Goal: Task Accomplishment & Management: Manage account settings

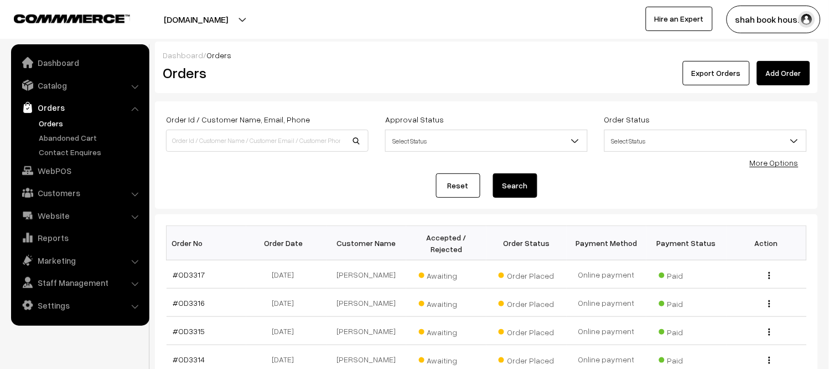
click at [60, 118] on link "Orders" at bounding box center [91, 123] width 110 height 12
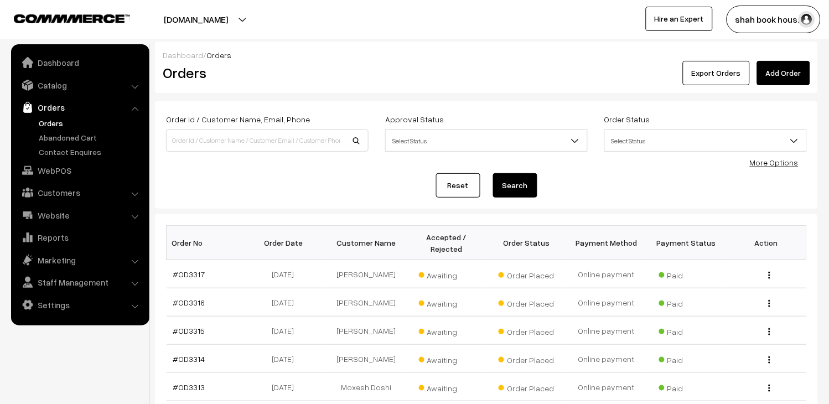
click at [41, 125] on link "Orders" at bounding box center [91, 123] width 110 height 12
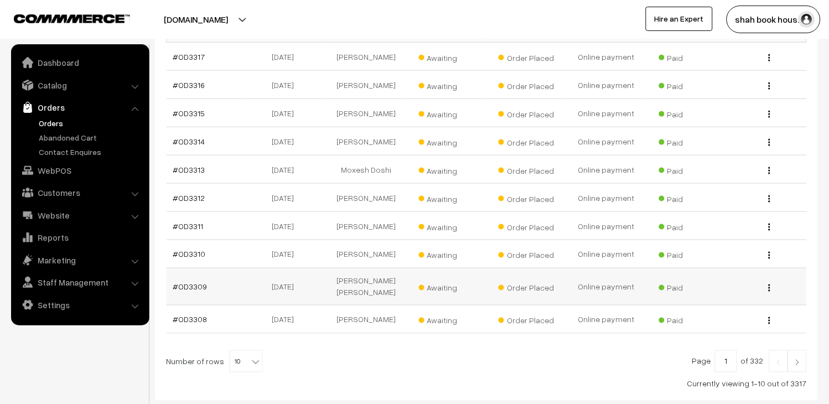
scroll to position [287, 0]
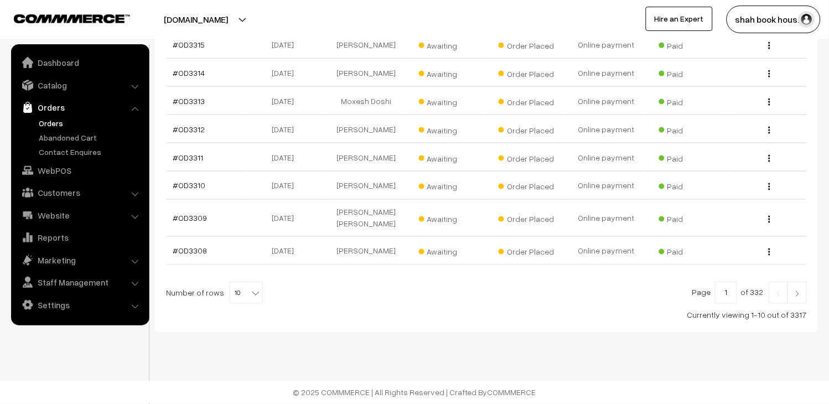
click at [240, 289] on span "10" at bounding box center [246, 293] width 32 height 22
select select "50"
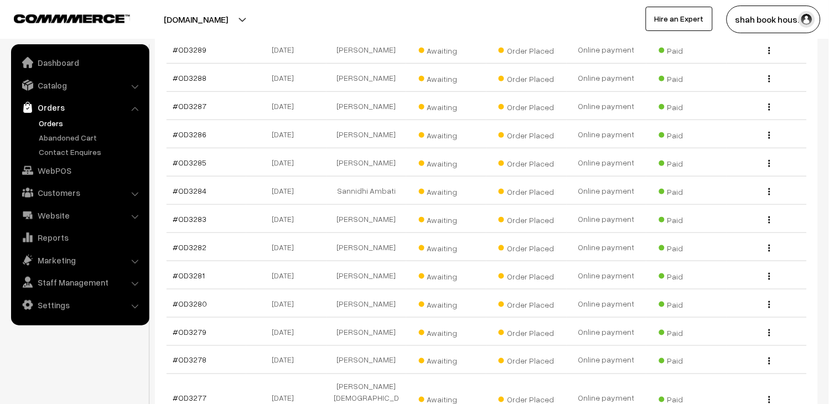
scroll to position [842, 0]
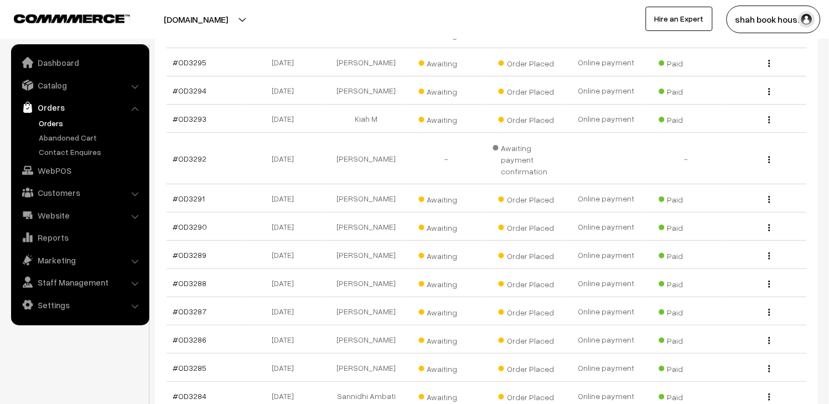
click at [64, 123] on link "Orders" at bounding box center [91, 123] width 110 height 12
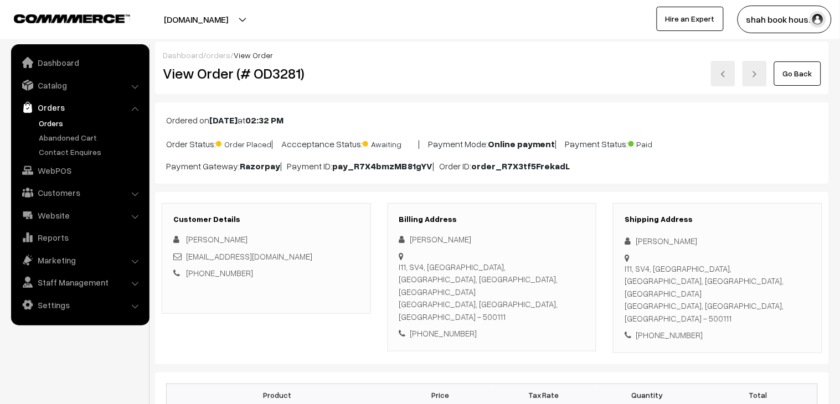
click at [341, 260] on div "[EMAIL_ADDRESS][DOMAIN_NAME]" at bounding box center [266, 256] width 186 height 13
click at [341, 260] on div "paridhi_gupta_pgpyl2027@isb.edu" at bounding box center [266, 256] width 186 height 13
copy div "paridhi_gupta_pgpyl2027@isb.edu"
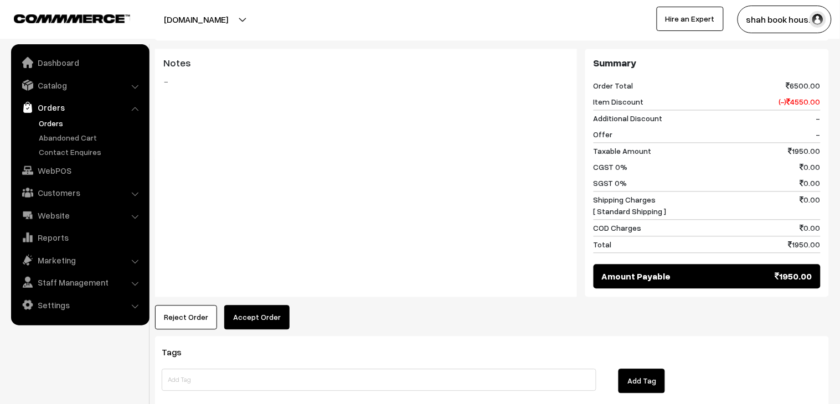
scroll to position [551, 0]
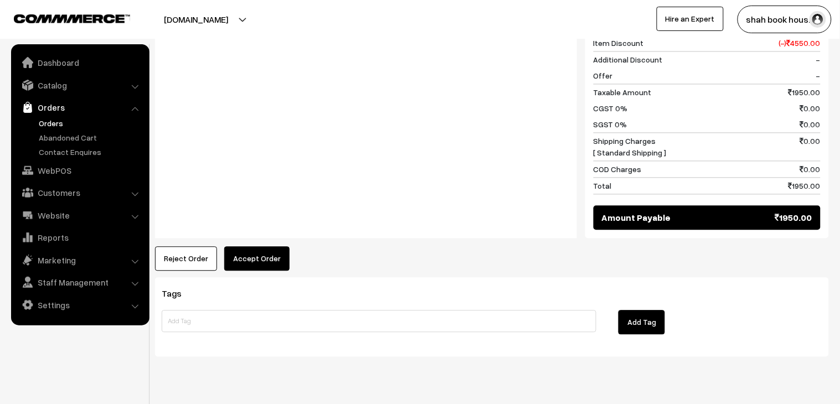
click at [279, 246] on button "Accept Order" at bounding box center [256, 258] width 65 height 24
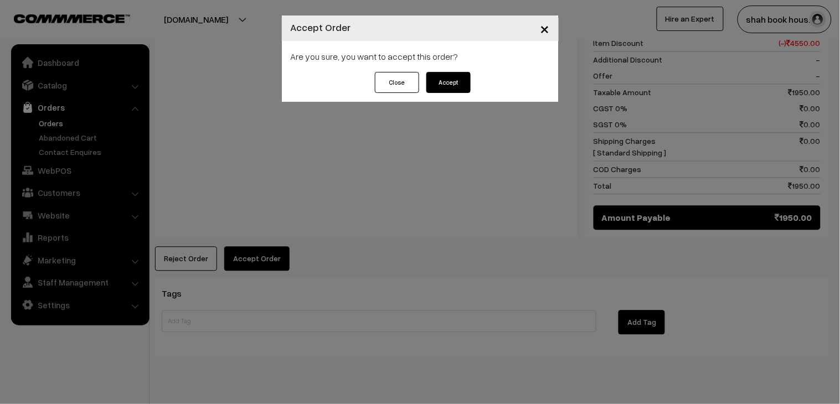
click at [453, 82] on button "Accept" at bounding box center [448, 82] width 44 height 21
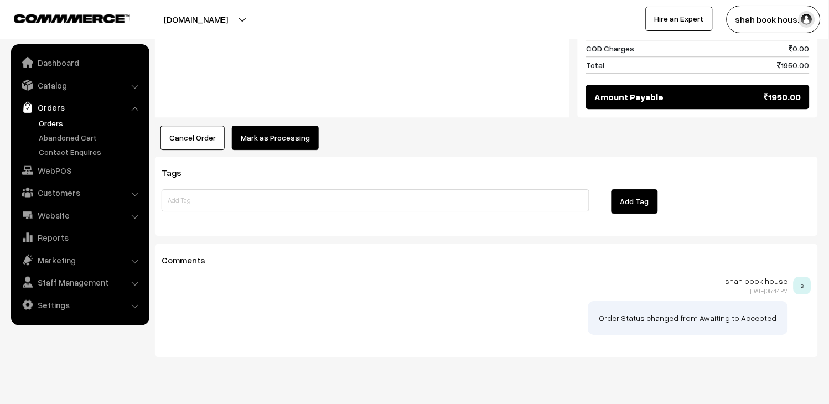
click at [277, 126] on button "Mark as Processing" at bounding box center [275, 138] width 87 height 24
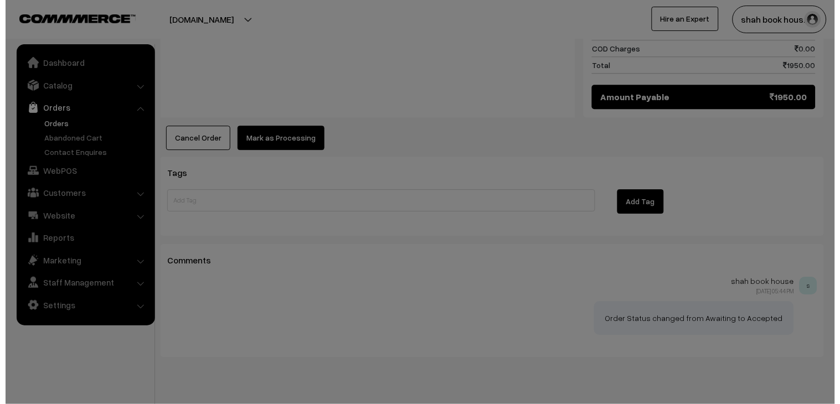
scroll to position [671, 0]
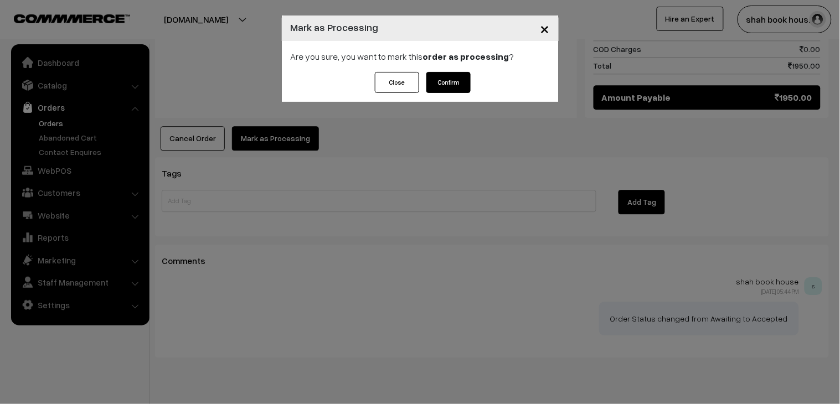
click at [453, 85] on button "Confirm" at bounding box center [448, 82] width 44 height 21
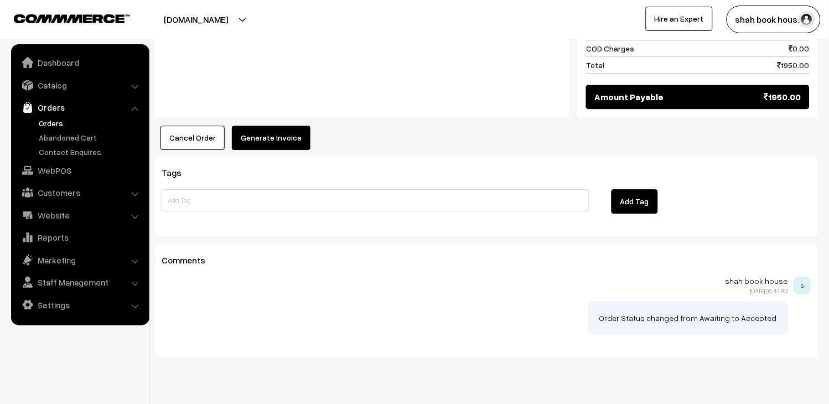
click at [268, 126] on button "Generate Invoice" at bounding box center [271, 138] width 79 height 24
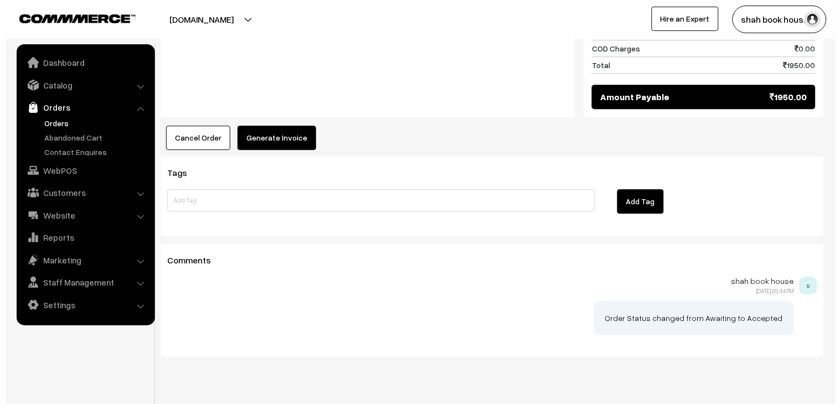
scroll to position [671, 0]
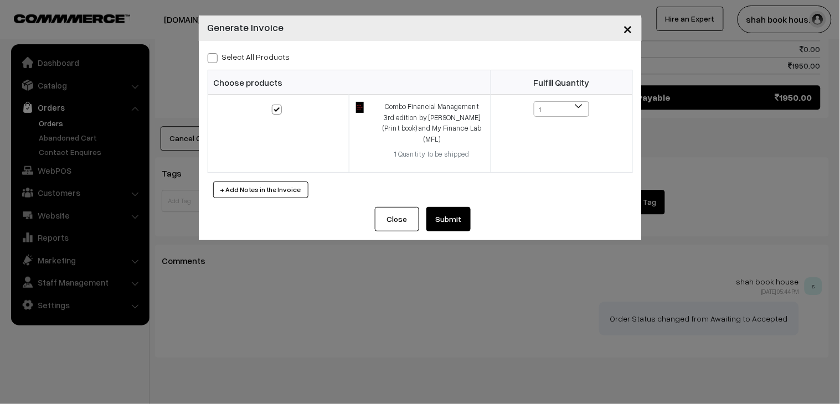
click at [449, 208] on button "Submit" at bounding box center [448, 219] width 44 height 24
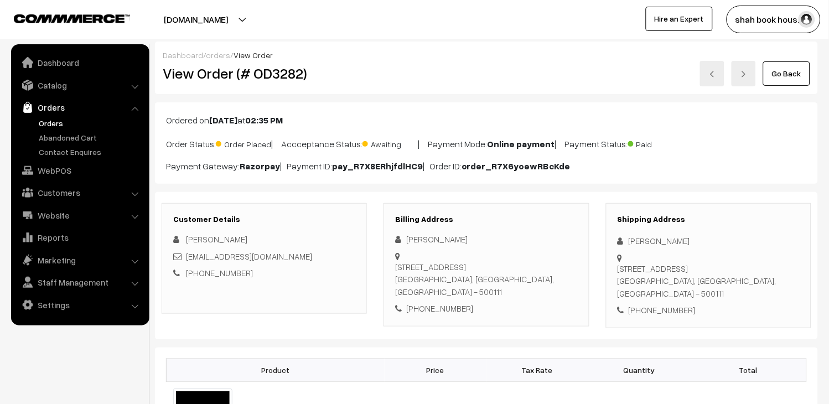
click at [331, 252] on div "Rishabh_Taparia_pgpyl2027@isb.edu" at bounding box center [264, 256] width 182 height 13
copy div "Rishabh_Taparia_pgpyl2027@isb.edu"
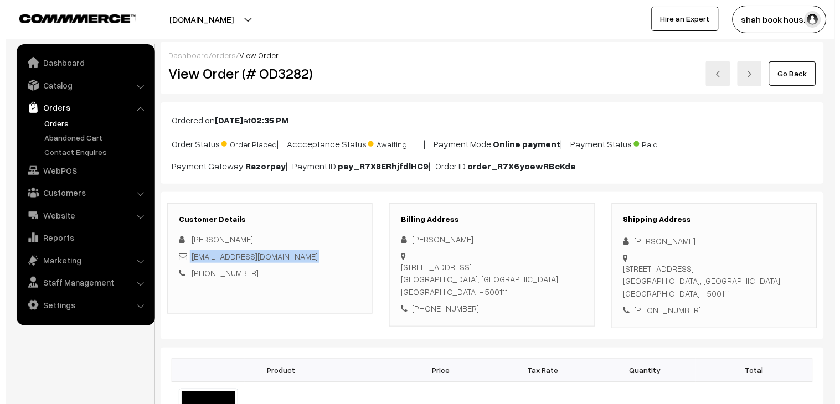
scroll to position [430, 0]
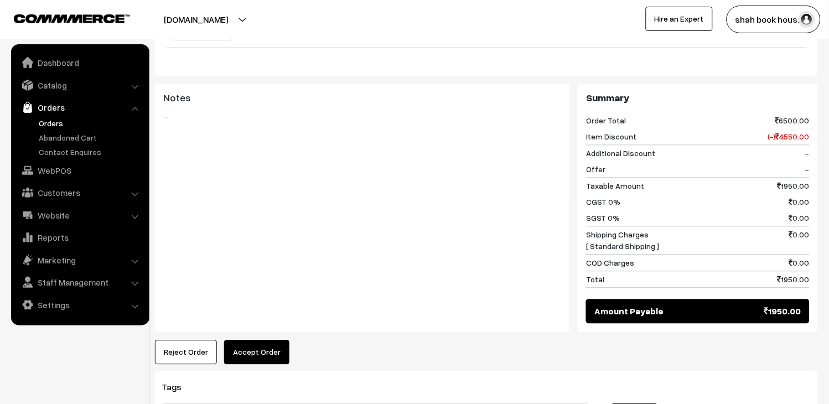
click at [248, 354] on button "Accept Order" at bounding box center [256, 352] width 65 height 24
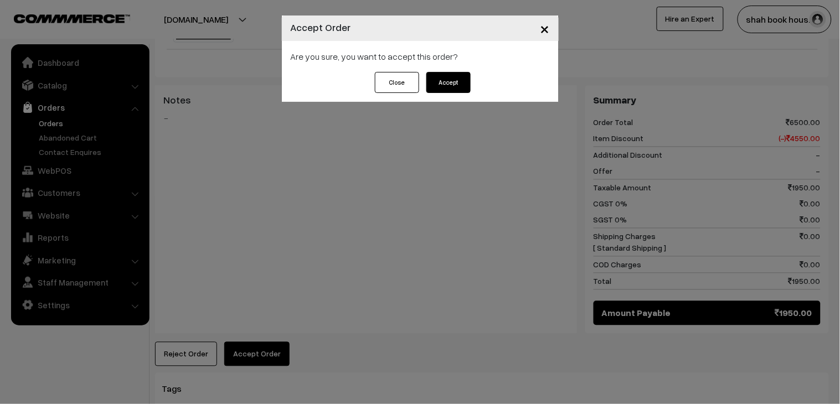
click at [458, 75] on button "Accept" at bounding box center [448, 82] width 44 height 21
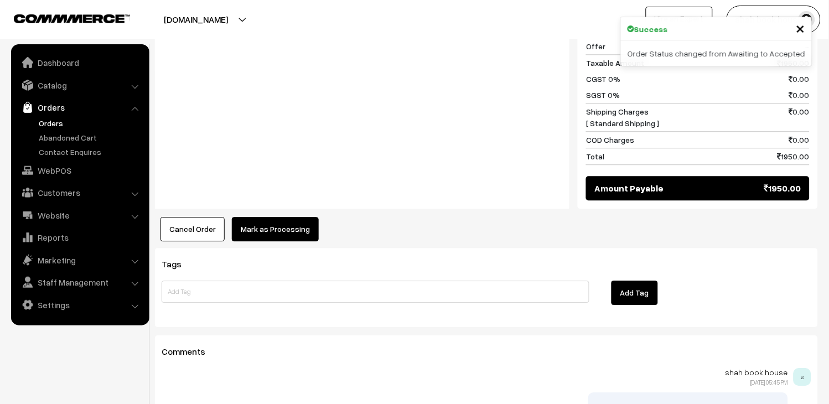
click at [263, 227] on button "Mark as Processing" at bounding box center [275, 229] width 87 height 24
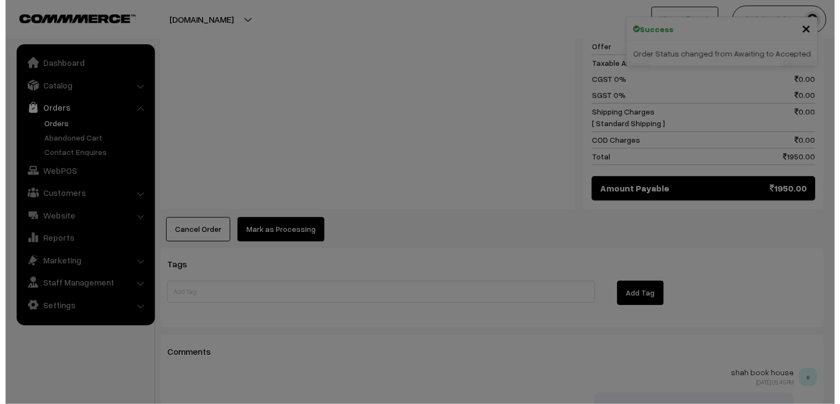
scroll to position [555, 0]
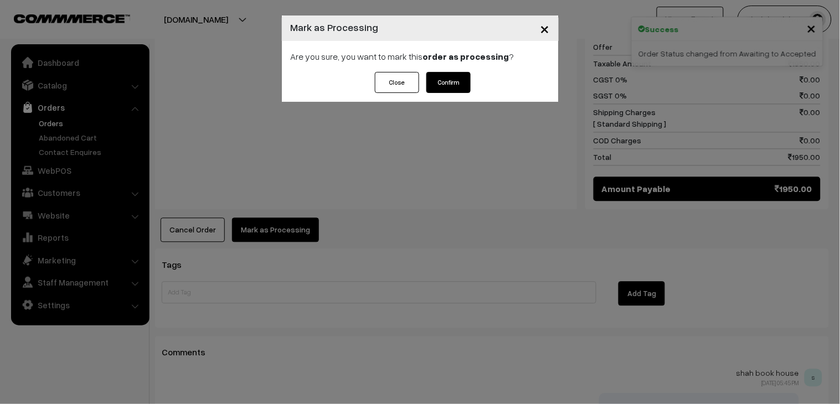
click at [437, 83] on button "Confirm" at bounding box center [448, 82] width 44 height 21
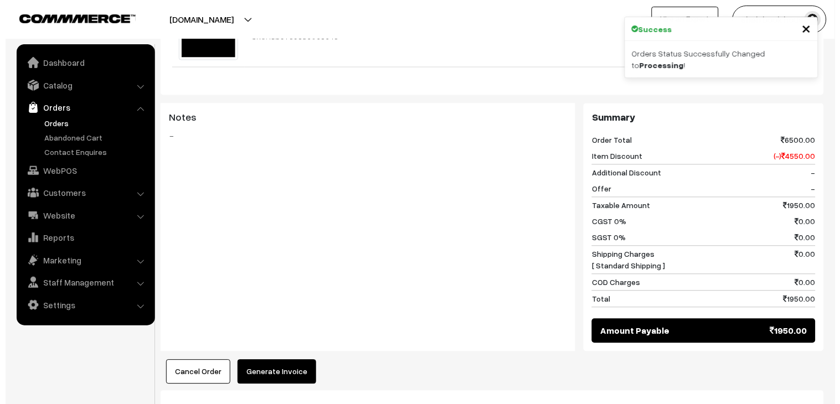
scroll to position [430, 0]
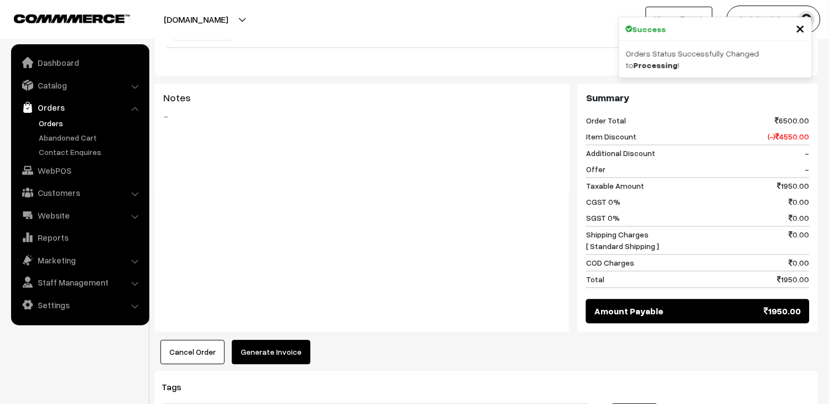
click at [286, 354] on button "Generate Invoice" at bounding box center [271, 352] width 79 height 24
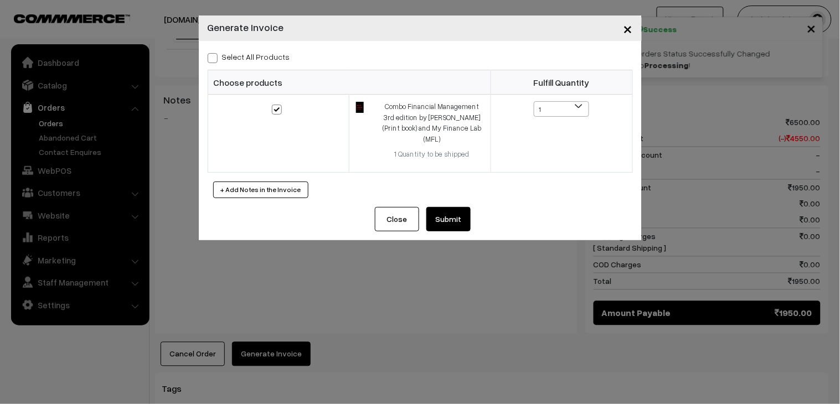
click at [450, 213] on button "Submit" at bounding box center [448, 219] width 44 height 24
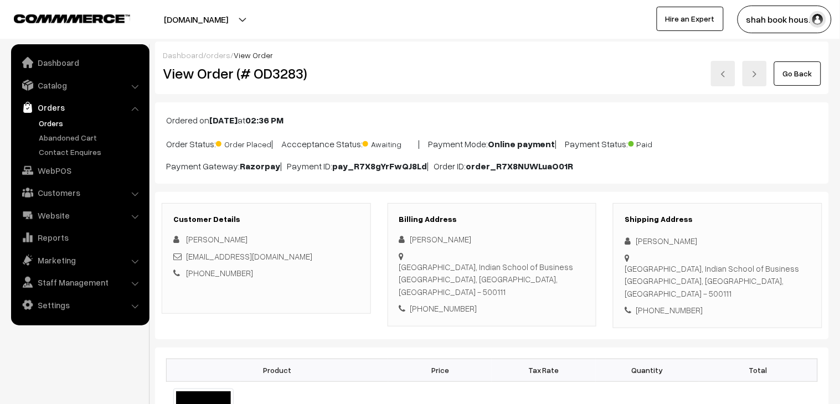
click at [349, 256] on div "armaan_jhunjhunwala_pgpyl2027@isb.edu" at bounding box center [266, 256] width 186 height 13
copy div "armaan_jhunjhunwala_pgpyl2027@isb.edu"
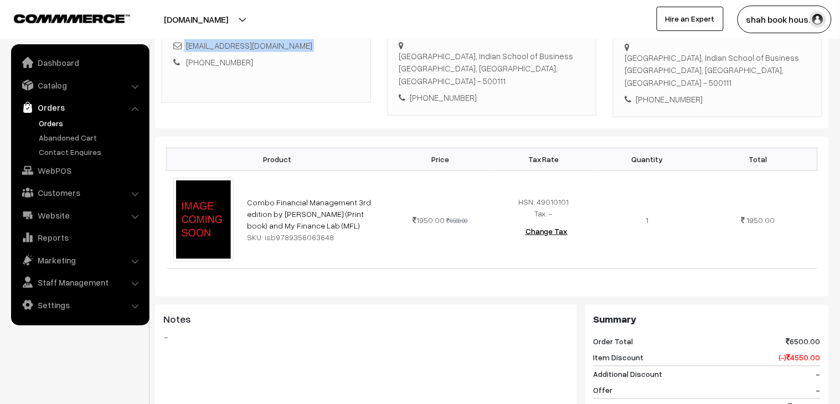
scroll to position [491, 0]
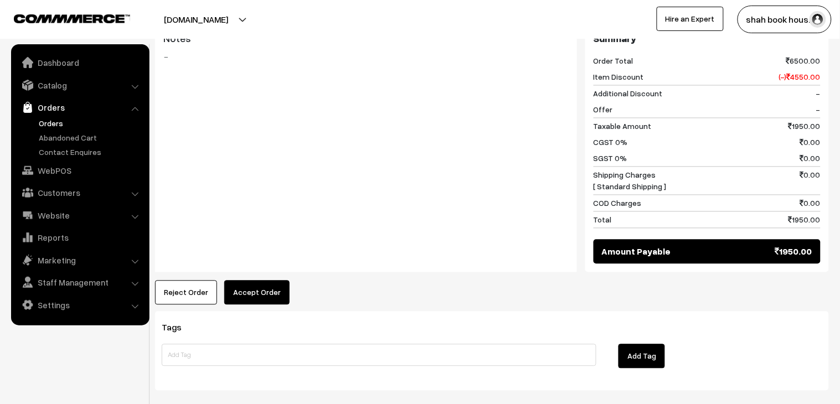
click at [270, 283] on button "Accept Order" at bounding box center [256, 293] width 65 height 24
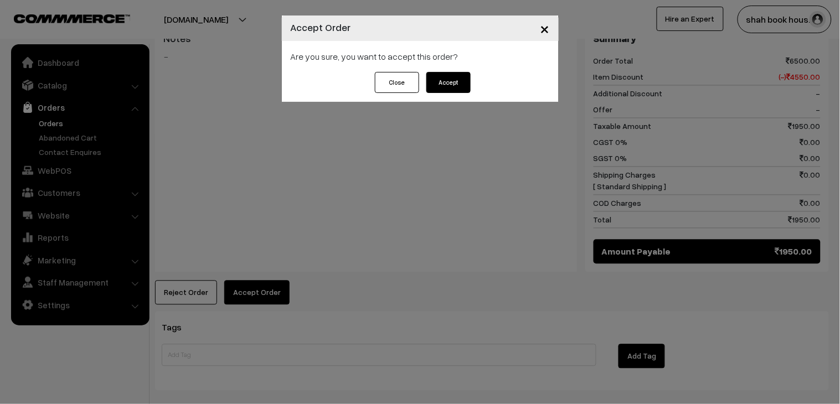
click at [451, 94] on div "Close Accept" at bounding box center [420, 87] width 277 height 30
click at [460, 87] on button "Accept" at bounding box center [448, 82] width 44 height 21
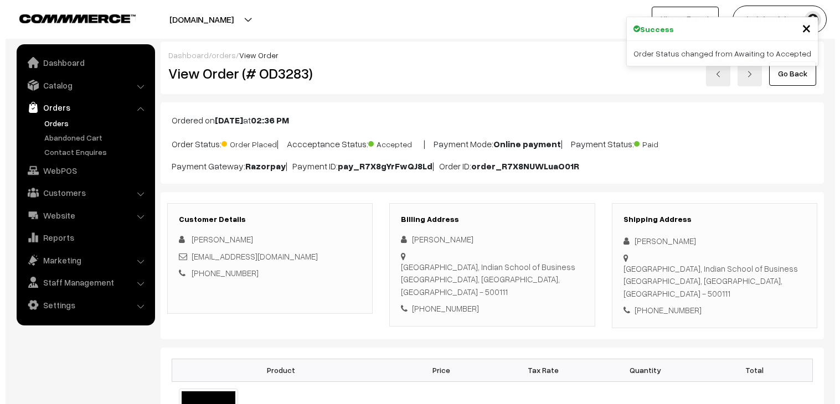
scroll to position [430, 0]
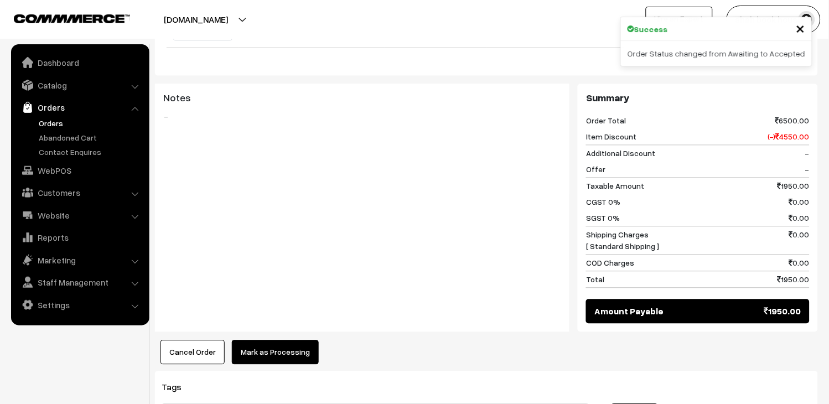
click at [241, 347] on button "Mark as Processing" at bounding box center [275, 352] width 87 height 24
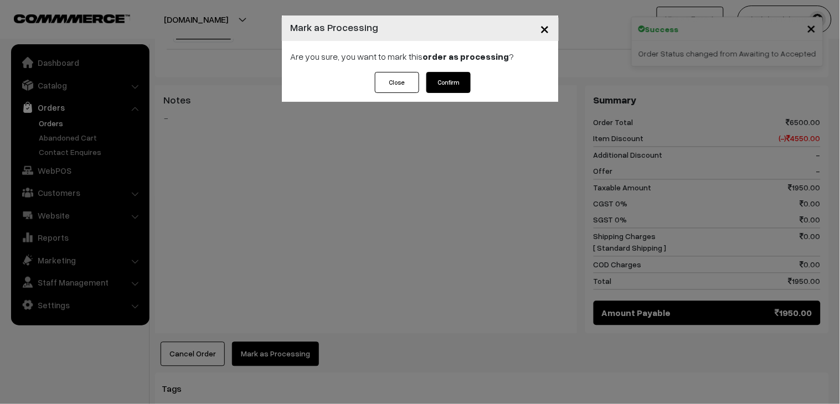
click at [463, 90] on button "Confirm" at bounding box center [448, 82] width 44 height 21
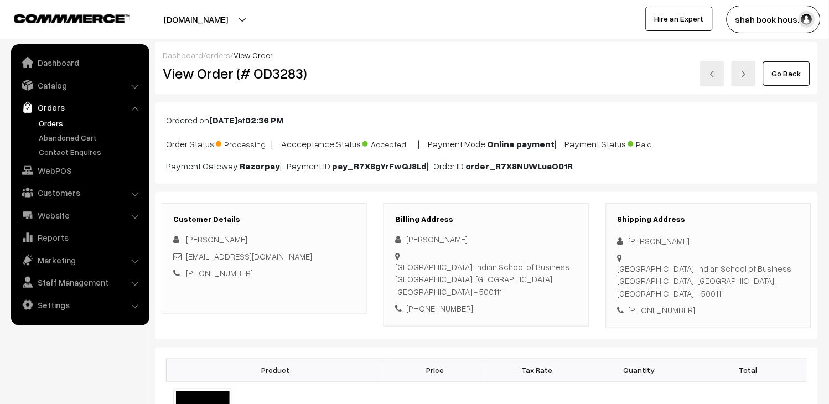
scroll to position [491, 0]
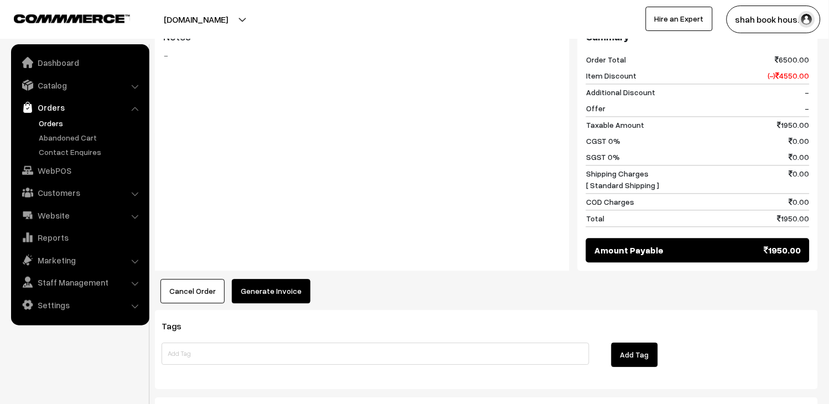
click at [299, 283] on button "Generate Invoice" at bounding box center [271, 291] width 79 height 24
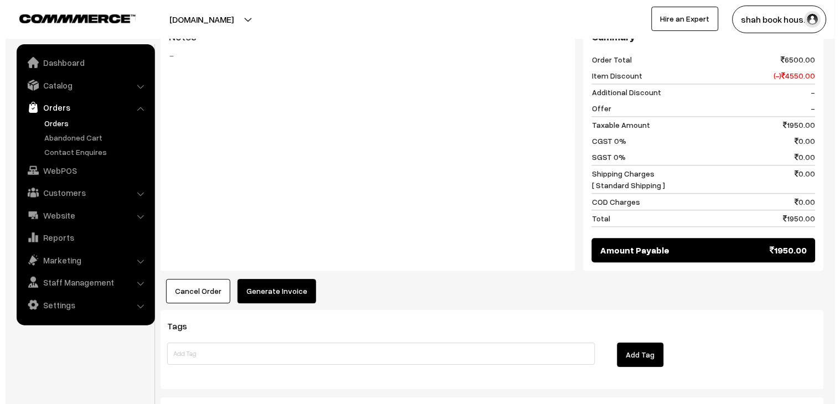
scroll to position [494, 0]
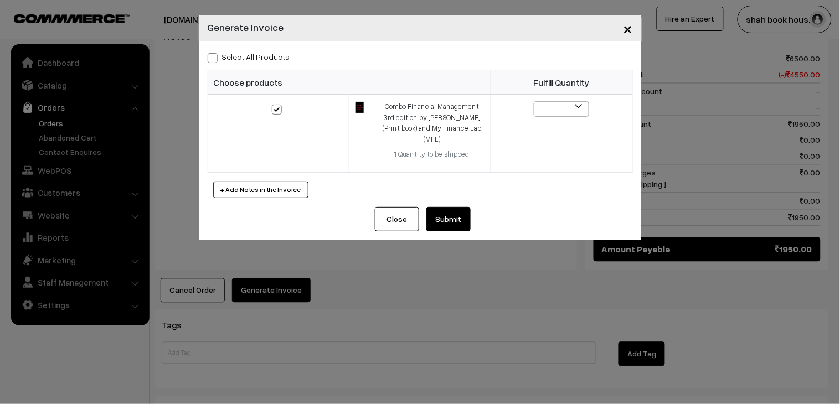
click at [463, 219] on button "Submit" at bounding box center [448, 219] width 44 height 24
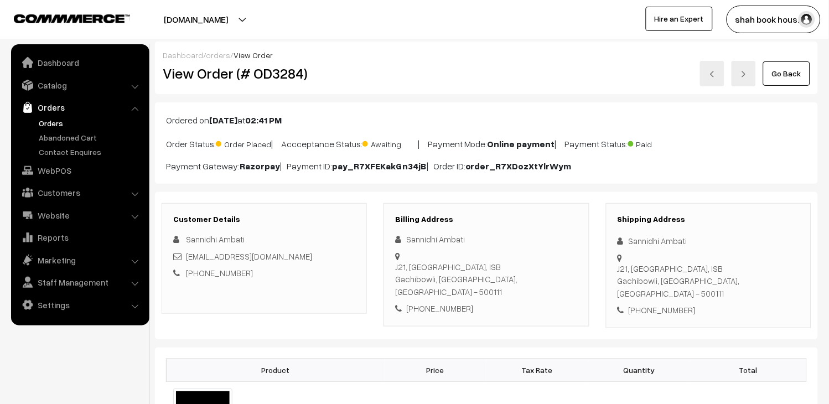
click at [327, 258] on div "sannidhi_ambati_pgpyl2027@isb.edu" at bounding box center [264, 256] width 182 height 13
copy div "sannidhi_ambati_pgpyl2027@isb.edu"
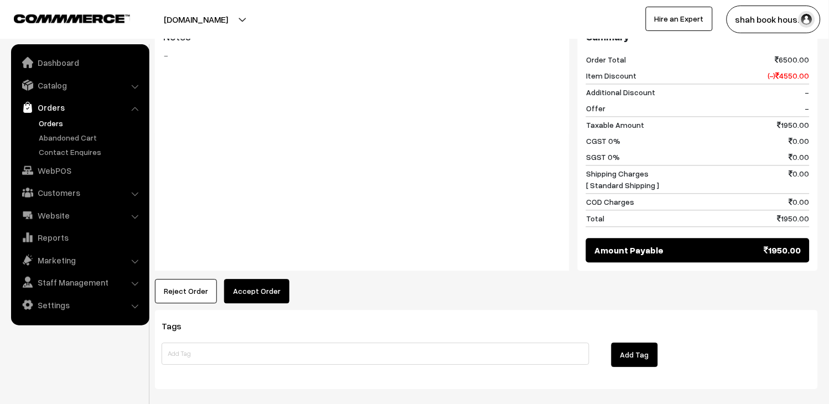
click at [271, 282] on button "Accept Order" at bounding box center [256, 291] width 65 height 24
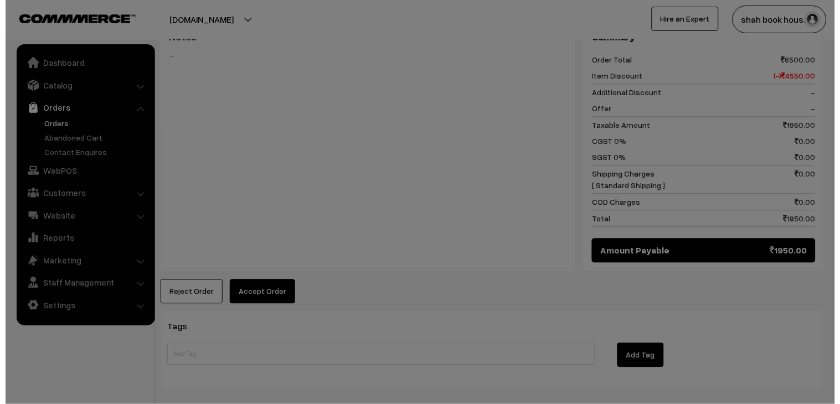
scroll to position [494, 0]
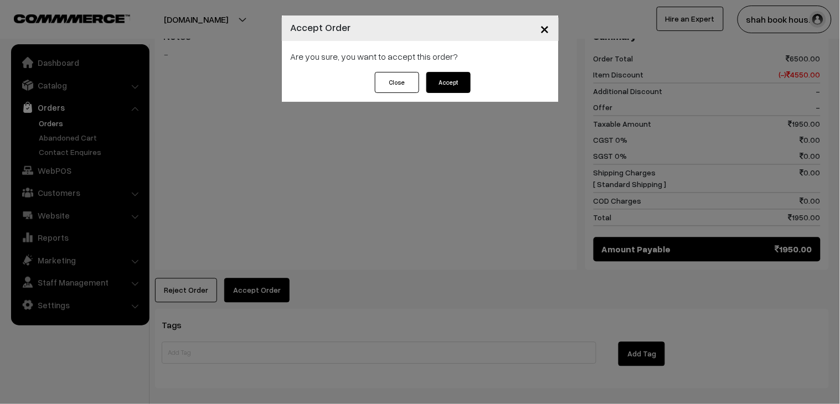
click at [455, 89] on button "Accept" at bounding box center [448, 82] width 44 height 21
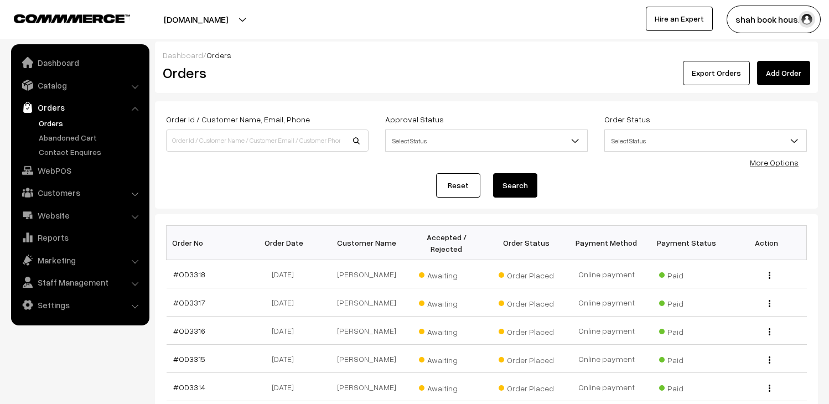
scroll to position [296, 0]
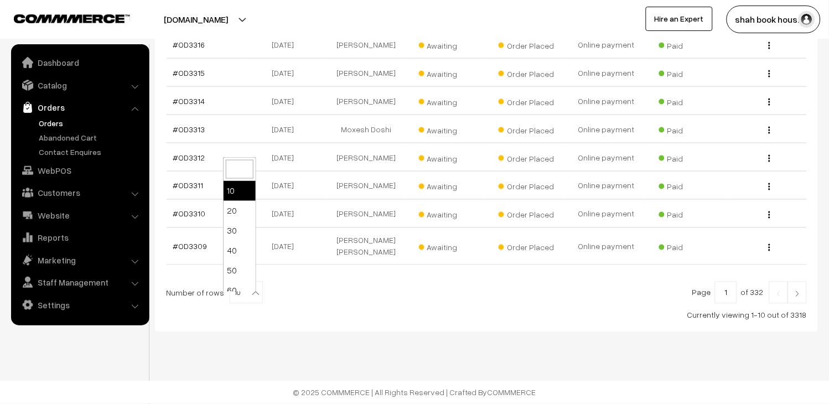
click at [241, 288] on span "10" at bounding box center [246, 293] width 32 height 22
select select "50"
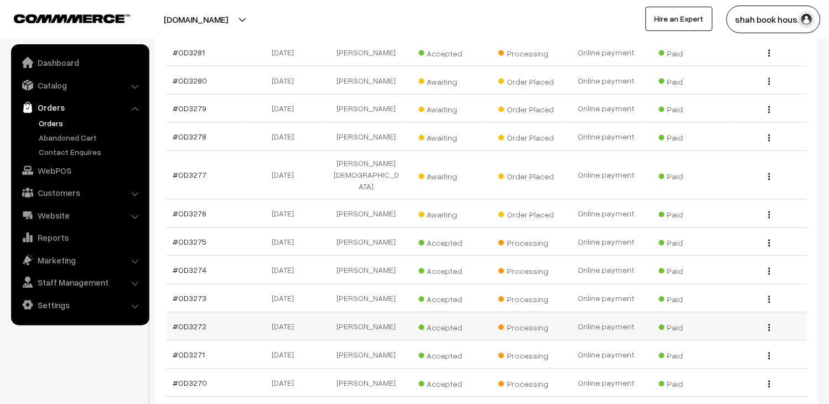
scroll to position [1281, 0]
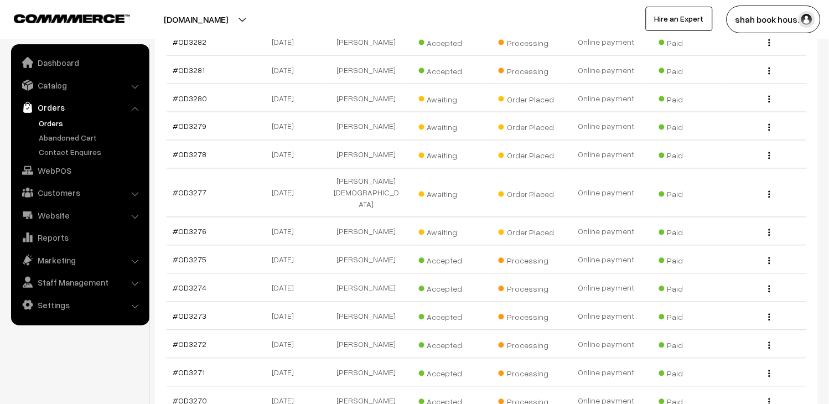
click at [54, 120] on link "Orders" at bounding box center [91, 123] width 110 height 12
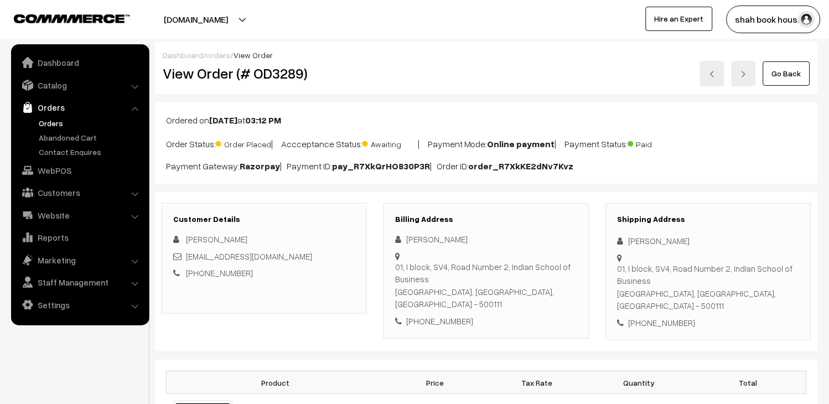
click at [335, 257] on div "[EMAIL_ADDRESS][DOMAIN_NAME]" at bounding box center [264, 256] width 182 height 13
click at [335, 257] on div "Bhavini_mishra_pgpyl2027@isb.edu" at bounding box center [264, 256] width 182 height 13
copy div "Bhavini_mishra_pgpyl2027@isb.edu"
click at [320, 261] on div "Bhavini_mishra_pgpyl2027@isb.edu" at bounding box center [264, 256] width 182 height 13
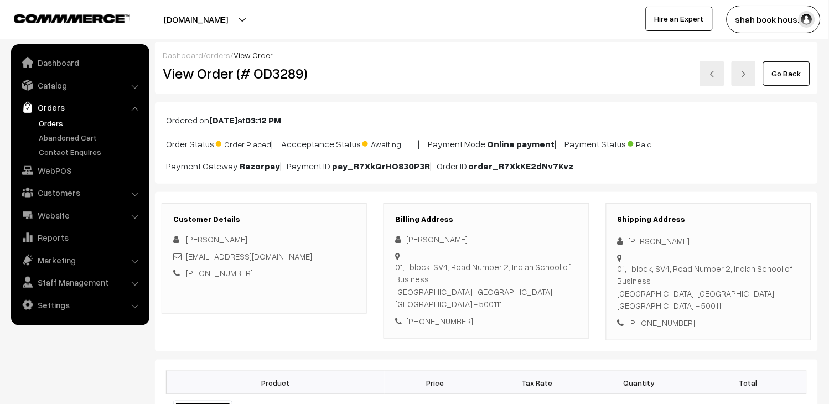
click at [322, 260] on div "Bhavini_mishra_pgpyl2027@isb.edu" at bounding box center [264, 256] width 182 height 13
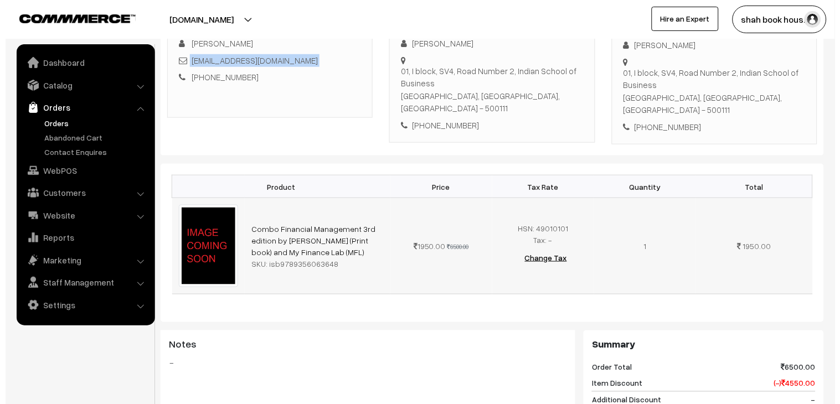
scroll to position [430, 0]
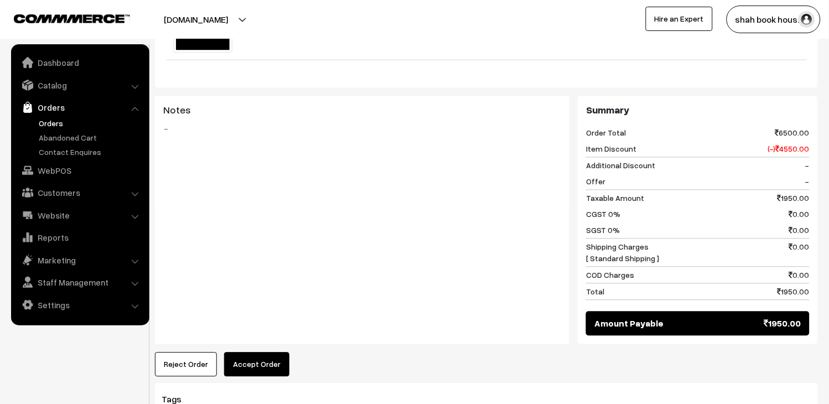
click at [276, 363] on button "Accept Order" at bounding box center [256, 365] width 65 height 24
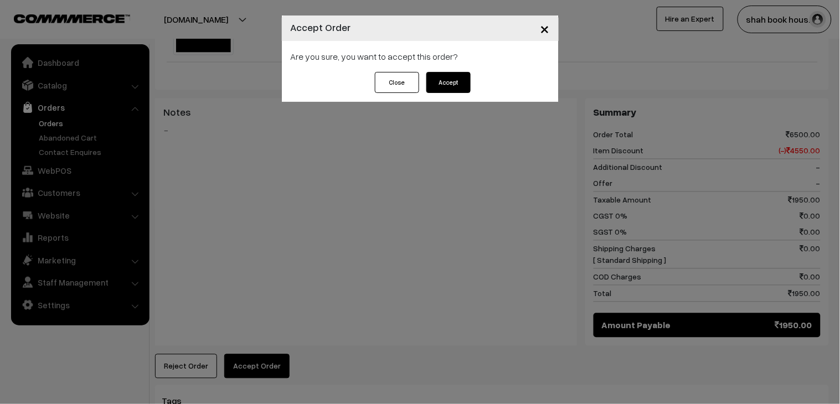
click at [454, 82] on button "Accept" at bounding box center [448, 82] width 44 height 21
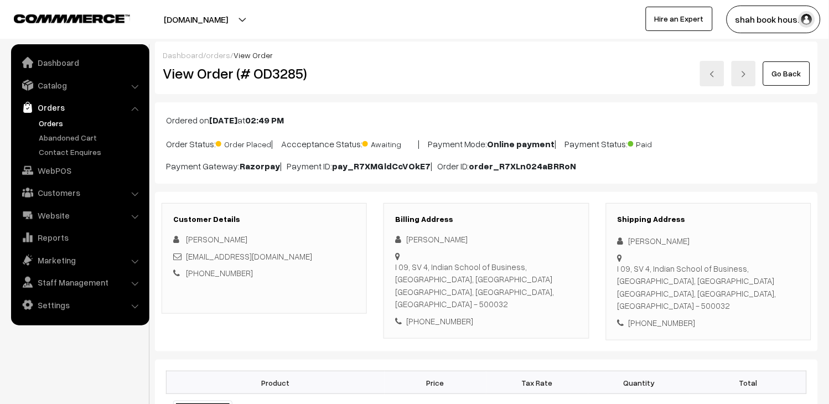
click at [322, 258] on div "[EMAIL_ADDRESS][DOMAIN_NAME]" at bounding box center [264, 256] width 182 height 13
copy div "[EMAIL_ADDRESS][DOMAIN_NAME]"
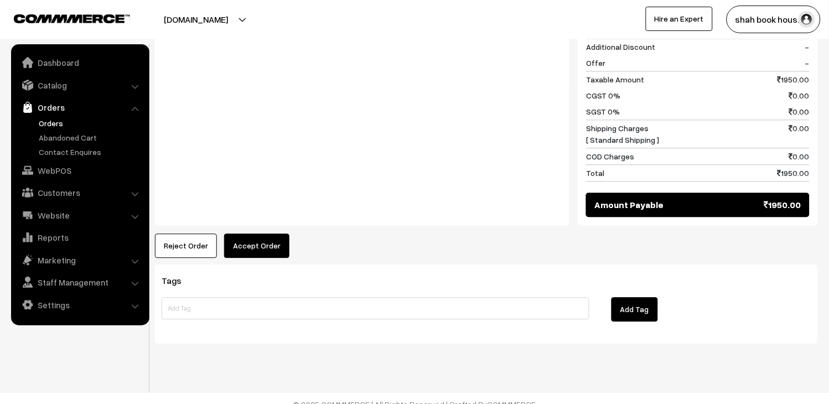
click at [258, 235] on button "Accept Order" at bounding box center [256, 246] width 65 height 24
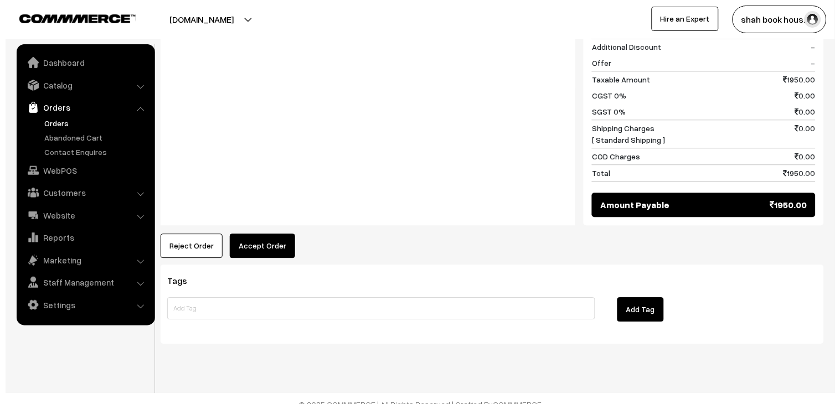
scroll to position [550, 0]
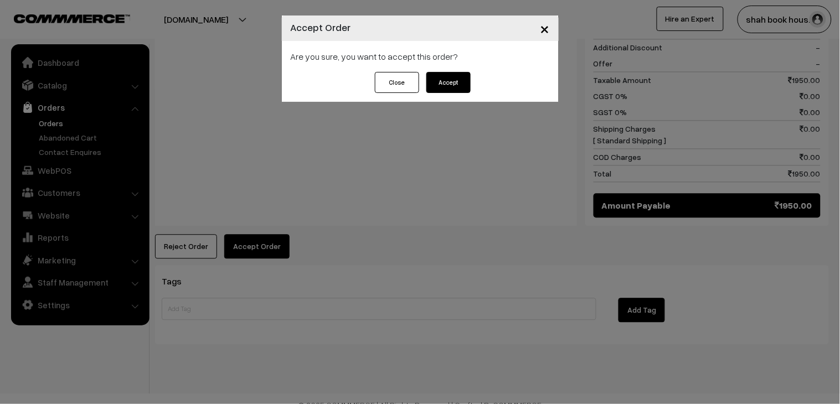
click at [454, 91] on button "Accept" at bounding box center [448, 82] width 44 height 21
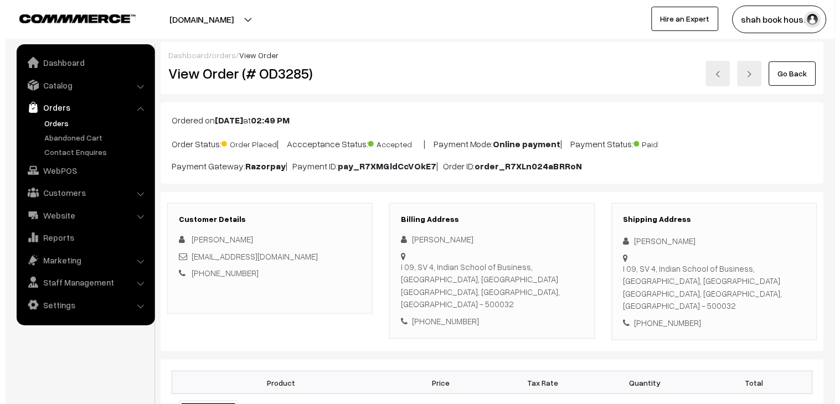
scroll to position [491, 0]
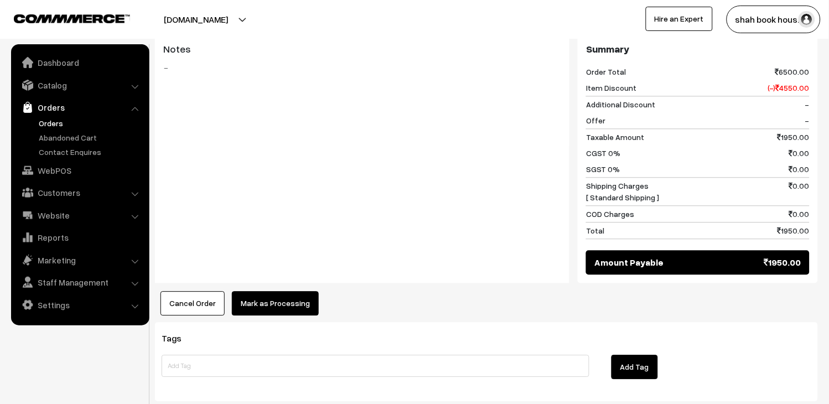
click at [301, 291] on button "Mark as Processing" at bounding box center [275, 303] width 87 height 24
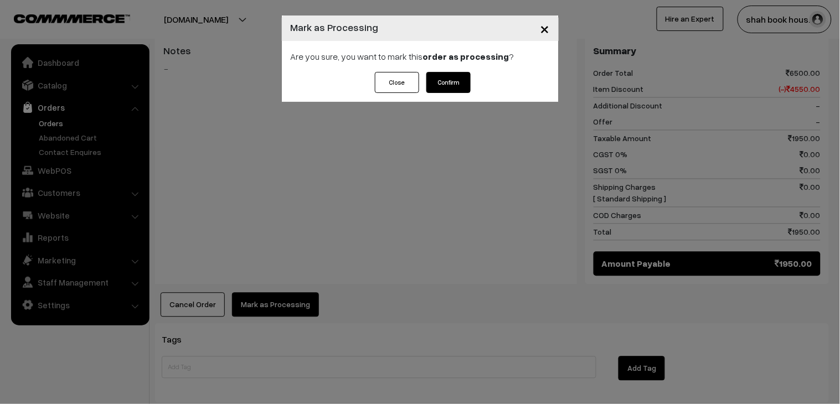
click at [443, 81] on button "Confirm" at bounding box center [448, 82] width 44 height 21
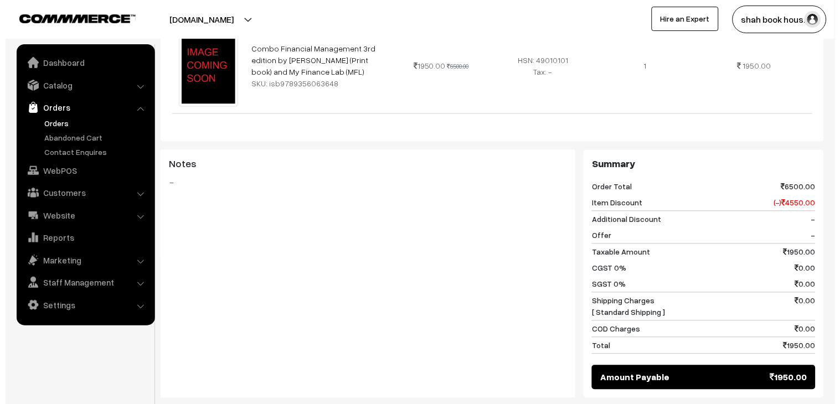
scroll to position [430, 0]
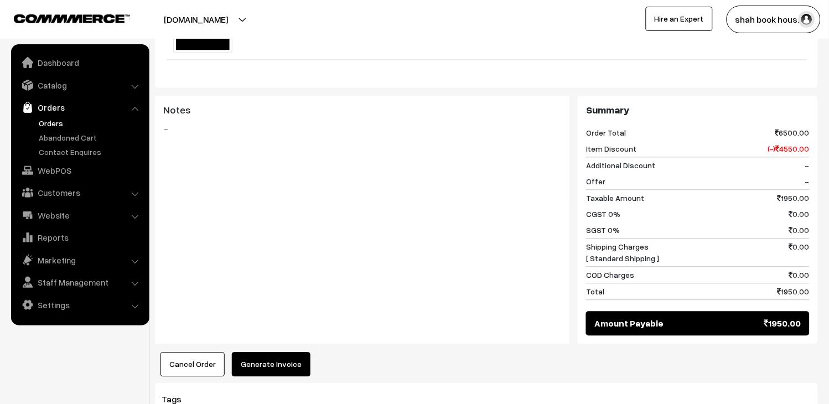
click at [297, 353] on button "Generate Invoice" at bounding box center [271, 365] width 79 height 24
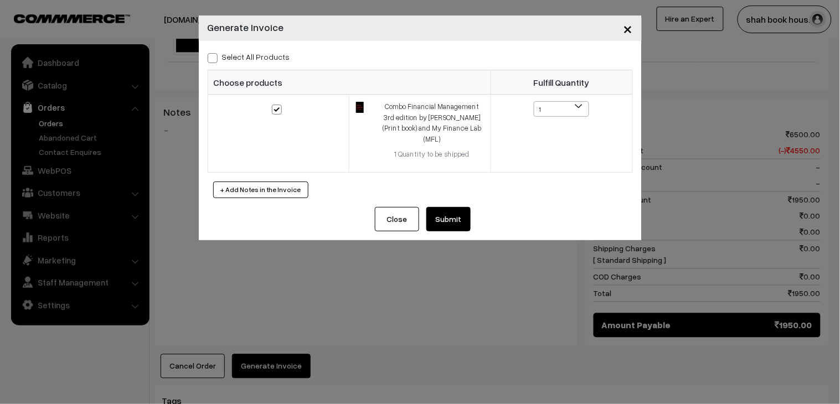
click at [445, 207] on button "Submit" at bounding box center [448, 219] width 44 height 24
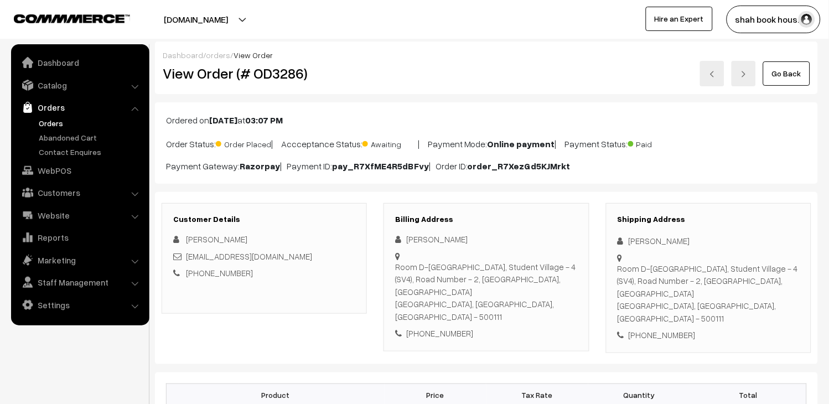
click at [319, 258] on div "[EMAIL_ADDRESS][DOMAIN_NAME]" at bounding box center [264, 256] width 182 height 13
copy div "[EMAIL_ADDRESS][DOMAIN_NAME]"
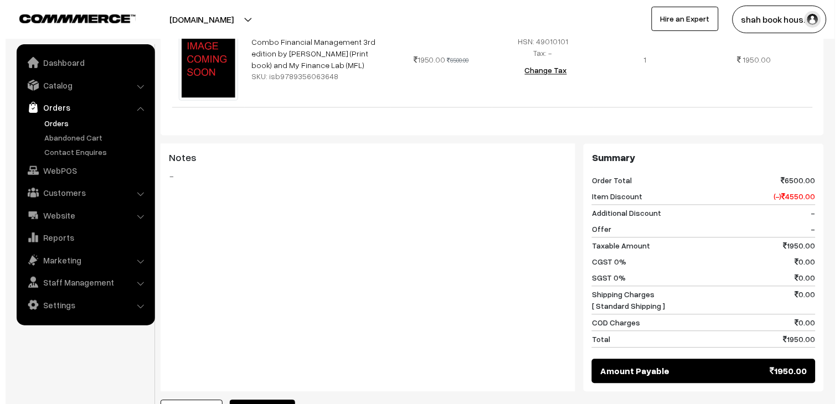
scroll to position [491, 0]
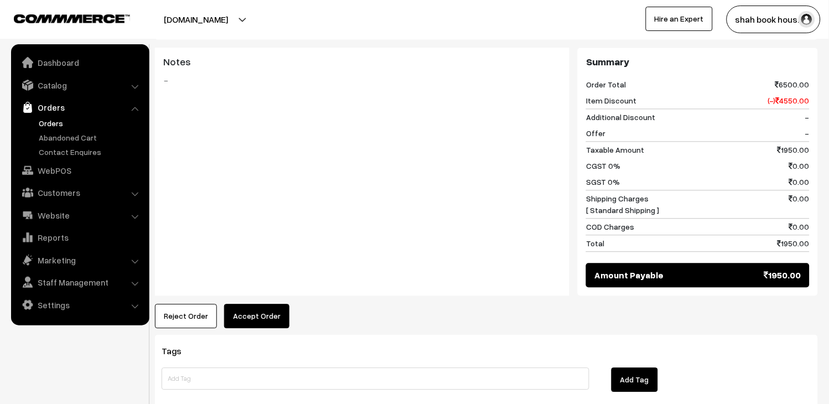
click at [266, 304] on button "Accept Order" at bounding box center [256, 316] width 65 height 24
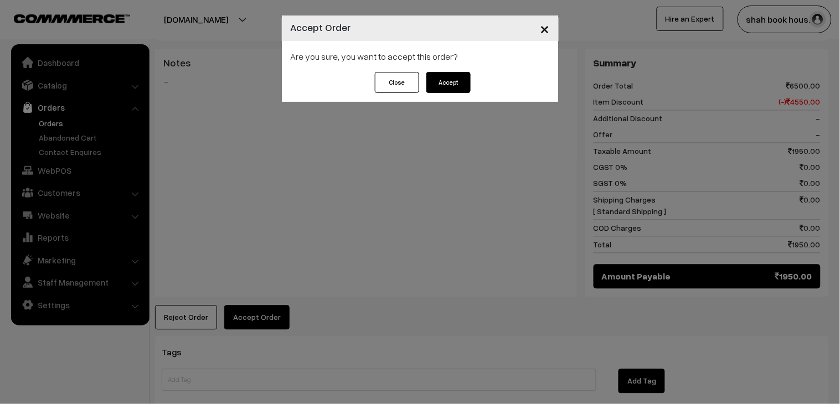
click at [441, 77] on button "Accept" at bounding box center [448, 82] width 44 height 21
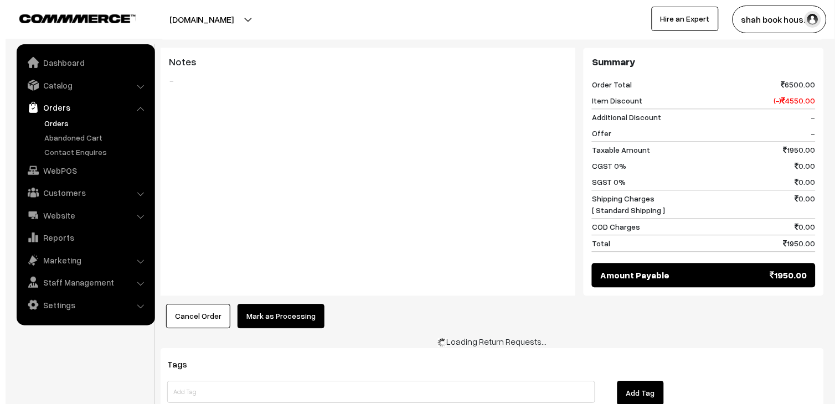
scroll to position [491, 0]
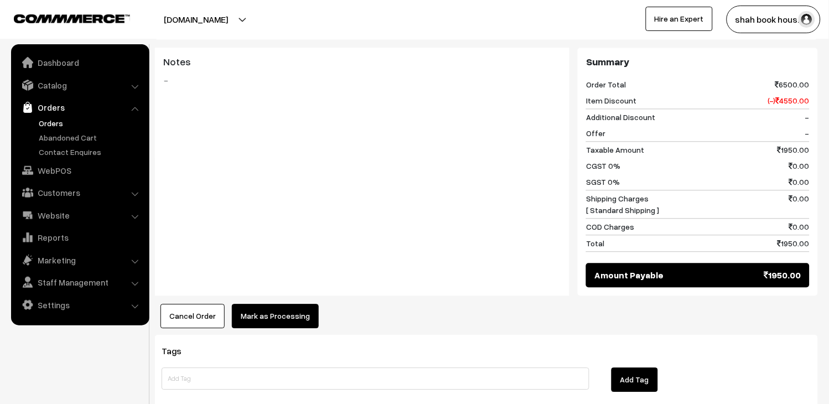
click at [286, 304] on button "Mark as Processing" at bounding box center [275, 316] width 87 height 24
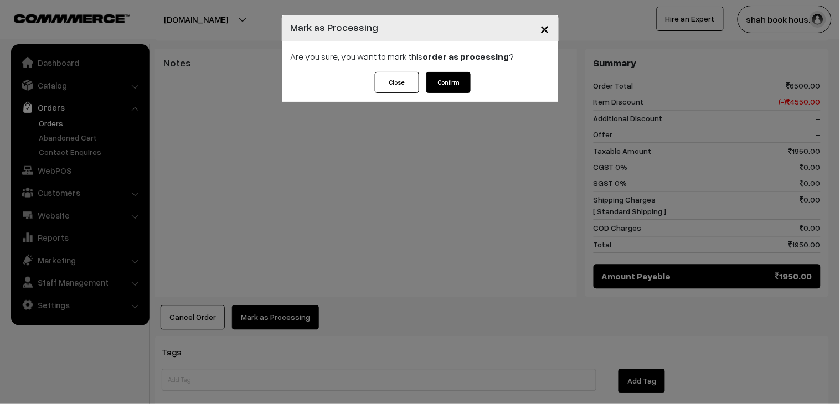
click at [455, 90] on button "Confirm" at bounding box center [448, 82] width 44 height 21
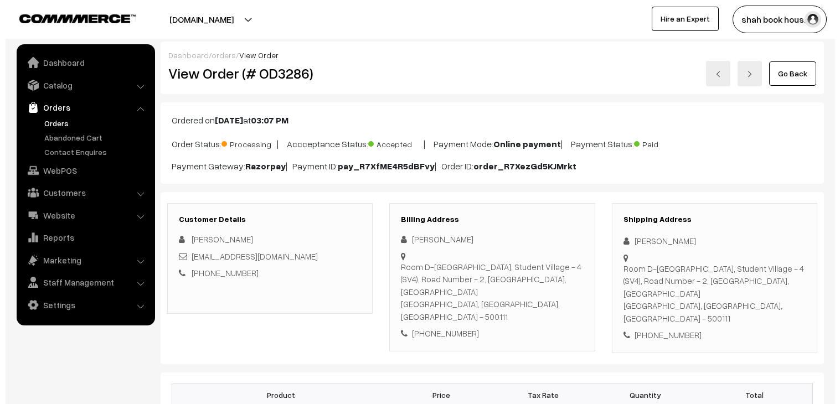
scroll to position [491, 0]
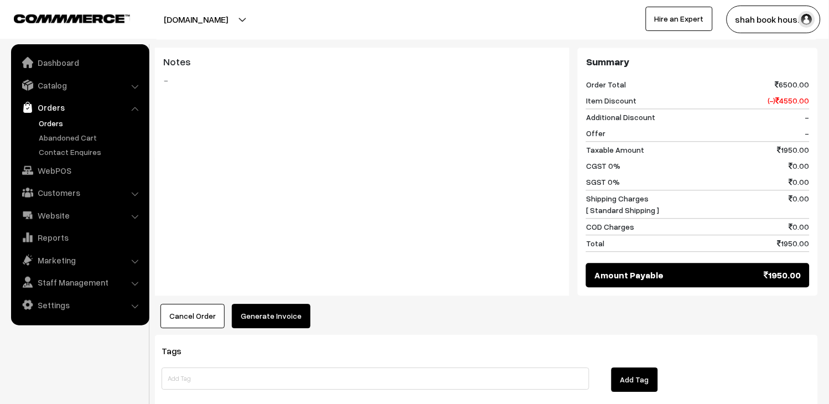
click at [294, 304] on button "Generate Invoice" at bounding box center [271, 316] width 79 height 24
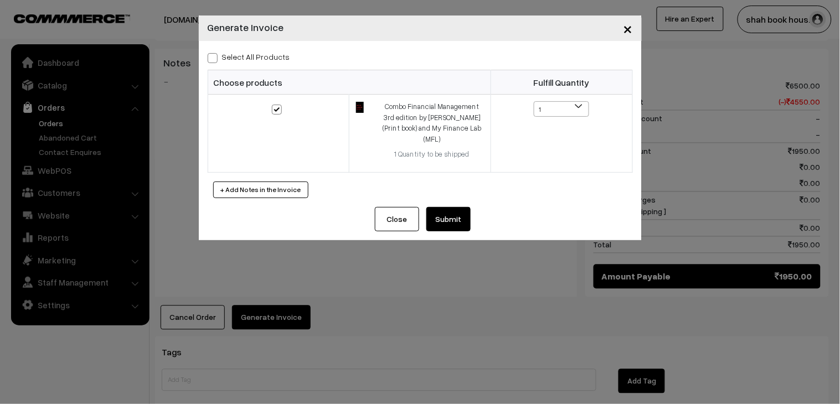
click at [453, 207] on button "Submit" at bounding box center [448, 219] width 44 height 24
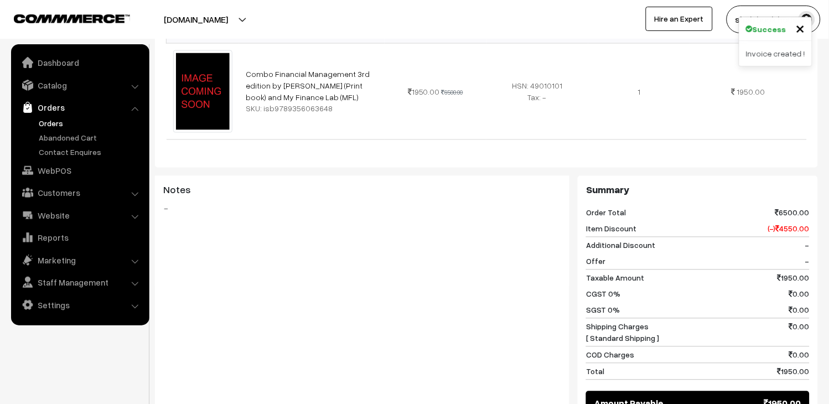
scroll to position [157, 0]
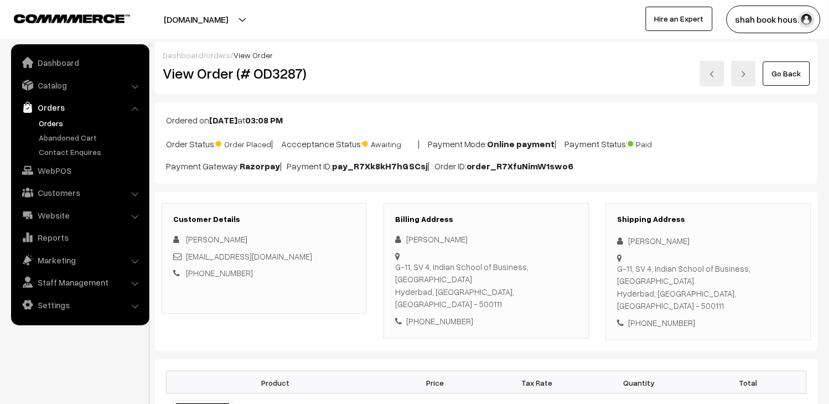
click at [329, 260] on div "[EMAIL_ADDRESS][DOMAIN_NAME]" at bounding box center [264, 256] width 182 height 13
copy div "[EMAIL_ADDRESS][DOMAIN_NAME]"
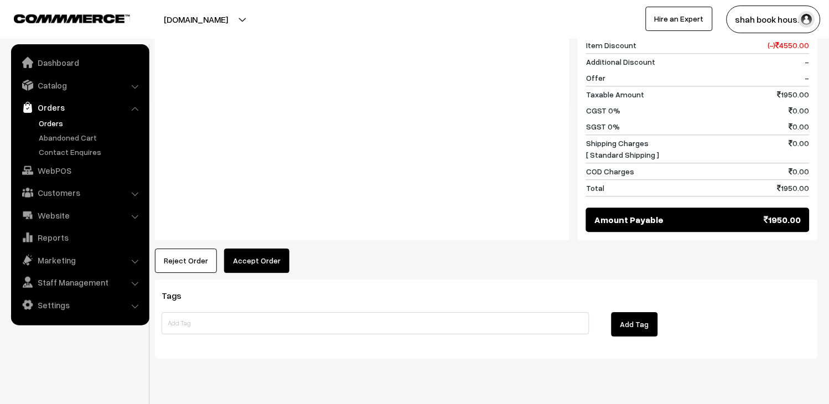
click at [273, 248] on button "Accept Order" at bounding box center [256, 260] width 65 height 24
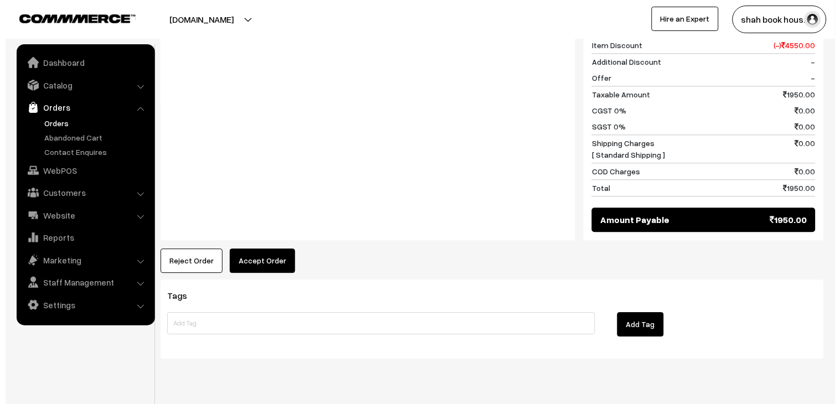
scroll to position [535, 0]
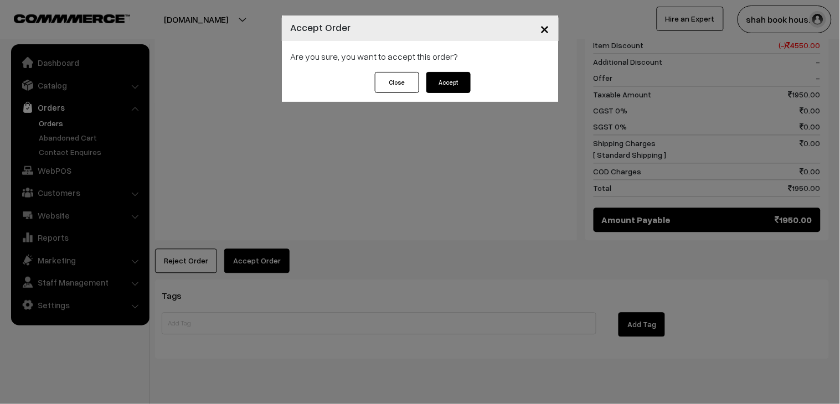
click at [465, 79] on button "Accept" at bounding box center [448, 82] width 44 height 21
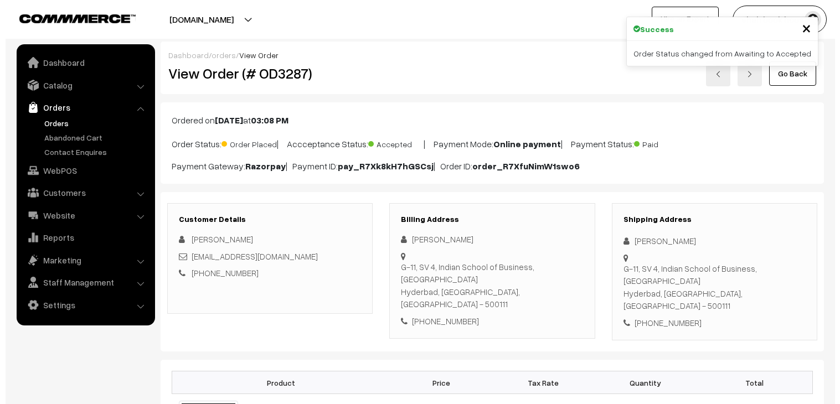
scroll to position [430, 0]
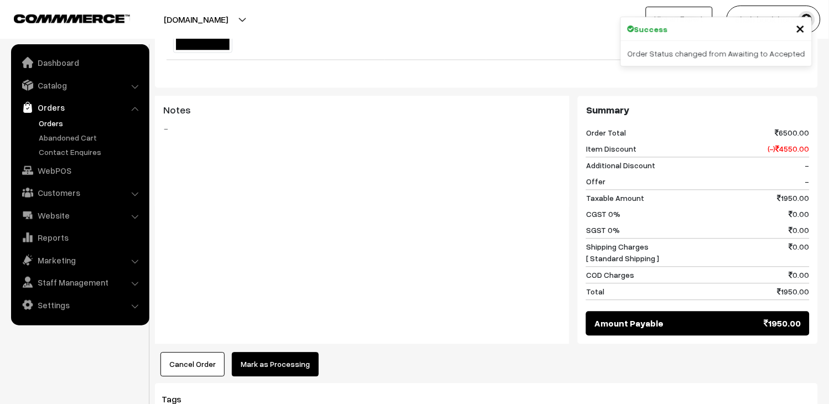
click at [296, 353] on button "Mark as Processing" at bounding box center [275, 365] width 87 height 24
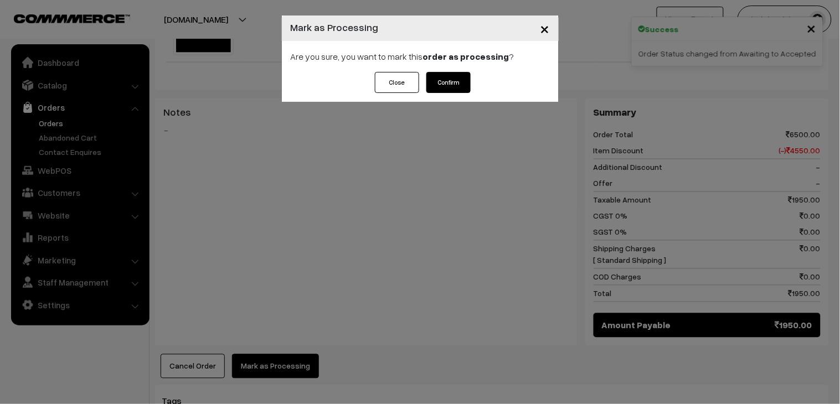
click at [442, 73] on button "Confirm" at bounding box center [448, 82] width 44 height 21
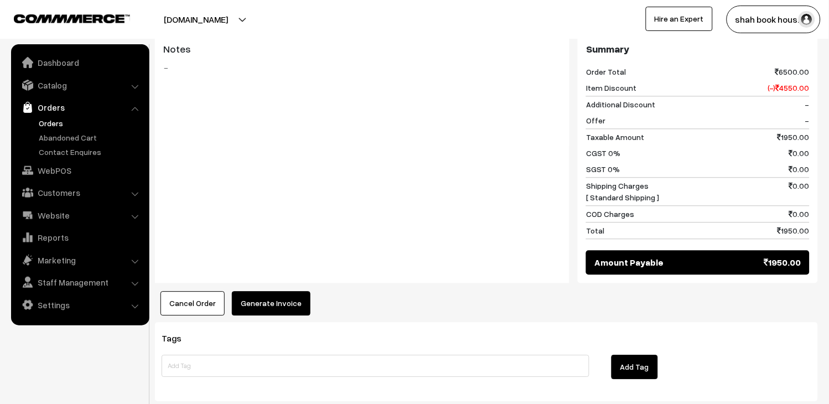
click at [276, 291] on button "Generate Invoice" at bounding box center [271, 303] width 79 height 24
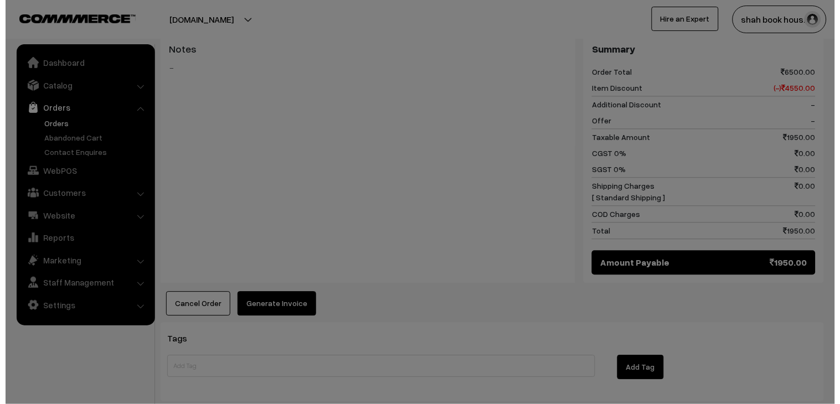
scroll to position [494, 0]
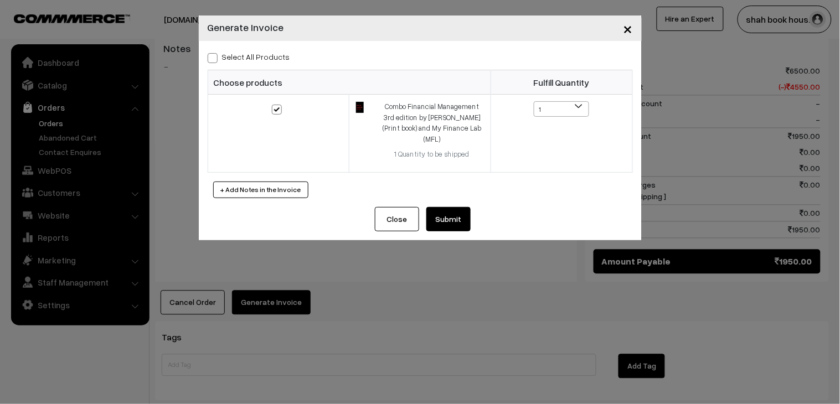
click at [453, 208] on button "Submit" at bounding box center [448, 219] width 44 height 24
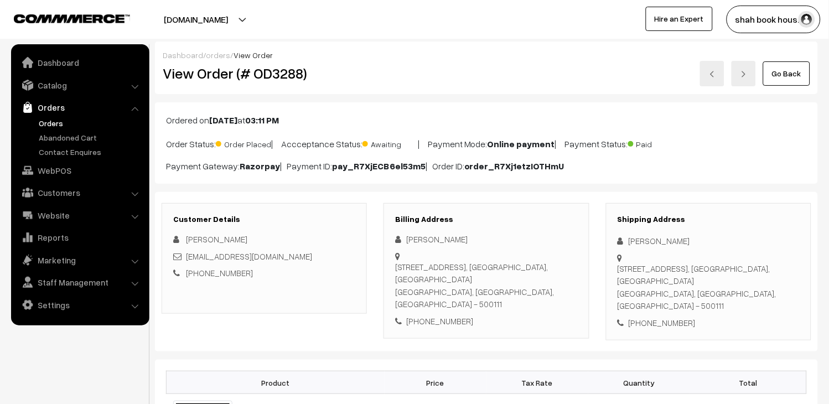
click at [333, 259] on div "[EMAIL_ADDRESS][DOMAIN_NAME]" at bounding box center [264, 256] width 182 height 13
click at [333, 259] on div "sanya_sharma_pgpyl2027@isb.edu" at bounding box center [264, 256] width 182 height 13
copy div "sanya_sharma_pgpyl2027@isb.edu"
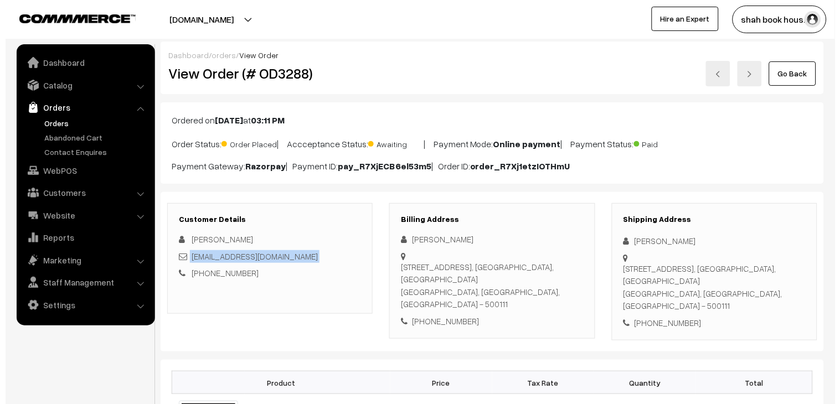
scroll to position [491, 0]
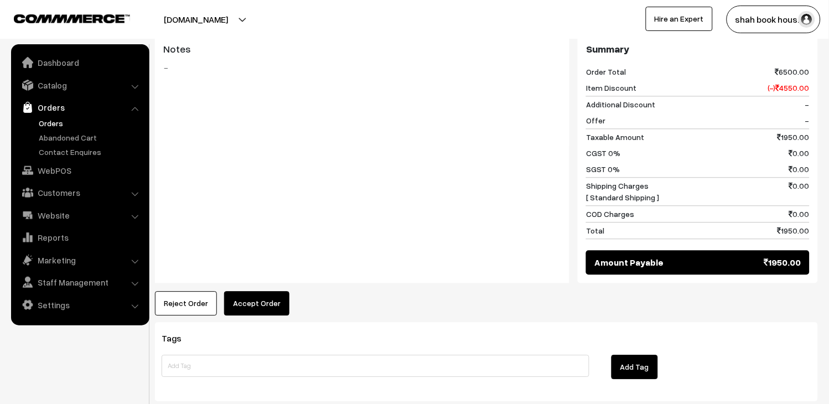
click at [276, 302] on button "Accept Order" at bounding box center [256, 303] width 65 height 24
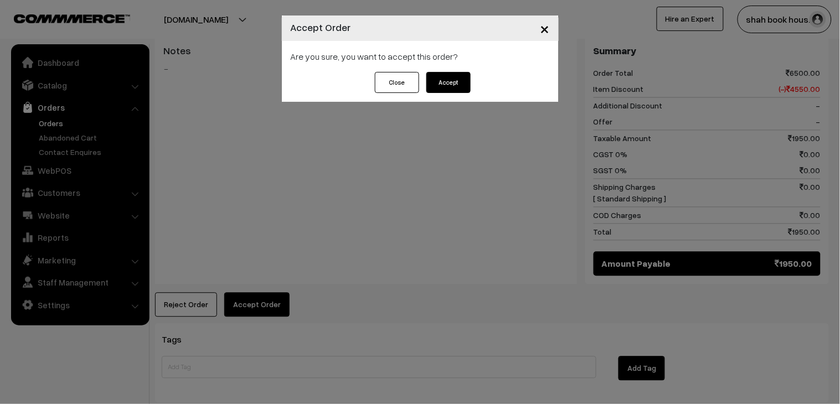
click at [463, 86] on button "Accept" at bounding box center [448, 82] width 44 height 21
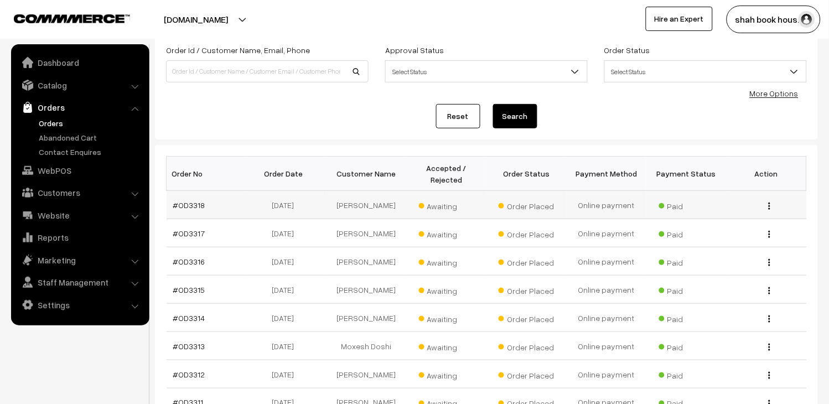
scroll to position [184, 0]
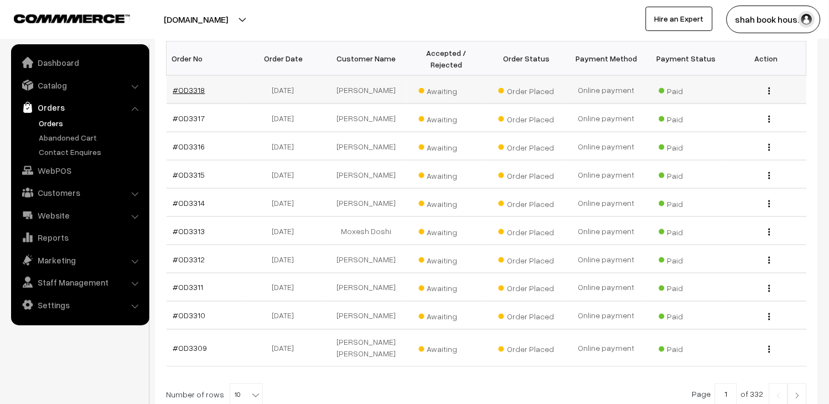
click at [197, 95] on link "#OD3318" at bounding box center [189, 89] width 32 height 9
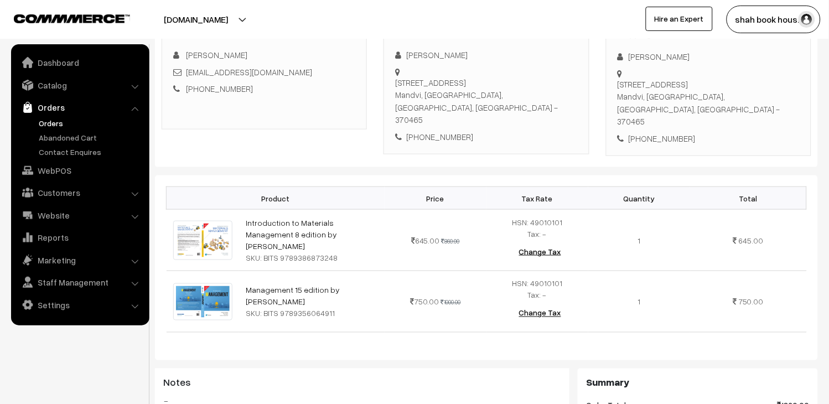
scroll to position [184, 0]
click at [51, 119] on link "Orders" at bounding box center [91, 123] width 110 height 12
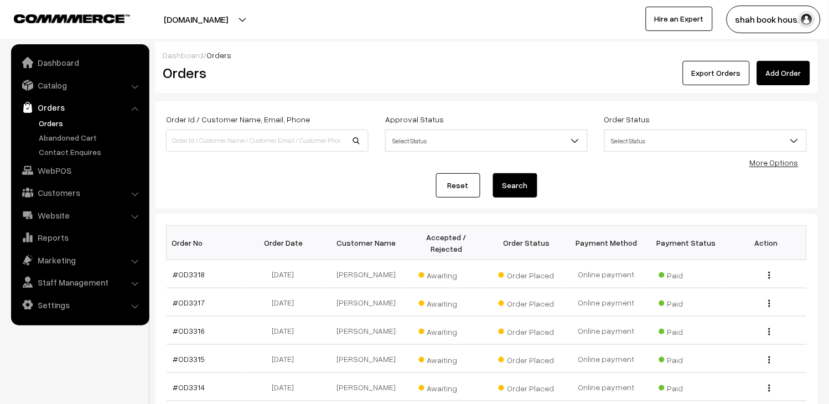
click at [41, 121] on link "Orders" at bounding box center [91, 123] width 110 height 12
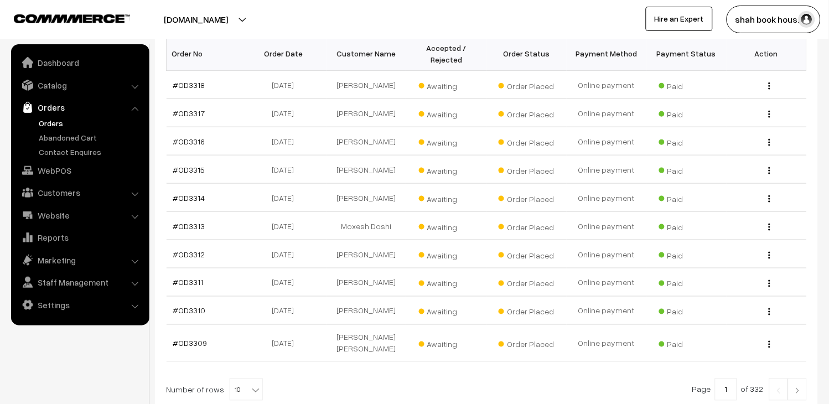
scroll to position [246, 0]
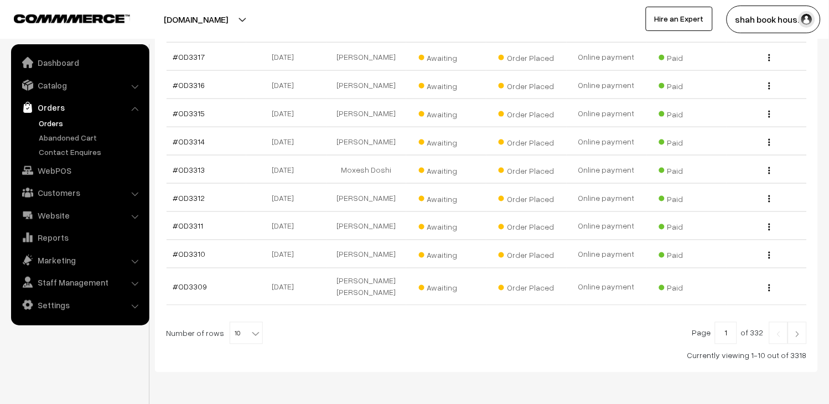
click at [251, 335] on span at bounding box center [256, 330] width 11 height 14
select select "50"
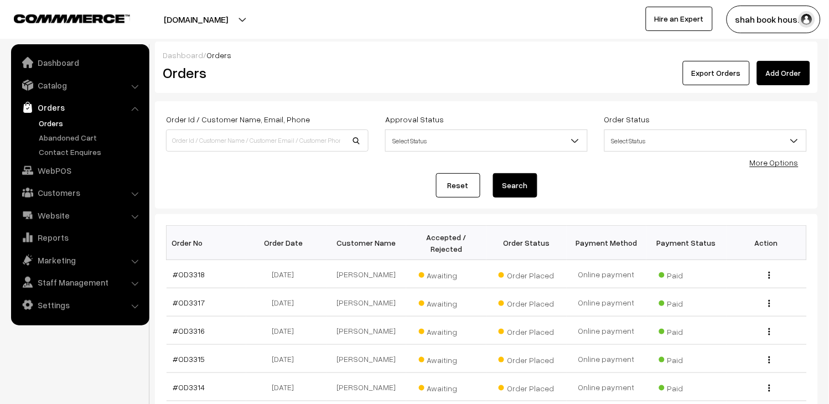
click at [40, 122] on link "Orders" at bounding box center [91, 123] width 110 height 12
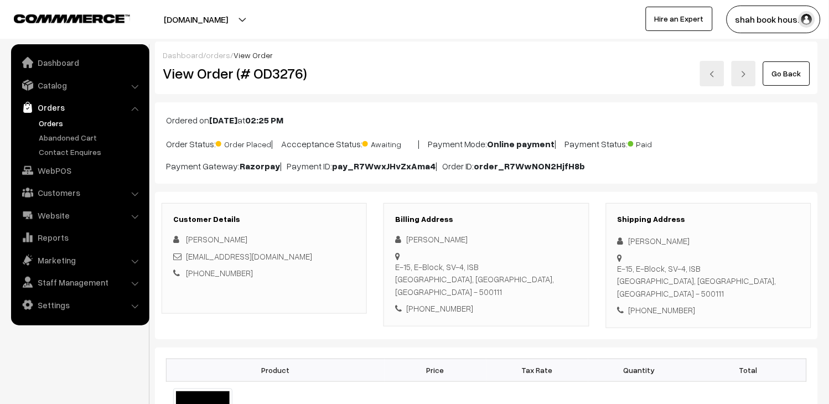
click at [319, 255] on div "[EMAIL_ADDRESS][DOMAIN_NAME]" at bounding box center [264, 256] width 182 height 13
copy div "[EMAIL_ADDRESS][DOMAIN_NAME]"
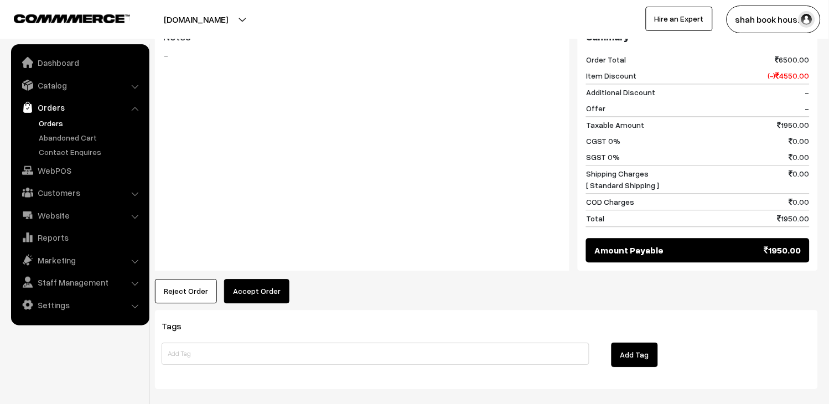
click at [267, 279] on button "Accept Order" at bounding box center [256, 291] width 65 height 24
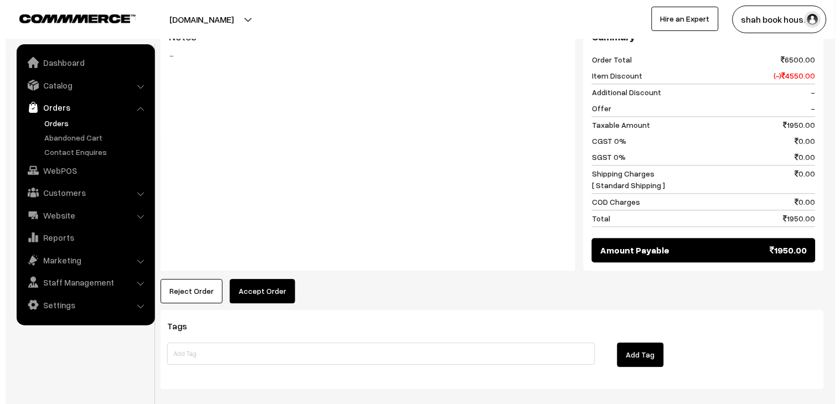
scroll to position [494, 0]
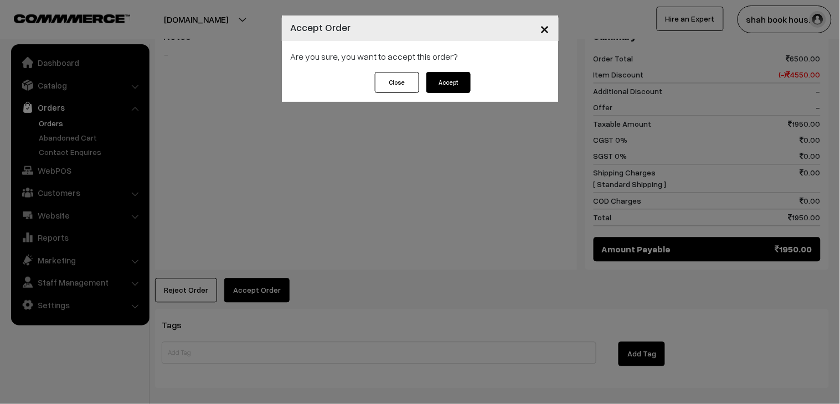
click at [450, 85] on button "Accept" at bounding box center [448, 82] width 44 height 21
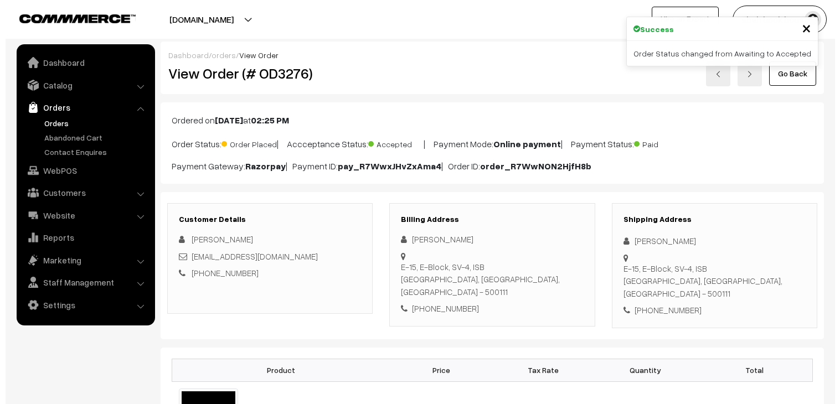
scroll to position [430, 0]
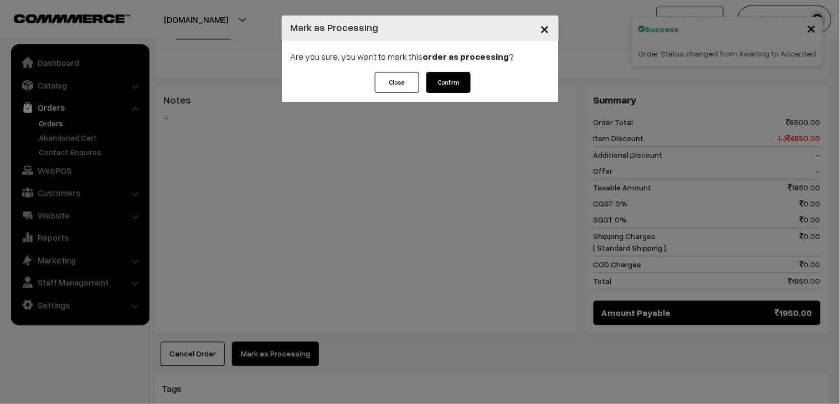
click at [454, 81] on button "Confirm" at bounding box center [448, 82] width 44 height 21
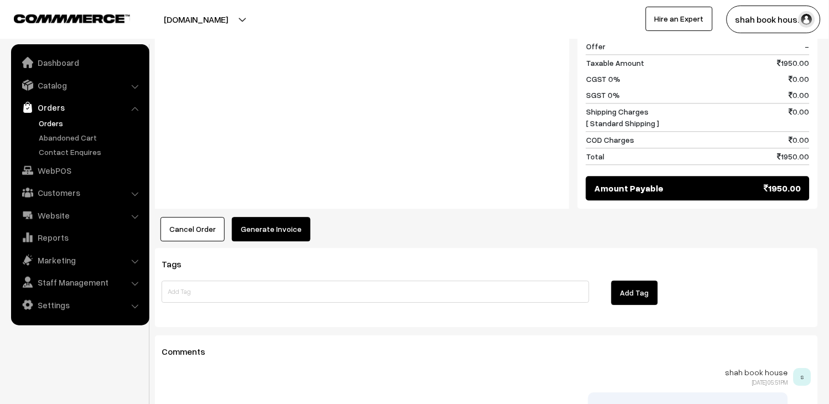
click at [282, 222] on button "Generate Invoice" at bounding box center [271, 229] width 79 height 24
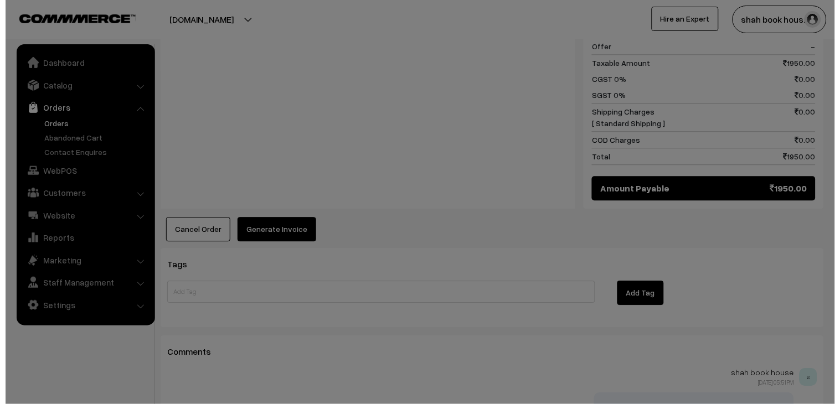
scroll to position [555, 0]
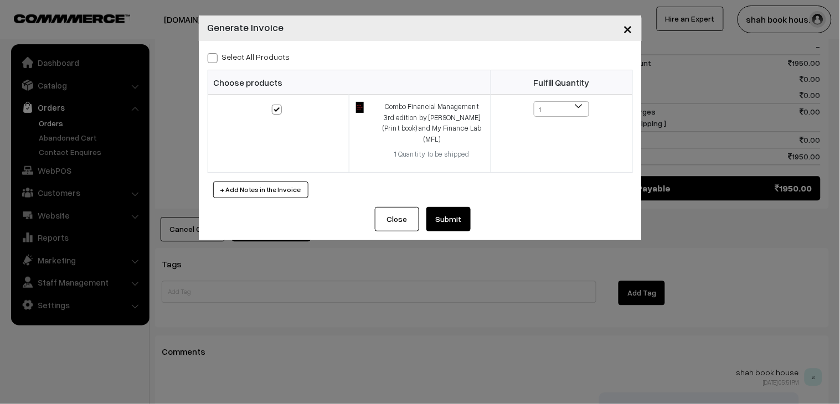
click at [445, 207] on button "Submit" at bounding box center [448, 219] width 44 height 24
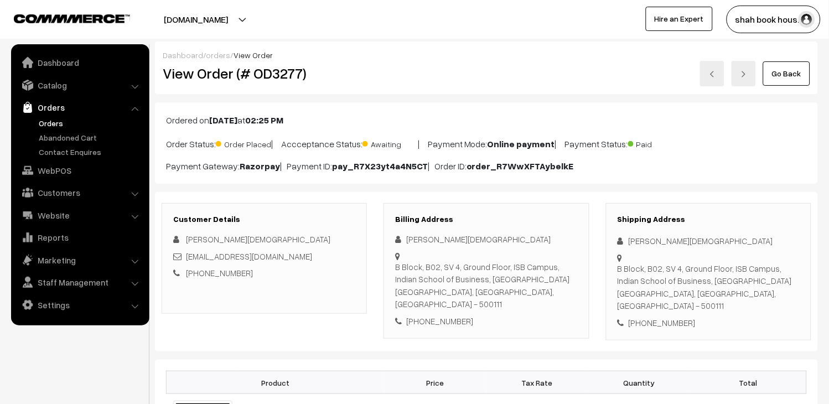
click at [312, 257] on div "[EMAIL_ADDRESS][DOMAIN_NAME]" at bounding box center [264, 256] width 182 height 13
click at [312, 257] on div "monali_jain_pgpyl2027@isb.edu" at bounding box center [264, 256] width 182 height 13
copy div "monali_jain_pgpyl2027@isb.edu"
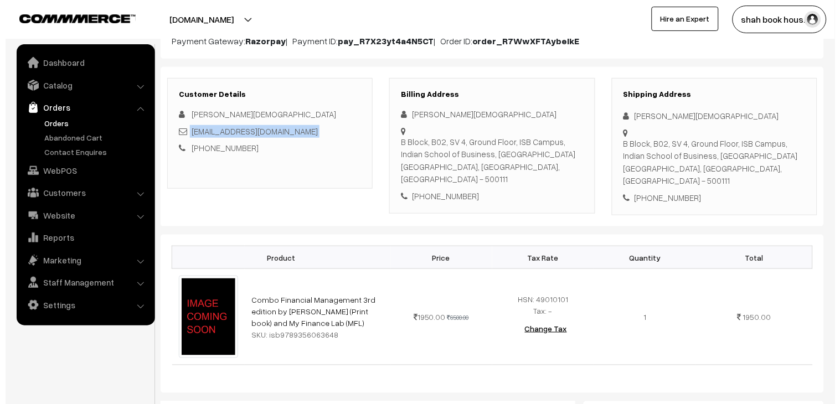
scroll to position [430, 0]
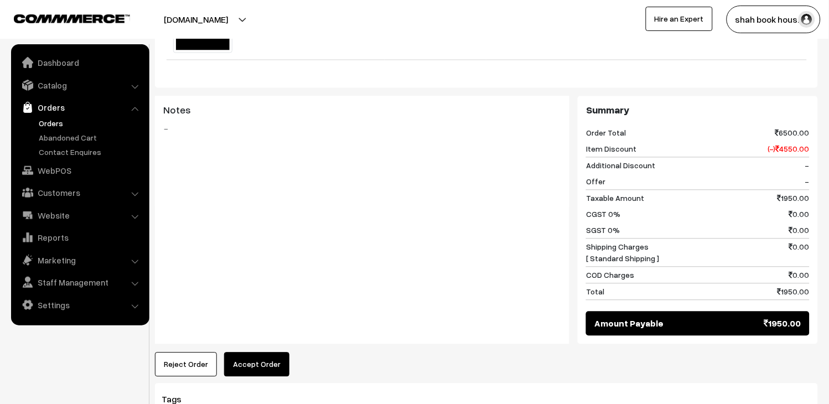
click at [253, 355] on button "Accept Order" at bounding box center [256, 365] width 65 height 24
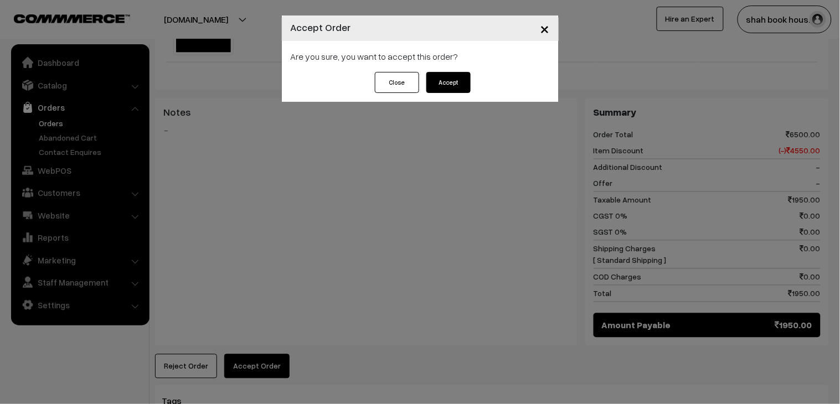
click at [449, 80] on button "Accept" at bounding box center [448, 82] width 44 height 21
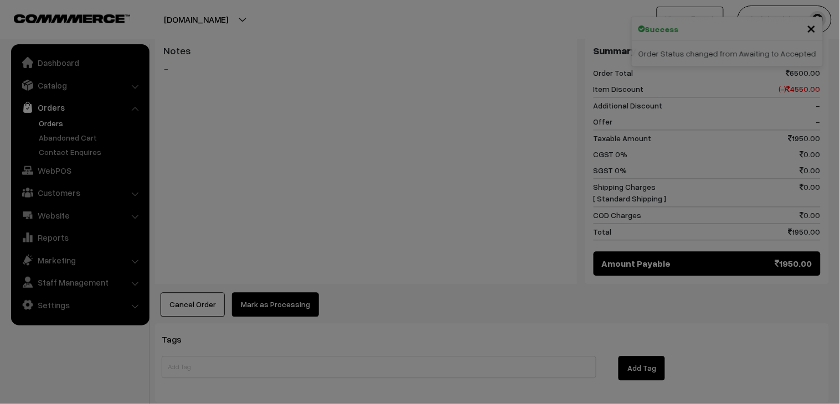
scroll to position [491, 0]
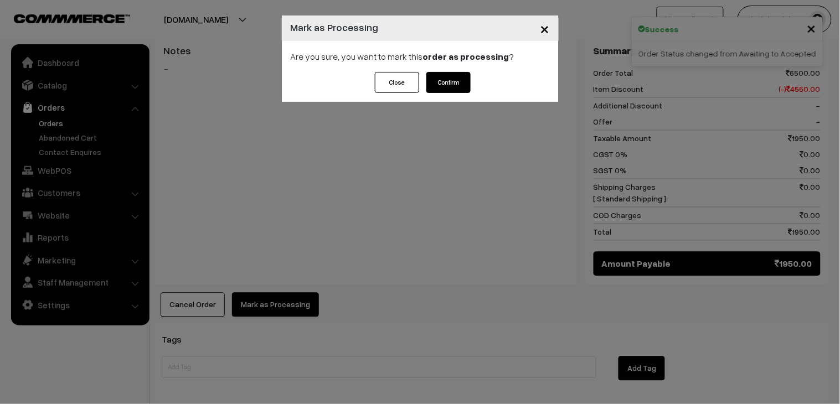
click at [445, 77] on button "Confirm" at bounding box center [448, 82] width 44 height 21
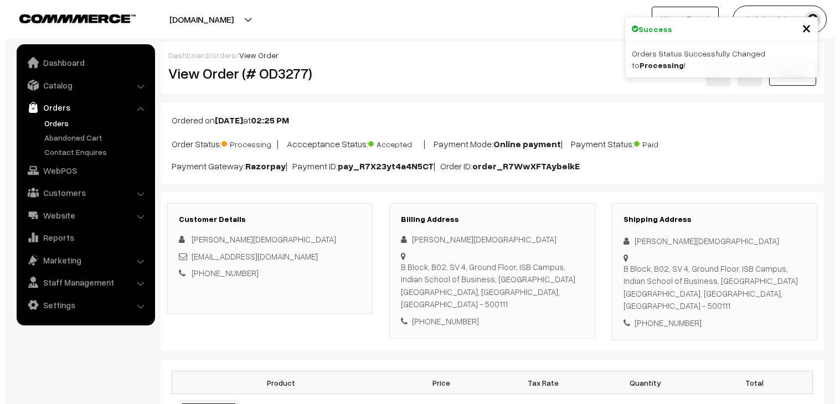
scroll to position [491, 0]
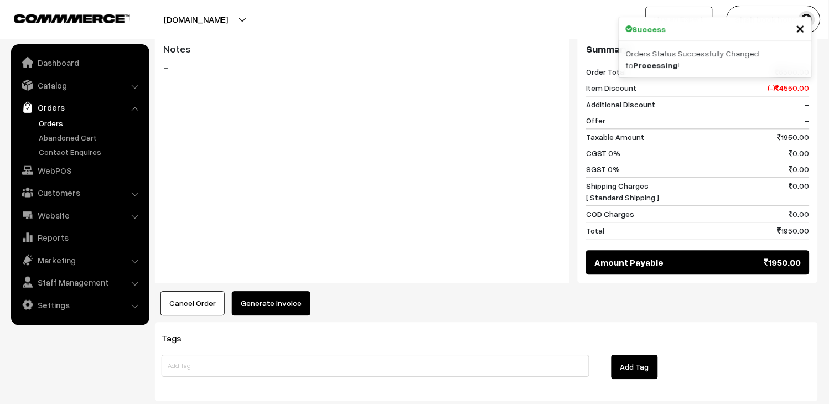
click at [268, 291] on button "Generate Invoice" at bounding box center [271, 303] width 79 height 24
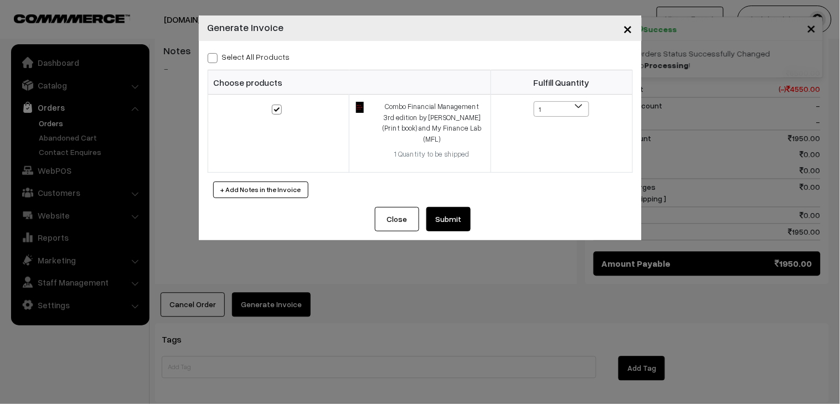
click at [449, 207] on button "Submit" at bounding box center [448, 219] width 44 height 24
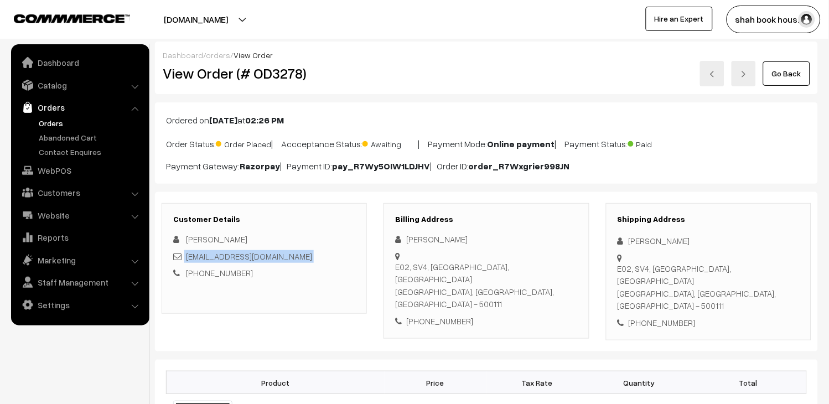
click at [316, 260] on div "[EMAIL_ADDRESS][DOMAIN_NAME]" at bounding box center [264, 256] width 182 height 13
copy div "[EMAIL_ADDRESS][DOMAIN_NAME]"
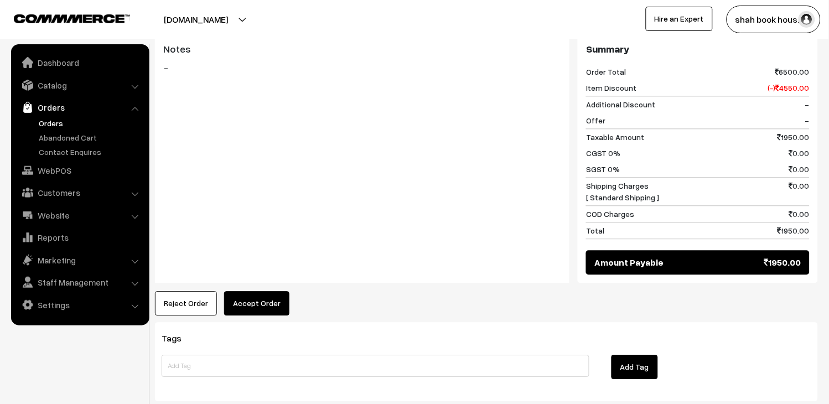
click at [262, 291] on button "Accept Order" at bounding box center [256, 303] width 65 height 24
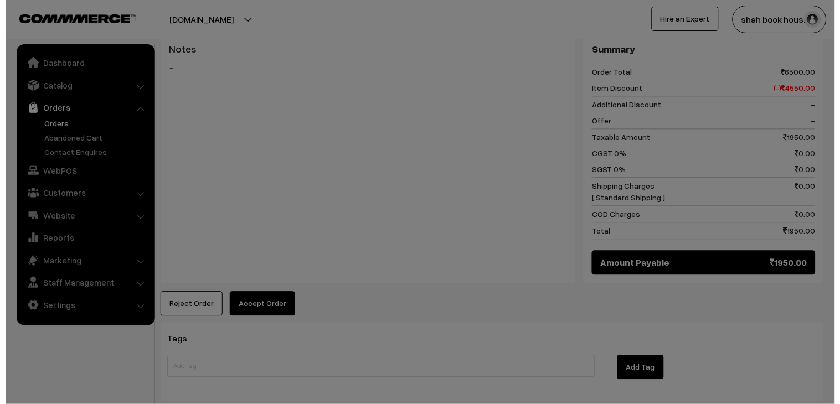
scroll to position [494, 0]
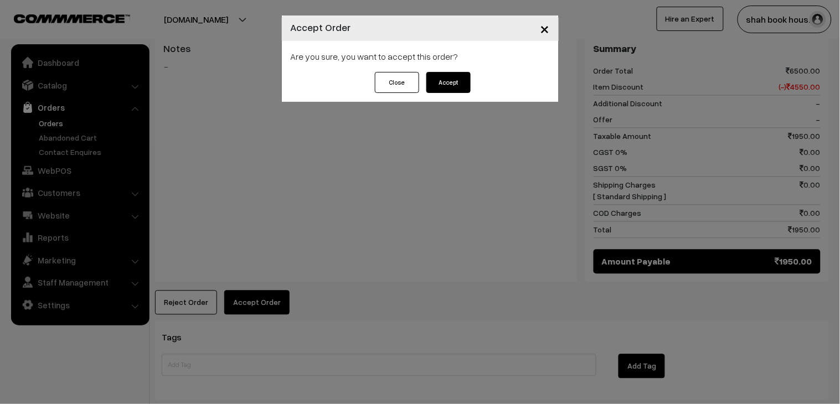
click at [468, 89] on button "Accept" at bounding box center [448, 82] width 44 height 21
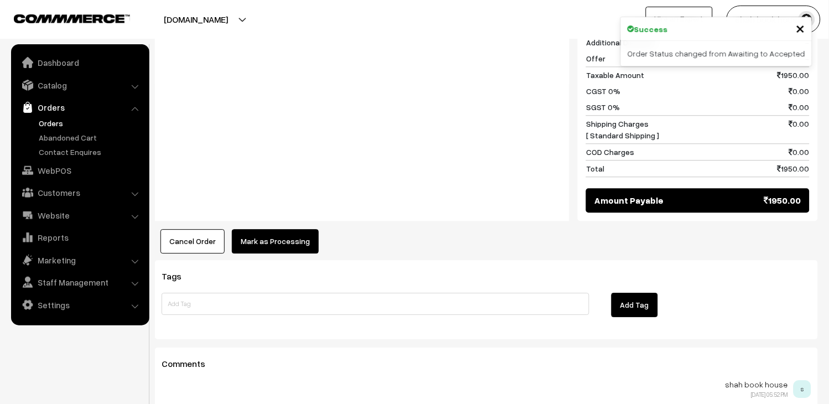
click at [298, 229] on button "Mark as Processing" at bounding box center [275, 241] width 87 height 24
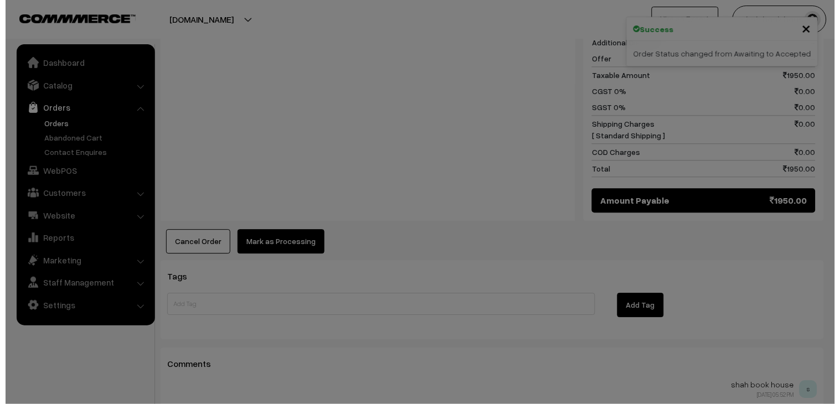
scroll to position [555, 0]
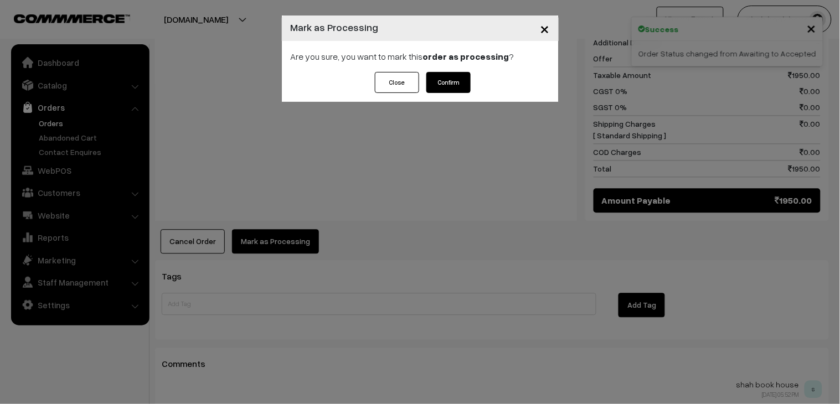
click at [432, 81] on button "Confirm" at bounding box center [448, 82] width 44 height 21
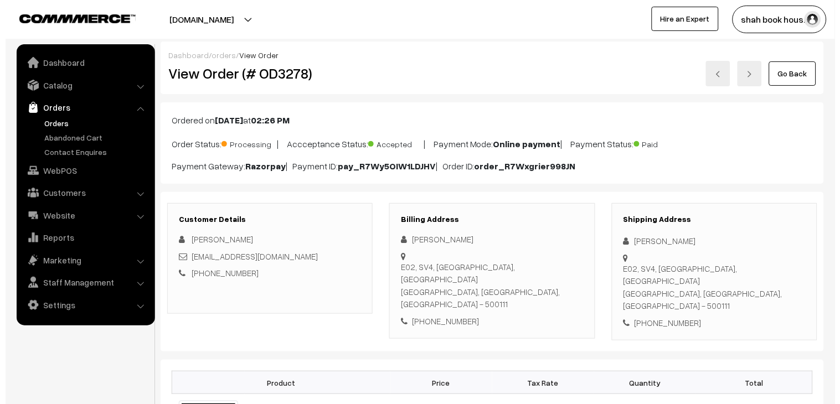
scroll to position [430, 0]
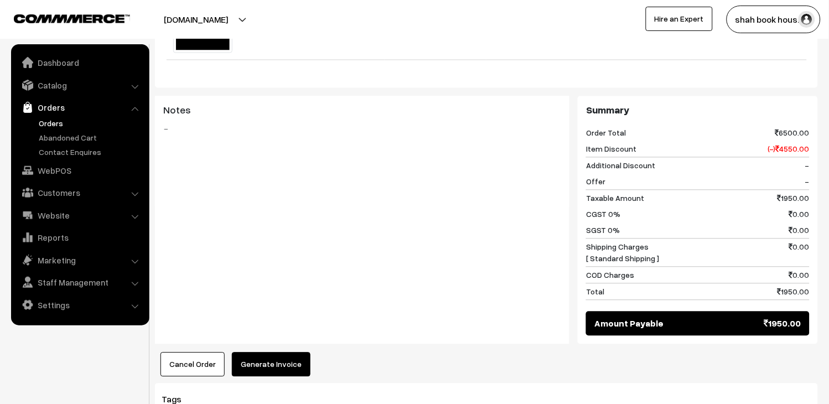
click at [290, 353] on button "Generate Invoice" at bounding box center [271, 365] width 79 height 24
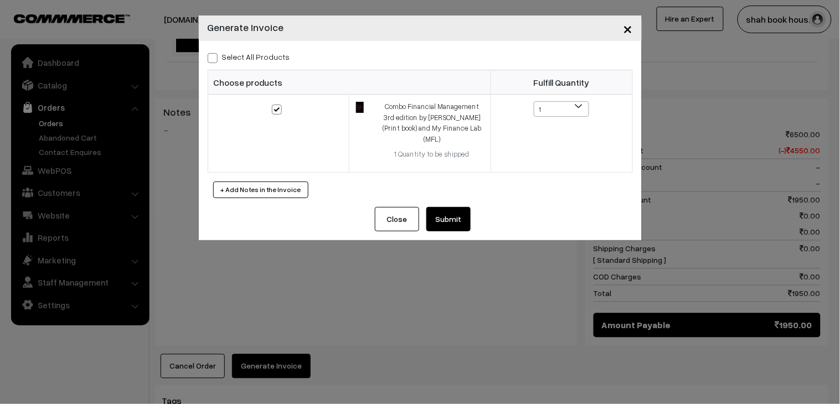
click at [445, 207] on button "Submit" at bounding box center [448, 219] width 44 height 24
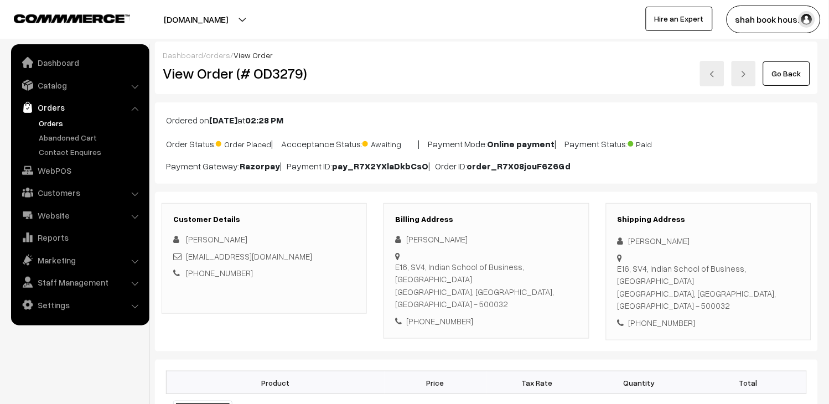
click at [294, 253] on div "[EMAIL_ADDRESS][DOMAIN_NAME]" at bounding box center [264, 256] width 182 height 13
copy div "[EMAIL_ADDRESS][DOMAIN_NAME]"
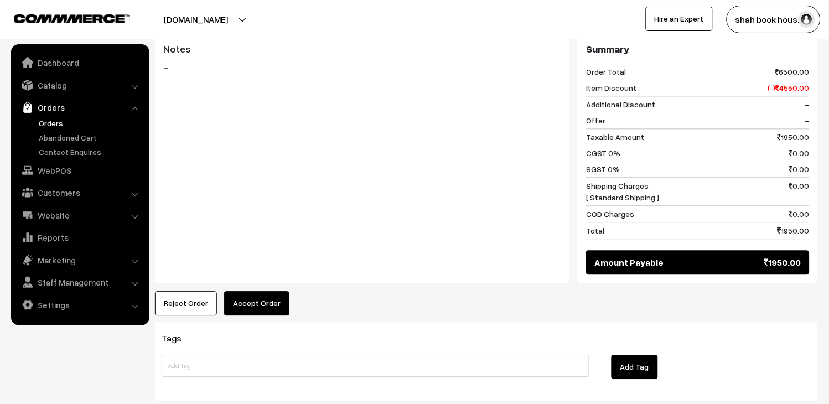
click at [263, 291] on button "Accept Order" at bounding box center [256, 303] width 65 height 24
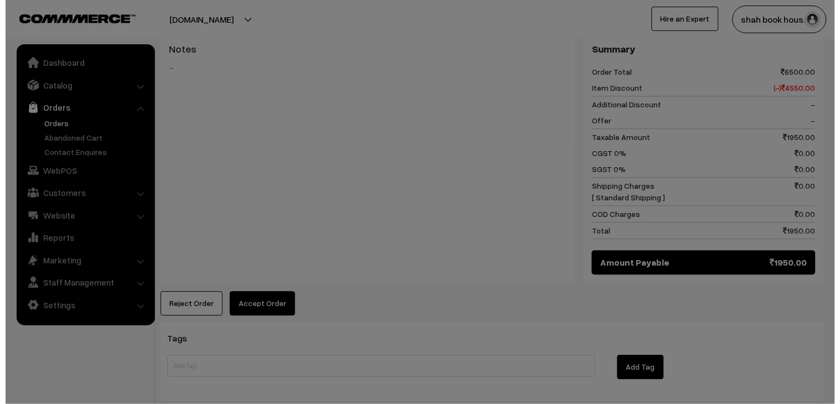
scroll to position [494, 0]
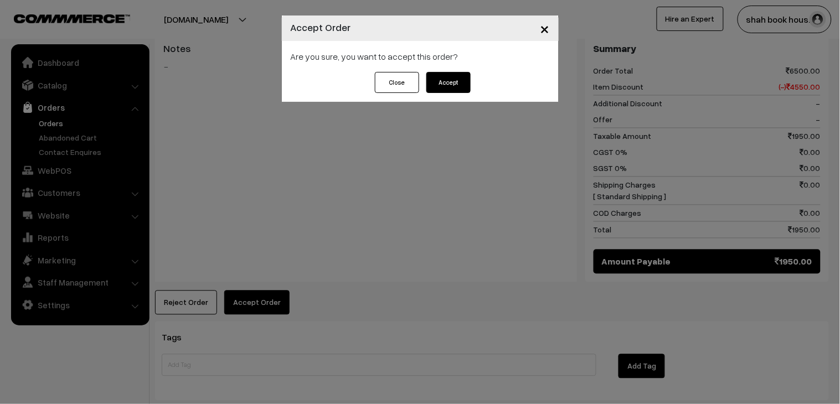
click at [433, 87] on button "Accept" at bounding box center [448, 82] width 44 height 21
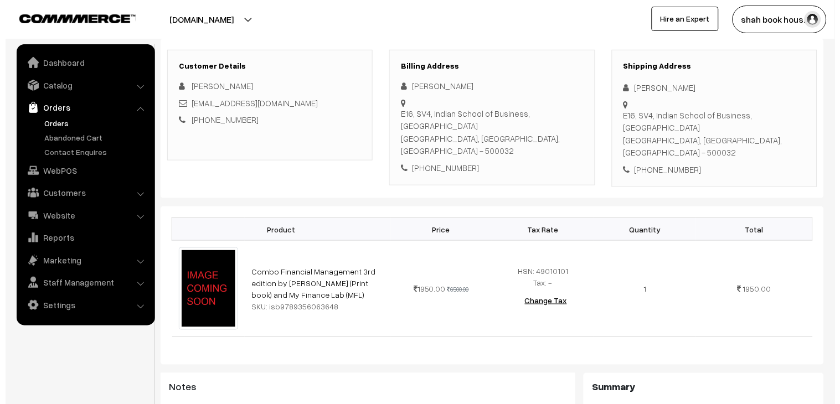
scroll to position [430, 0]
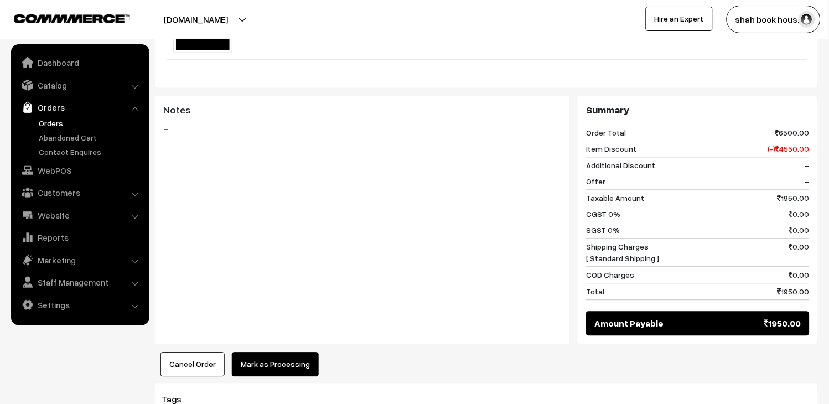
click at [297, 353] on button "Mark as Processing" at bounding box center [275, 365] width 87 height 24
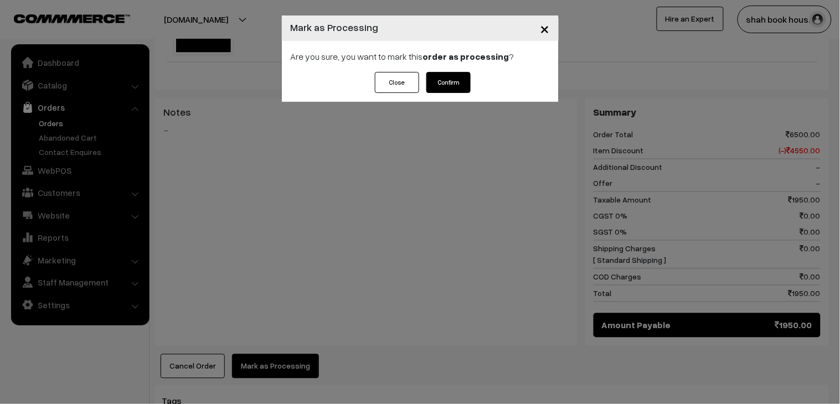
click at [454, 87] on button "Confirm" at bounding box center [448, 82] width 44 height 21
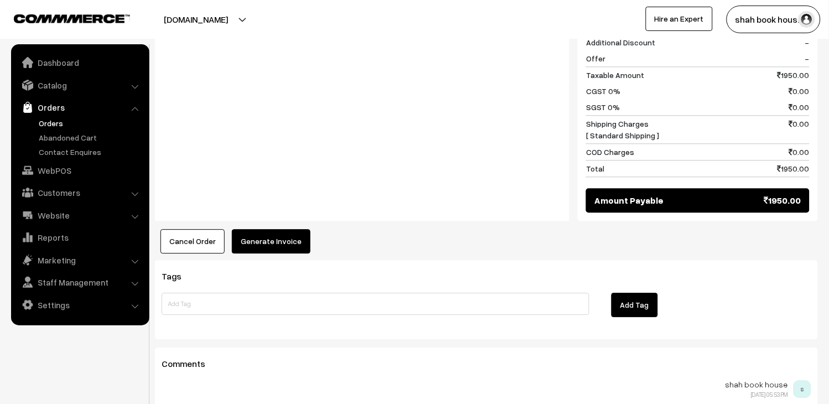
click at [287, 229] on button "Generate Invoice" at bounding box center [271, 241] width 79 height 24
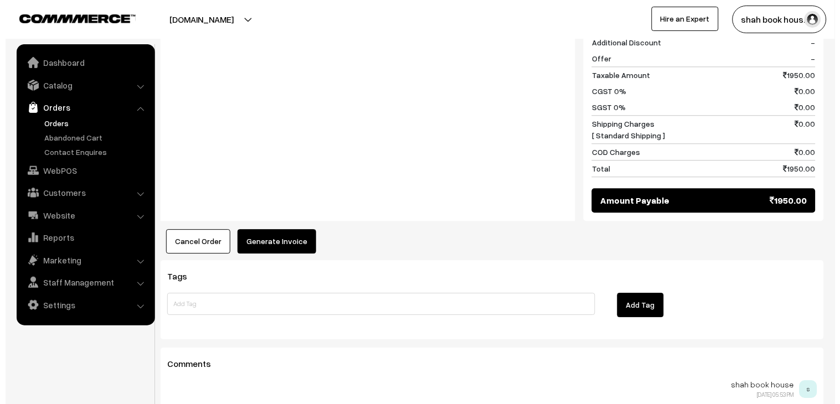
scroll to position [555, 0]
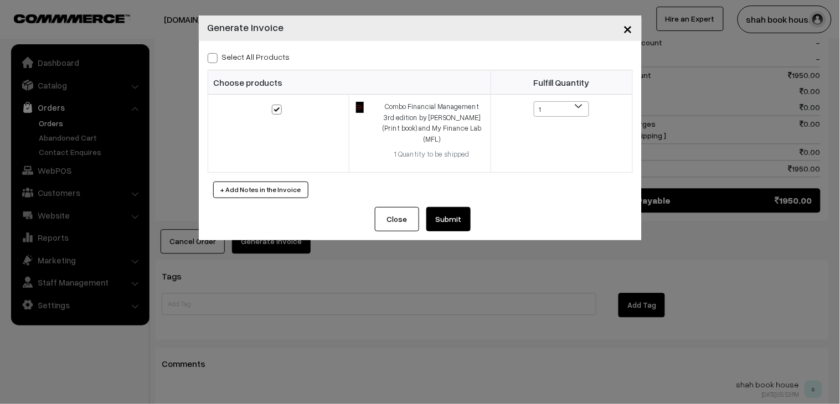
click at [449, 215] on button "Submit" at bounding box center [448, 219] width 44 height 24
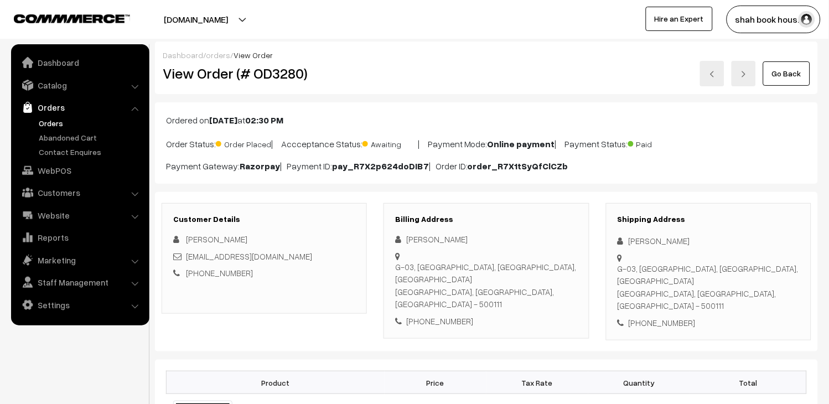
click at [331, 256] on div "[EMAIL_ADDRESS][DOMAIN_NAME]" at bounding box center [264, 256] width 182 height 13
click at [331, 256] on div "saiprateek_katkam_pgpyl2027@isb.edu" at bounding box center [264, 256] width 182 height 13
copy div "saiprateek_katkam_pgpyl2027@isb.edu"
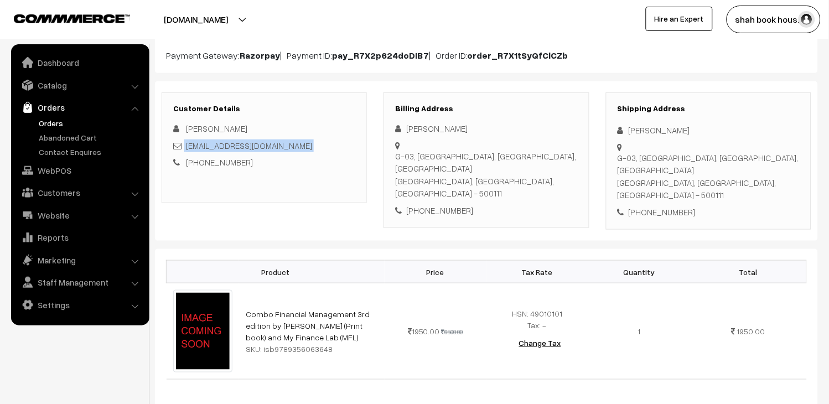
scroll to position [123, 0]
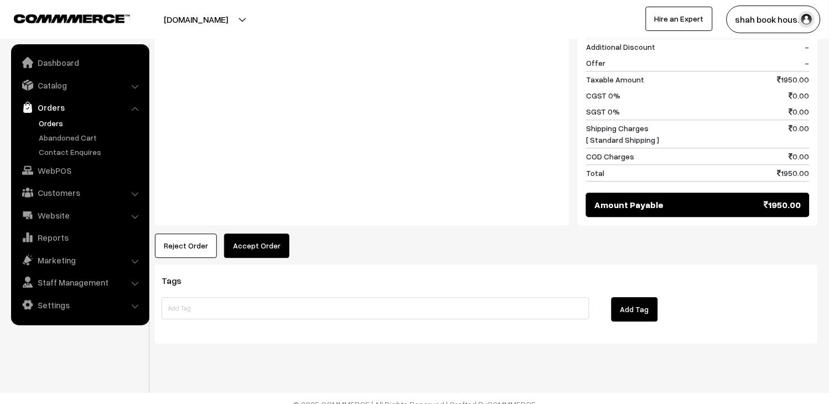
click at [252, 234] on button "Accept Order" at bounding box center [256, 246] width 65 height 24
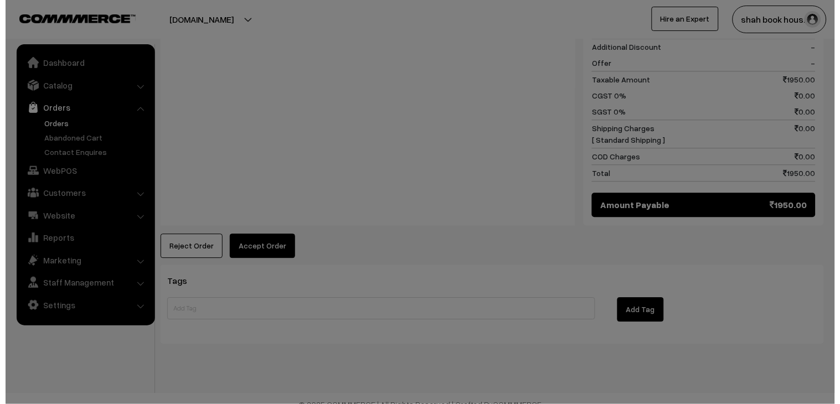
scroll to position [550, 0]
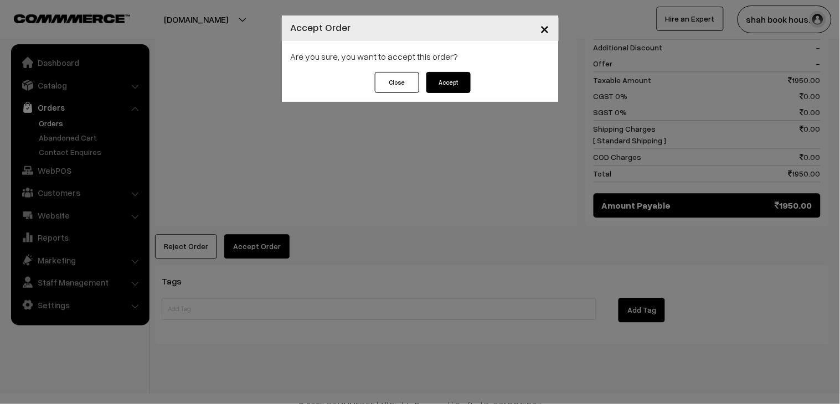
click at [450, 79] on button "Accept" at bounding box center [448, 82] width 44 height 21
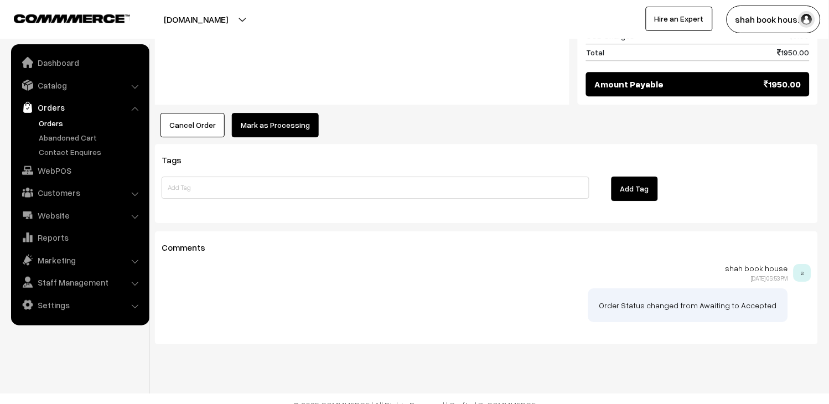
click at [299, 122] on button "Mark as Processing" at bounding box center [275, 125] width 87 height 24
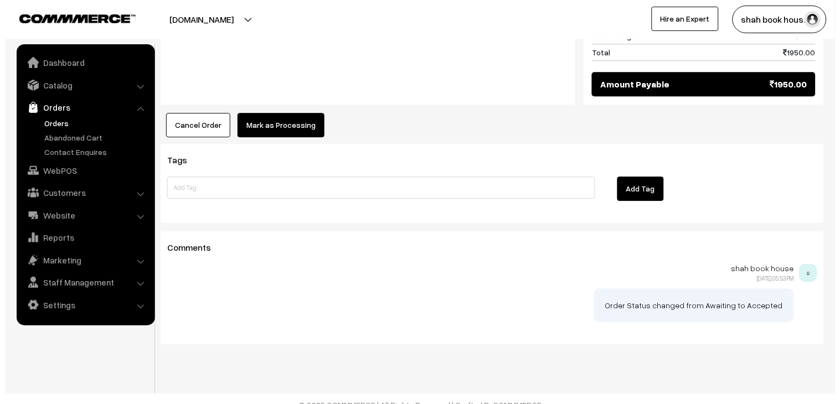
scroll to position [671, 0]
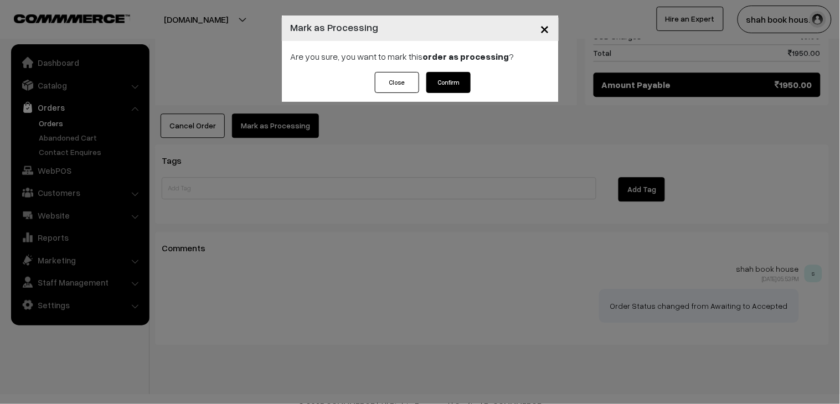
click at [457, 87] on button "Confirm" at bounding box center [448, 82] width 44 height 21
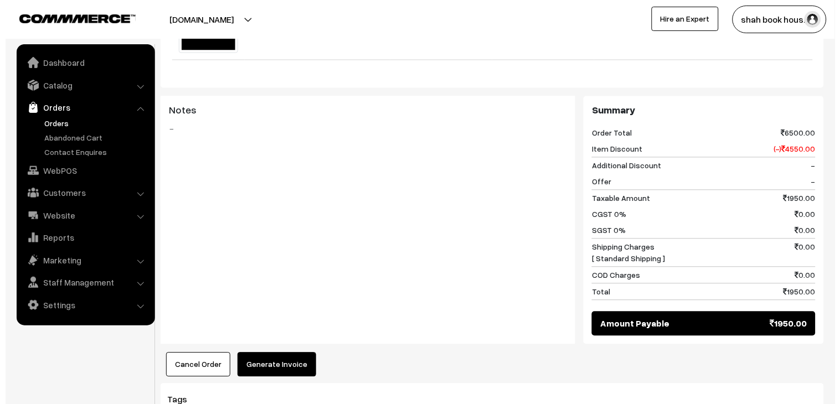
scroll to position [430, 0]
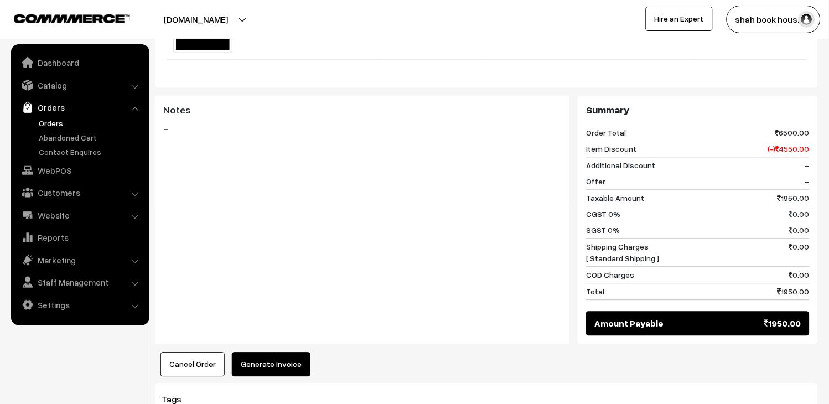
click at [294, 361] on button "Generate Invoice" at bounding box center [271, 365] width 79 height 24
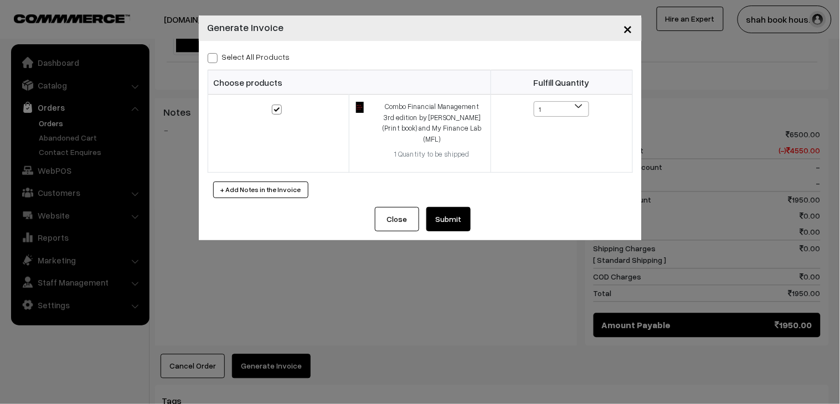
click at [452, 213] on button "Submit" at bounding box center [448, 219] width 44 height 24
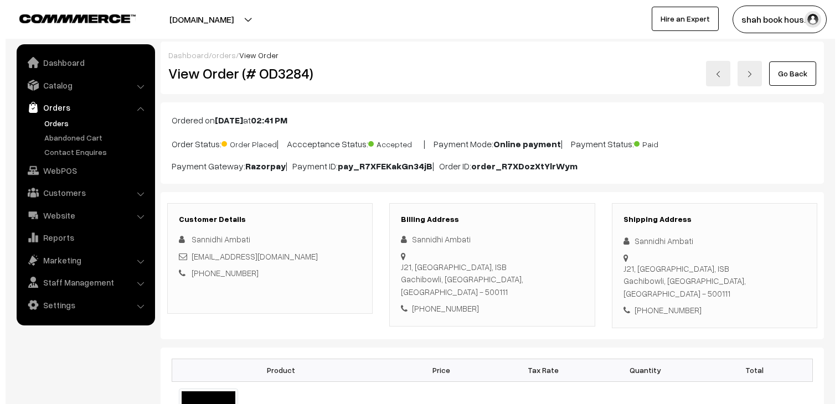
scroll to position [494, 0]
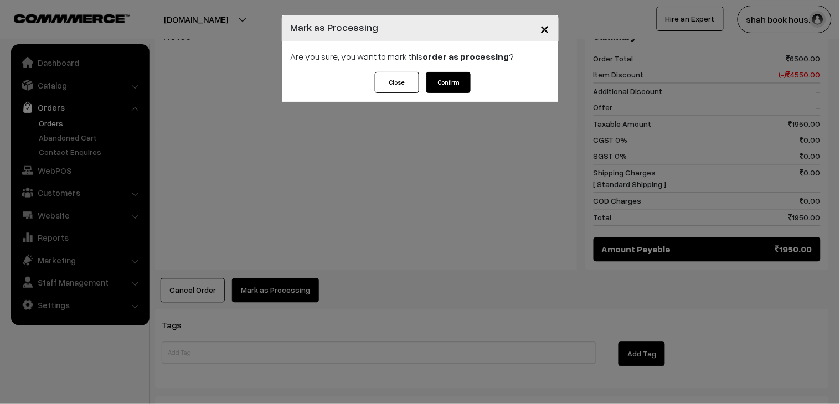
click at [456, 80] on button "Confirm" at bounding box center [448, 82] width 44 height 21
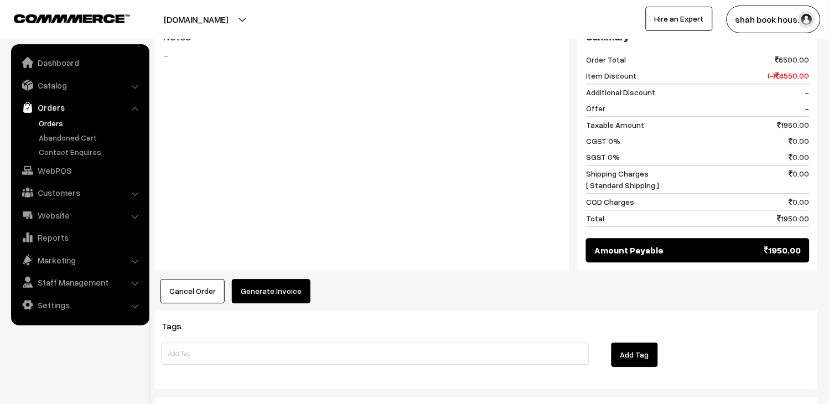
click at [282, 279] on button "Generate Invoice" at bounding box center [271, 291] width 79 height 24
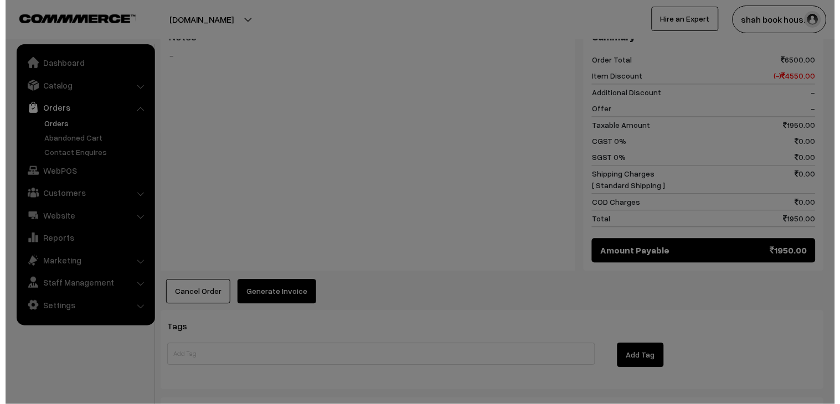
scroll to position [494, 0]
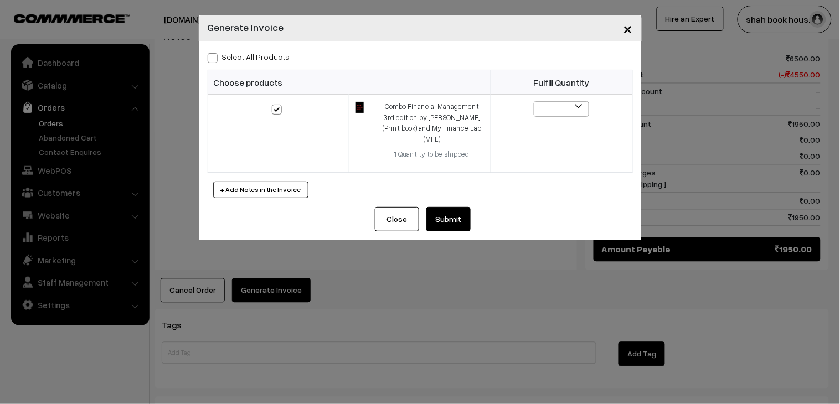
click at [447, 209] on button "Submit" at bounding box center [448, 219] width 44 height 24
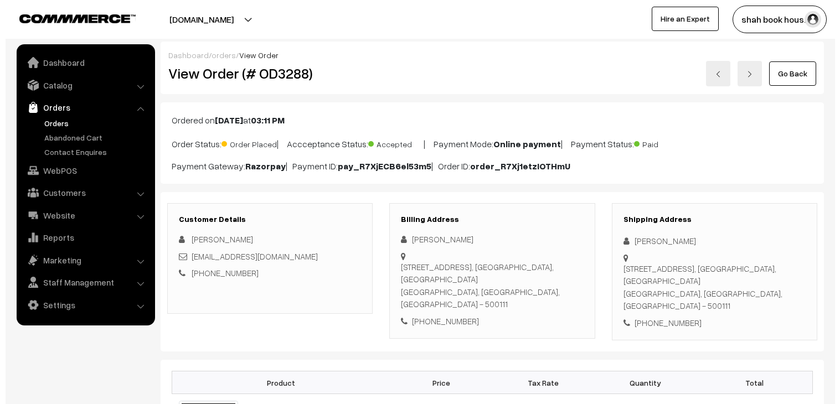
scroll to position [430, 0]
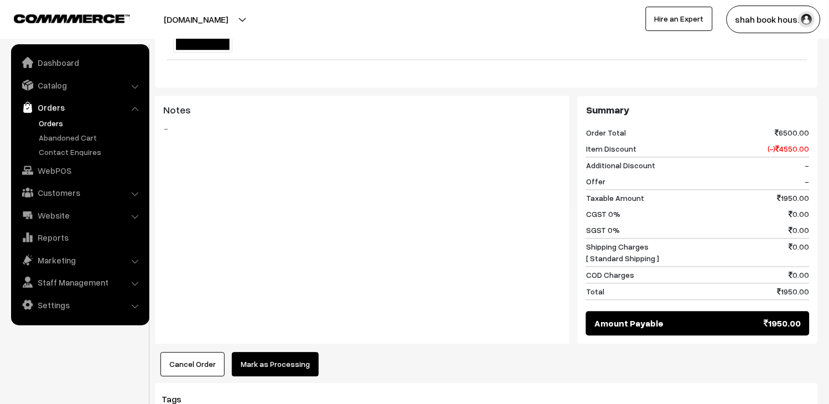
click at [288, 353] on button "Mark as Processing" at bounding box center [275, 365] width 87 height 24
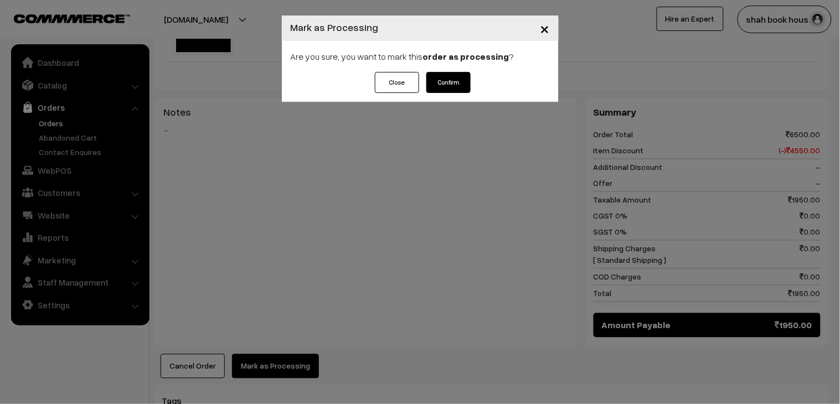
click at [462, 82] on button "Confirm" at bounding box center [448, 82] width 44 height 21
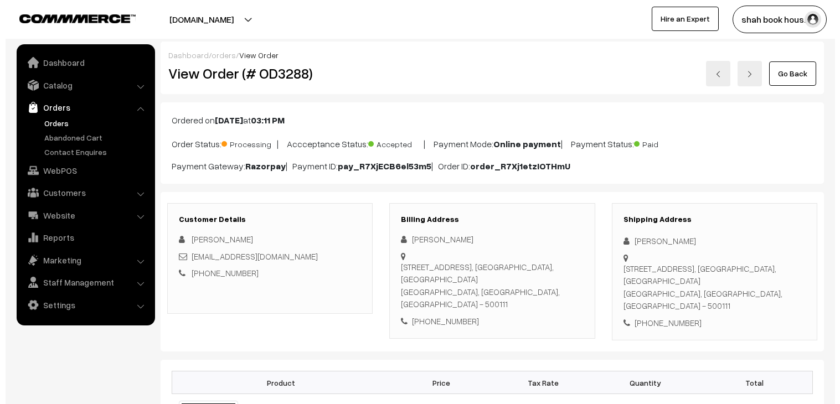
scroll to position [430, 0]
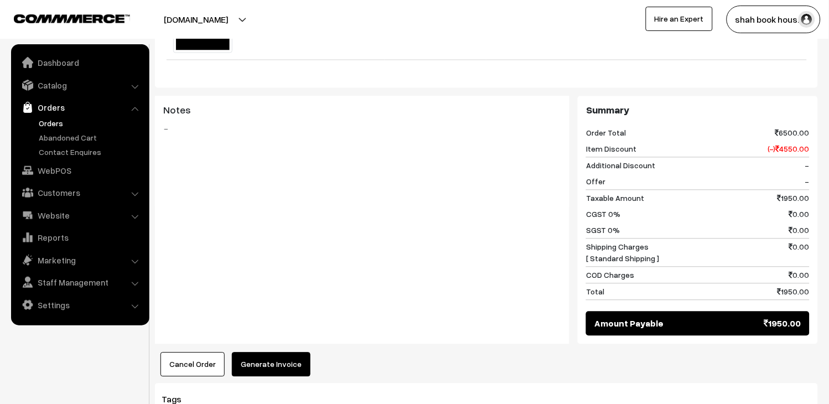
click at [289, 353] on button "Generate Invoice" at bounding box center [271, 365] width 79 height 24
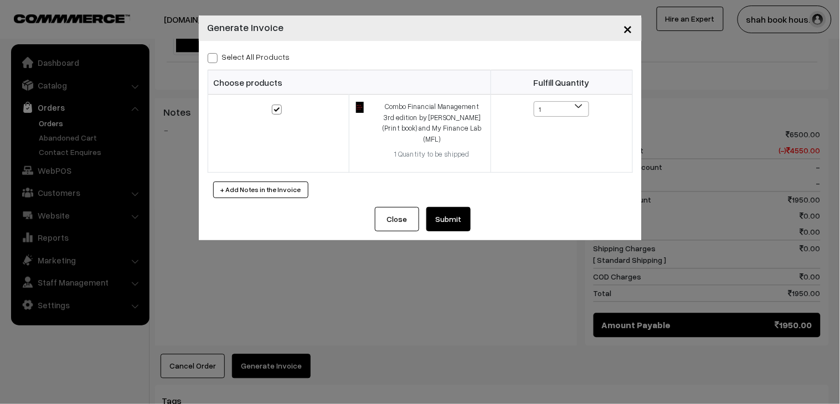
click at [450, 213] on button "Submit" at bounding box center [448, 219] width 44 height 24
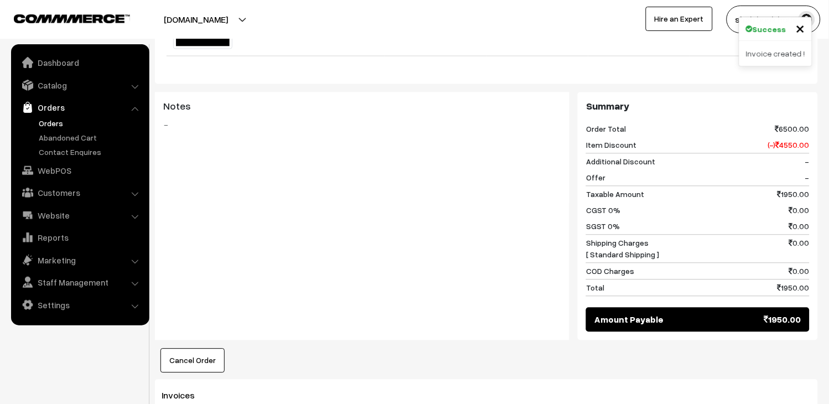
scroll to position [861, 0]
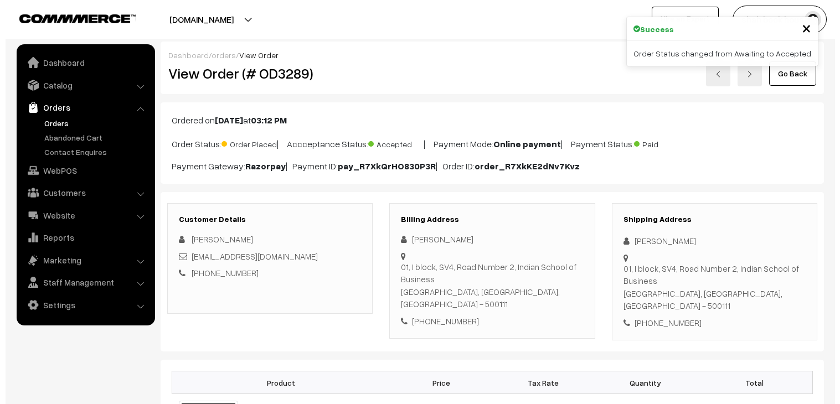
scroll to position [430, 0]
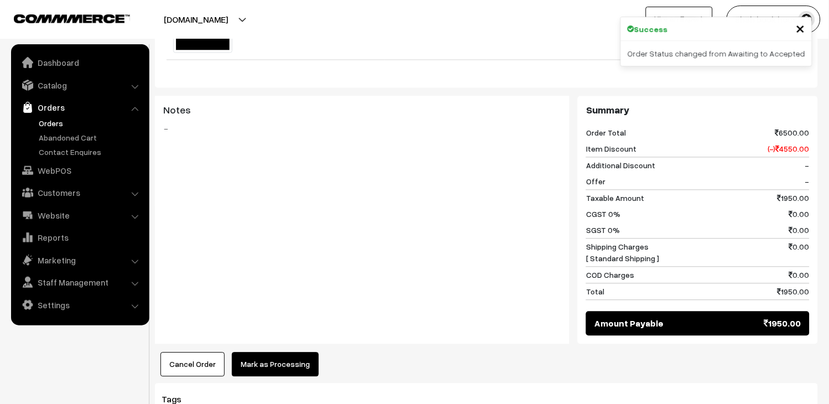
click at [283, 353] on button "Mark as Processing" at bounding box center [275, 365] width 87 height 24
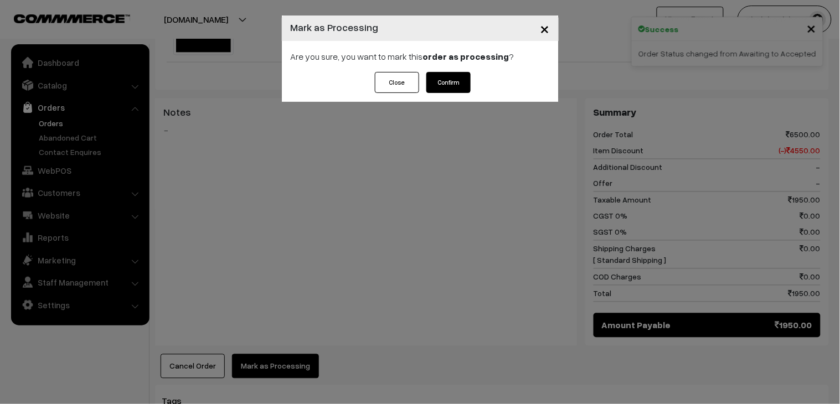
click at [455, 80] on button "Confirm" at bounding box center [448, 82] width 44 height 21
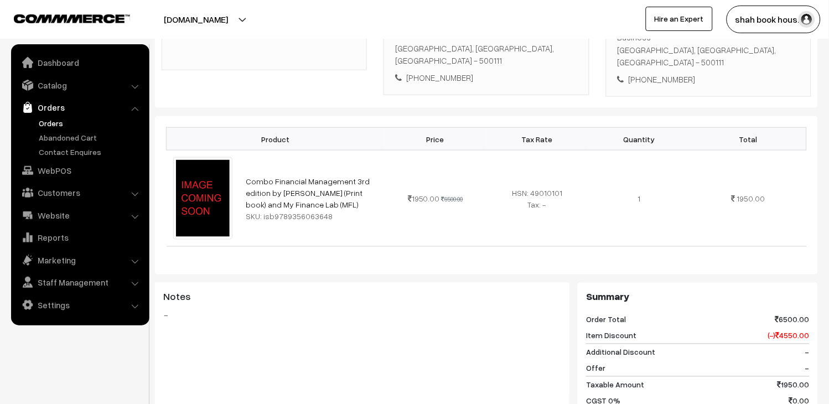
scroll to position [553, 0]
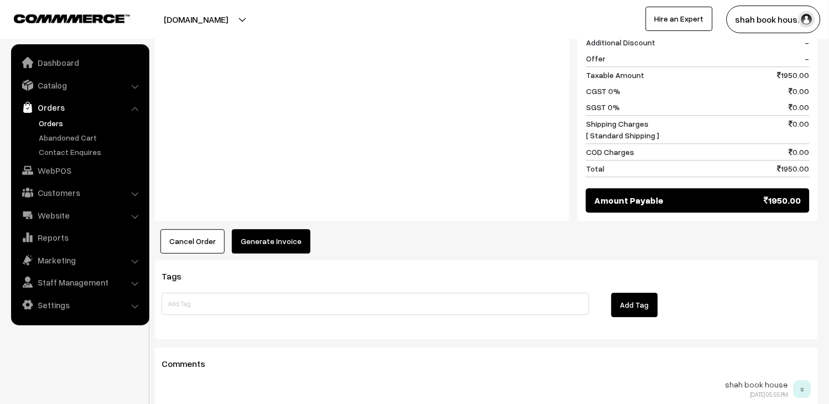
click at [284, 216] on div "Product Price Tax Rate Quantity Total Combo Financial Management 3rd edition by…" at bounding box center [486, 29] width 663 height 447
click at [284, 229] on button "Generate Invoice" at bounding box center [271, 241] width 79 height 24
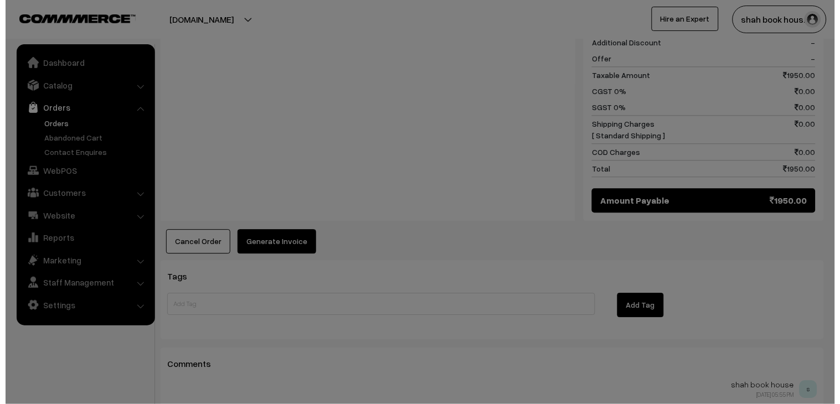
scroll to position [555, 0]
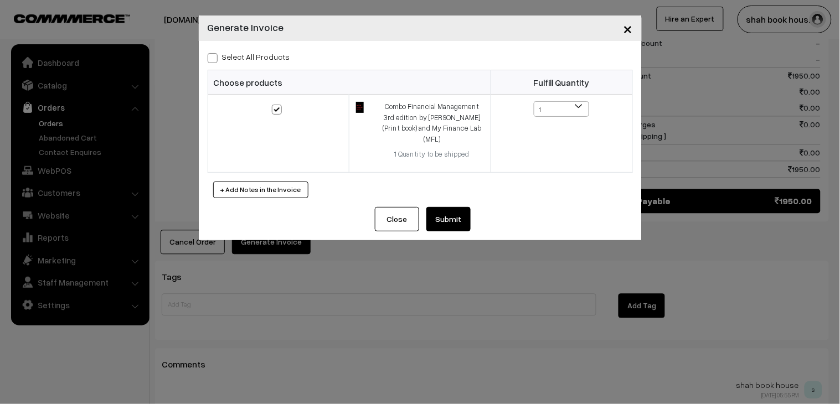
click at [459, 213] on button "Submit" at bounding box center [448, 219] width 44 height 24
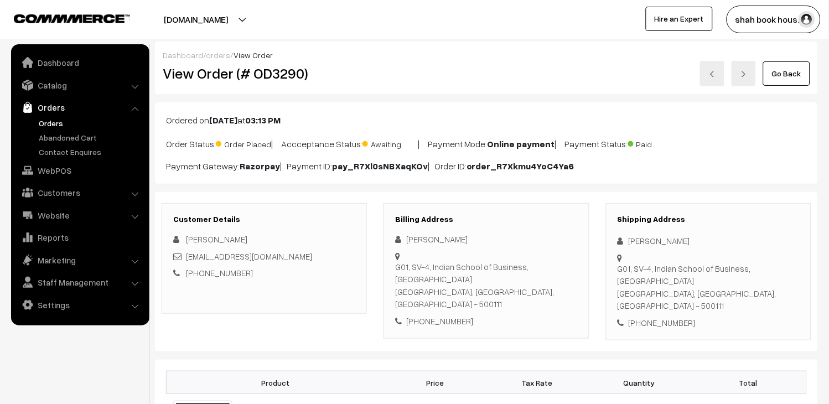
click at [312, 256] on div "bhavyagupta010424@gmail.com" at bounding box center [264, 256] width 182 height 13
click at [310, 257] on div "bhavyagupta010424@gmail.com" at bounding box center [264, 256] width 182 height 13
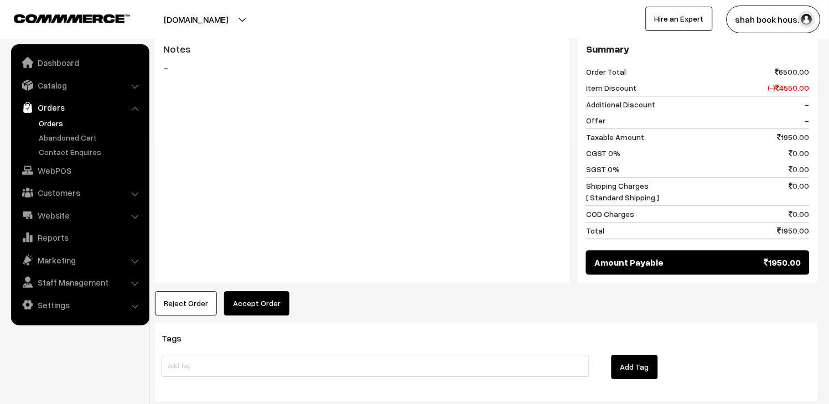
click at [266, 291] on button "Accept Order" at bounding box center [256, 303] width 65 height 24
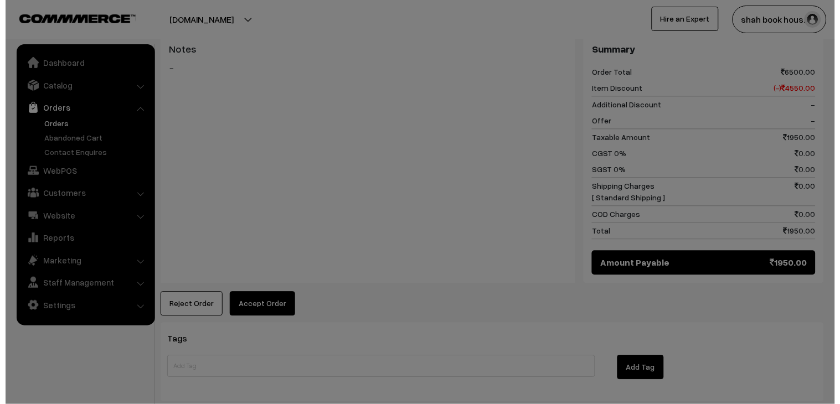
scroll to position [494, 0]
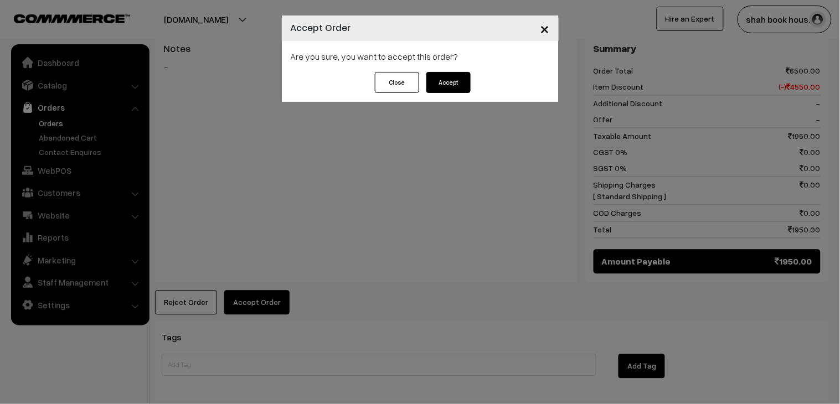
click at [433, 79] on button "Accept" at bounding box center [448, 82] width 44 height 21
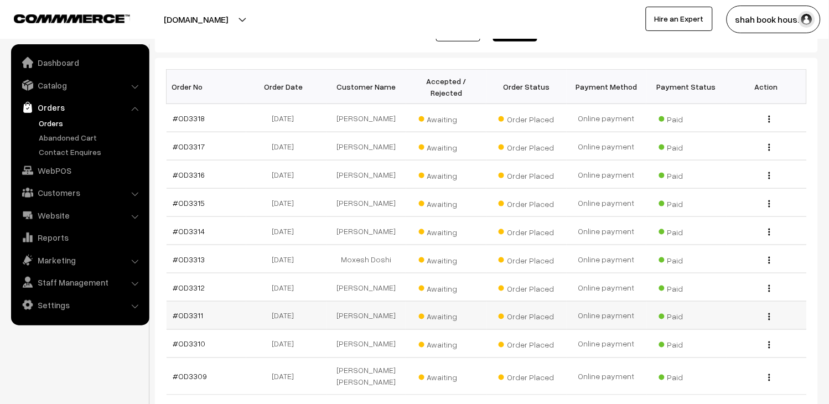
scroll to position [296, 0]
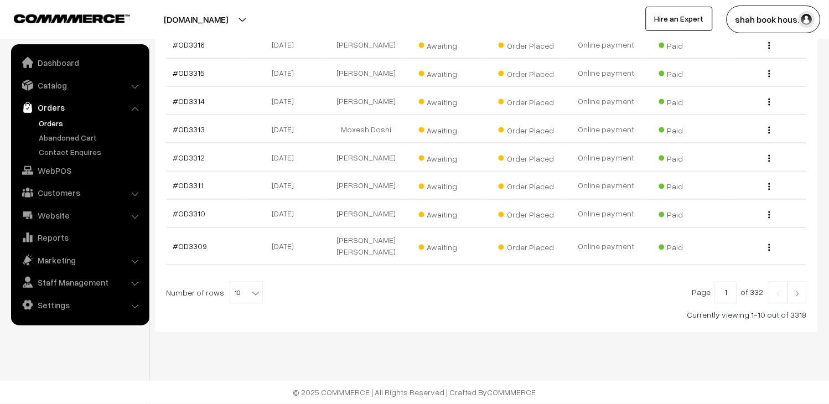
click at [233, 295] on span "10" at bounding box center [246, 293] width 32 height 22
select select "100"
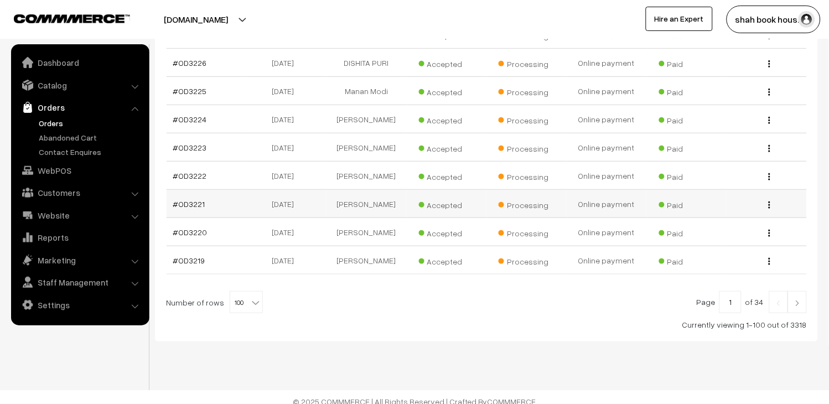
scroll to position [2905, 0]
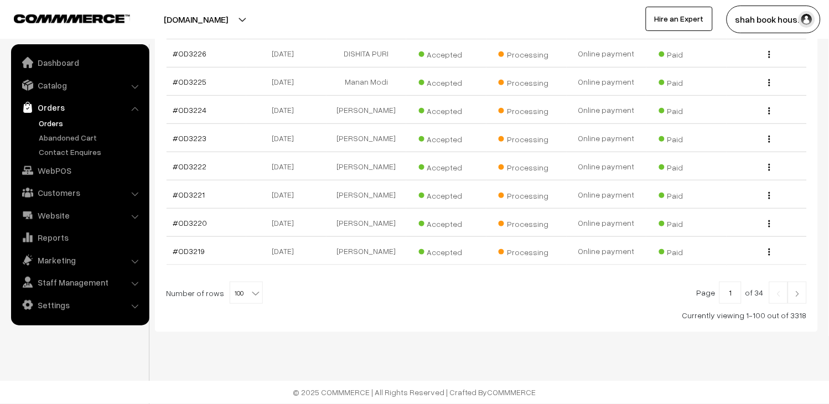
click at [797, 292] on img at bounding box center [797, 294] width 10 height 7
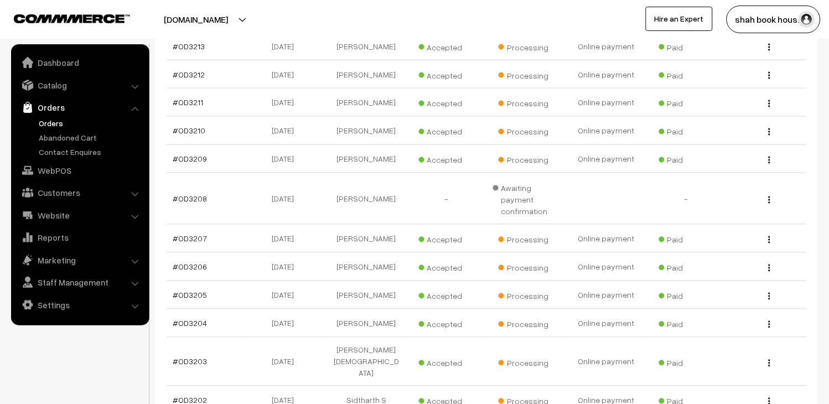
scroll to position [369, 0]
drag, startPoint x: 225, startPoint y: 198, endPoint x: 175, endPoint y: 199, distance: 49.8
click at [175, 199] on td "#OD3208" at bounding box center [207, 199] width 80 height 51
copy link "OD3208"
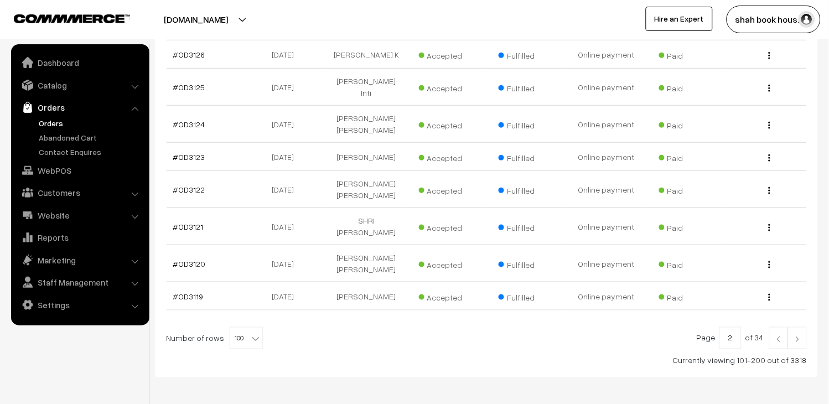
scroll to position [3002, 0]
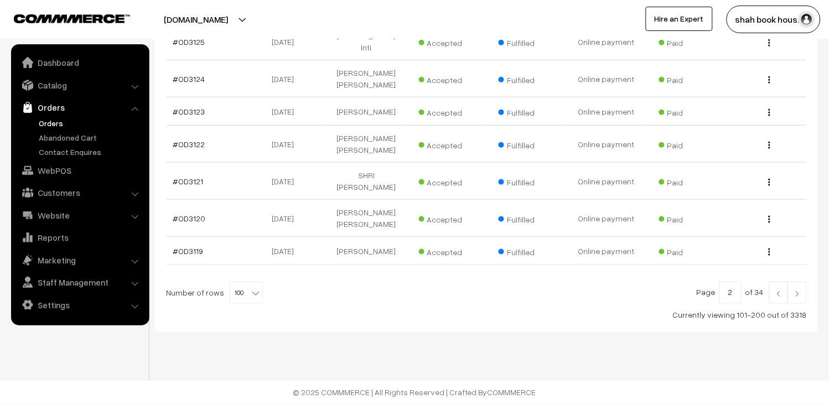
click at [784, 296] on link at bounding box center [778, 293] width 19 height 22
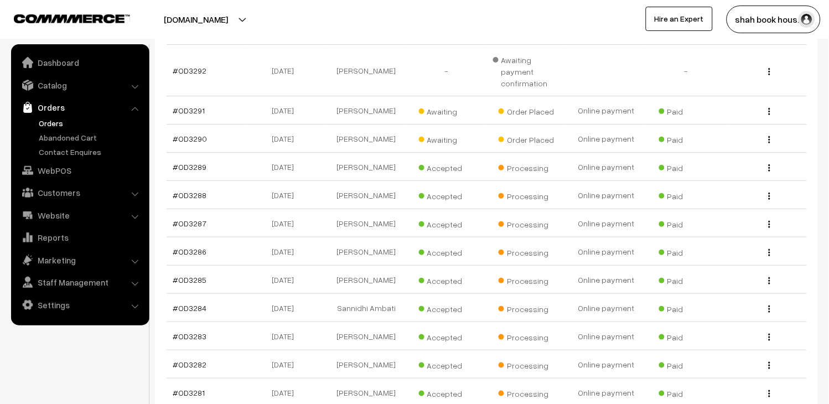
scroll to position [937, 0]
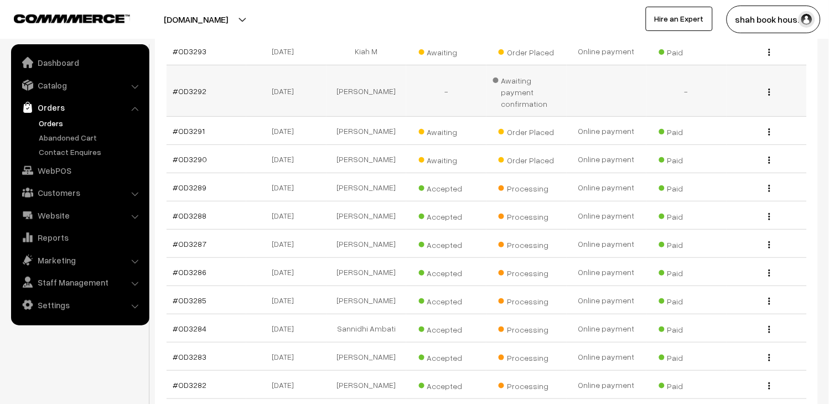
drag, startPoint x: 211, startPoint y: 107, endPoint x: 180, endPoint y: 115, distance: 32.5
click at [180, 115] on td "#OD3292" at bounding box center [207, 90] width 80 height 51
copy link "OD3292"
drag, startPoint x: 384, startPoint y: 105, endPoint x: 340, endPoint y: 103, distance: 43.8
click at [340, 103] on td "Darsh Shah" at bounding box center [367, 90] width 80 height 51
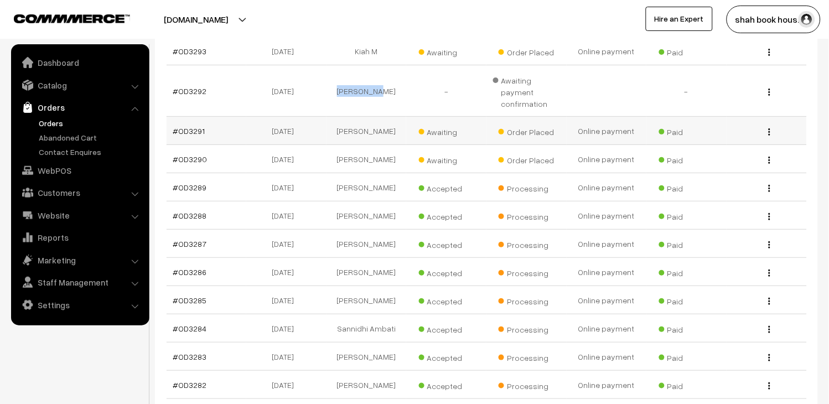
copy td "Darsh Shah"
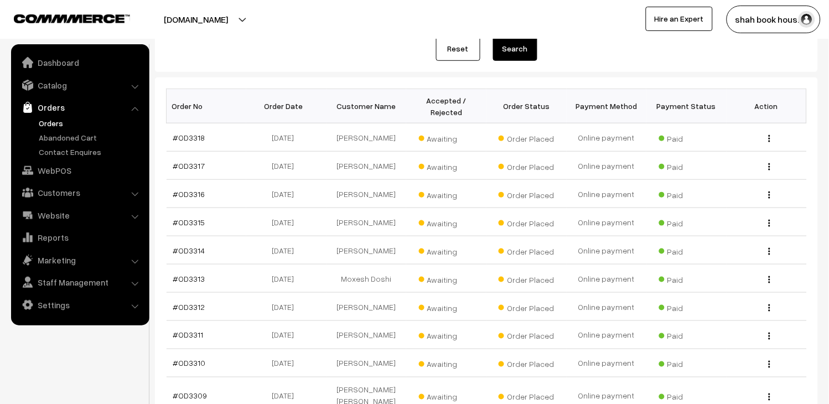
scroll to position [76, 0]
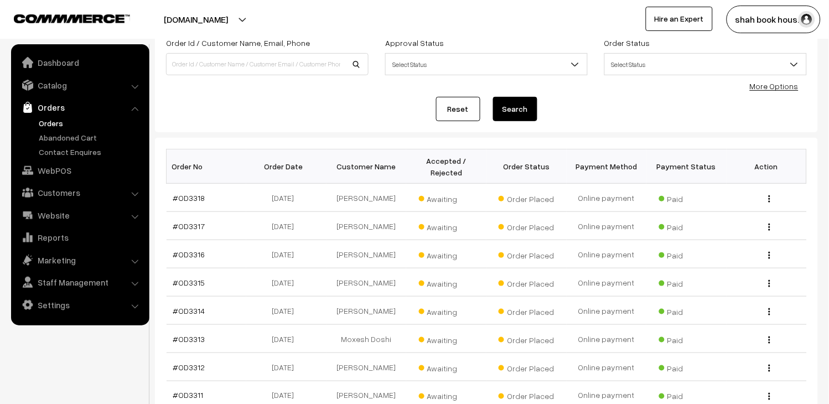
click at [54, 119] on link "Orders" at bounding box center [91, 123] width 110 height 12
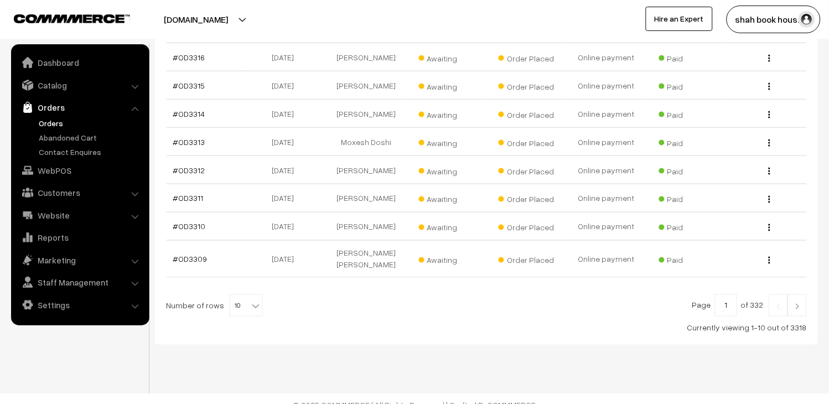
scroll to position [296, 0]
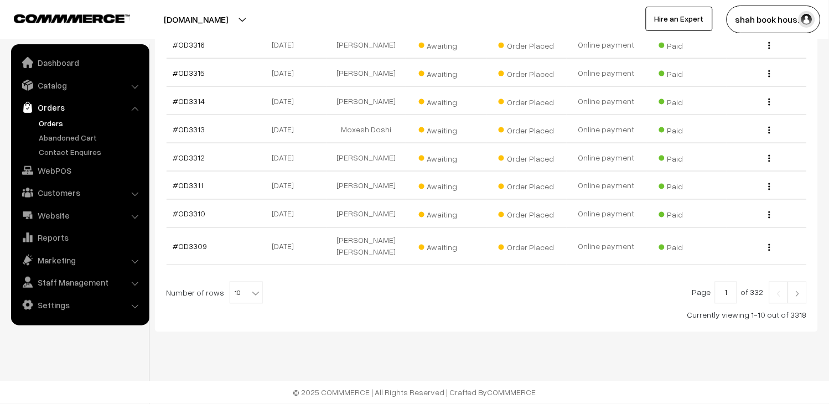
click at [250, 291] on b at bounding box center [255, 293] width 11 height 11
select select "100"
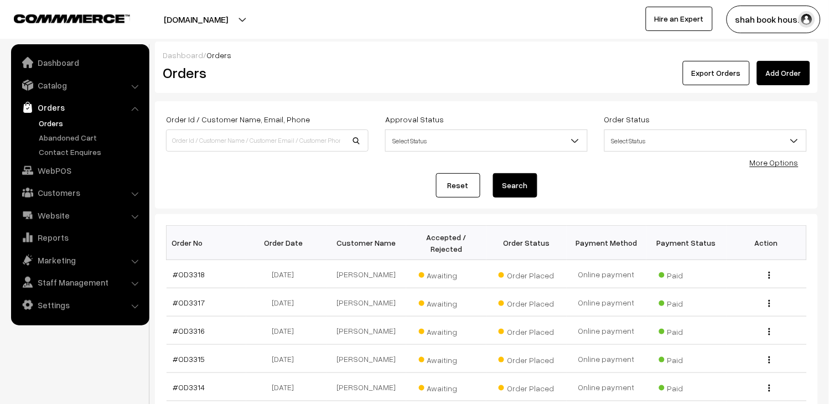
click at [56, 120] on link "Orders" at bounding box center [91, 123] width 110 height 12
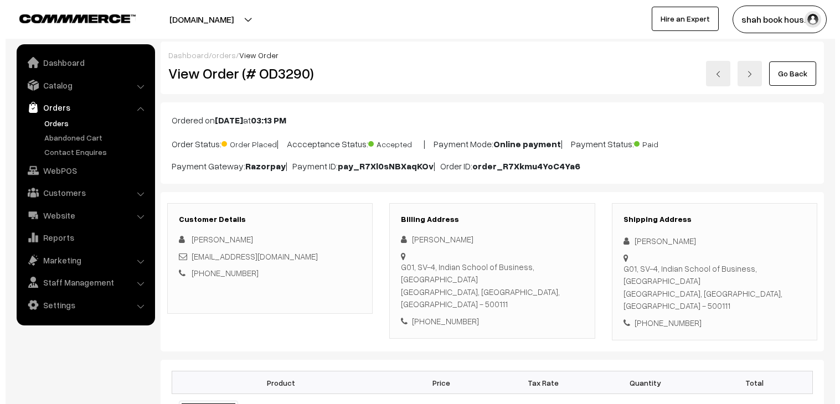
scroll to position [494, 0]
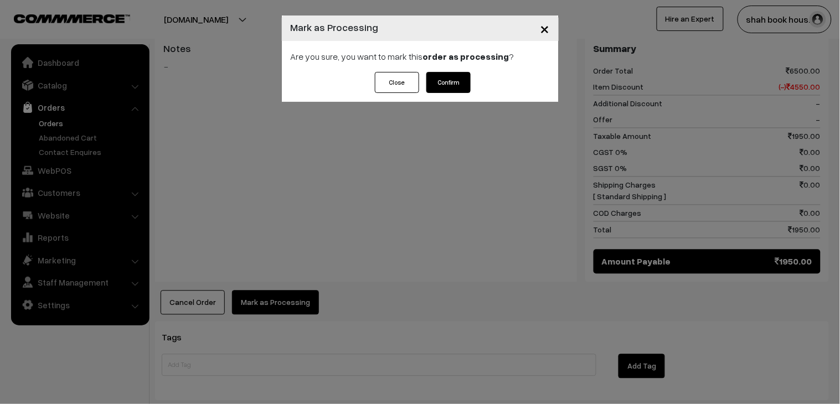
click at [451, 85] on button "Confirm" at bounding box center [448, 82] width 44 height 21
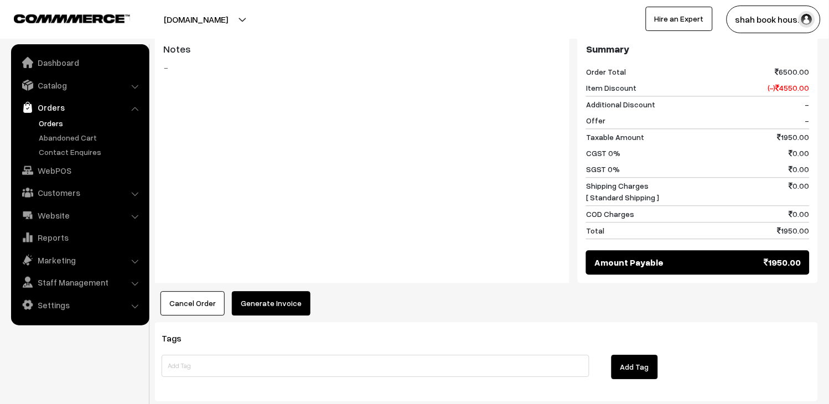
click at [291, 291] on button "Generate Invoice" at bounding box center [271, 303] width 79 height 24
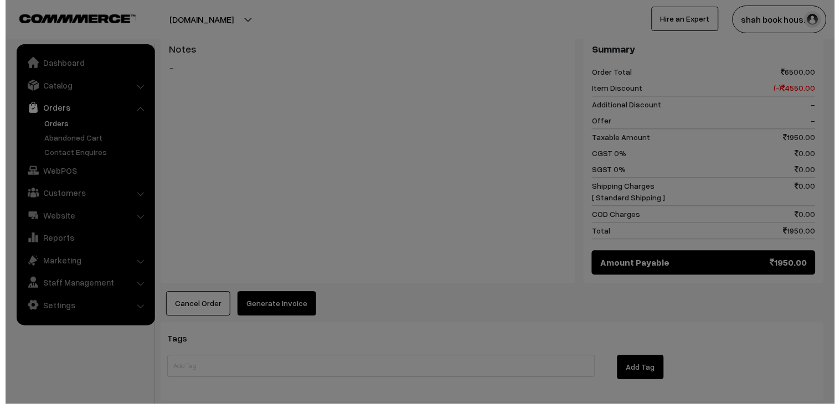
scroll to position [494, 0]
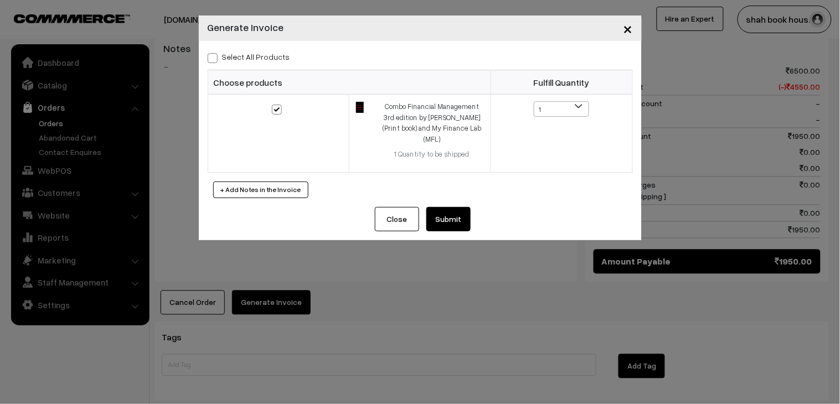
click at [447, 209] on button "Submit" at bounding box center [448, 219] width 44 height 24
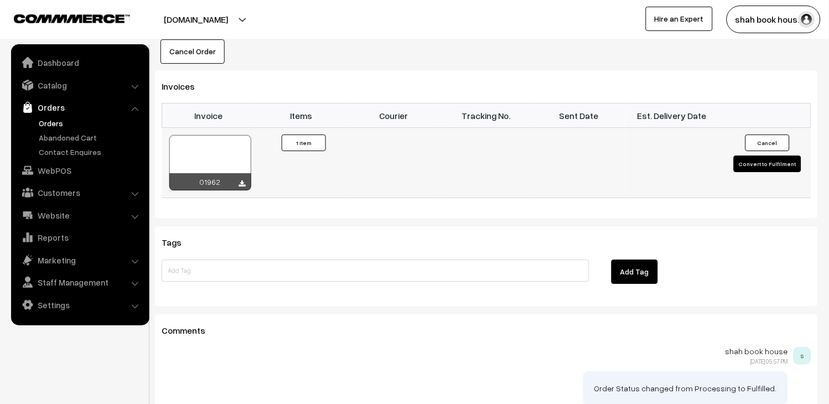
scroll to position [799, 0]
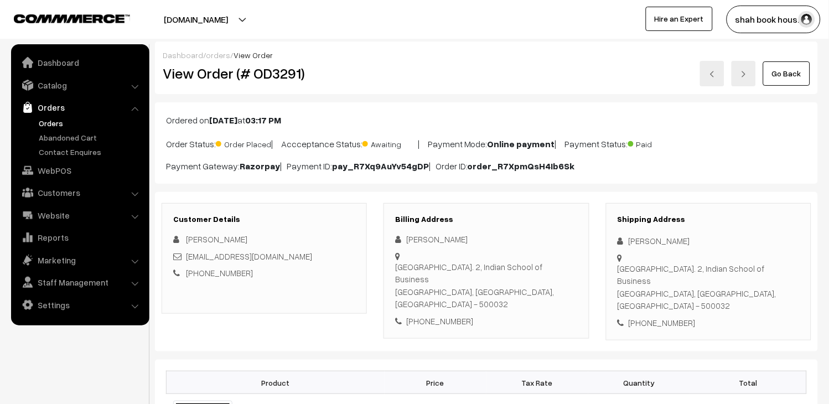
click at [305, 258] on div "aditi_gupta_pgpyl2027@isb.edu" at bounding box center [264, 256] width 182 height 13
copy div "aditi_gupta_pgpyl2027@isb.edu"
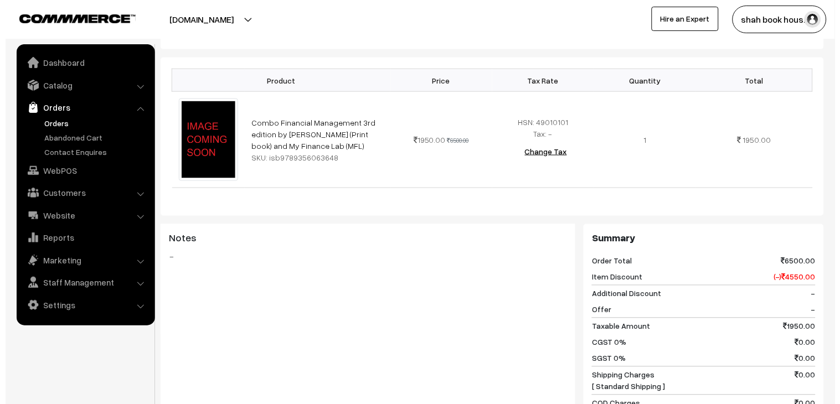
scroll to position [430, 0]
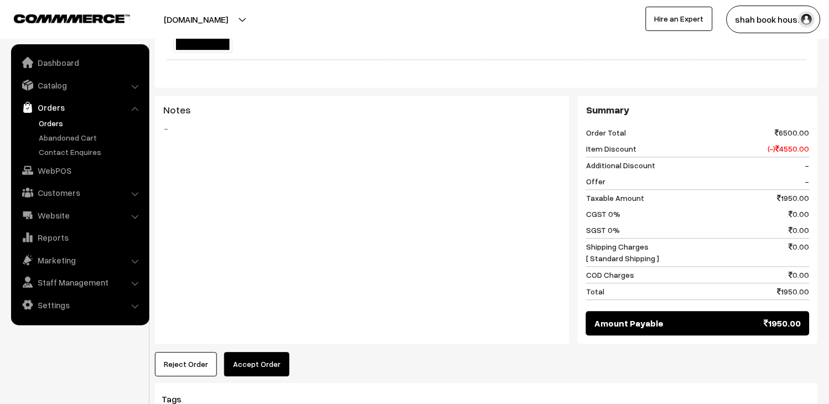
click at [246, 353] on button "Accept Order" at bounding box center [256, 365] width 65 height 24
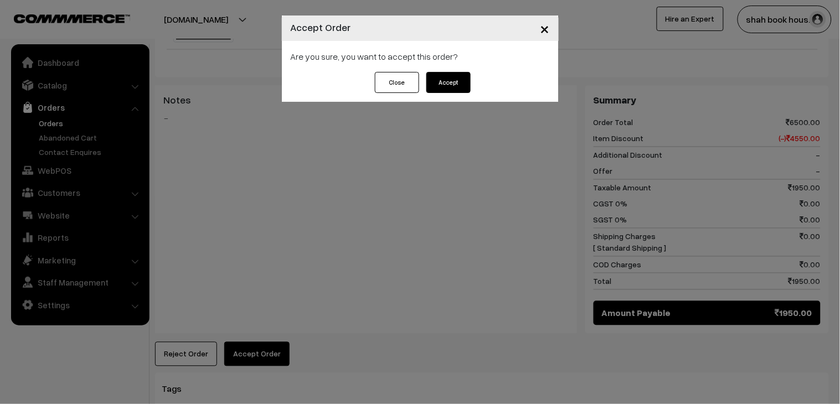
click at [439, 87] on button "Accept" at bounding box center [448, 82] width 44 height 21
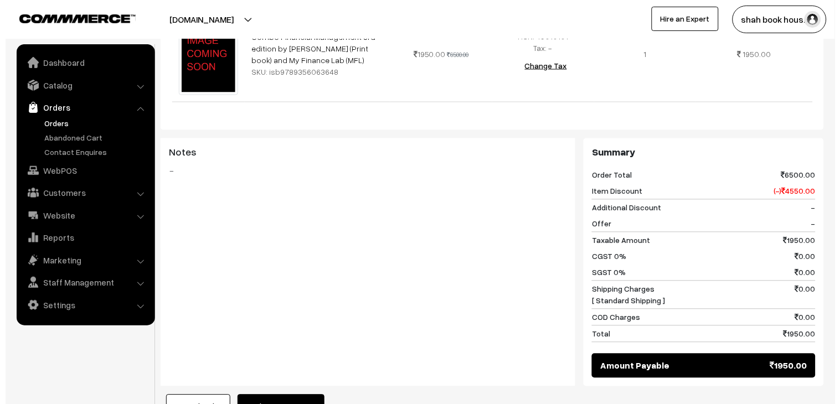
scroll to position [430, 0]
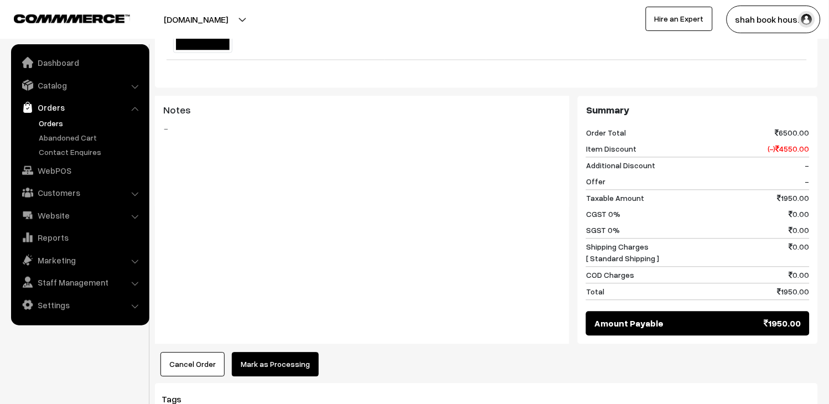
click at [291, 353] on button "Mark as Processing" at bounding box center [275, 365] width 87 height 24
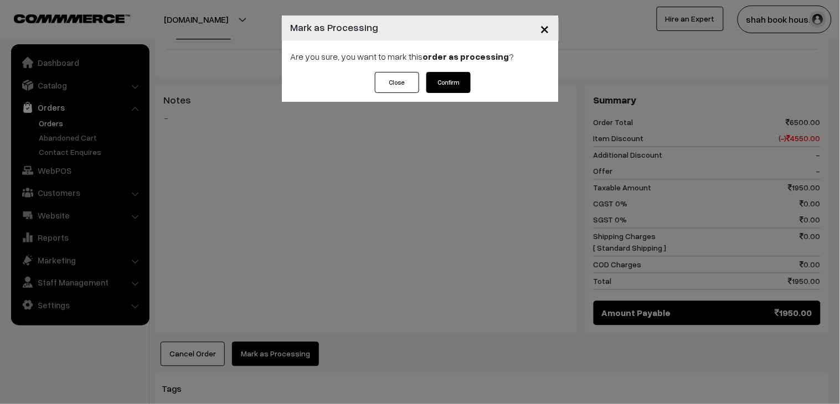
click at [458, 85] on button "Confirm" at bounding box center [448, 82] width 44 height 21
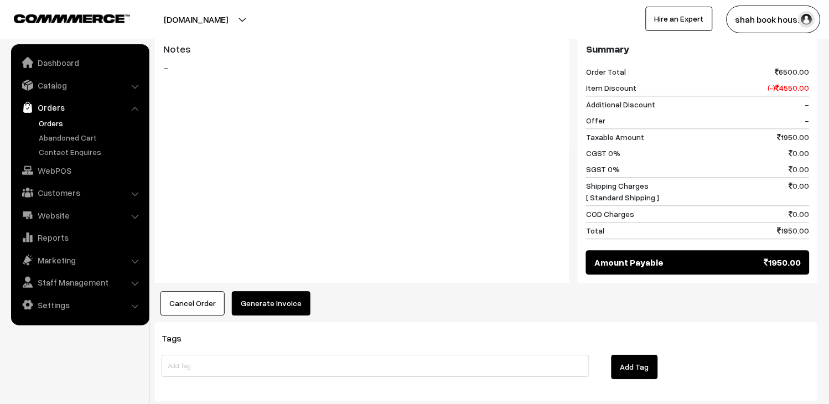
click at [260, 291] on button "Generate Invoice" at bounding box center [271, 303] width 79 height 24
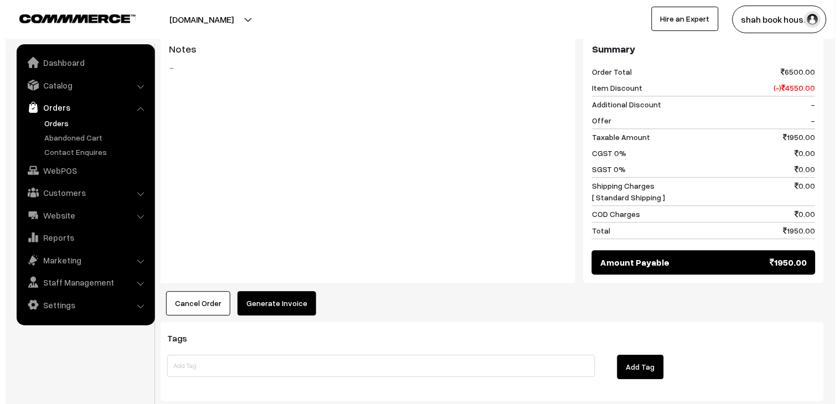
scroll to position [494, 0]
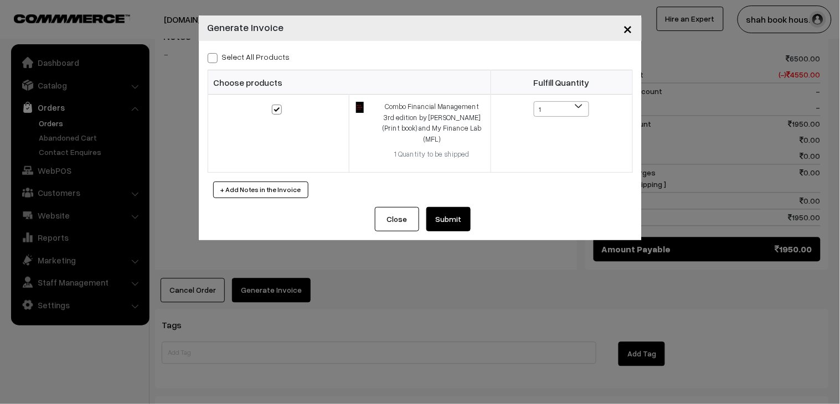
click at [459, 208] on button "Submit" at bounding box center [448, 219] width 44 height 24
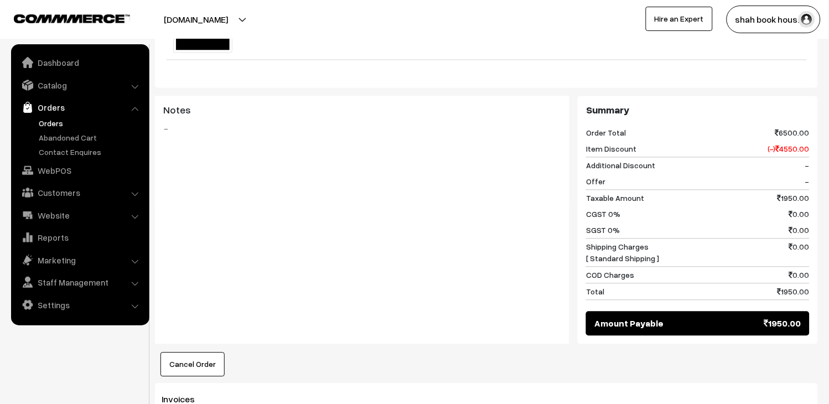
scroll to position [861, 0]
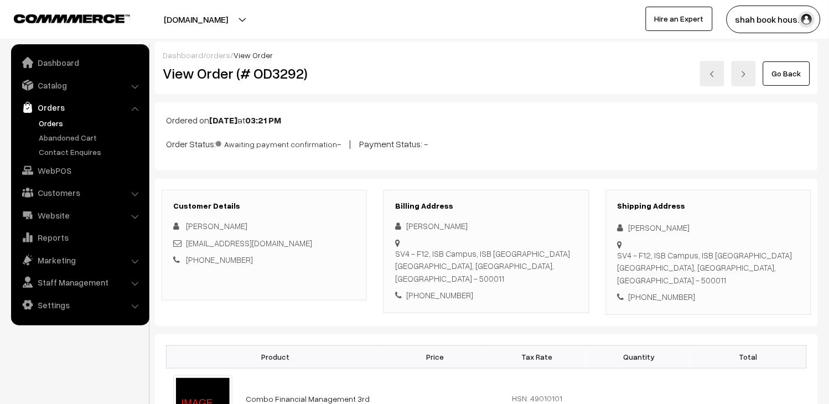
click at [308, 246] on div "darsh_shah_pgpyl2027@isb.edu" at bounding box center [264, 243] width 182 height 13
copy div "darsh_shah_pgpyl2027@isb.edu"
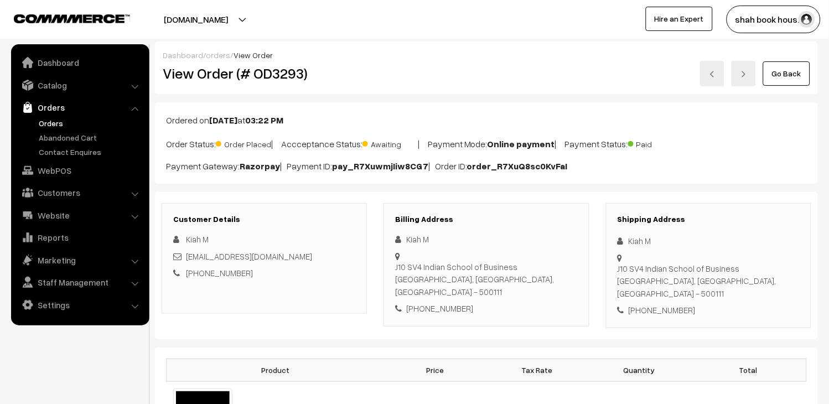
click at [317, 257] on div "[EMAIL_ADDRESS][DOMAIN_NAME]" at bounding box center [264, 256] width 182 height 13
copy div "[EMAIL_ADDRESS][DOMAIN_NAME]"
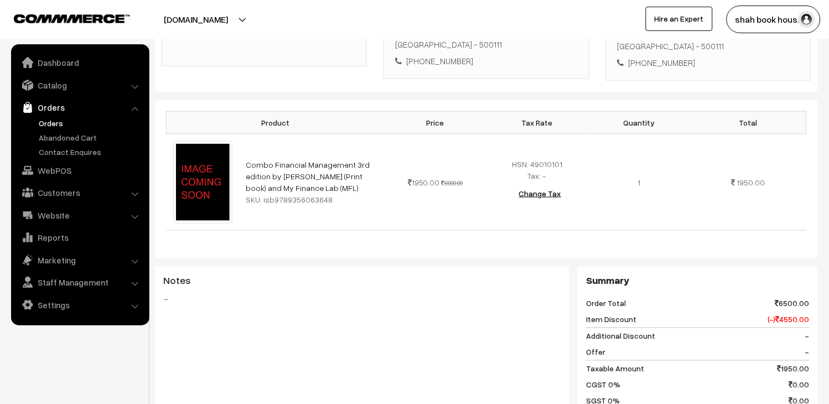
scroll to position [491, 0]
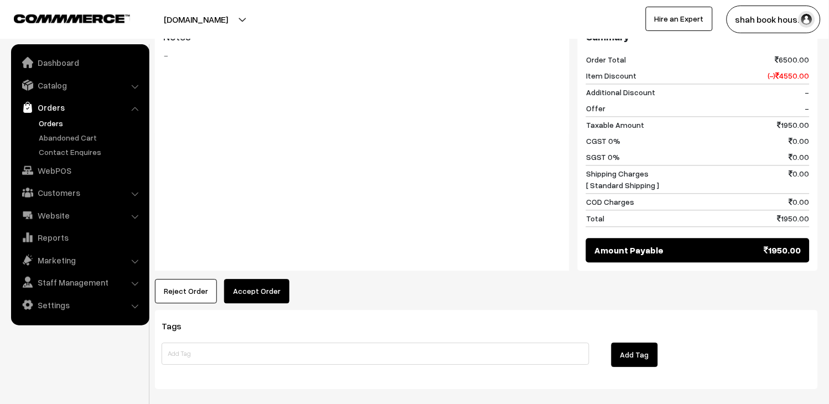
click at [244, 279] on button "Accept Order" at bounding box center [256, 291] width 65 height 24
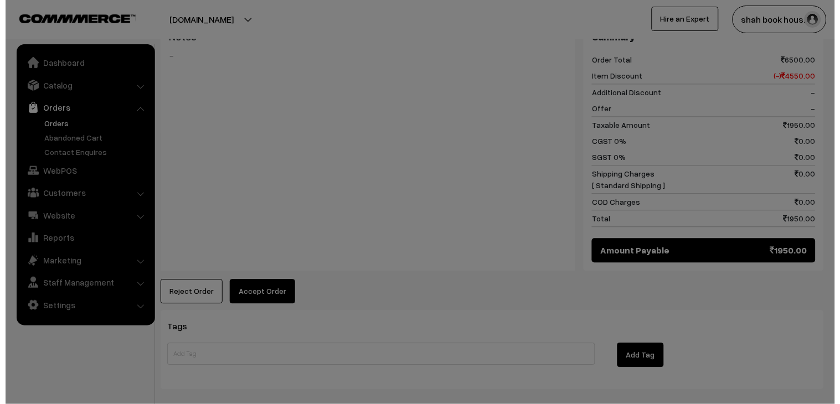
scroll to position [494, 0]
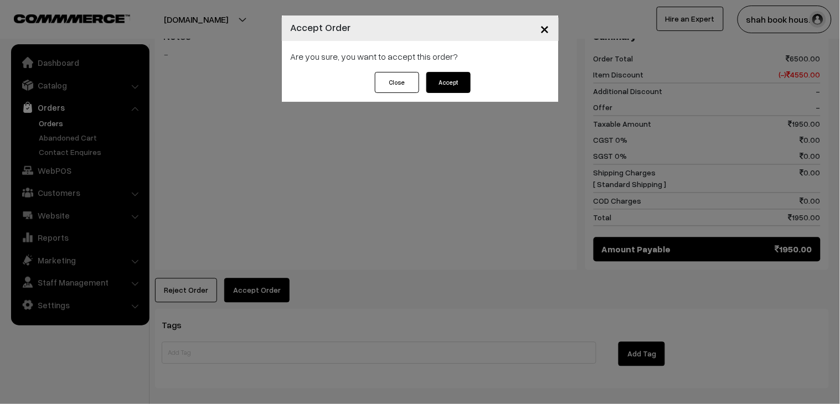
click at [444, 86] on button "Accept" at bounding box center [448, 82] width 44 height 21
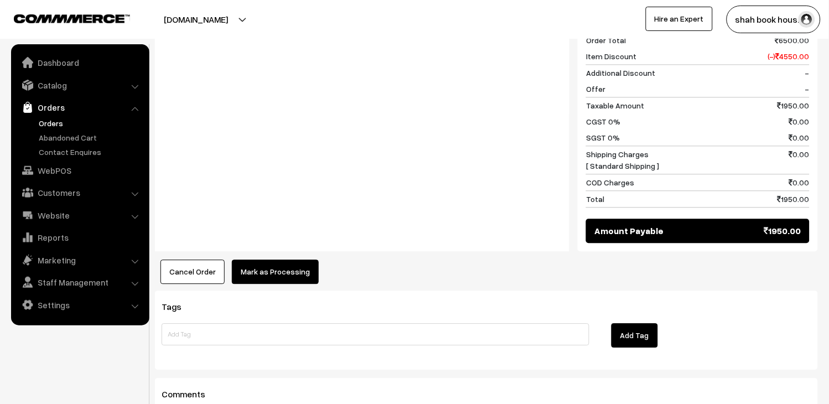
scroll to position [655, 0]
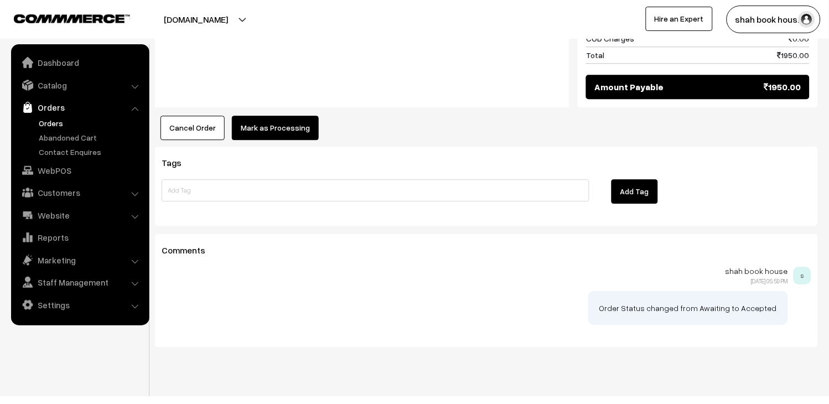
click at [284, 116] on button "Mark as Processing" at bounding box center [275, 128] width 87 height 24
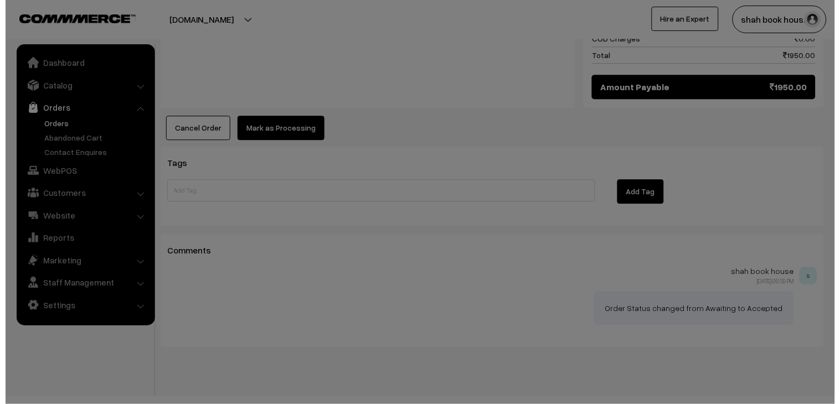
scroll to position [656, 0]
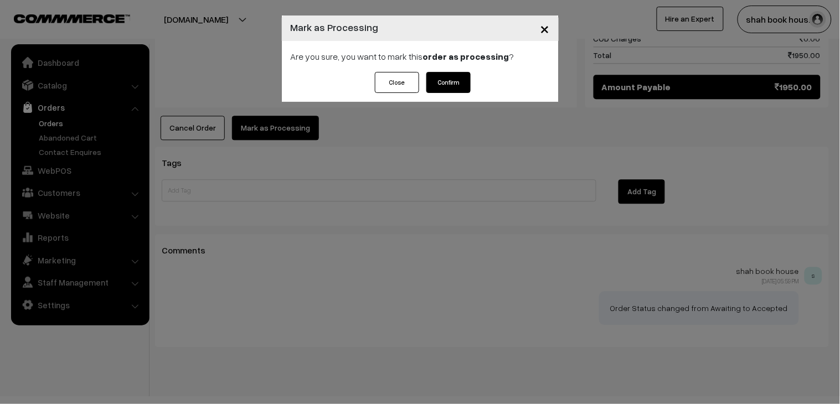
click at [460, 82] on button "Confirm" at bounding box center [448, 82] width 44 height 21
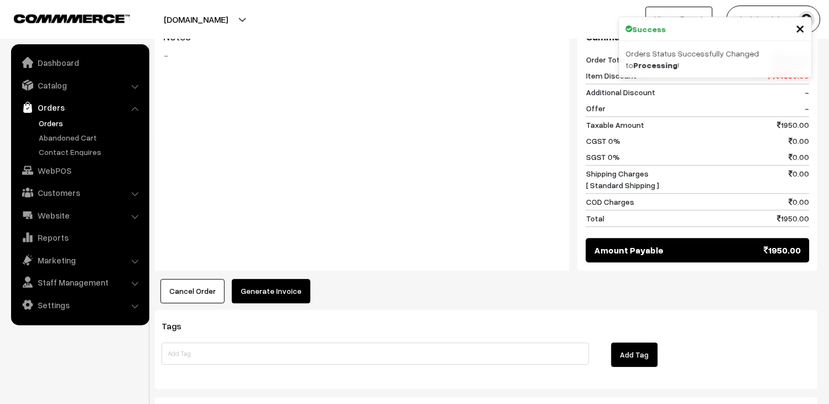
click at [293, 279] on button "Generate Invoice" at bounding box center [271, 291] width 79 height 24
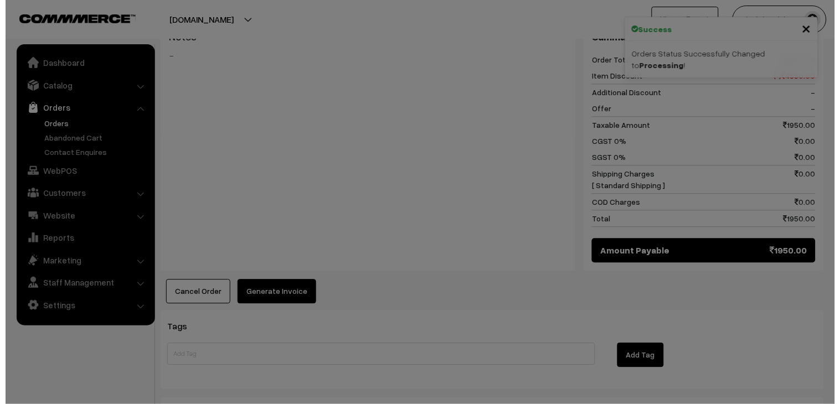
scroll to position [494, 0]
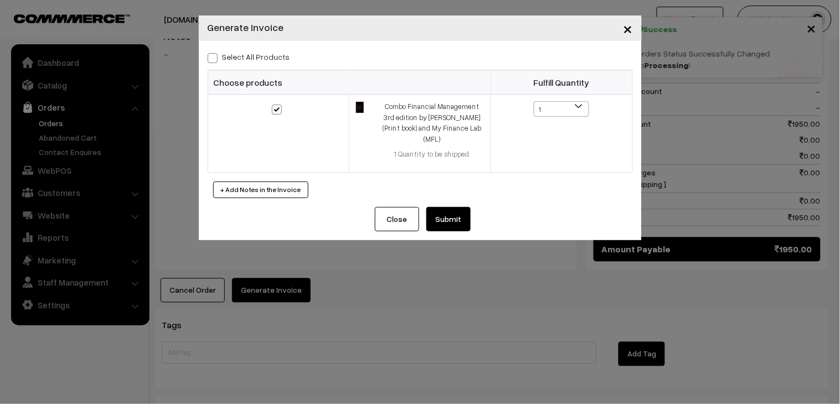
click at [461, 217] on button "Submit" at bounding box center [448, 219] width 44 height 24
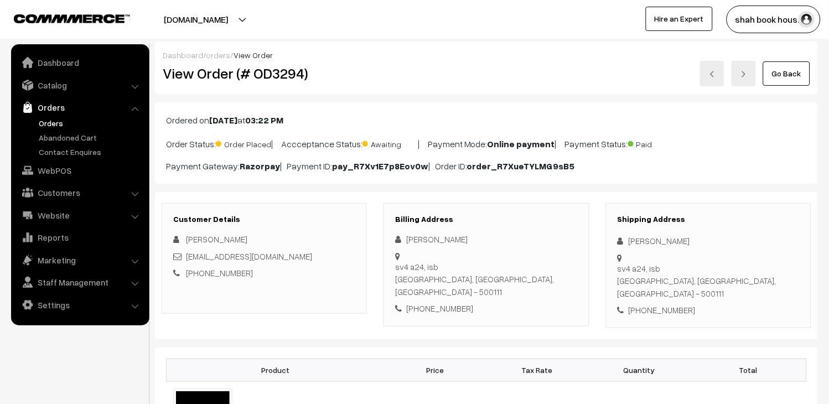
click at [319, 253] on div "[EMAIL_ADDRESS][DOMAIN_NAME]" at bounding box center [264, 256] width 182 height 13
copy div "[EMAIL_ADDRESS][DOMAIN_NAME]"
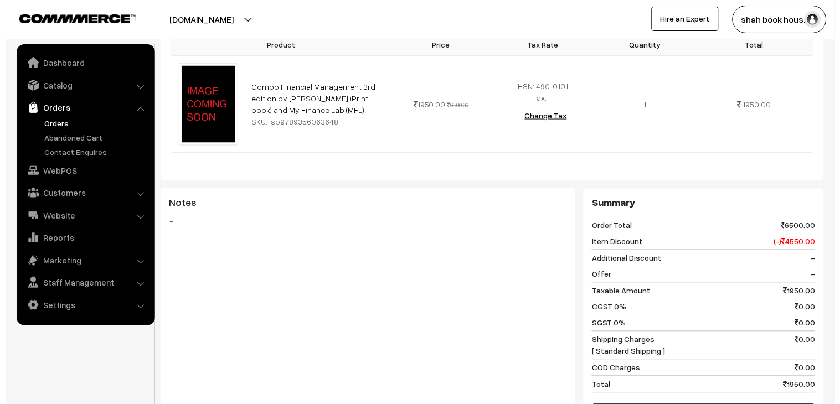
scroll to position [430, 0]
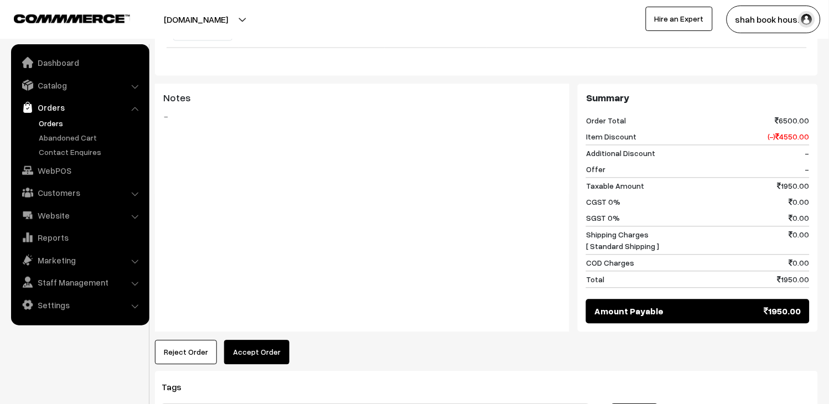
click at [277, 340] on button "Accept Order" at bounding box center [256, 352] width 65 height 24
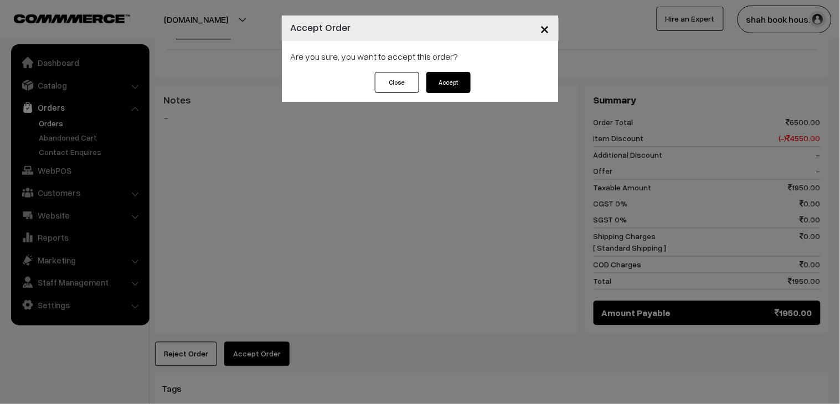
click at [457, 86] on button "Accept" at bounding box center [448, 82] width 44 height 21
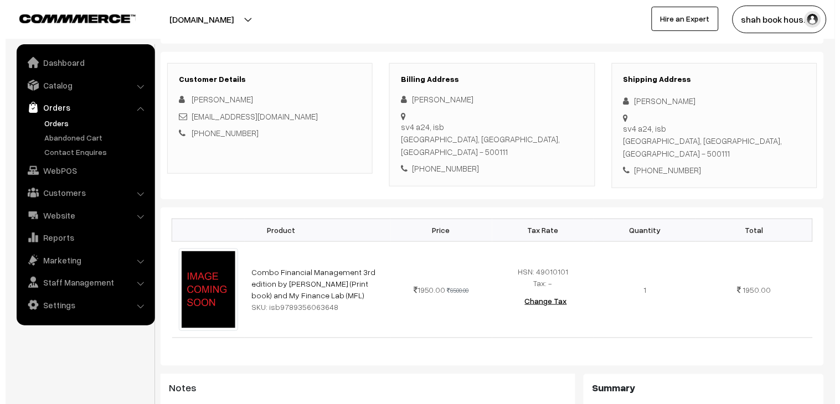
scroll to position [430, 0]
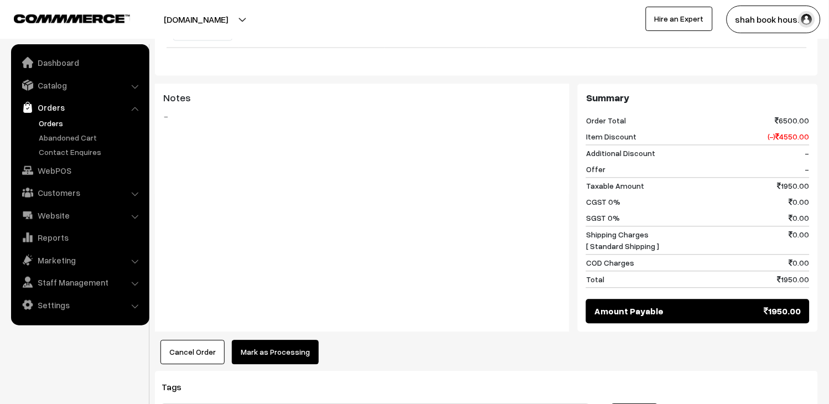
click at [267, 349] on button "Mark as Processing" at bounding box center [275, 352] width 87 height 24
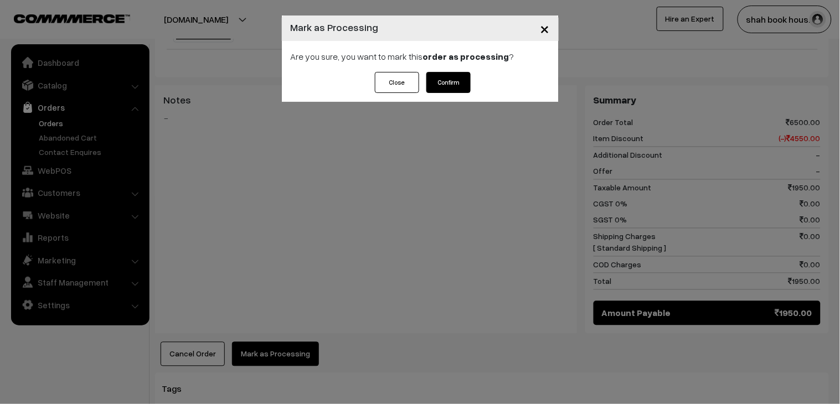
click at [445, 81] on button "Confirm" at bounding box center [448, 82] width 44 height 21
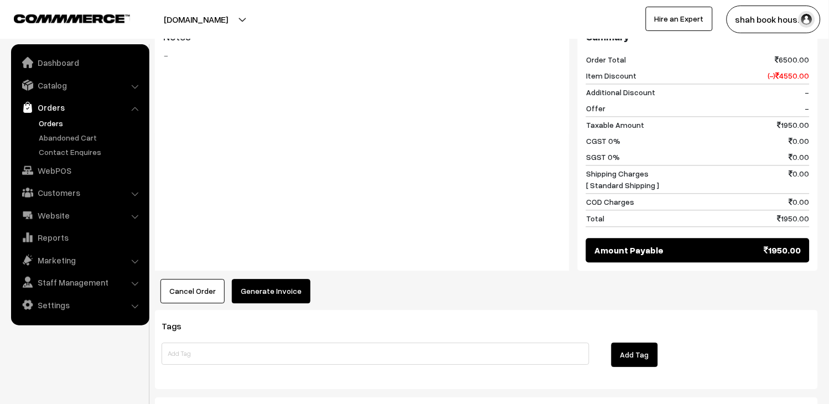
click at [298, 281] on button "Generate Invoice" at bounding box center [271, 291] width 79 height 24
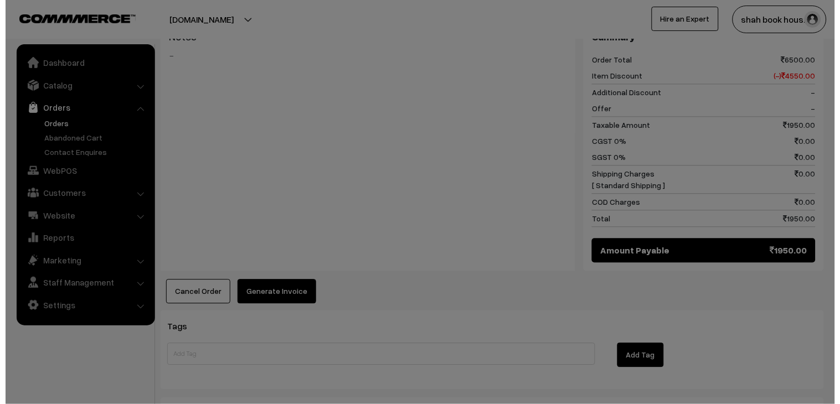
scroll to position [494, 0]
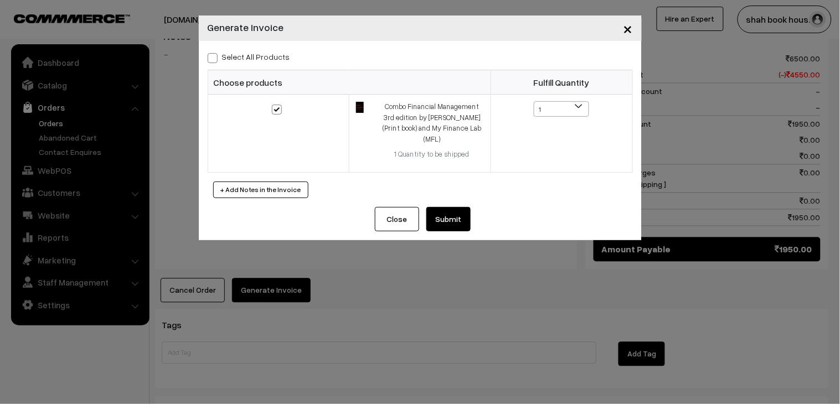
click at [458, 207] on button "Submit" at bounding box center [448, 219] width 44 height 24
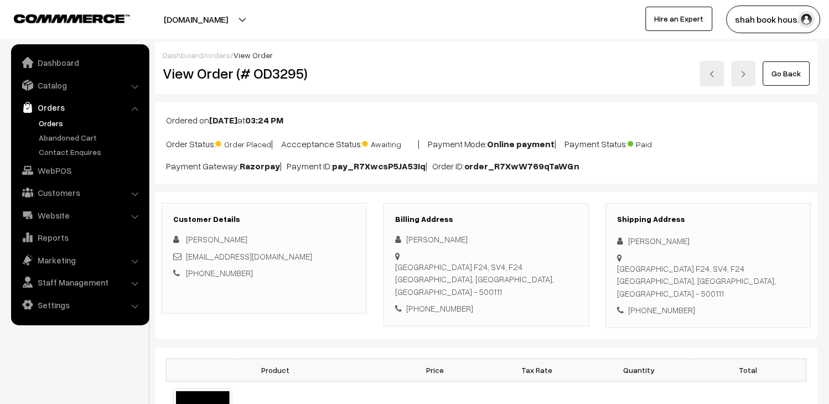
click at [319, 257] on div "[EMAIL_ADDRESS][DOMAIN_NAME]" at bounding box center [264, 256] width 182 height 13
copy div "[EMAIL_ADDRESS][DOMAIN_NAME]"
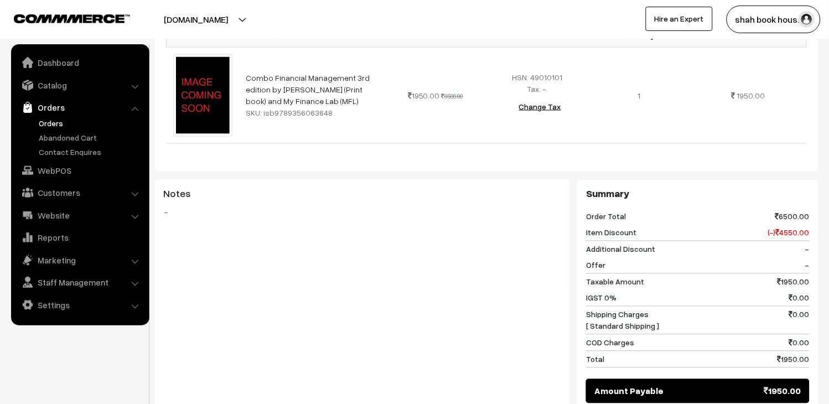
scroll to position [491, 0]
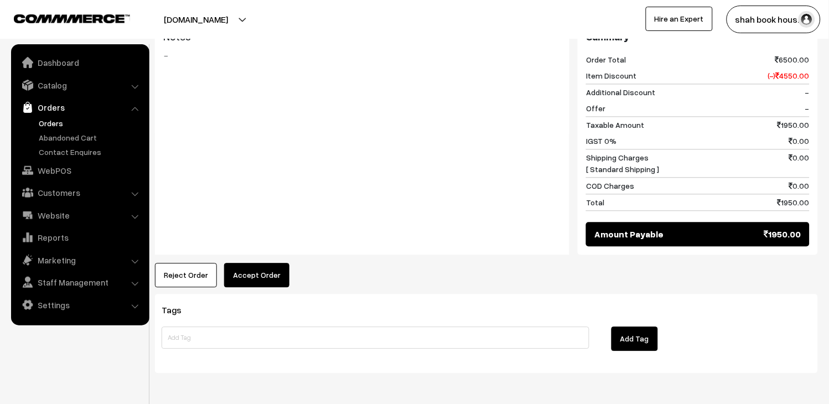
click at [277, 264] on button "Accept Order" at bounding box center [256, 275] width 65 height 24
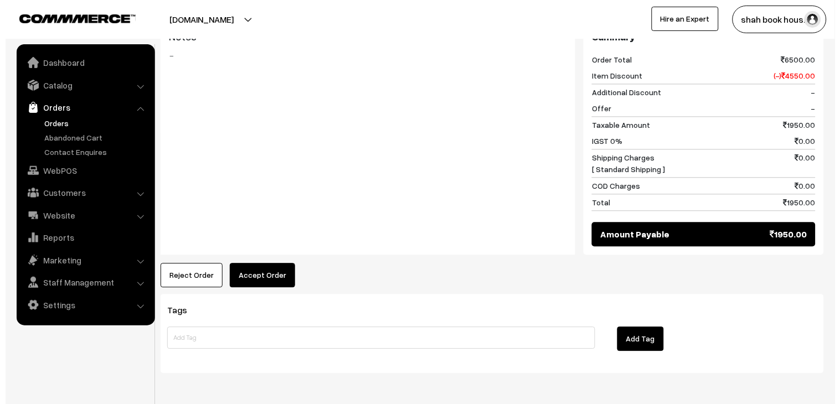
scroll to position [494, 0]
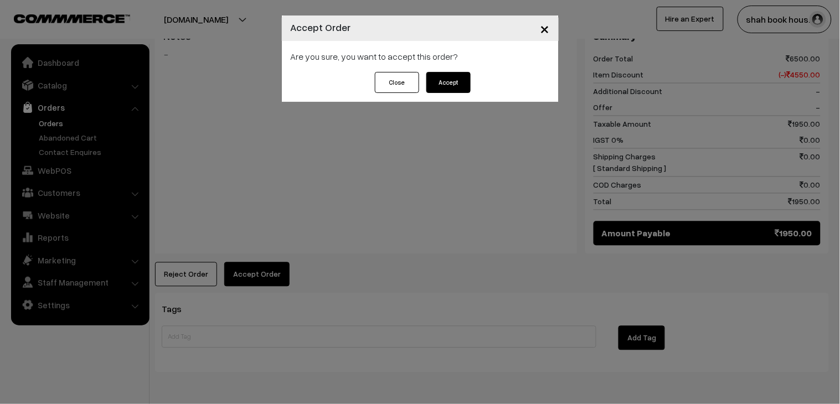
click at [441, 83] on button "Accept" at bounding box center [448, 82] width 44 height 21
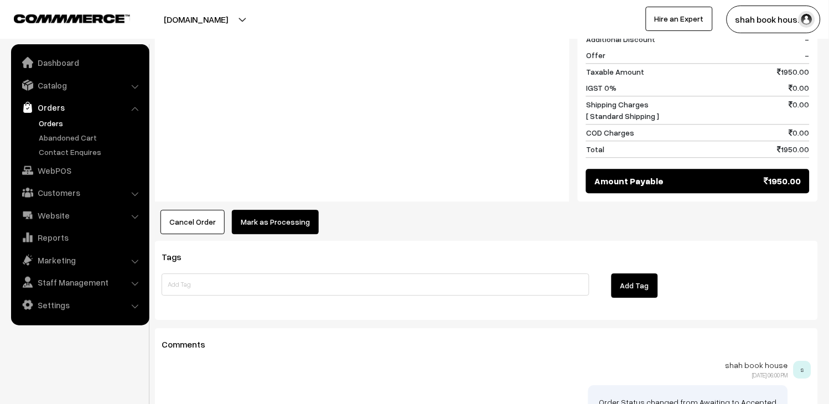
scroll to position [639, 0]
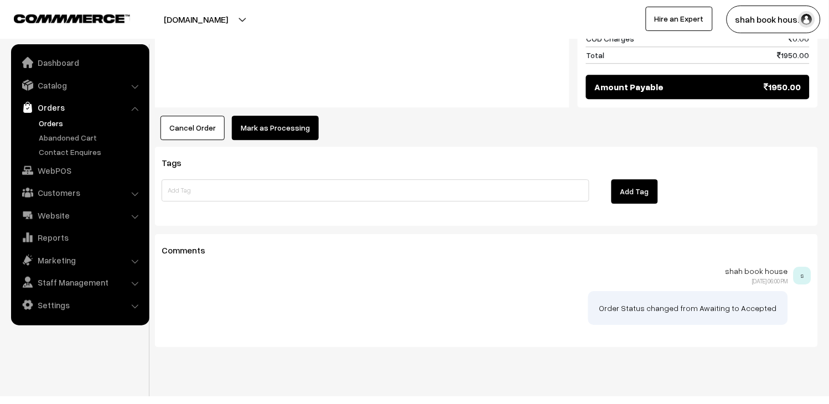
click at [296, 116] on button "Mark as Processing" at bounding box center [275, 128] width 87 height 24
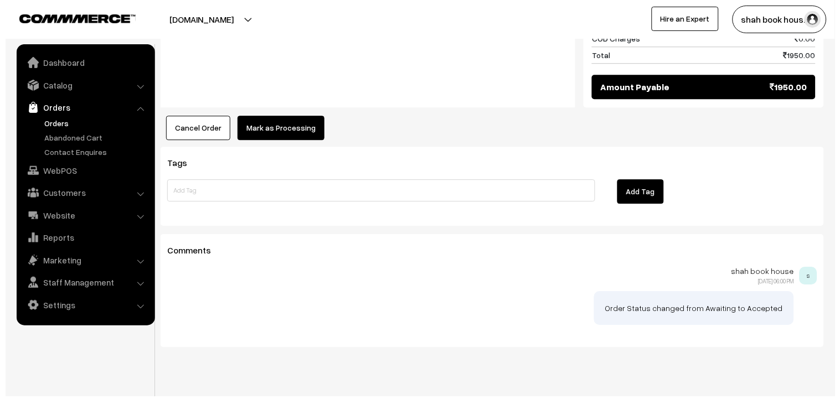
scroll to position [640, 0]
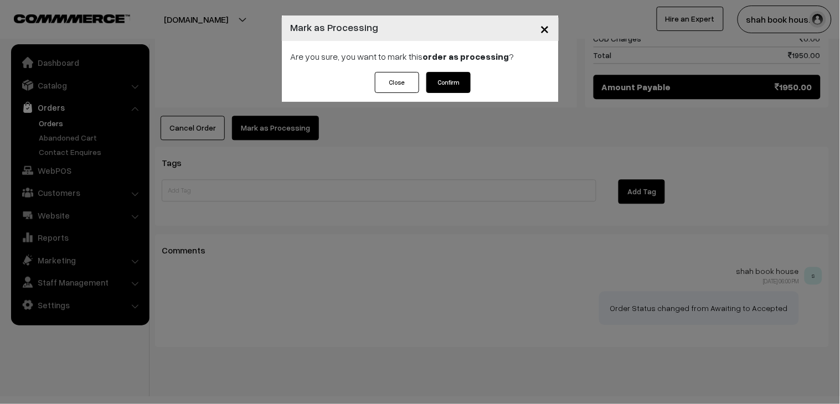
click at [451, 90] on button "Confirm" at bounding box center [448, 82] width 44 height 21
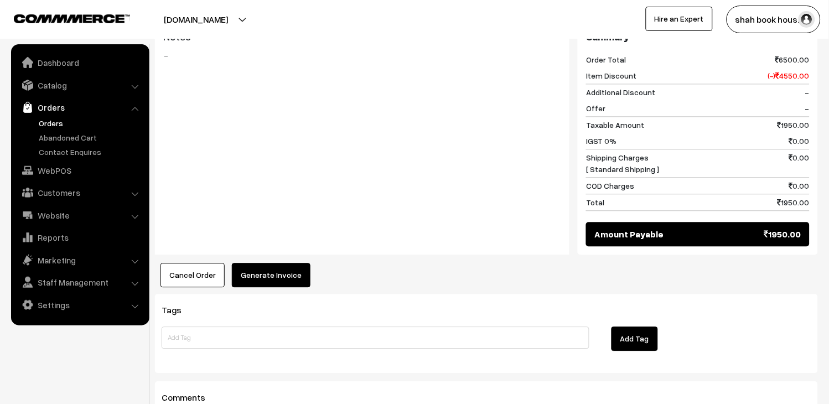
click at [273, 265] on button "Generate Invoice" at bounding box center [271, 275] width 79 height 24
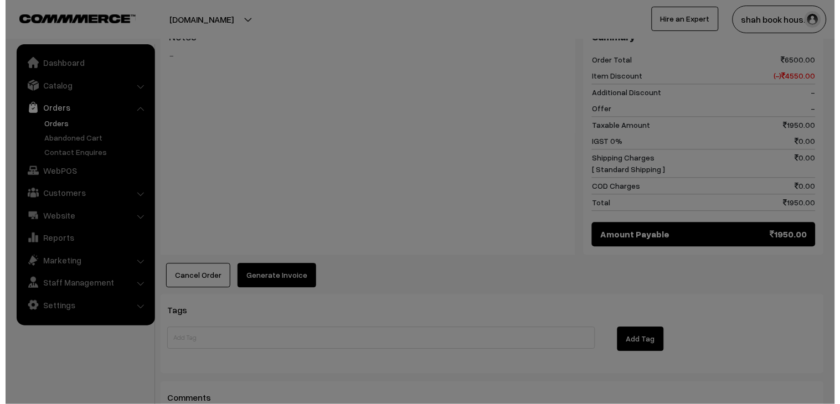
scroll to position [494, 0]
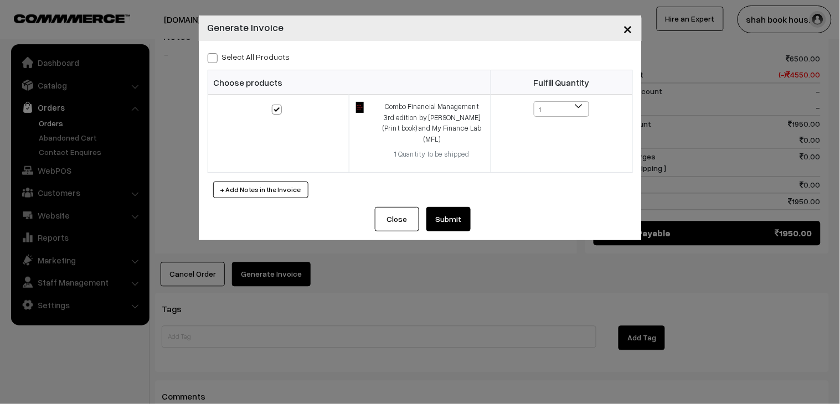
click at [455, 207] on button "Submit" at bounding box center [448, 219] width 44 height 24
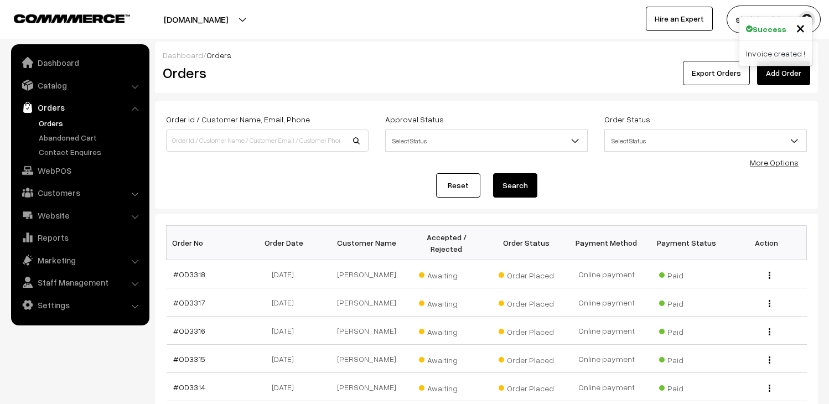
scroll to position [296, 0]
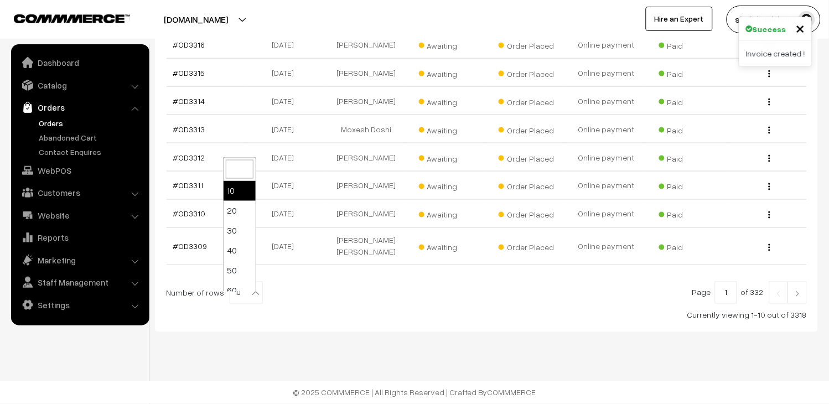
click at [250, 291] on b at bounding box center [255, 293] width 11 height 11
select select "20"
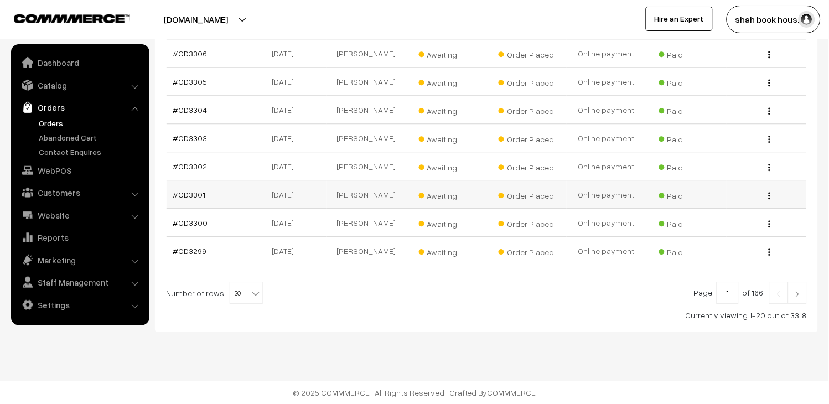
scroll to position [588, 0]
click at [239, 289] on span "20" at bounding box center [246, 293] width 32 height 22
select select "30"
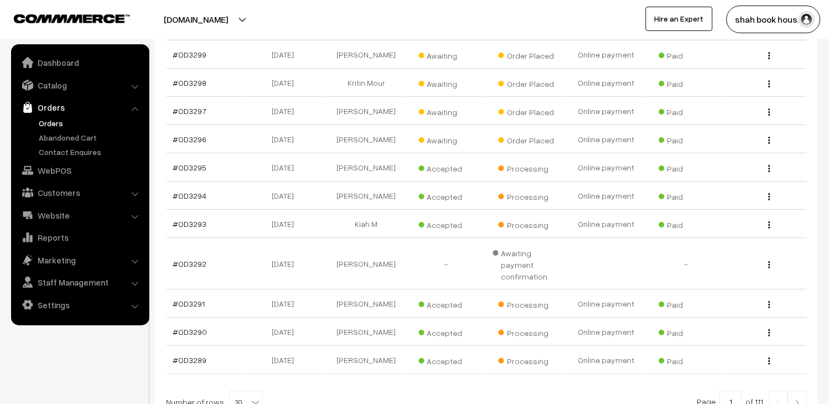
scroll to position [882, 0]
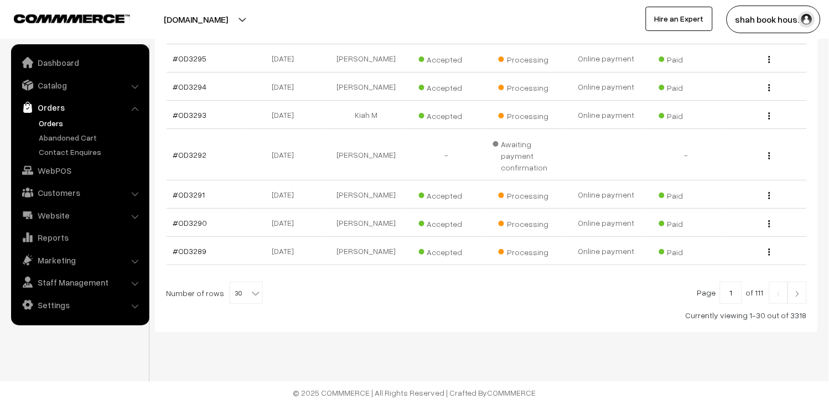
click at [239, 289] on span "30" at bounding box center [246, 293] width 32 height 22
select select "100"
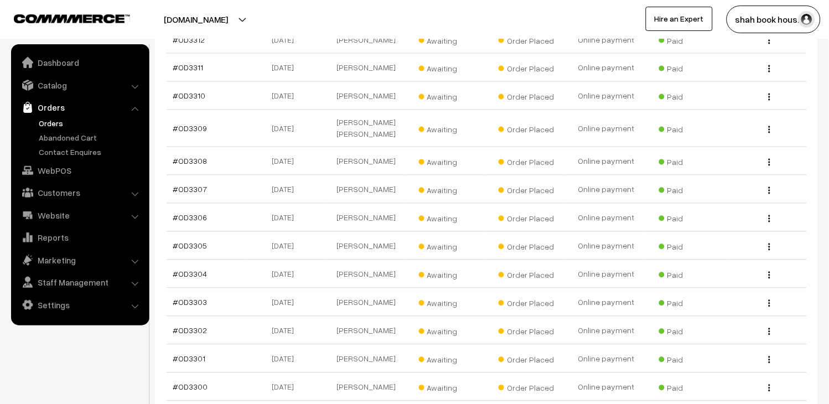
scroll to position [138, 0]
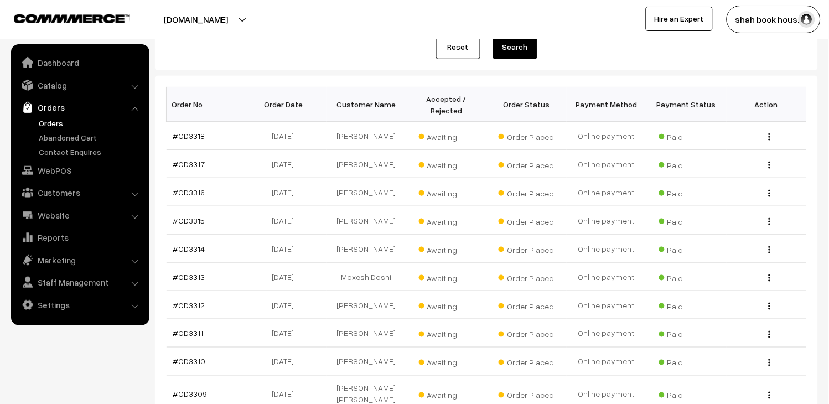
click at [49, 113] on link "Orders" at bounding box center [80, 107] width 132 height 20
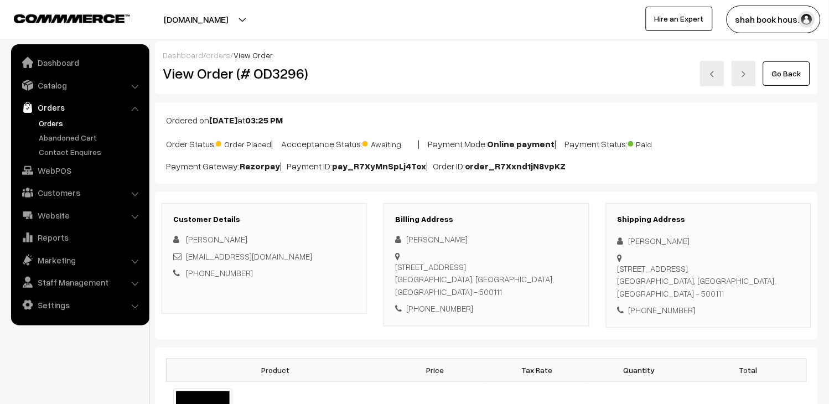
click at [335, 260] on div "[EMAIL_ADDRESS][DOMAIN_NAME]" at bounding box center [264, 256] width 182 height 13
copy div "[EMAIL_ADDRESS][DOMAIN_NAME]"
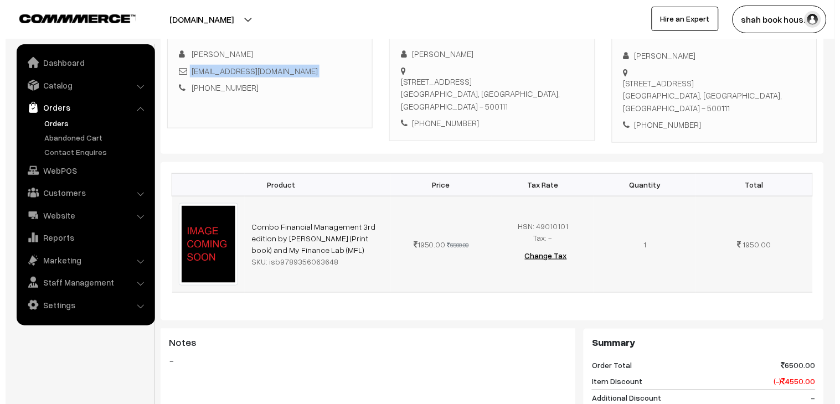
scroll to position [491, 0]
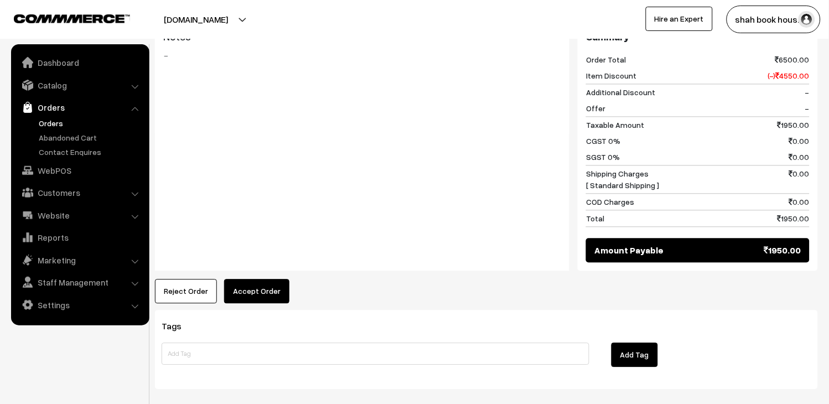
click at [232, 297] on button "Accept Order" at bounding box center [256, 291] width 65 height 24
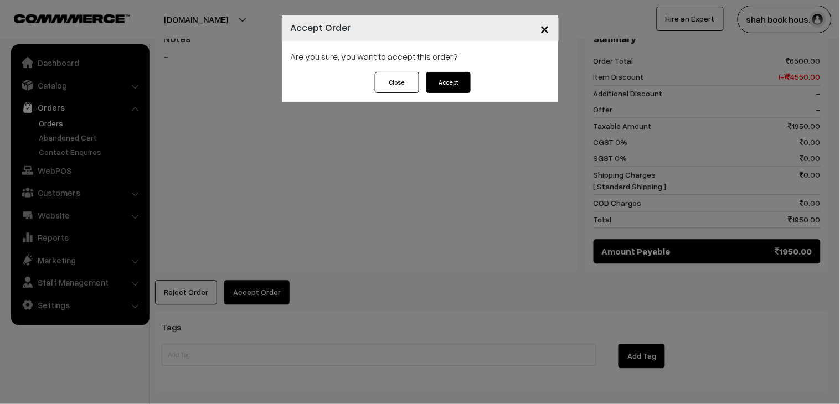
click at [454, 76] on button "Accept" at bounding box center [448, 82] width 44 height 21
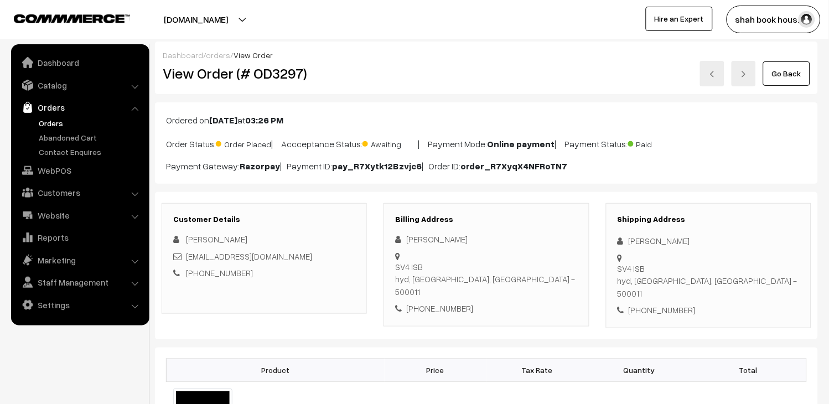
click at [313, 256] on div "[EMAIL_ADDRESS][DOMAIN_NAME]" at bounding box center [264, 256] width 182 height 13
click at [313, 256] on div "shreya_jain_pgpyl2027@isb.edu" at bounding box center [264, 256] width 182 height 13
copy div "shreya_jain_pgpyl2027@isb.edu"
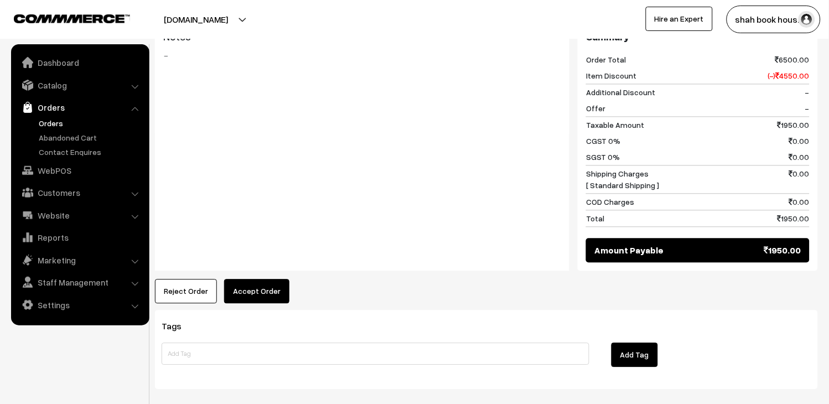
click at [281, 279] on button "Accept Order" at bounding box center [256, 291] width 65 height 24
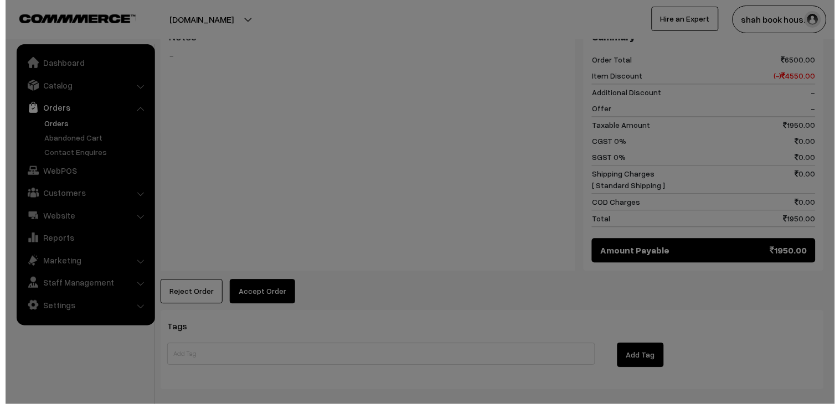
scroll to position [494, 0]
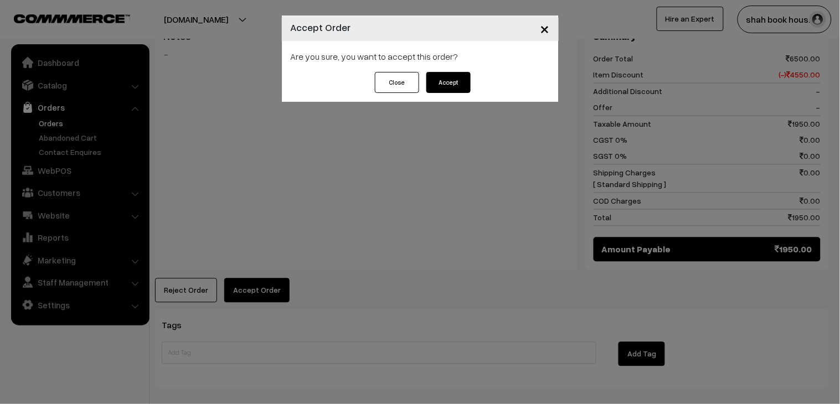
click at [445, 79] on button "Accept" at bounding box center [448, 82] width 44 height 21
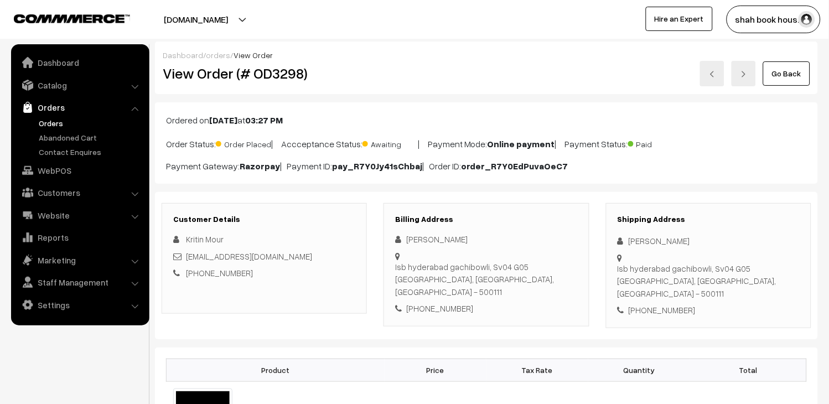
click at [324, 256] on div "[EMAIL_ADDRESS][DOMAIN_NAME]" at bounding box center [264, 256] width 182 height 13
copy div "[EMAIL_ADDRESS][DOMAIN_NAME]"
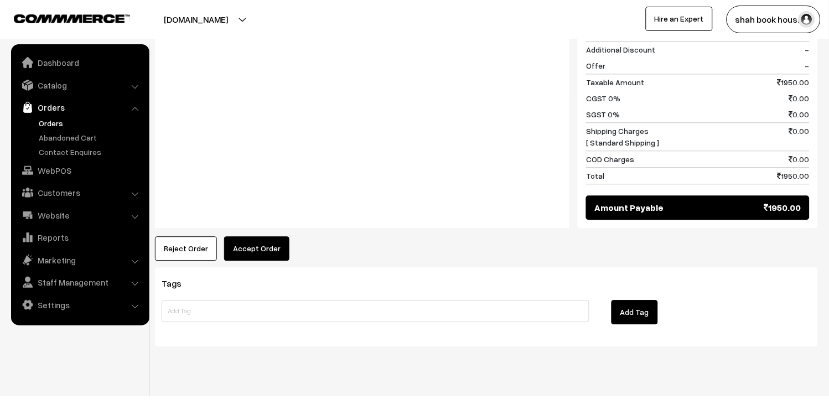
click at [270, 237] on button "Accept Order" at bounding box center [256, 248] width 65 height 24
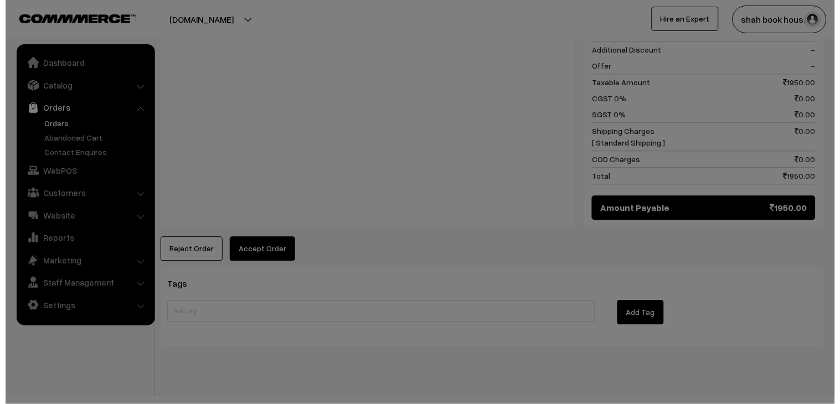
scroll to position [535, 0]
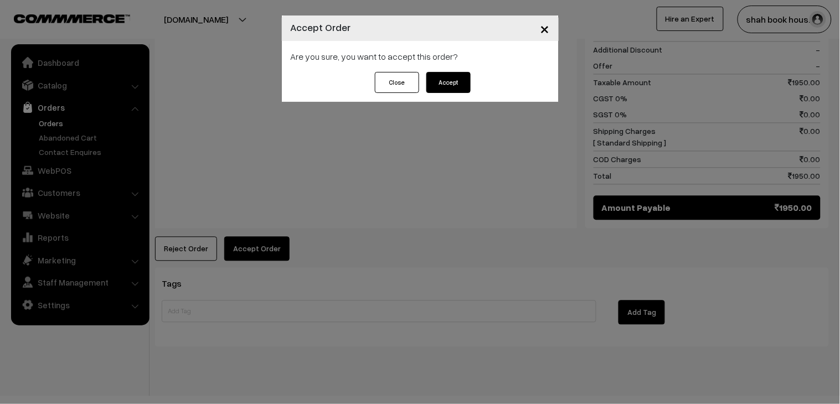
click at [455, 78] on button "Accept" at bounding box center [448, 82] width 44 height 21
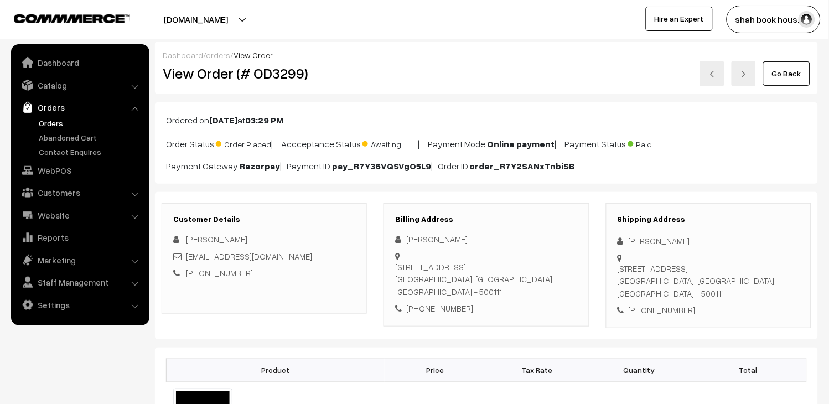
click at [338, 260] on div "[EMAIL_ADDRESS][DOMAIN_NAME]" at bounding box center [264, 256] width 182 height 13
click at [338, 260] on div "Kunal_Gupta_pgpyl2027@isb.edu" at bounding box center [264, 256] width 182 height 13
copy div "Kunal_Gupta_pgpyl2027@isb.edu"
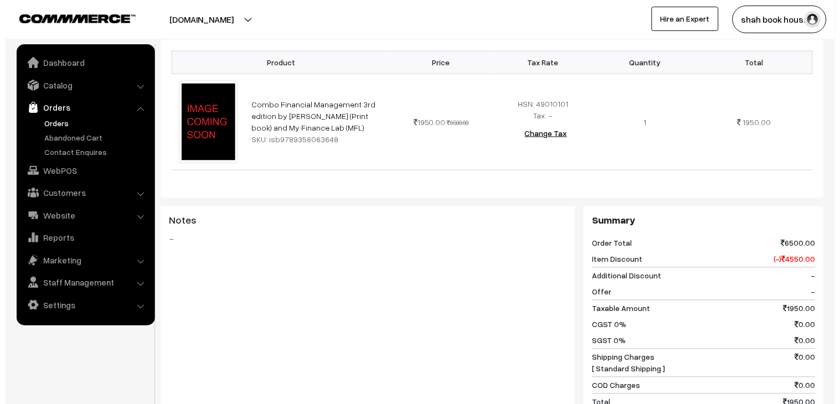
scroll to position [430, 0]
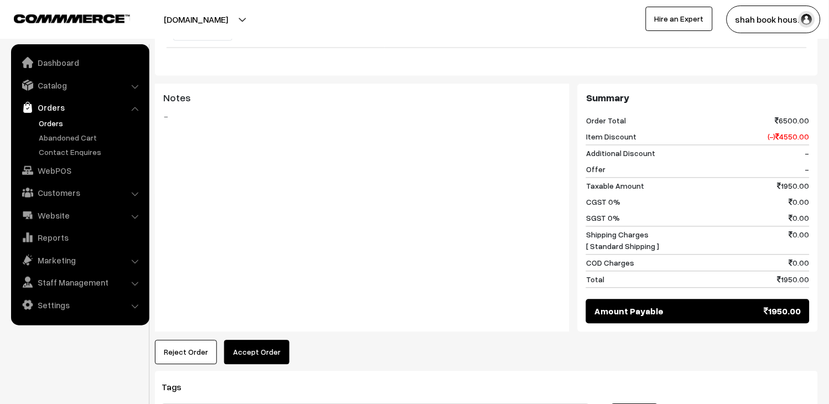
click at [266, 355] on button "Accept Order" at bounding box center [256, 352] width 65 height 24
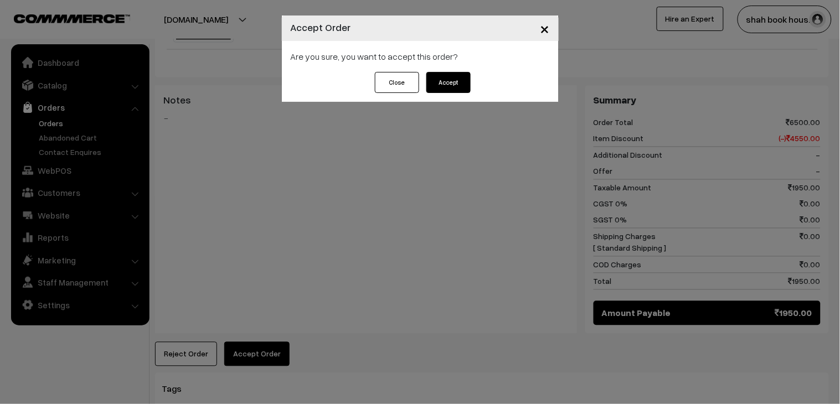
click at [447, 82] on button "Accept" at bounding box center [448, 82] width 44 height 21
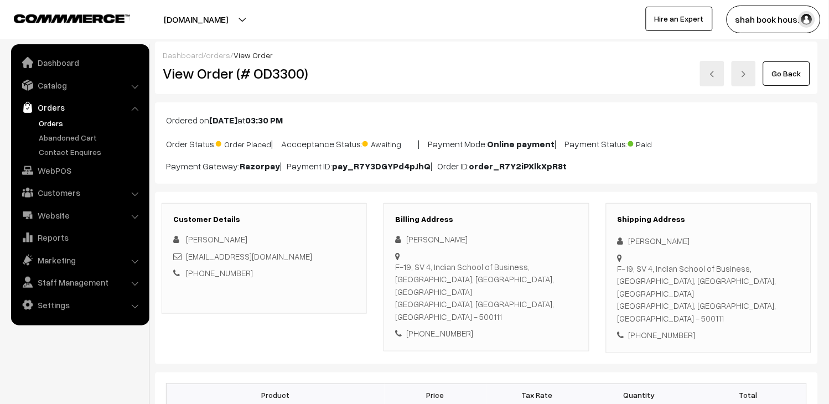
click at [321, 260] on div "[EMAIL_ADDRESS][DOMAIN_NAME]" at bounding box center [264, 256] width 182 height 13
copy div "[EMAIL_ADDRESS][DOMAIN_NAME]"
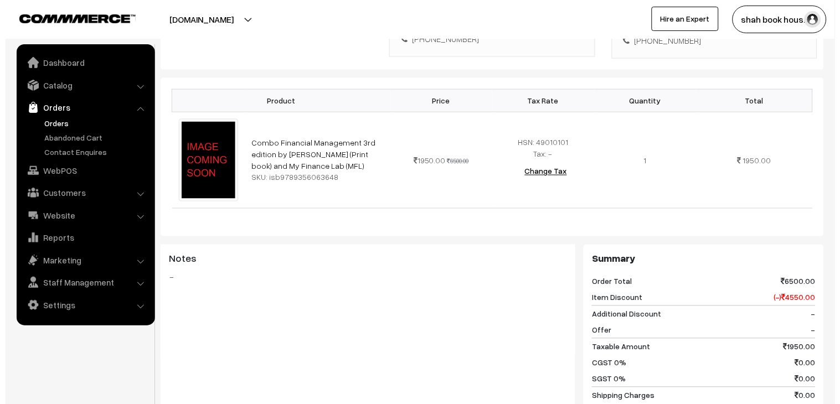
scroll to position [430, 0]
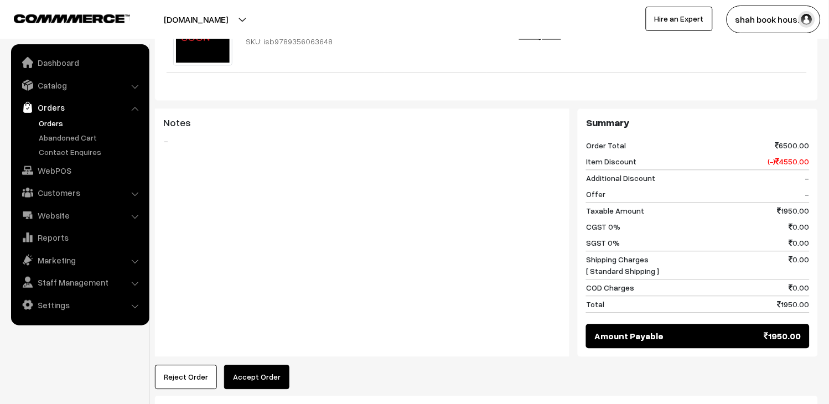
click at [267, 365] on button "Accept Order" at bounding box center [256, 377] width 65 height 24
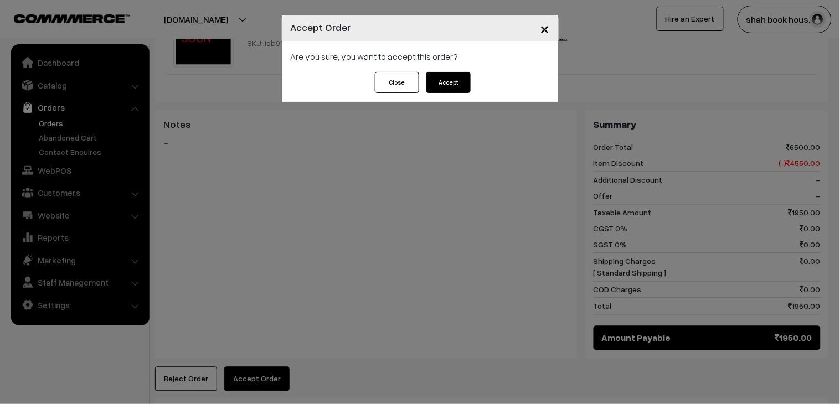
click at [441, 87] on button "Accept" at bounding box center [448, 82] width 44 height 21
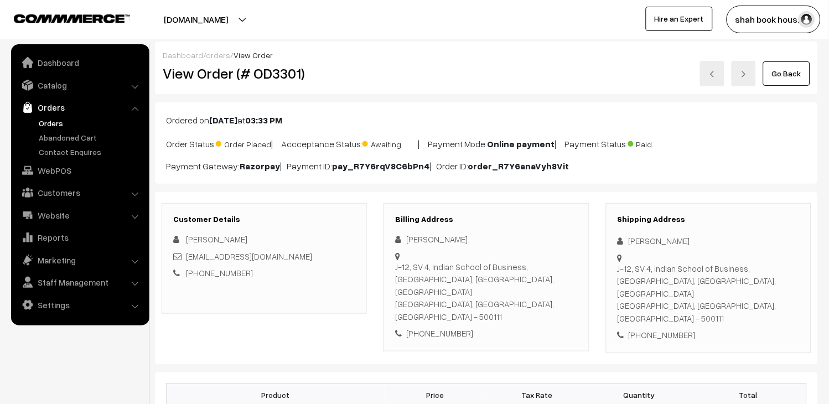
click at [341, 256] on div "[EMAIL_ADDRESS][DOMAIN_NAME]" at bounding box center [264, 256] width 182 height 13
copy div "[EMAIL_ADDRESS][DOMAIN_NAME]"
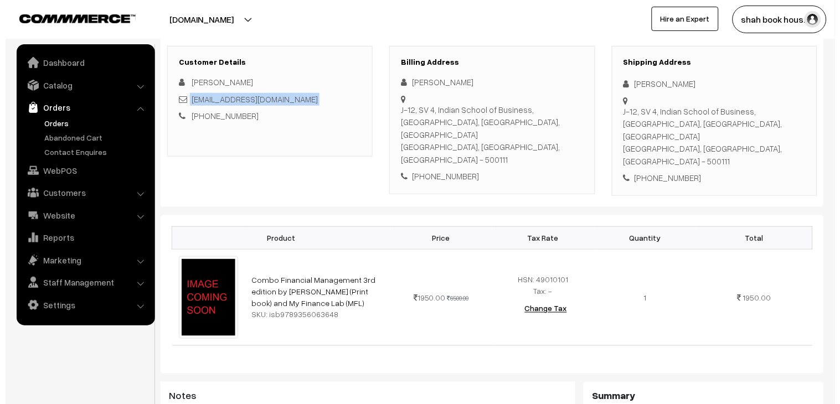
scroll to position [430, 0]
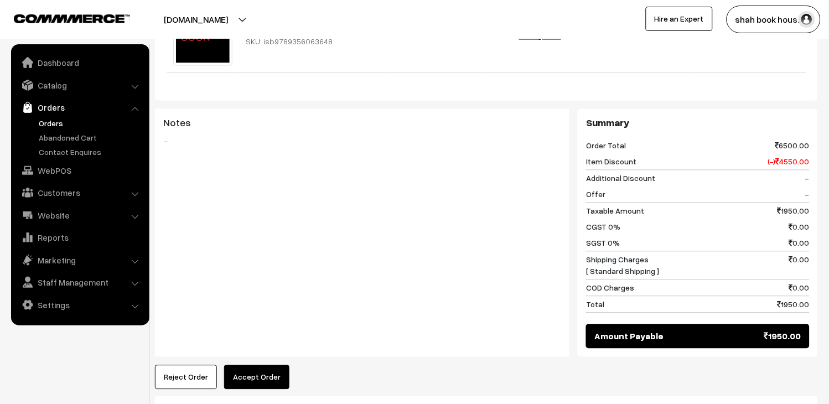
click at [252, 365] on button "Accept Order" at bounding box center [256, 377] width 65 height 24
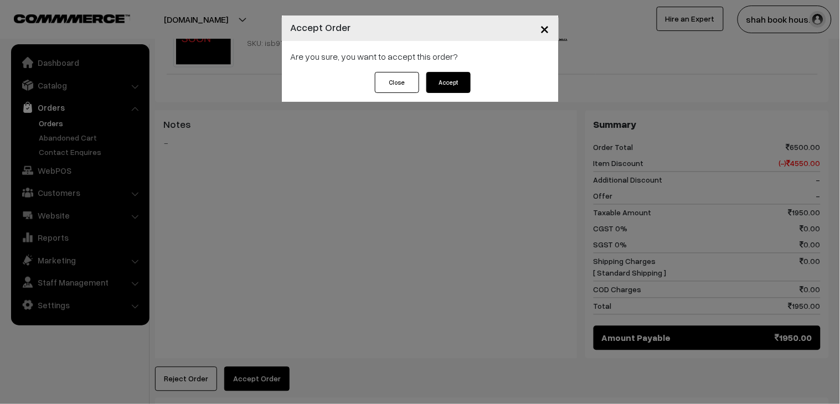
click at [465, 86] on button "Accept" at bounding box center [448, 82] width 44 height 21
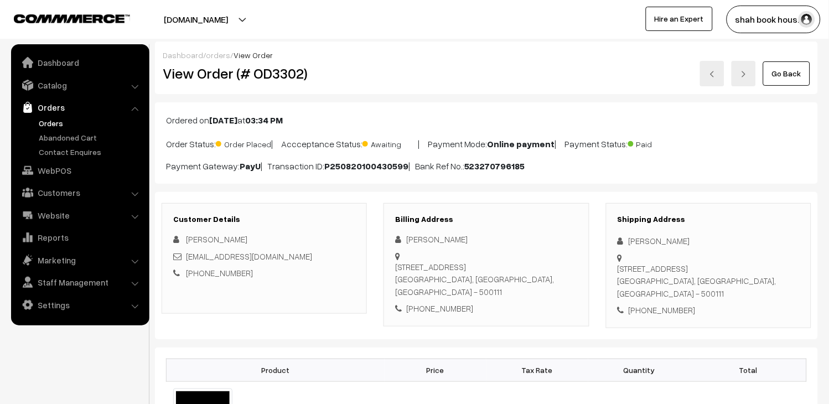
click at [313, 255] on div "ishaan_grewal_pgpyl2027@isb.edu" at bounding box center [264, 256] width 182 height 13
copy div "ishaan_grewal_pgpyl2027@isb.edu"
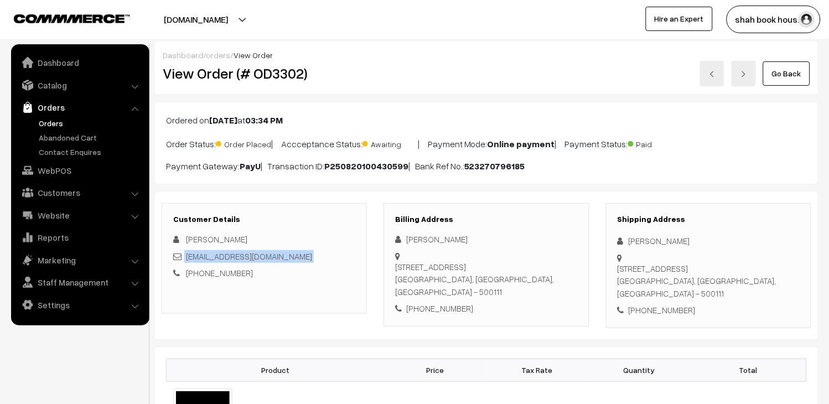
click at [336, 262] on div "ishaan_grewal_pgpyl2027@isb.edu" at bounding box center [264, 256] width 182 height 13
click at [321, 253] on div "ishaan_grewal_pgpyl2027@isb.edu" at bounding box center [264, 256] width 182 height 13
copy div "ishaan_grewal_pgpyl2027@isb.edu"
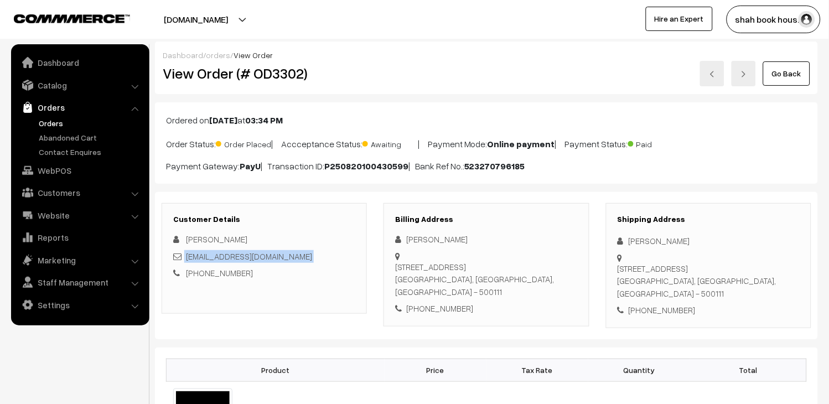
click at [341, 252] on div "ishaan_grewal_pgpyl2027@isb.edu" at bounding box center [264, 256] width 182 height 13
click at [339, 256] on div "ishaan_grewal_pgpyl2027@isb.edu" at bounding box center [264, 256] width 182 height 13
copy div "ishaan_grewal_pgpyl2027@isb.edu"
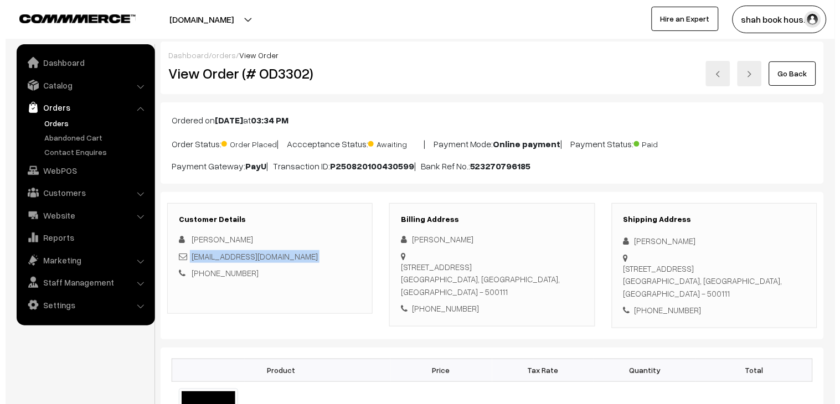
scroll to position [491, 0]
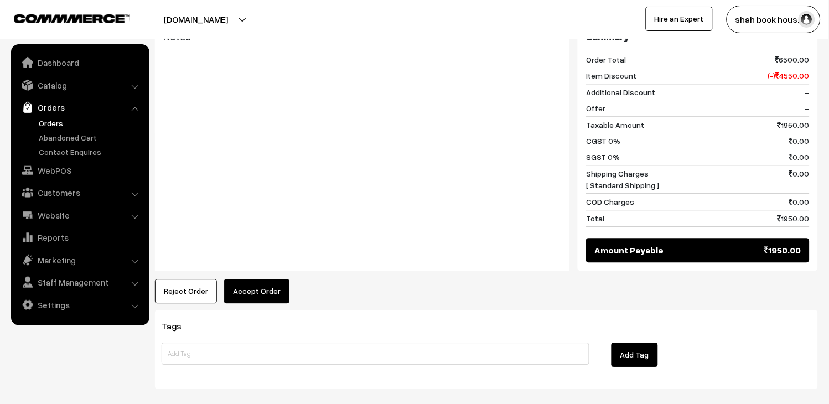
click at [278, 295] on button "Accept Order" at bounding box center [256, 291] width 65 height 24
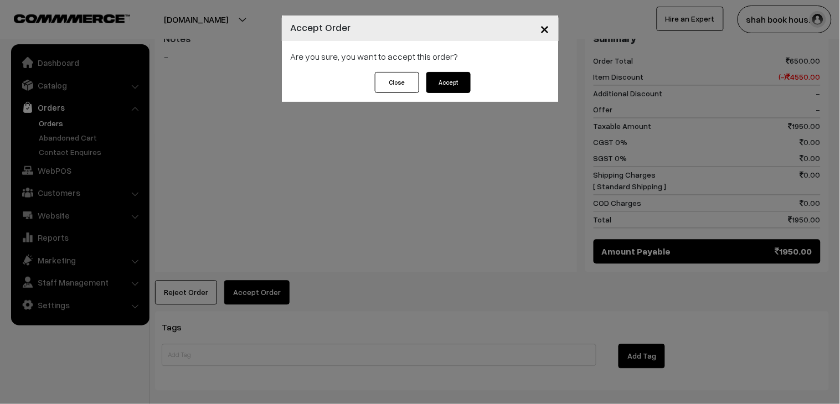
click at [449, 78] on button "Accept" at bounding box center [448, 82] width 44 height 21
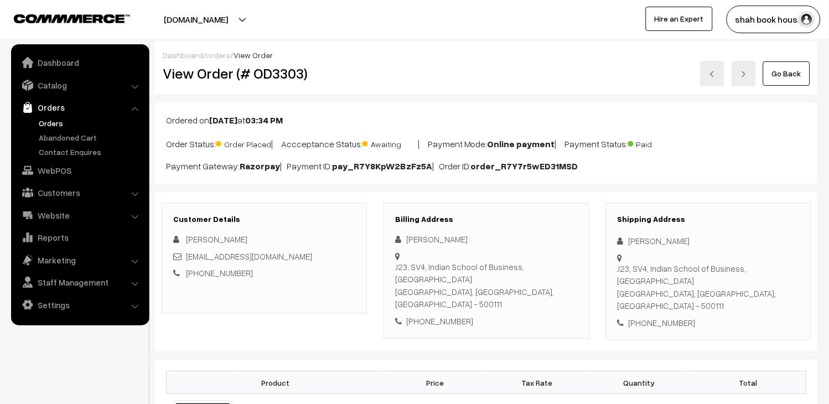
click at [351, 258] on div "[EMAIL_ADDRESS][DOMAIN_NAME]" at bounding box center [264, 256] width 182 height 13
click at [351, 257] on div "[EMAIL_ADDRESS][DOMAIN_NAME]" at bounding box center [264, 256] width 182 height 13
click at [351, 257] on div "taneesha_kulshrestha_pgpyl2027@isb.edu" at bounding box center [264, 256] width 182 height 13
copy div "taneesha_kulshrestha_pgpyl2027@isb.edu"
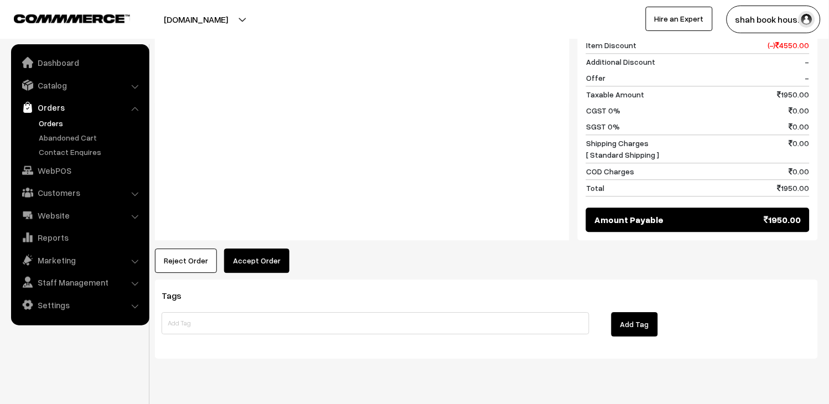
click at [281, 248] on button "Accept Order" at bounding box center [256, 260] width 65 height 24
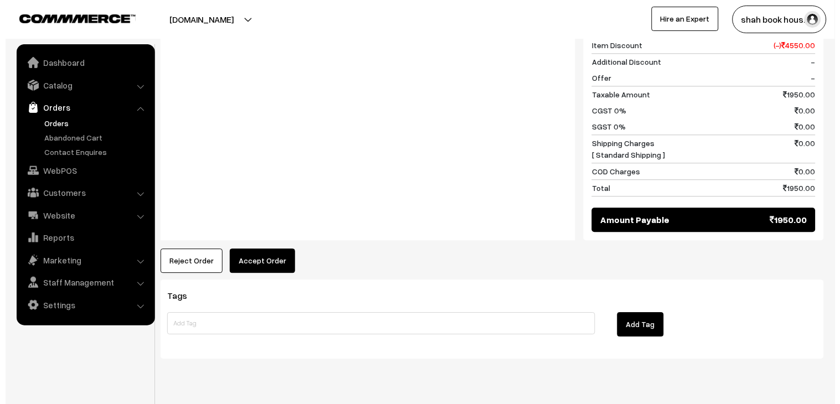
scroll to position [535, 0]
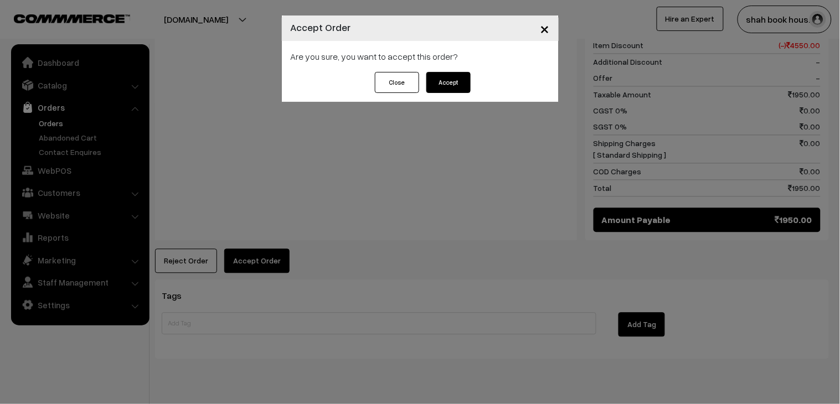
click at [458, 69] on div "Are you sure, you want to accept this order?" at bounding box center [420, 56] width 277 height 31
click at [458, 75] on button "Accept" at bounding box center [448, 82] width 44 height 21
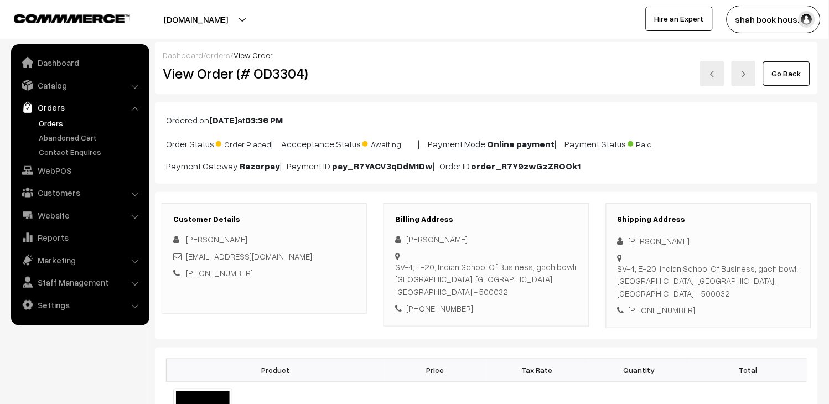
click at [322, 256] on div "mohanayush262001@gmail.com" at bounding box center [264, 256] width 182 height 13
copy div "mohanayush262001@gmail.com"
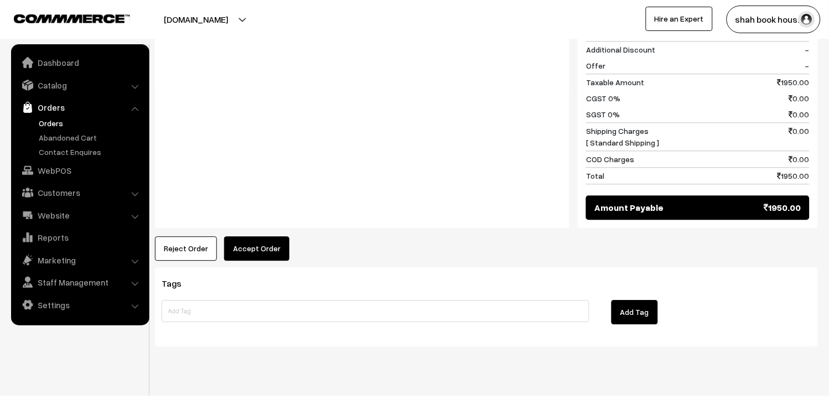
click at [264, 239] on button "Accept Order" at bounding box center [256, 248] width 65 height 24
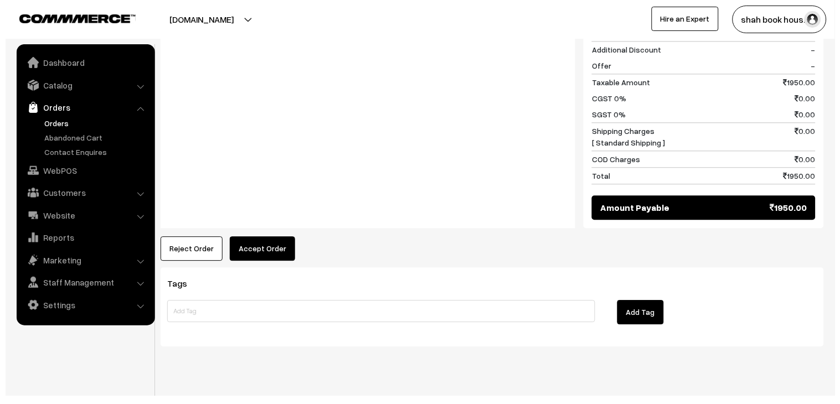
scroll to position [535, 0]
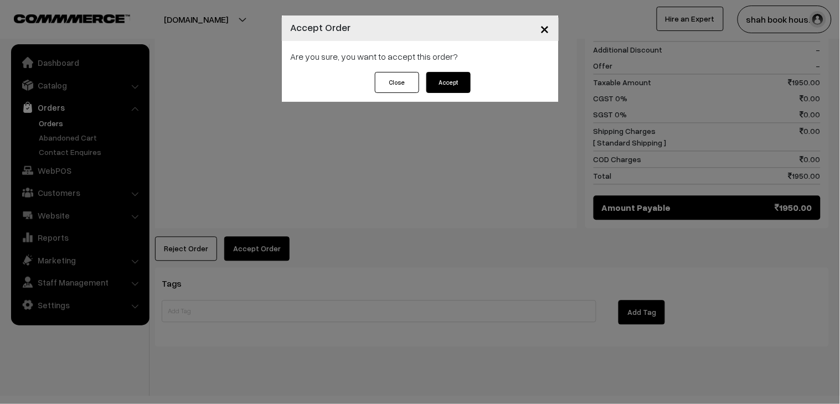
click at [463, 80] on button "Accept" at bounding box center [448, 82] width 44 height 21
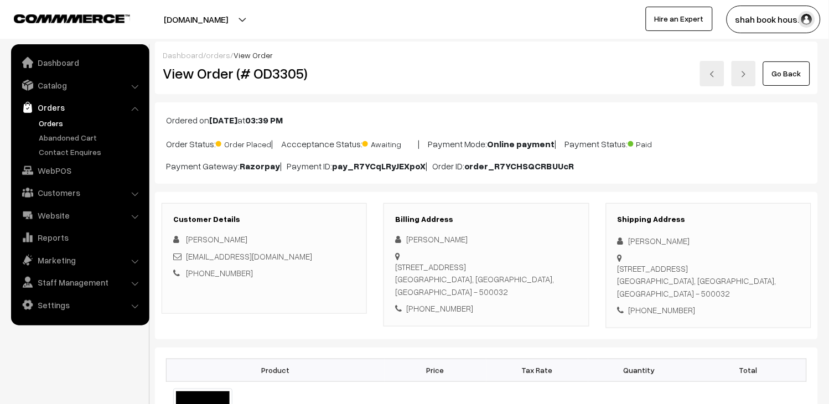
click at [341, 259] on div "[EMAIL_ADDRESS][DOMAIN_NAME]" at bounding box center [264, 256] width 182 height 13
copy div "[EMAIL_ADDRESS][DOMAIN_NAME]"
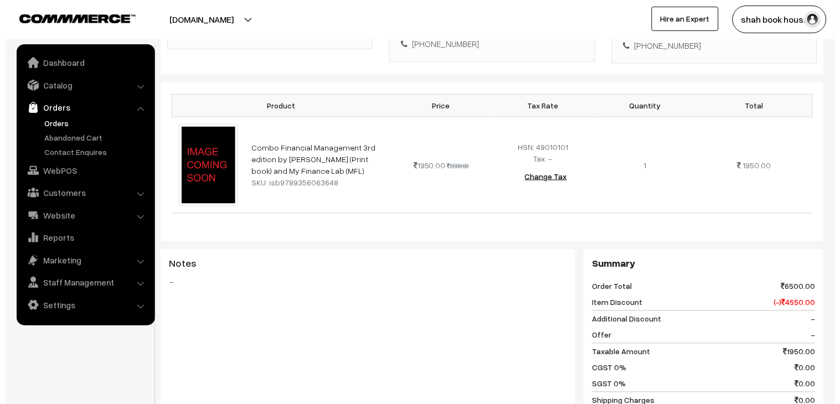
scroll to position [491, 0]
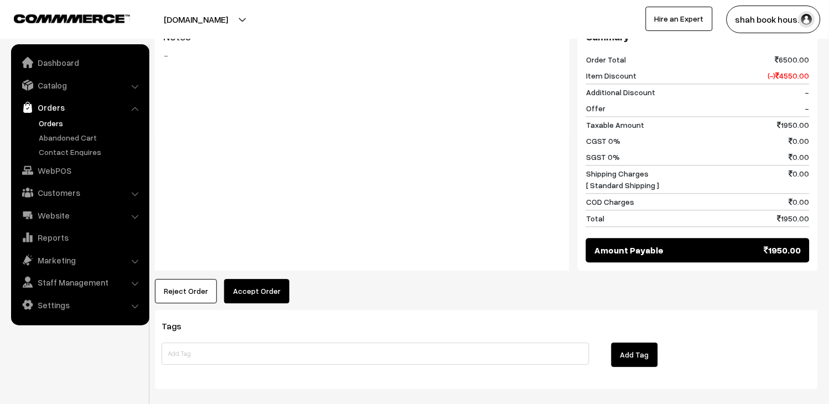
click at [258, 283] on button "Accept Order" at bounding box center [256, 291] width 65 height 24
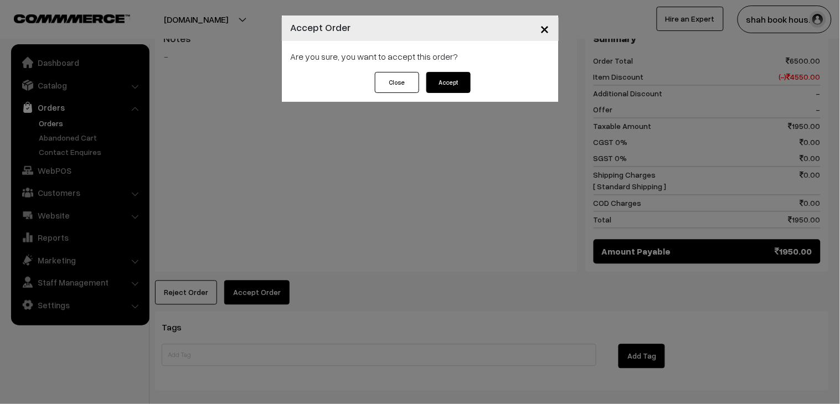
click at [461, 76] on button "Accept" at bounding box center [448, 82] width 44 height 21
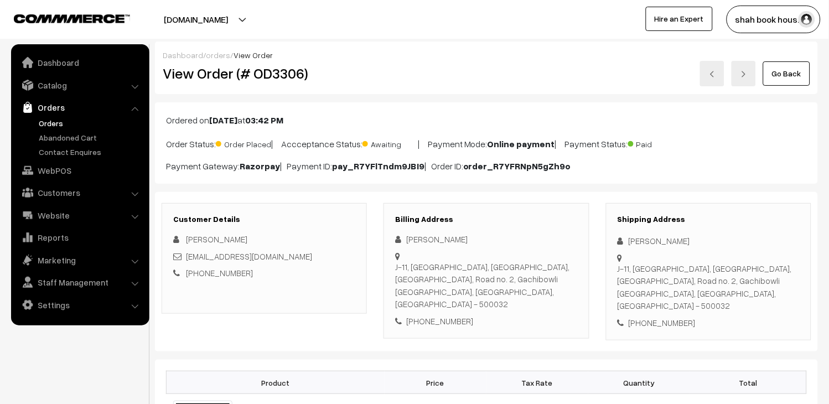
click at [342, 257] on div "[EMAIL_ADDRESS][DOMAIN_NAME]" at bounding box center [264, 256] width 182 height 13
click at [342, 257] on div "anaya_chakrawarti_pgpyl2027@isb.edu" at bounding box center [264, 256] width 182 height 13
copy div "anaya_chakrawarti_pgpyl2027@isb.edu"
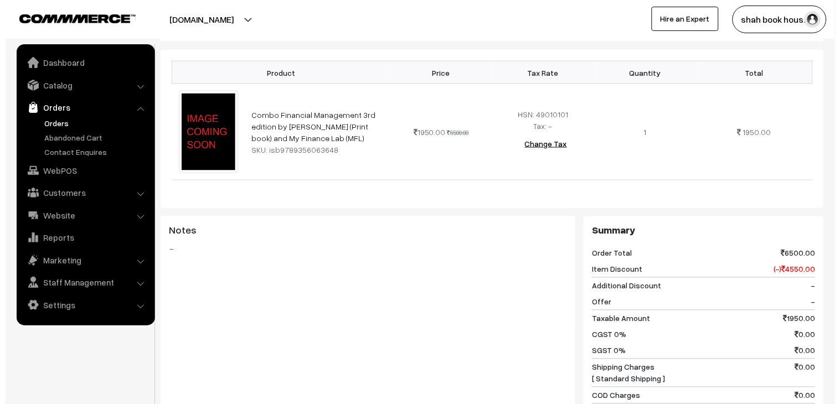
scroll to position [491, 0]
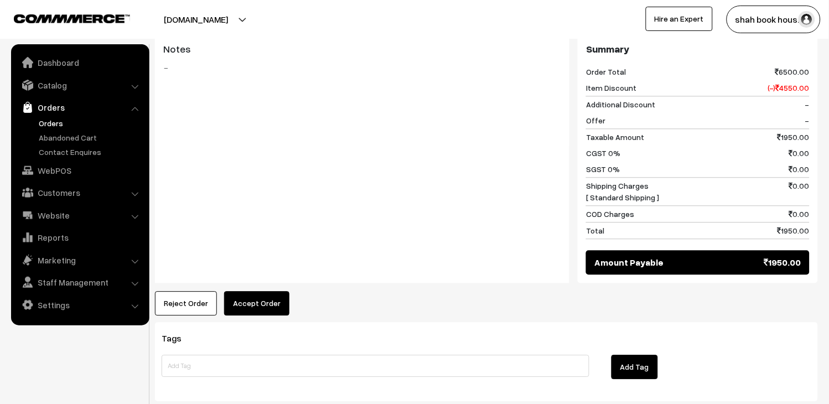
click at [251, 291] on button "Accept Order" at bounding box center [256, 303] width 65 height 24
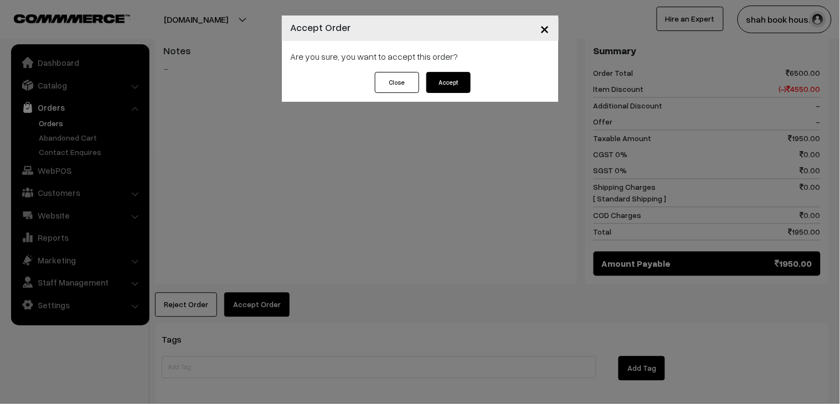
click at [443, 91] on button "Accept" at bounding box center [448, 82] width 44 height 21
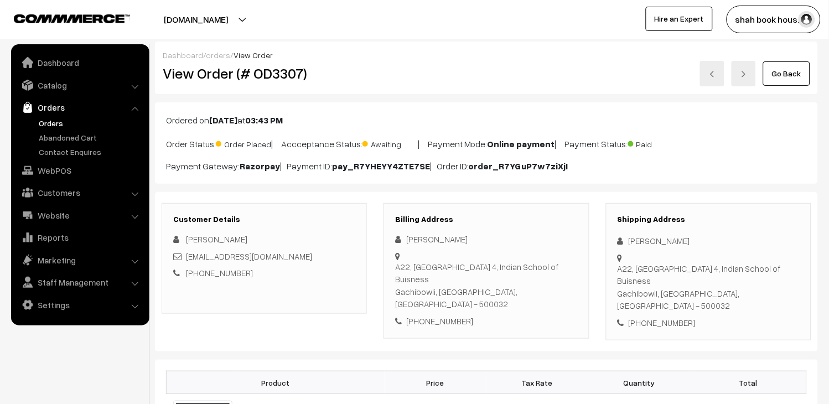
click at [327, 256] on div "ayesha_narang_pgpyl2027@isb.edu" at bounding box center [264, 256] width 182 height 13
copy div "ayesha_narang_pgpyl2027@isb.edu"
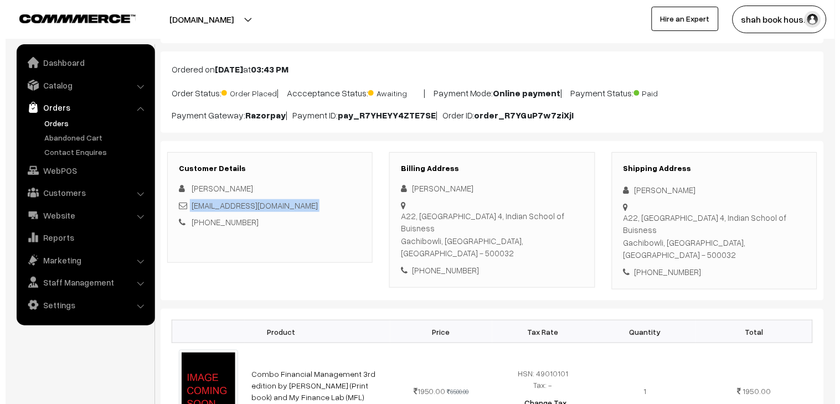
scroll to position [369, 0]
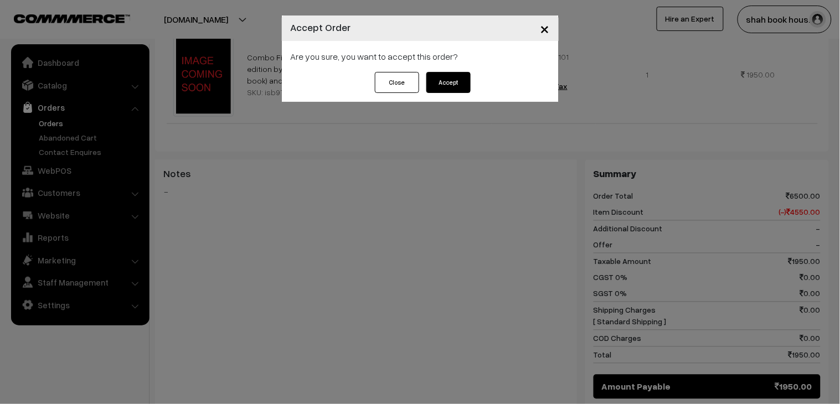
click at [459, 85] on button "Accept" at bounding box center [448, 82] width 44 height 21
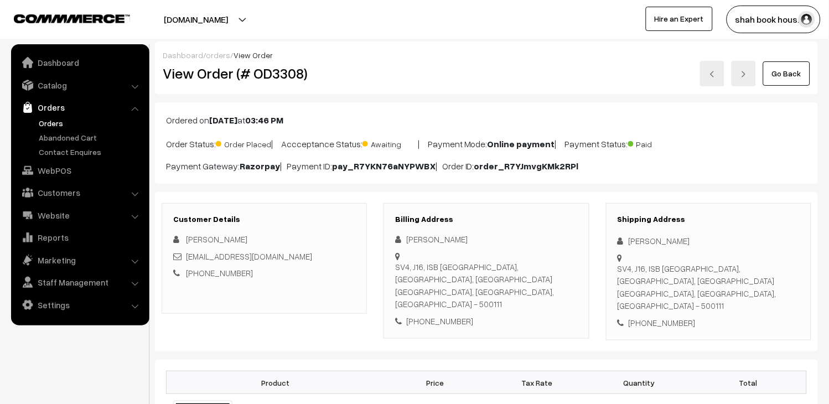
click at [362, 264] on div "Customer Details Shritishma Reddy Saishritishmareddy_Dasireddy_pgpyl2027@isb.ed…" at bounding box center [264, 258] width 205 height 111
copy div "Saishritishmareddy_Dasireddy_pgpyl2027@isb.edu"
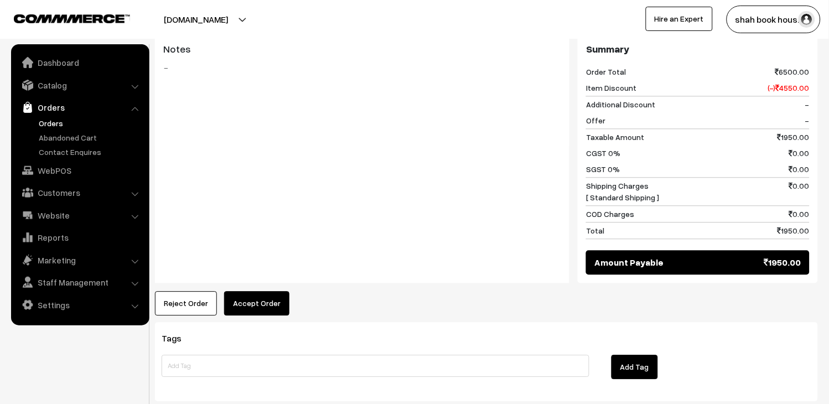
click at [273, 291] on button "Accept Order" at bounding box center [256, 303] width 65 height 24
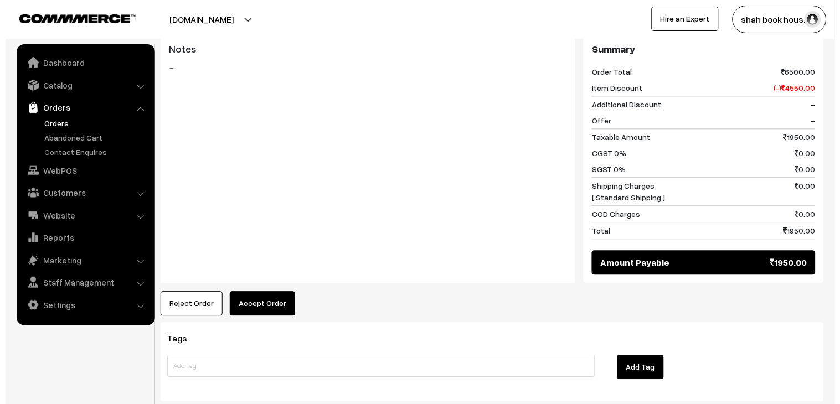
scroll to position [494, 0]
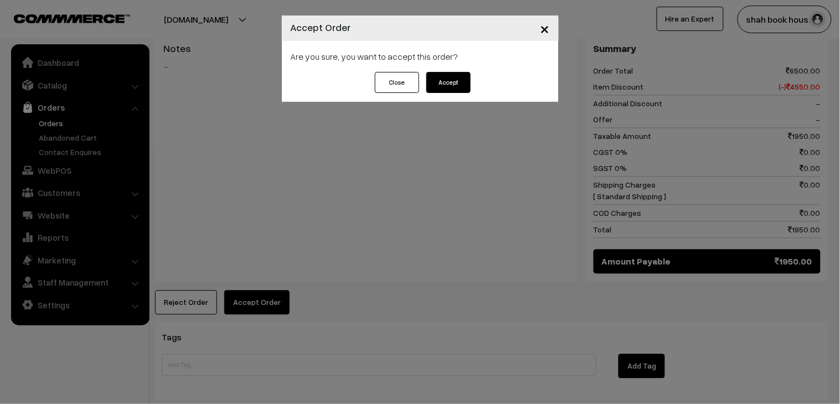
click at [454, 86] on button "Accept" at bounding box center [448, 82] width 44 height 21
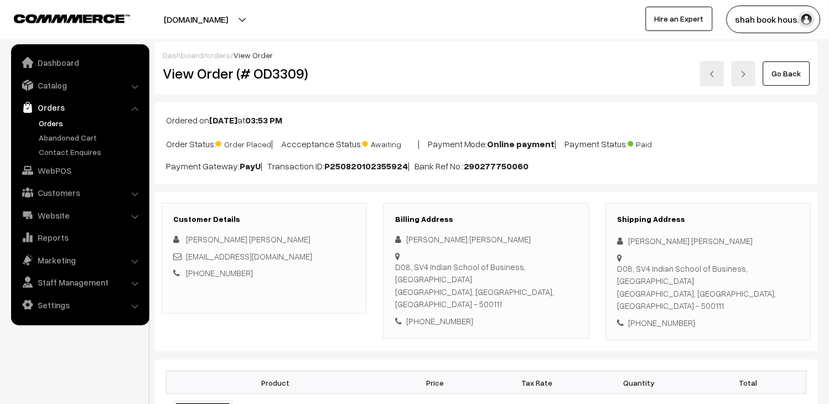
click at [345, 261] on div "Gokul_ShyamSundar_pgpyl2027@isb.edu" at bounding box center [264, 256] width 182 height 13
copy div "Gokul_ShyamSundar_pgpyl2027@isb.edu"
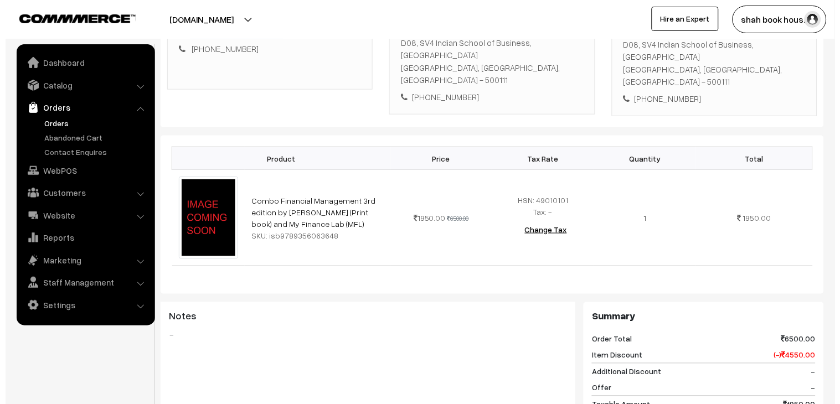
scroll to position [430, 0]
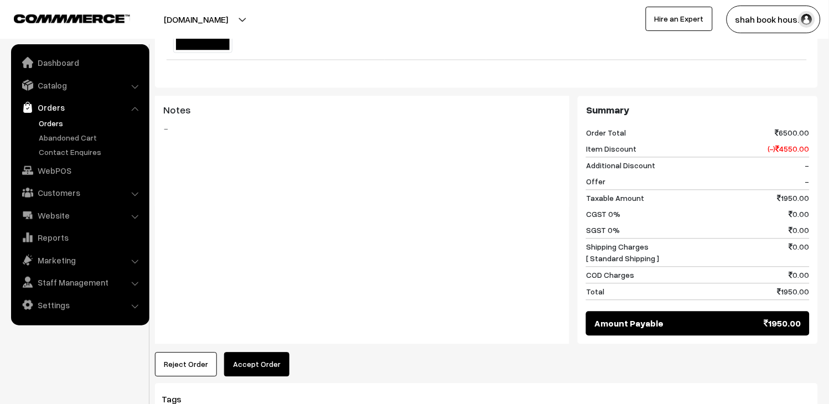
click at [278, 353] on button "Accept Order" at bounding box center [256, 365] width 65 height 24
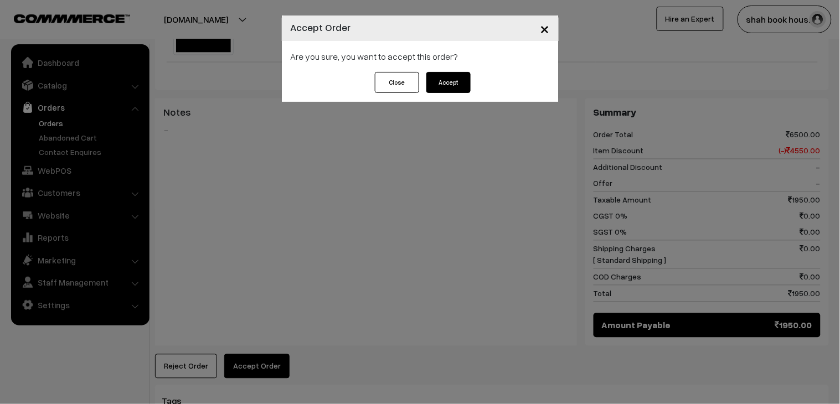
click at [461, 84] on button "Accept" at bounding box center [448, 82] width 44 height 21
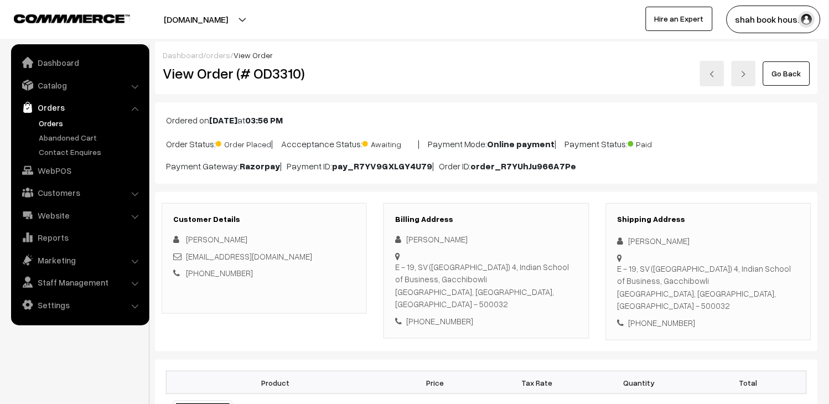
click at [330, 250] on div "[EMAIL_ADDRESS][DOMAIN_NAME]" at bounding box center [264, 256] width 182 height 13
click at [330, 250] on div "anirudh_damani_pgpyl2027@isb.edu" at bounding box center [264, 256] width 182 height 13
copy div "anirudh_damani_pgpyl2027@isb.edu"
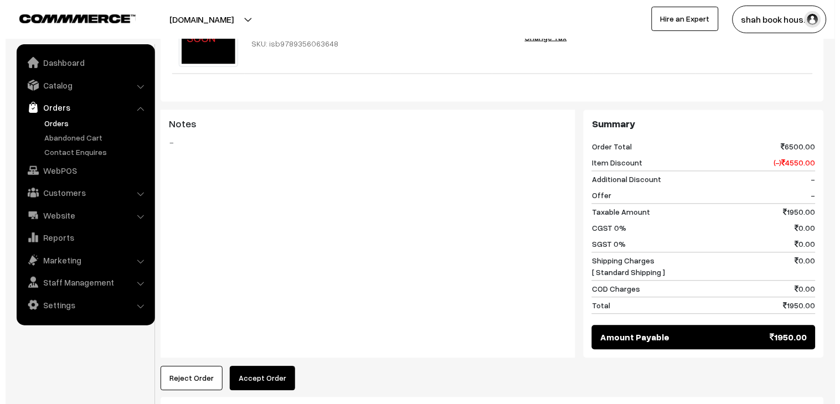
scroll to position [430, 0]
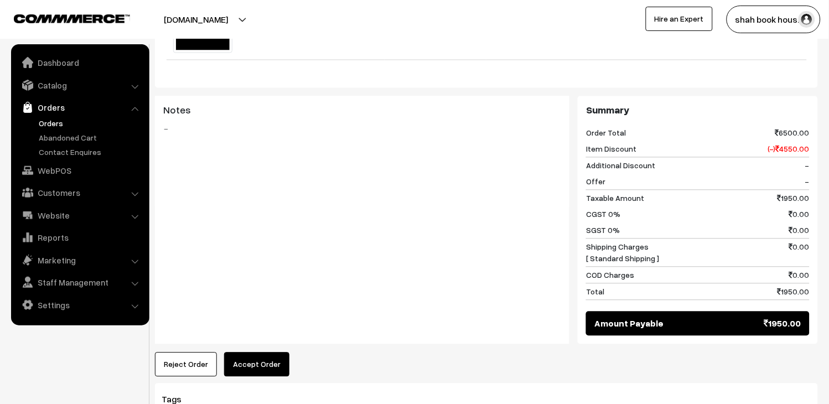
click at [274, 353] on button "Accept Order" at bounding box center [256, 365] width 65 height 24
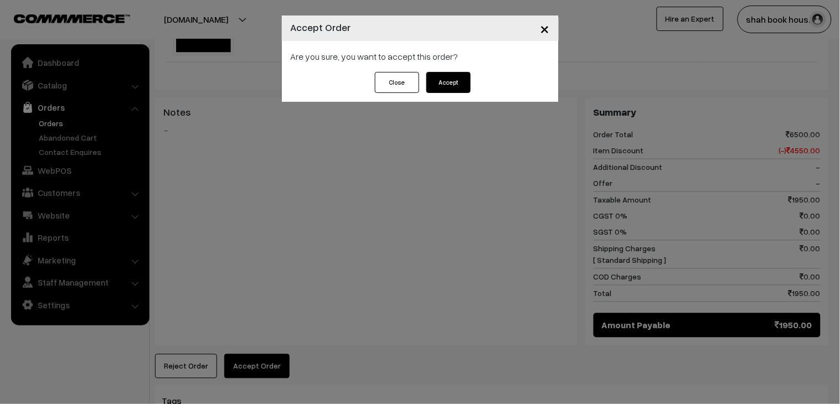
click at [447, 86] on button "Accept" at bounding box center [448, 82] width 44 height 21
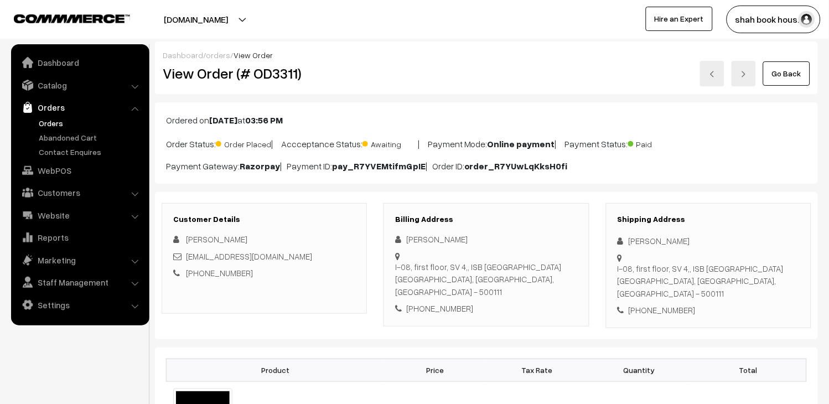
click at [308, 256] on div "vaani_garg_pgpyl2027@isb.edu" at bounding box center [264, 256] width 182 height 13
copy div "vaani_garg_pgpyl2027@isb.edu"
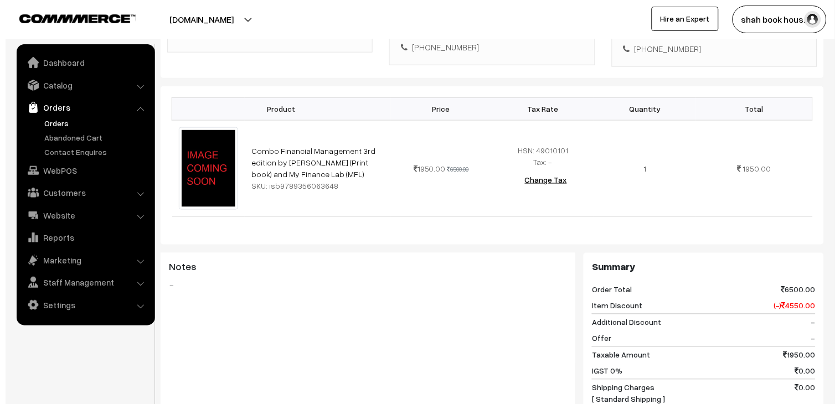
scroll to position [430, 0]
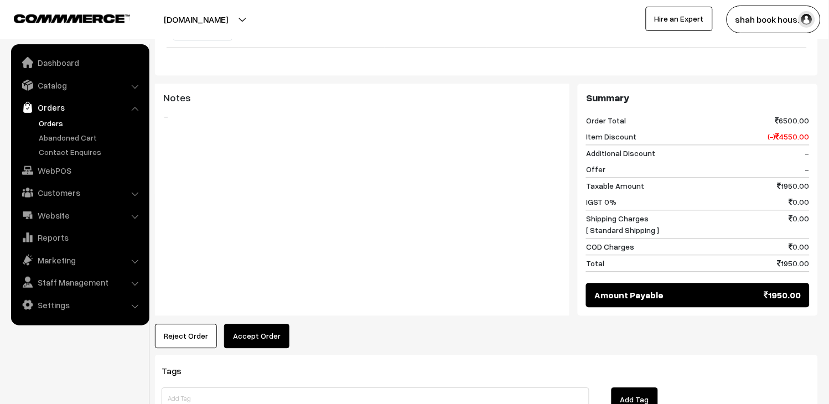
click at [272, 324] on button "Accept Order" at bounding box center [256, 336] width 65 height 24
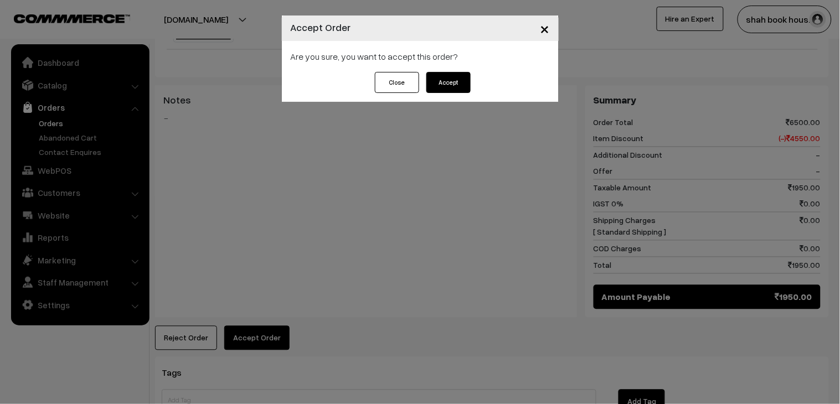
click at [448, 87] on button "Accept" at bounding box center [448, 82] width 44 height 21
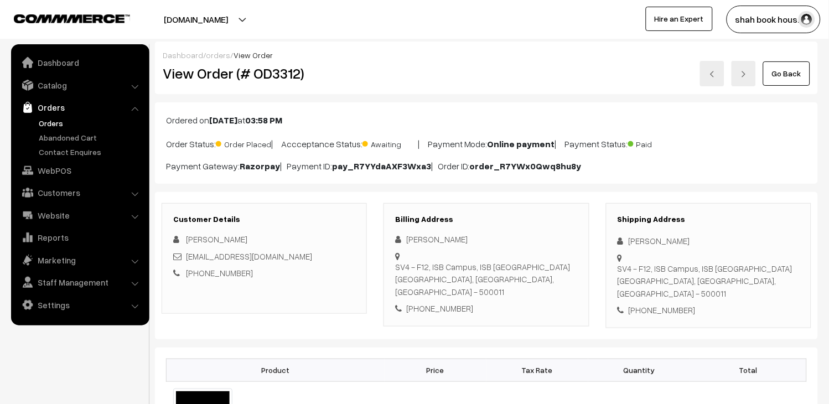
click at [323, 257] on div "[EMAIL_ADDRESS][DOMAIN_NAME]" at bounding box center [264, 256] width 182 height 13
click at [323, 257] on div "darsh_shah_pgpyl2027@isb.edu" at bounding box center [264, 256] width 182 height 13
copy div "darsh_shah_pgpyl2027@isb.edu"
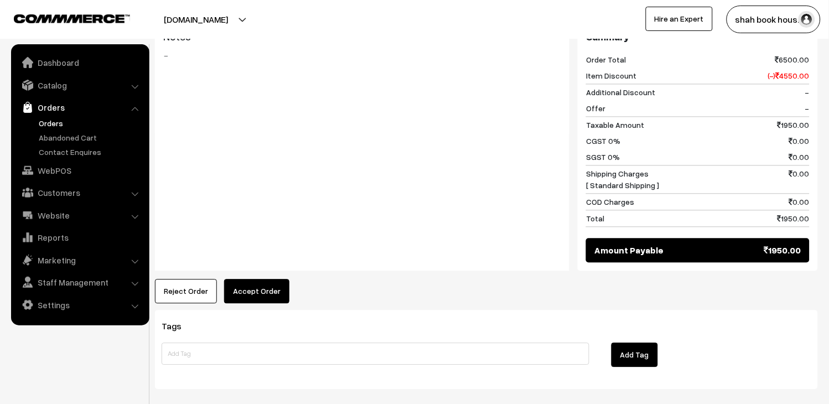
click at [250, 263] on div "Product Price Tax Rate Quantity Total Combo Financial Management 3rd edition by…" at bounding box center [486, 79] width 663 height 447
click at [250, 279] on button "Accept Order" at bounding box center [256, 291] width 65 height 24
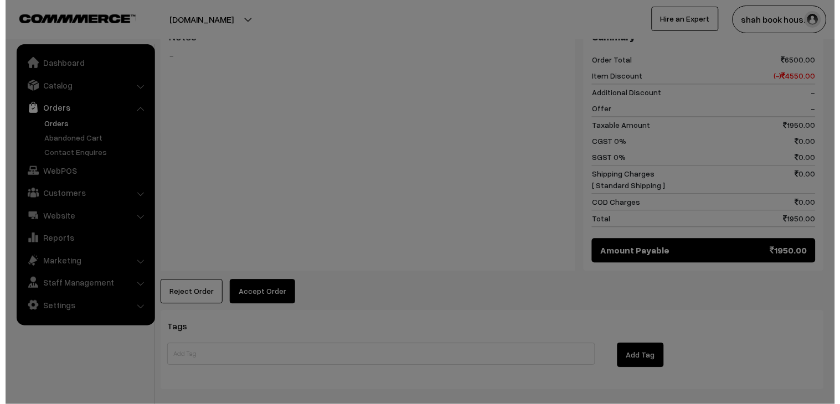
scroll to position [494, 0]
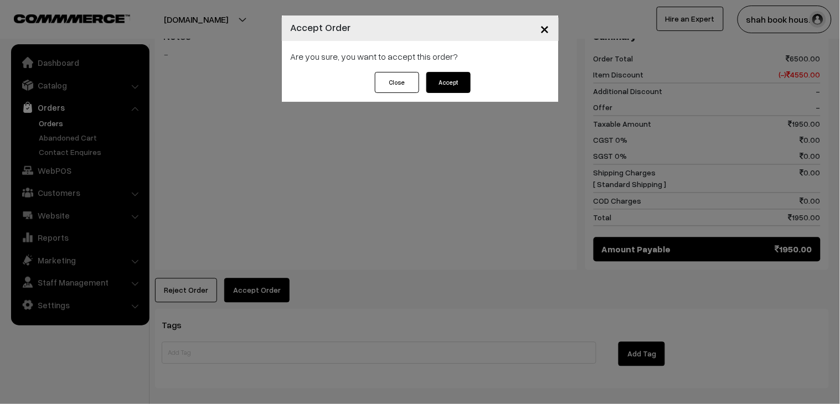
click at [440, 87] on button "Accept" at bounding box center [448, 82] width 44 height 21
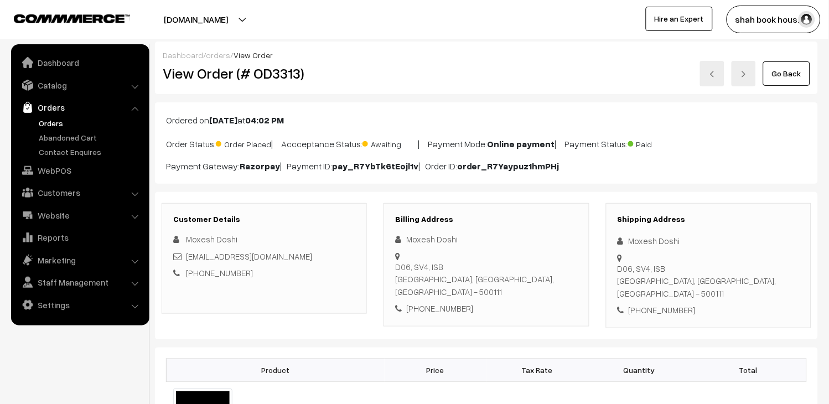
click at [336, 257] on div "Moxesh_Doshi_pgpyl2027@isb.edu" at bounding box center [264, 256] width 182 height 13
copy div "Moxesh_Doshi_pgpyl2027@isb.edu"
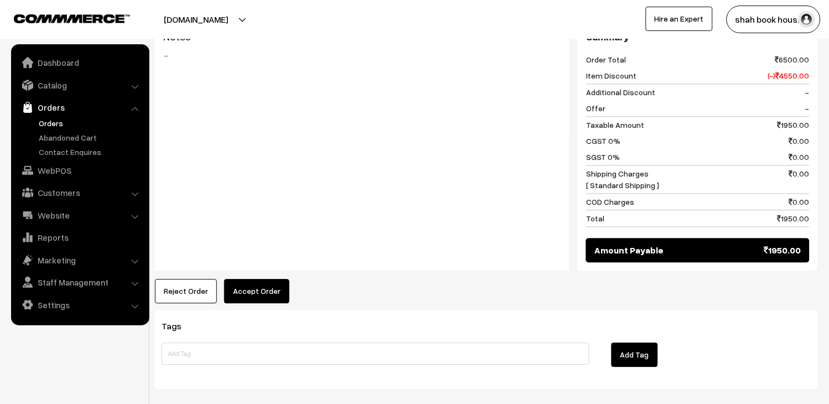
click at [274, 279] on button "Accept Order" at bounding box center [256, 291] width 65 height 24
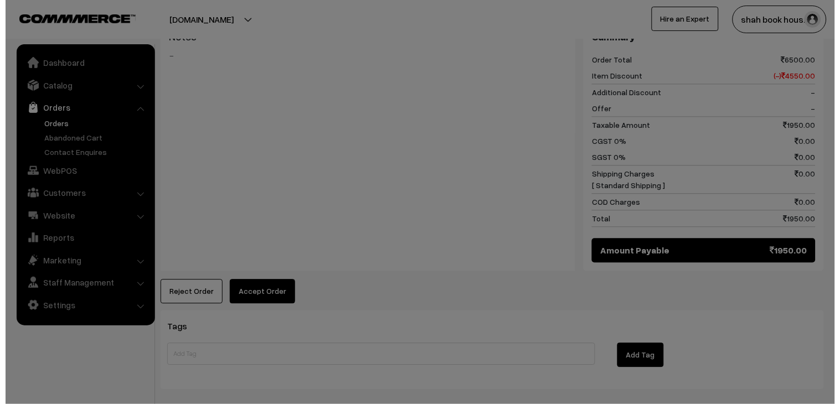
scroll to position [494, 0]
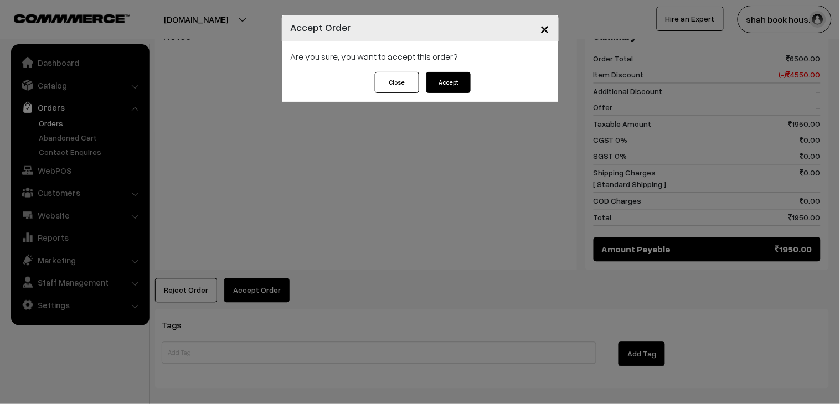
click at [468, 87] on button "Accept" at bounding box center [448, 82] width 44 height 21
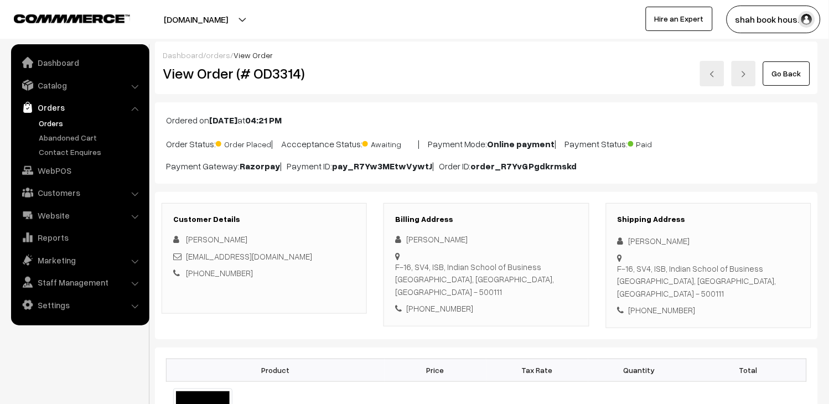
click at [286, 261] on div "tanishqsach1@gmail.com" at bounding box center [264, 256] width 182 height 13
copy div "tanishqsach1@gmail.com"
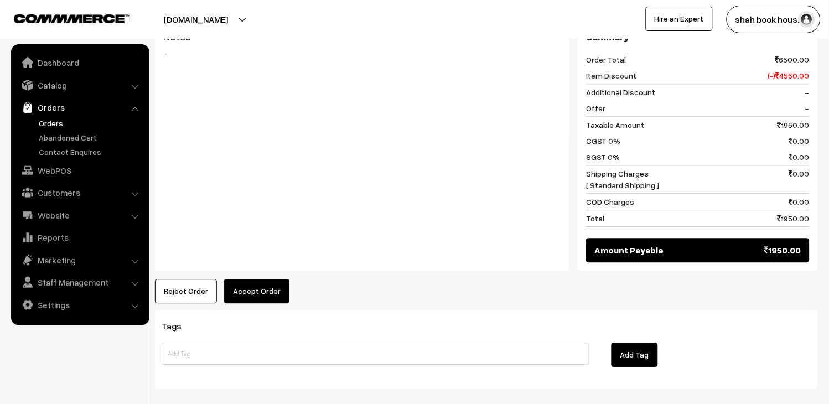
click at [269, 283] on button "Accept Order" at bounding box center [256, 291] width 65 height 24
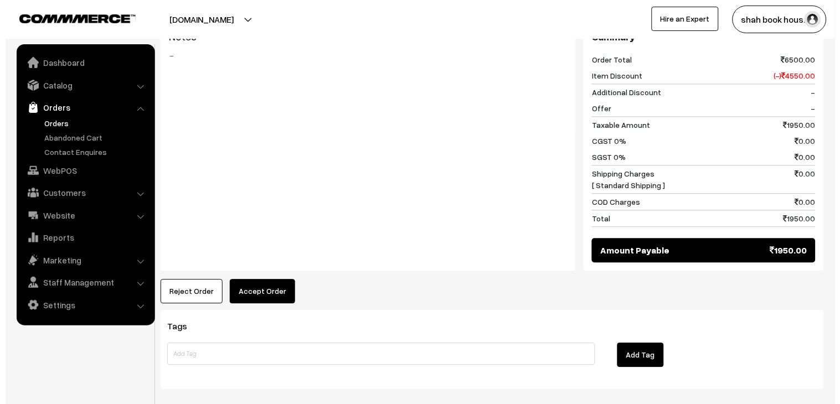
scroll to position [494, 0]
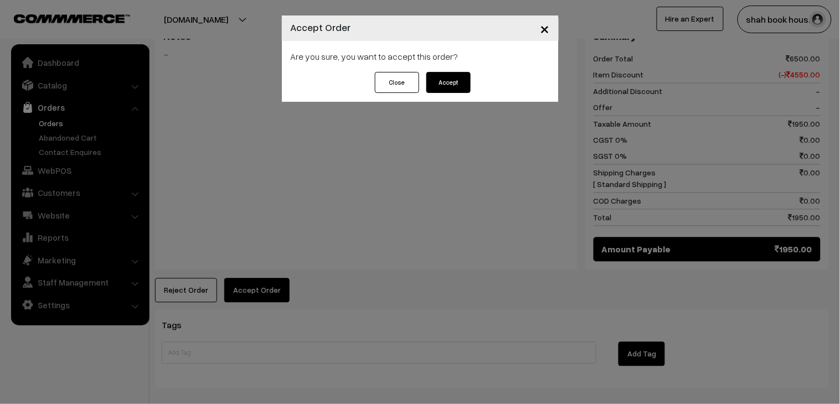
click at [445, 95] on div "Close Accept" at bounding box center [420, 87] width 277 height 30
click at [445, 89] on button "Accept" at bounding box center [448, 82] width 44 height 21
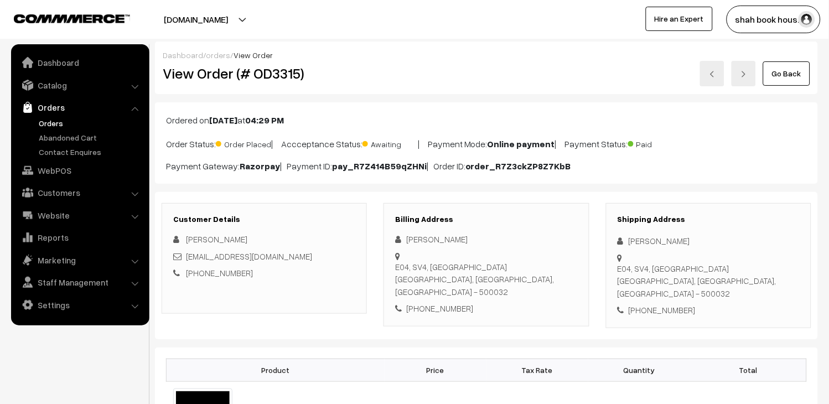
click at [323, 257] on div "[EMAIL_ADDRESS][DOMAIN_NAME]" at bounding box center [264, 256] width 182 height 13
click at [323, 257] on div "anmol_gupta_pgpyl2027@isb.edu" at bounding box center [264, 256] width 182 height 13
copy div "anmol_gupta_pgpyl2027@isb.edu"
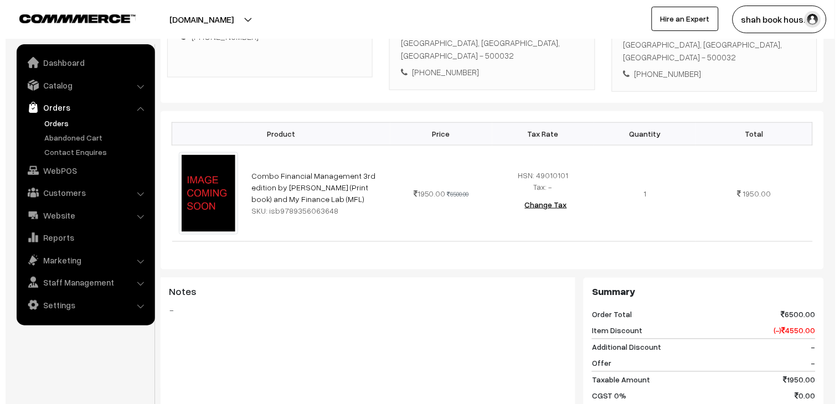
scroll to position [430, 0]
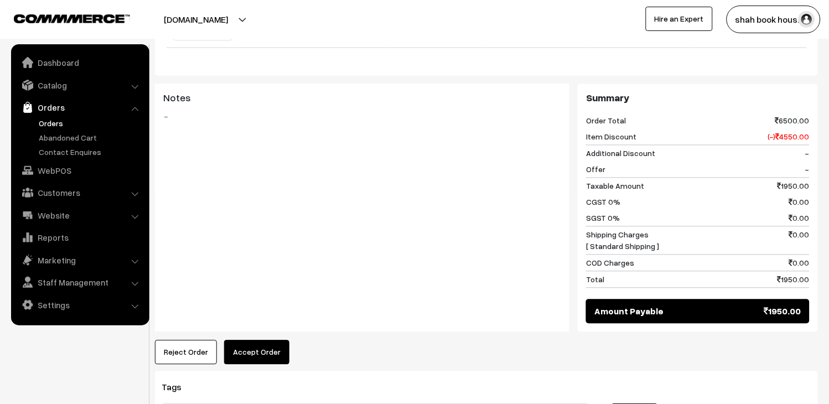
click at [258, 340] on button "Accept Order" at bounding box center [256, 352] width 65 height 24
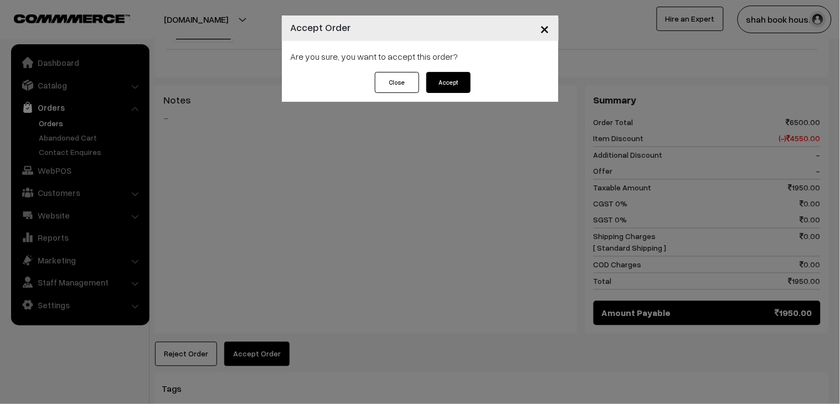
click at [446, 85] on button "Accept" at bounding box center [448, 82] width 44 height 21
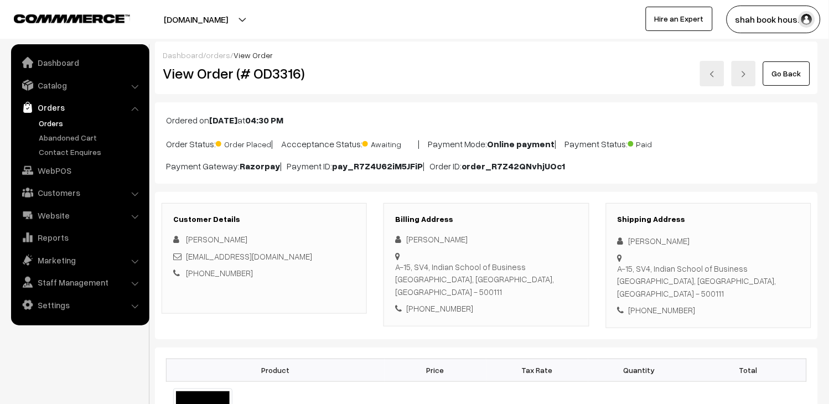
drag, startPoint x: 312, startPoint y: 267, endPoint x: 310, endPoint y: 258, distance: 8.5
click at [311, 266] on div "[PERSON_NAME] [EMAIL_ADDRESS][DOMAIN_NAME] [PHONE_NUMBER]" at bounding box center [264, 256] width 182 height 46
click at [310, 258] on div "[EMAIL_ADDRESS][DOMAIN_NAME]" at bounding box center [264, 256] width 182 height 13
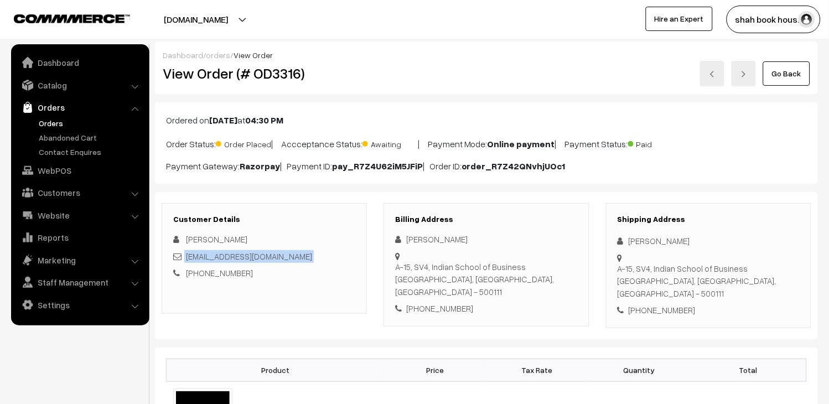
copy div "[EMAIL_ADDRESS][DOMAIN_NAME]"
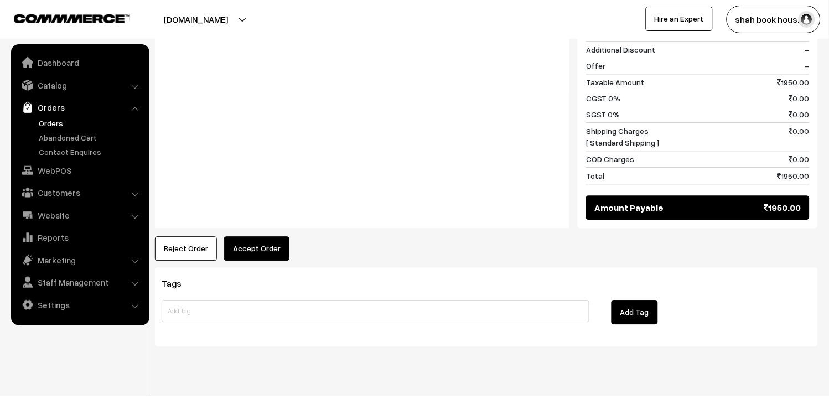
click at [265, 238] on button "Accept Order" at bounding box center [256, 248] width 65 height 24
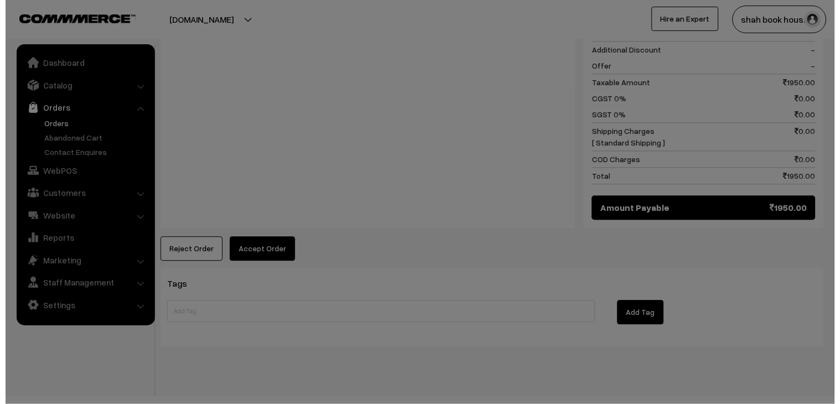
scroll to position [535, 0]
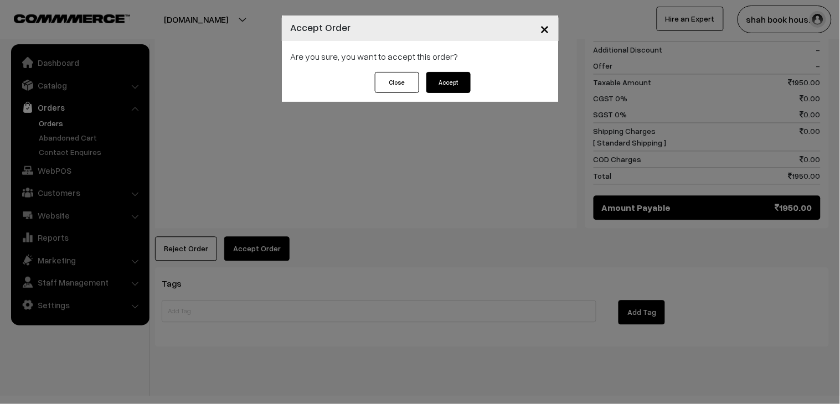
click at [449, 91] on button "Accept" at bounding box center [448, 82] width 44 height 21
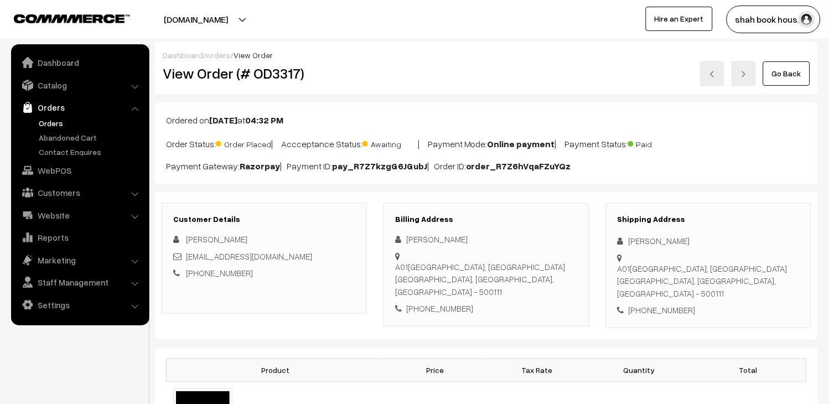
click at [319, 258] on div "[EMAIL_ADDRESS][DOMAIN_NAME]" at bounding box center [264, 256] width 182 height 13
click at [319, 258] on div "aditi_Gajpal_pgpyl2027@isb.edu" at bounding box center [264, 256] width 182 height 13
copy div "aditi_Gajpal_pgpyl2027@isb.edu"
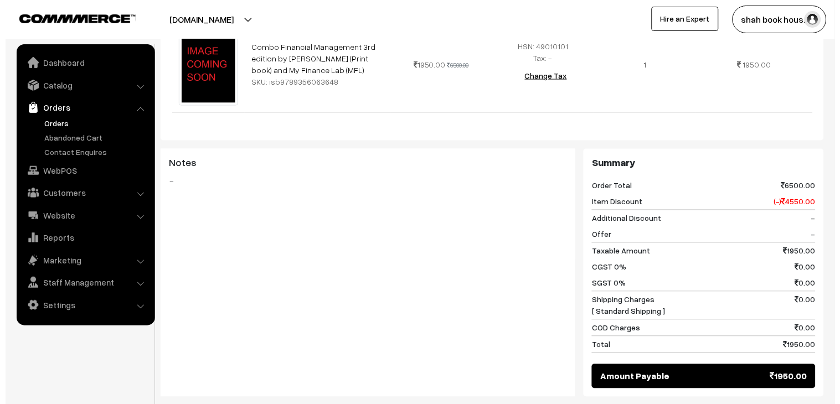
scroll to position [430, 0]
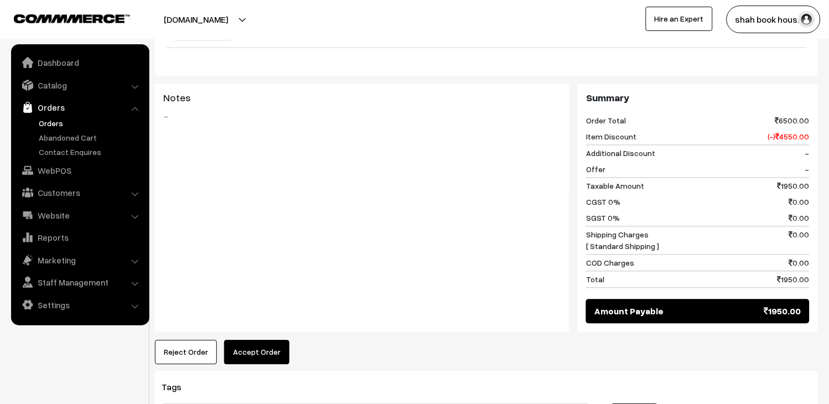
click at [251, 340] on button "Accept Order" at bounding box center [256, 352] width 65 height 24
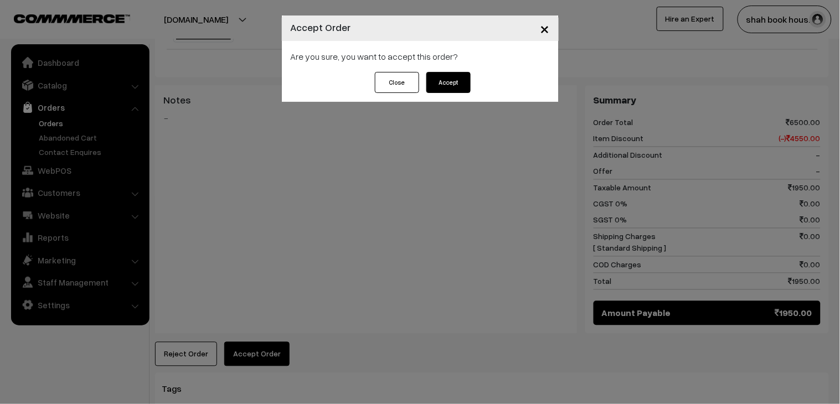
click at [458, 81] on button "Accept" at bounding box center [448, 82] width 44 height 21
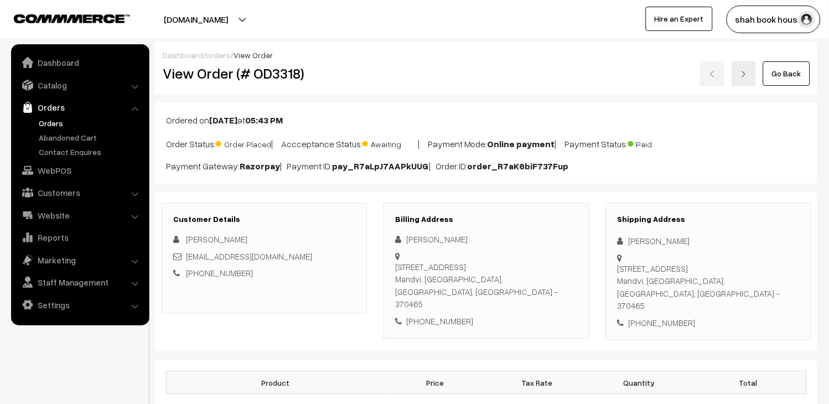
click at [317, 252] on div "[EMAIL_ADDRESS][DOMAIN_NAME]" at bounding box center [264, 256] width 182 height 13
copy div "[EMAIL_ADDRESS][DOMAIN_NAME]"
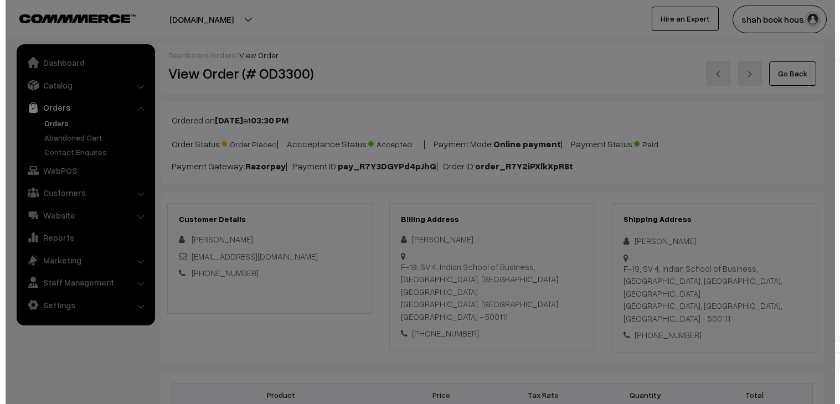
scroll to position [553, 0]
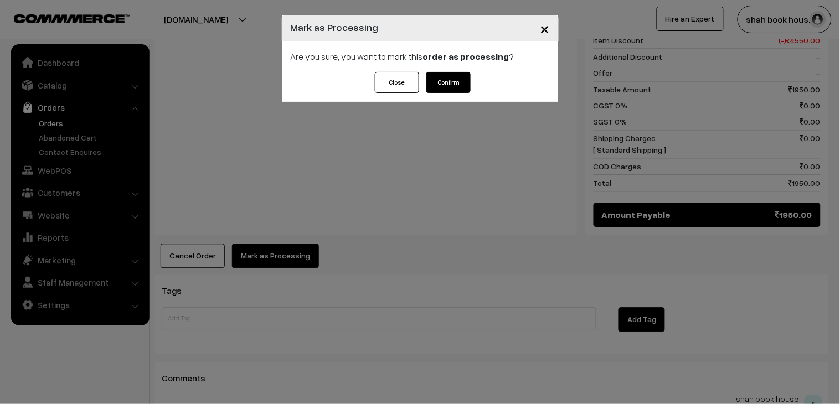
click at [444, 91] on button "Confirm" at bounding box center [448, 82] width 44 height 21
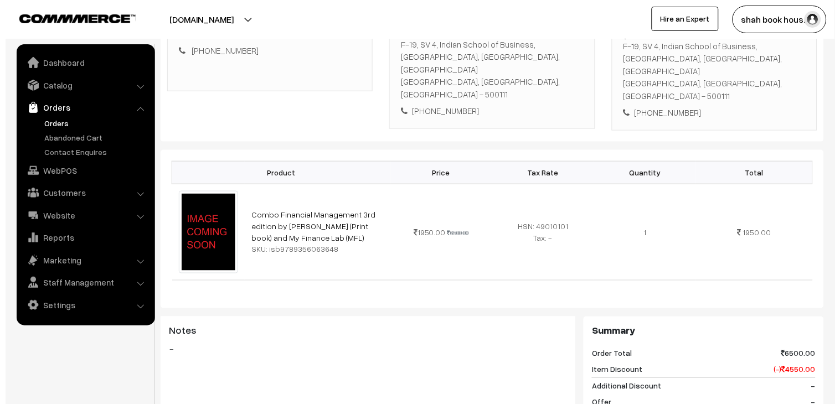
scroll to position [430, 0]
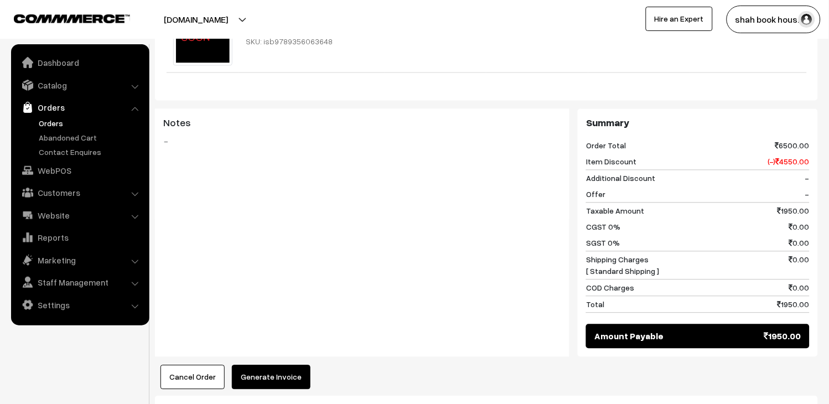
click at [281, 365] on button "Generate Invoice" at bounding box center [271, 377] width 79 height 24
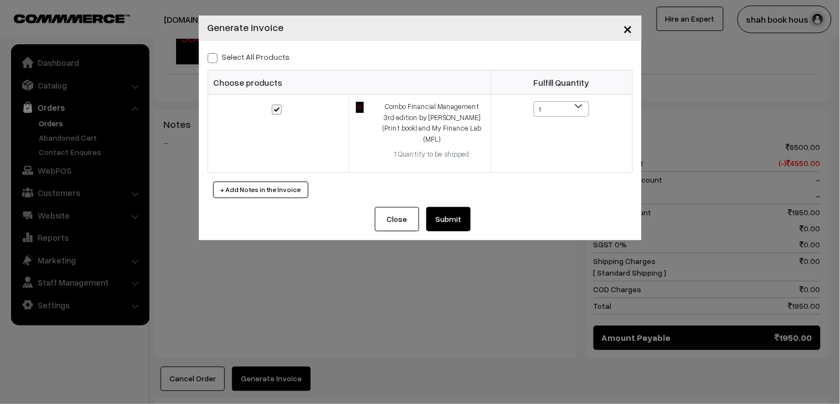
click at [453, 208] on button "Submit" at bounding box center [448, 219] width 44 height 24
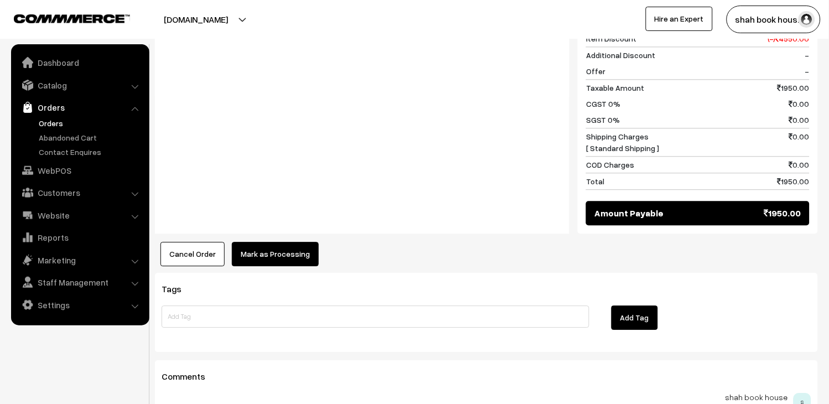
click at [294, 242] on button "Mark as Processing" at bounding box center [275, 254] width 87 height 24
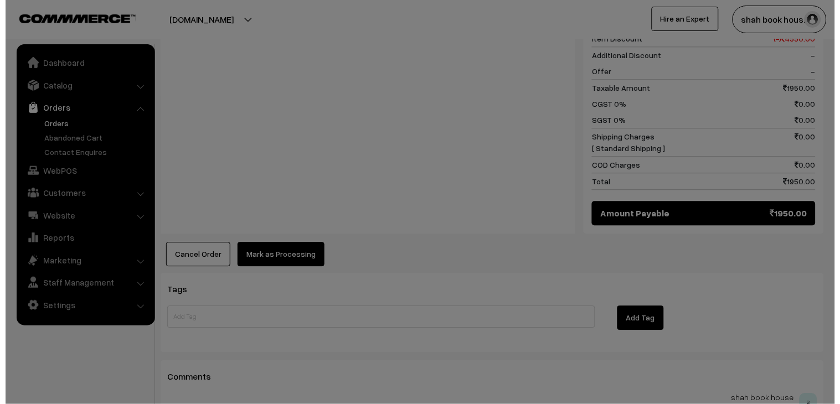
scroll to position [555, 0]
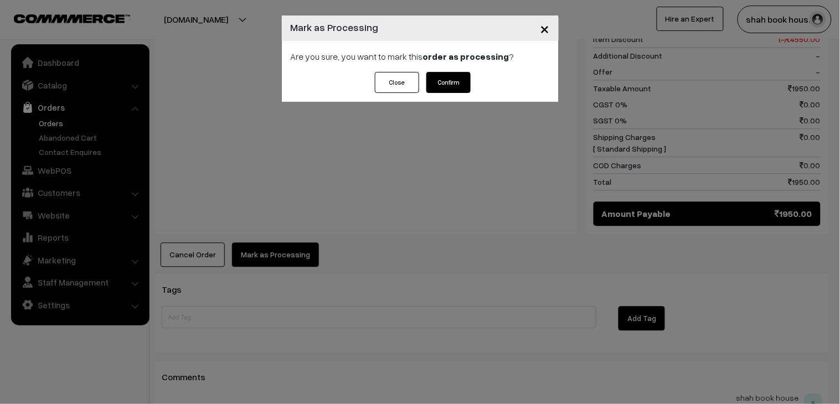
click at [450, 85] on button "Confirm" at bounding box center [448, 82] width 44 height 21
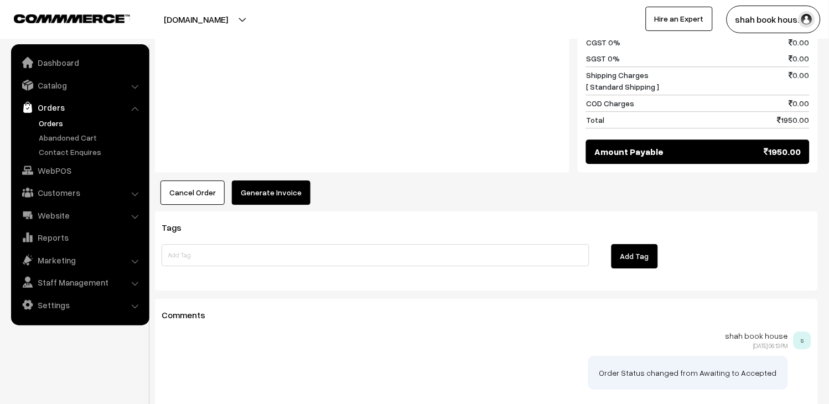
click at [291, 180] on button "Generate Invoice" at bounding box center [271, 192] width 79 height 24
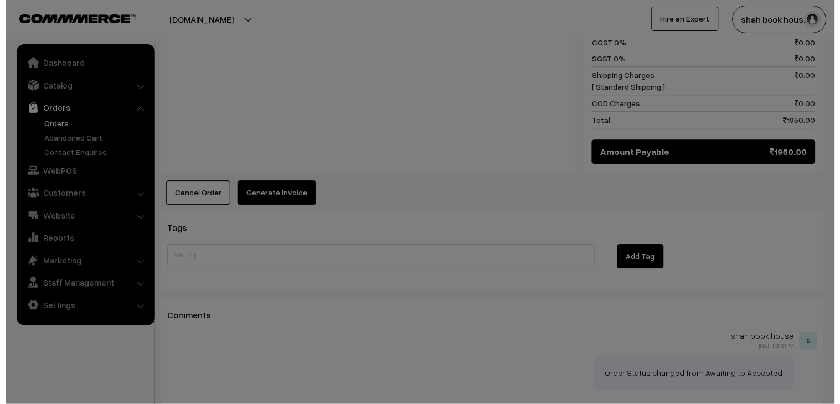
scroll to position [616, 0]
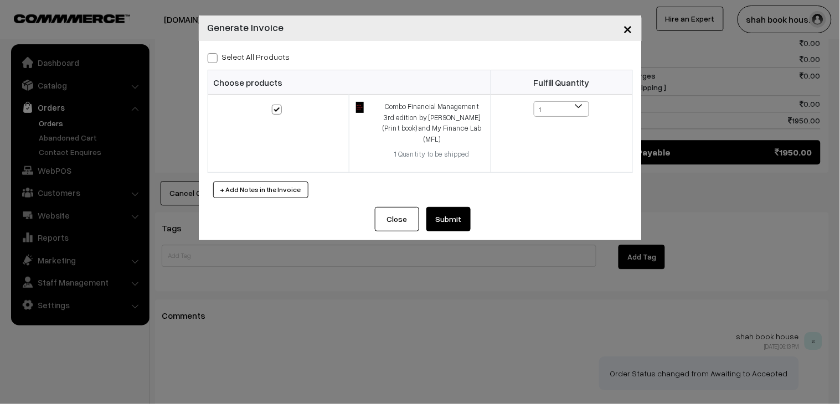
click at [442, 194] on div "Select All Products Choose products Fulfill Quantity 1 1" at bounding box center [420, 124] width 443 height 166
click at [444, 208] on button "Submit" at bounding box center [448, 219] width 44 height 24
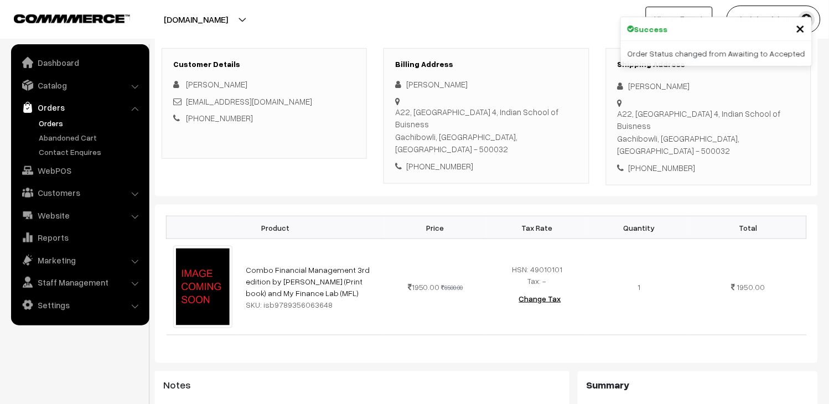
scroll to position [553, 0]
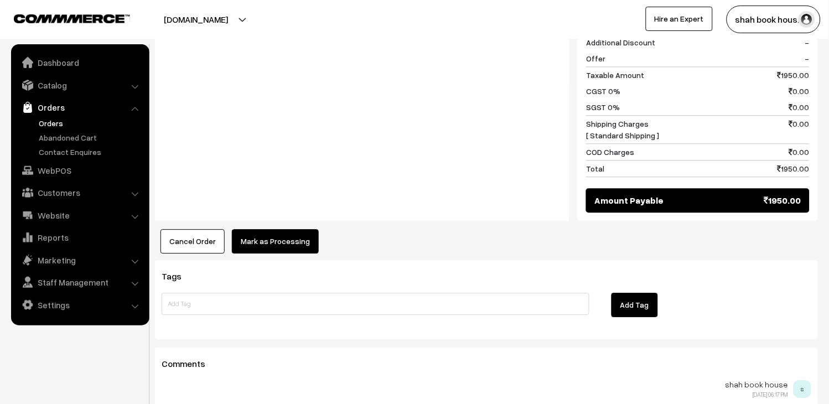
click at [285, 229] on button "Mark as Processing" at bounding box center [275, 241] width 87 height 24
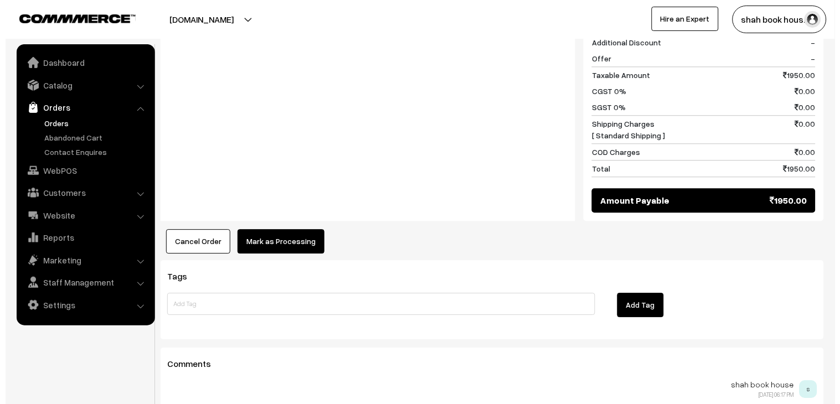
scroll to position [555, 0]
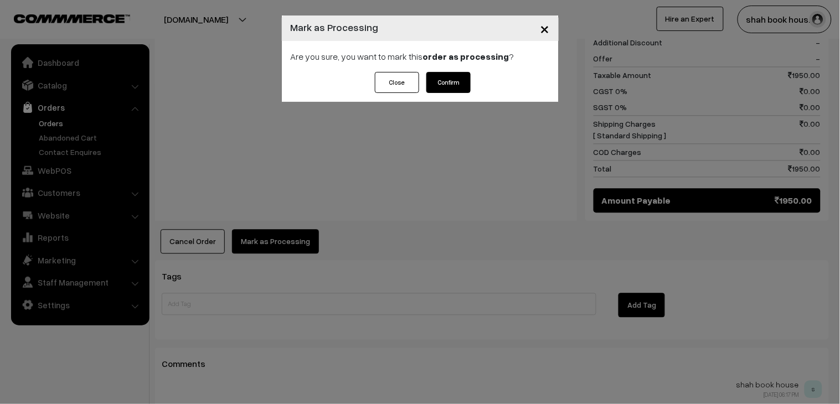
click at [460, 71] on div "Are you sure, you want to mark this order as processing ?" at bounding box center [420, 56] width 277 height 31
click at [461, 73] on div "× Mark as Processing Are you sure, you want to mark this order as processing ? …" at bounding box center [420, 58] width 277 height 86
click at [461, 78] on button "Confirm" at bounding box center [448, 82] width 44 height 21
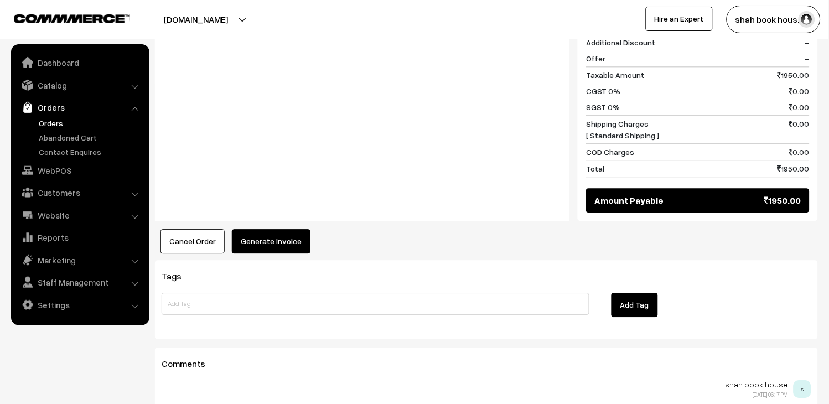
click at [286, 229] on button "Generate Invoice" at bounding box center [271, 241] width 79 height 24
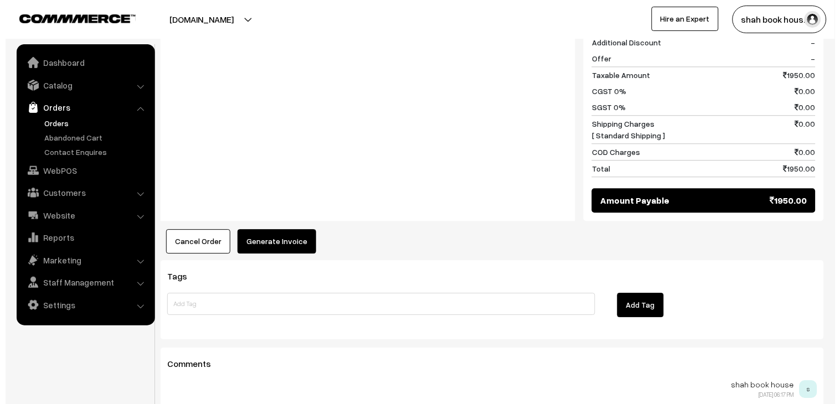
scroll to position [555, 0]
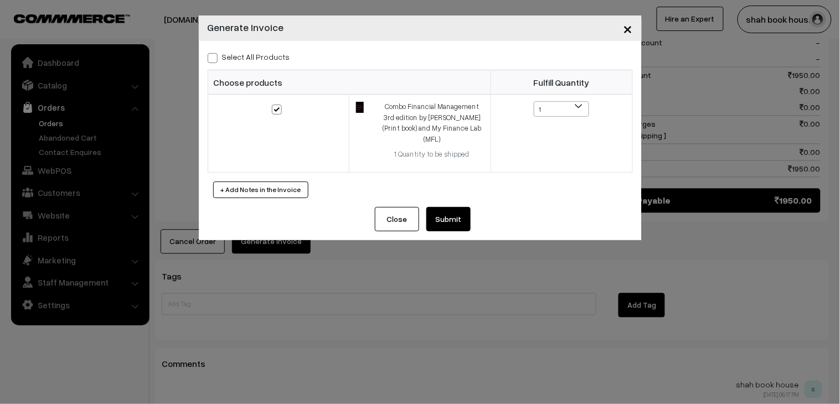
click at [435, 208] on button "Submit" at bounding box center [448, 219] width 44 height 24
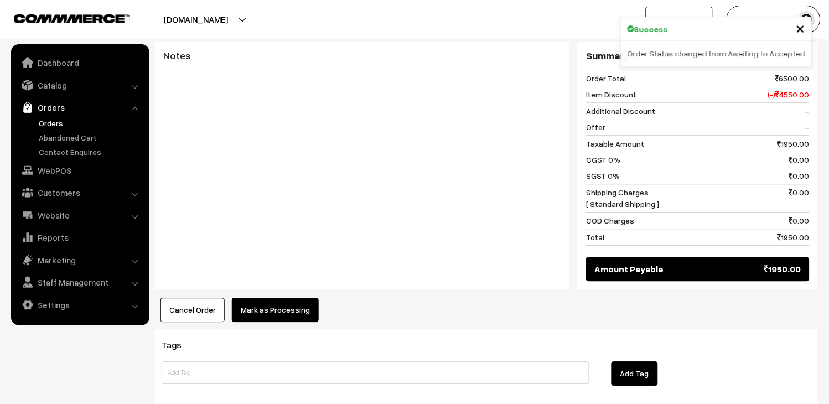
scroll to position [553, 0]
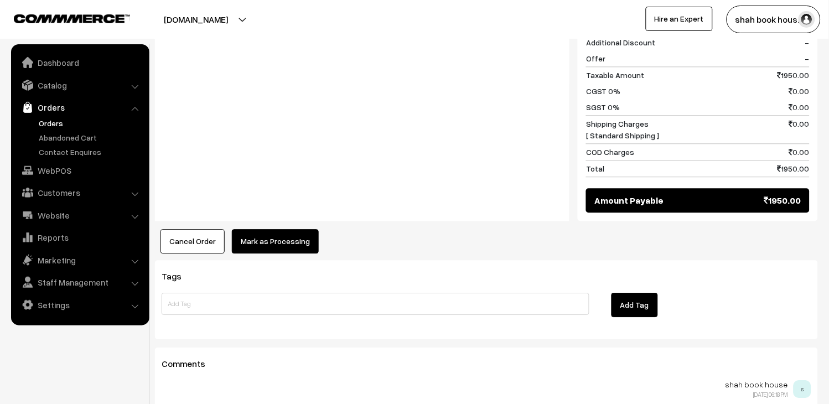
click at [286, 229] on button "Mark as Processing" at bounding box center [275, 241] width 87 height 24
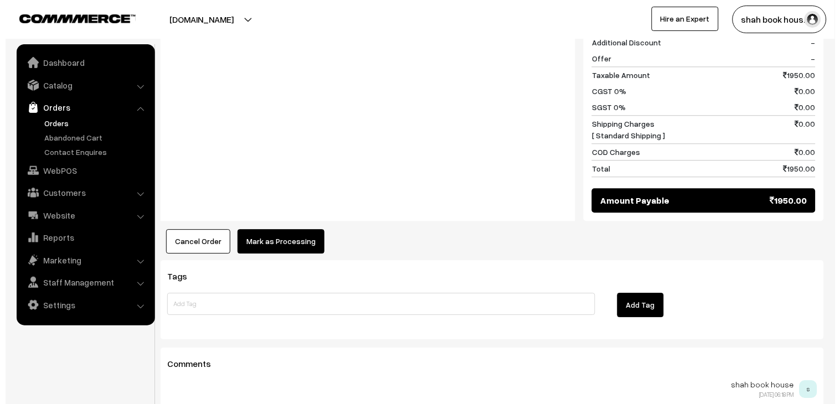
scroll to position [555, 0]
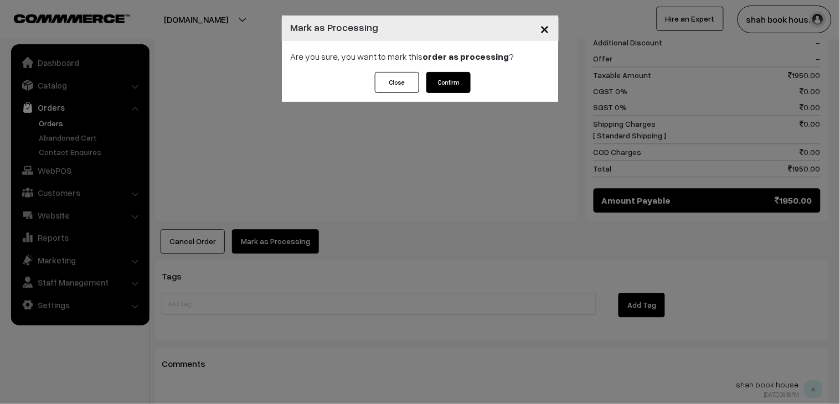
click at [454, 71] on div "Are you sure, you want to mark this order as processing ?" at bounding box center [420, 56] width 277 height 31
click at [452, 83] on button "Confirm" at bounding box center [448, 82] width 44 height 21
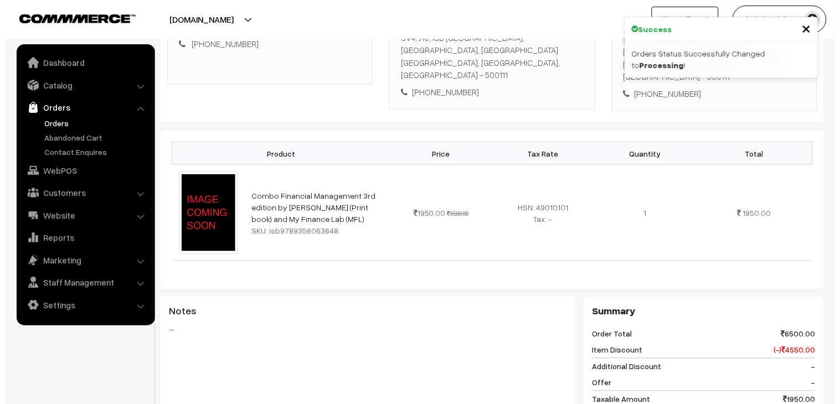
scroll to position [430, 0]
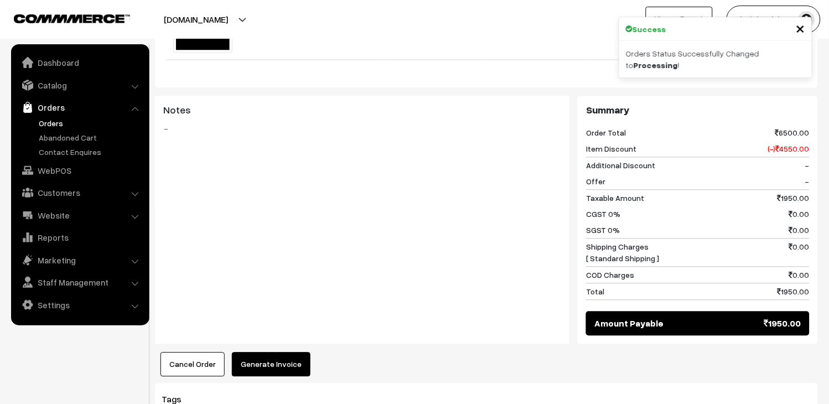
click at [289, 353] on button "Generate Invoice" at bounding box center [271, 365] width 79 height 24
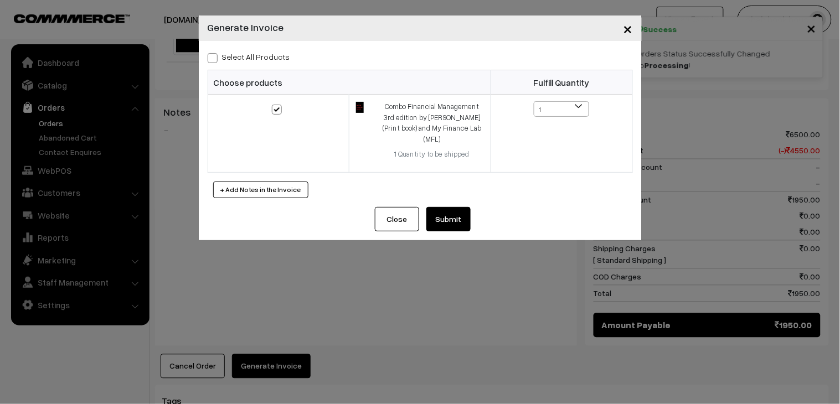
click at [455, 213] on button "Submit" at bounding box center [448, 219] width 44 height 24
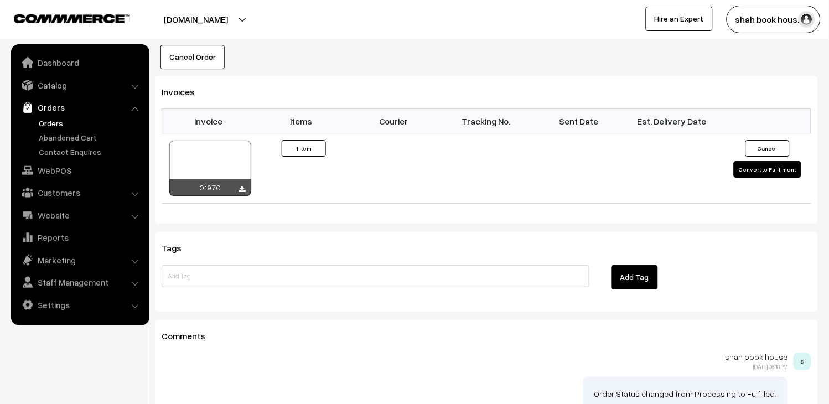
scroll to position [246, 0]
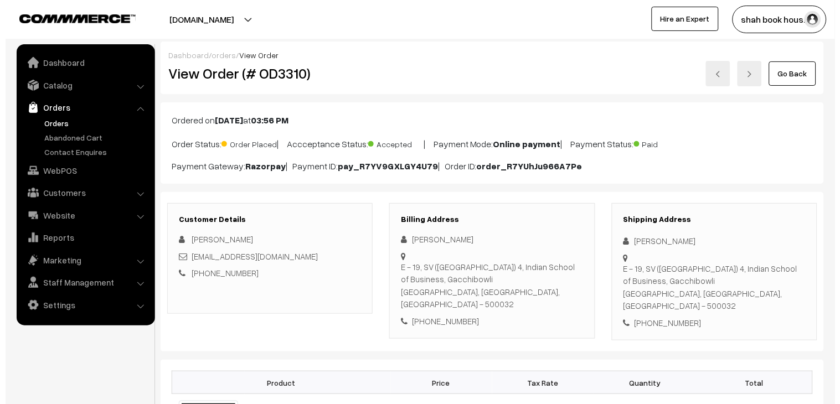
scroll to position [491, 0]
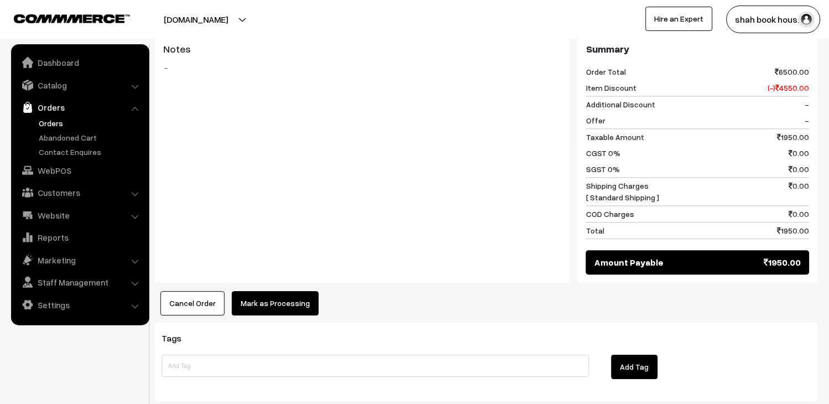
click at [305, 292] on button "Mark as Processing" at bounding box center [275, 303] width 87 height 24
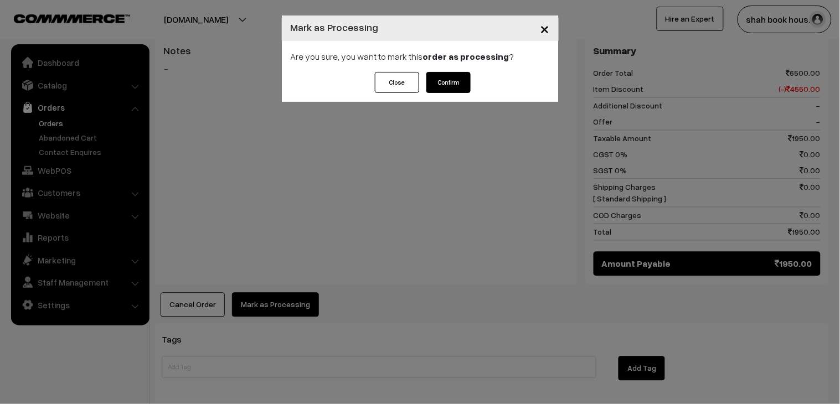
click at [462, 81] on button "Confirm" at bounding box center [448, 82] width 44 height 21
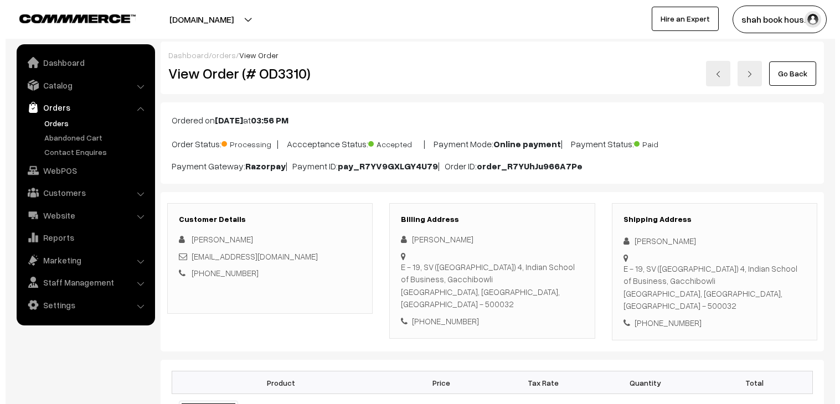
scroll to position [430, 0]
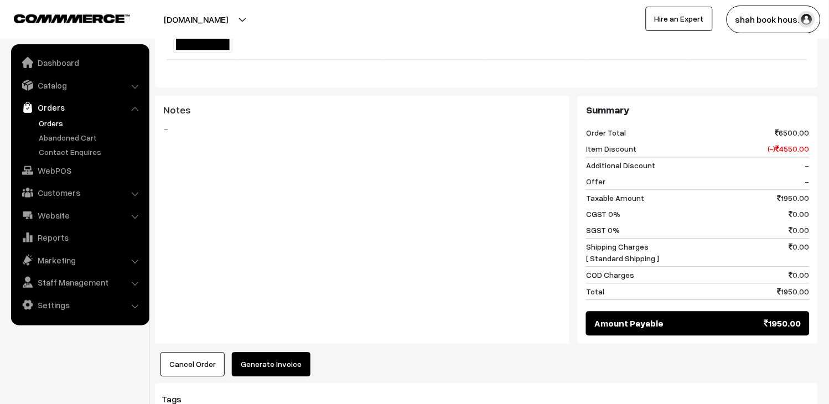
click at [279, 355] on button "Generate Invoice" at bounding box center [271, 365] width 79 height 24
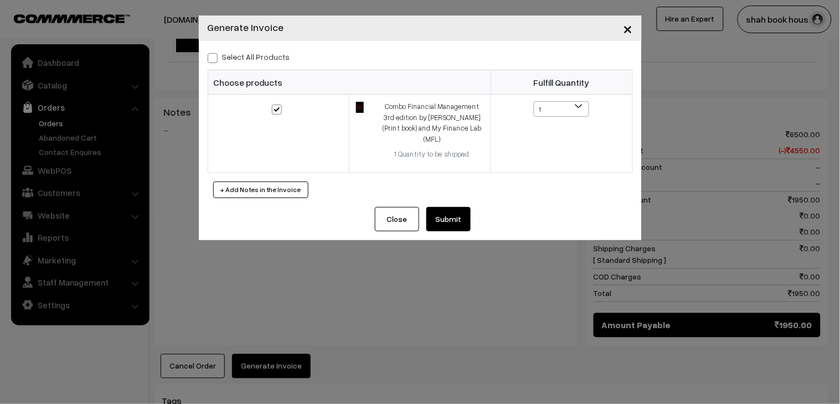
click at [447, 207] on button "Submit" at bounding box center [448, 219] width 44 height 24
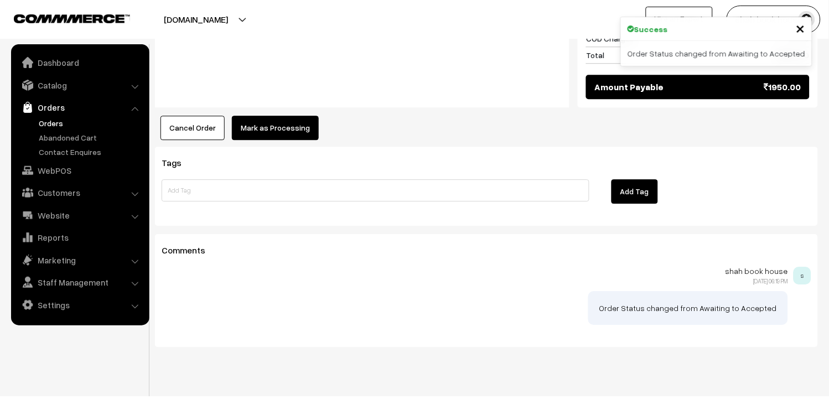
click at [300, 120] on button "Mark as Processing" at bounding box center [275, 128] width 87 height 24
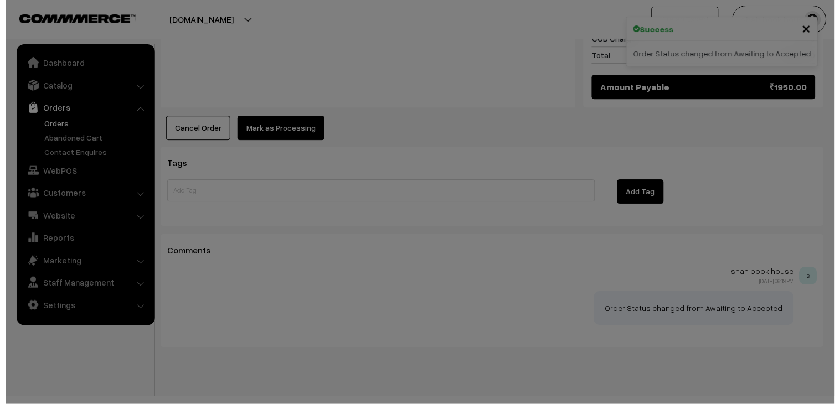
scroll to position [640, 0]
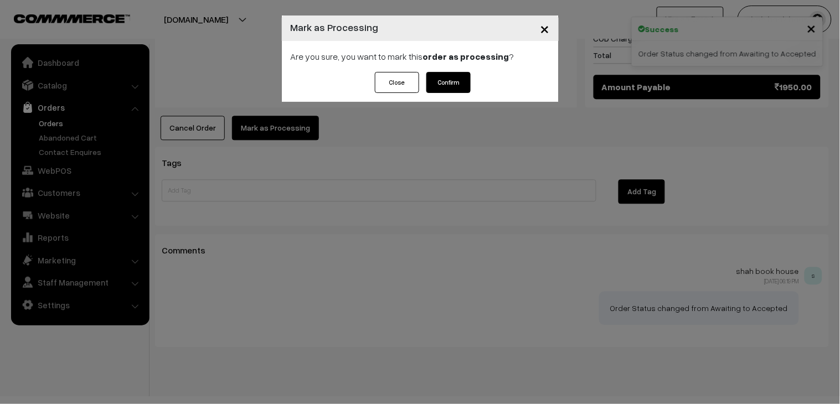
click at [453, 85] on button "Confirm" at bounding box center [448, 82] width 44 height 21
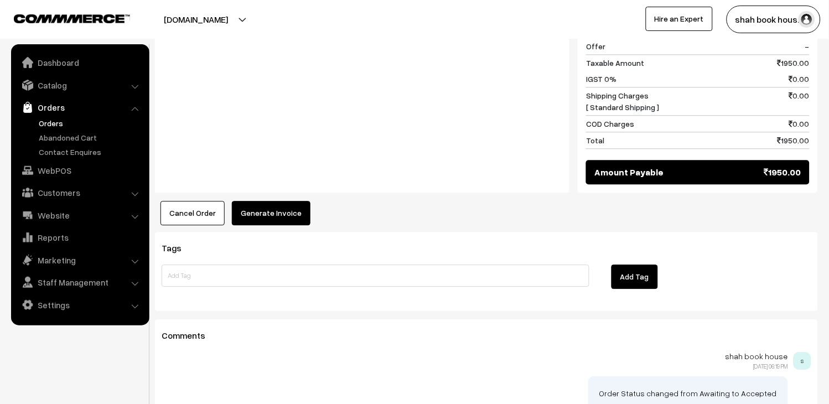
click at [243, 201] on button "Generate Invoice" at bounding box center [271, 213] width 79 height 24
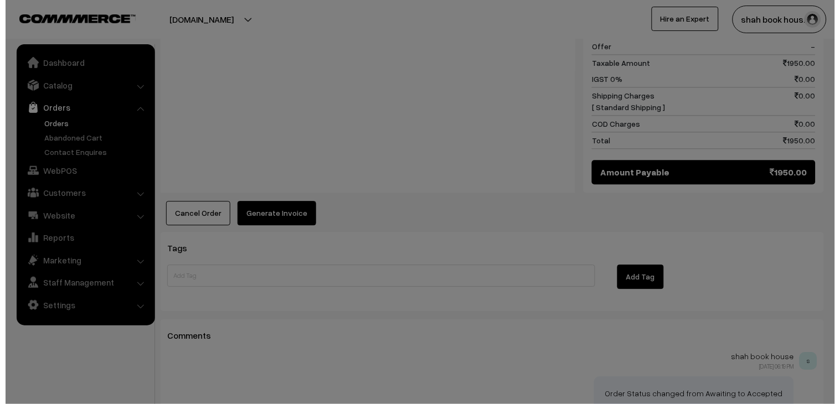
scroll to position [555, 0]
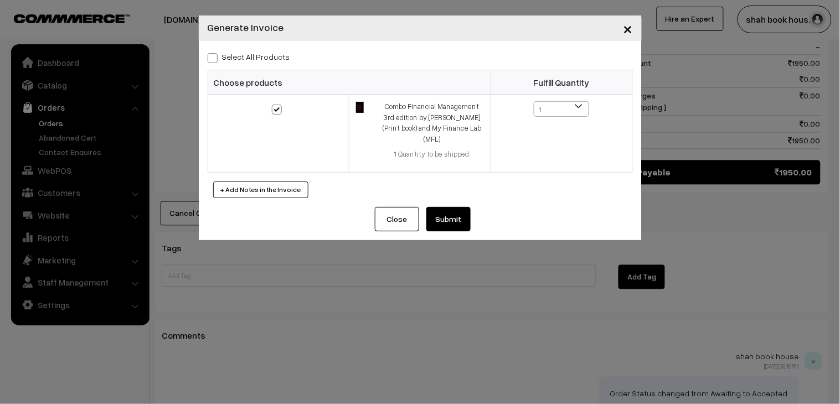
click at [463, 207] on button "Submit" at bounding box center [448, 219] width 44 height 24
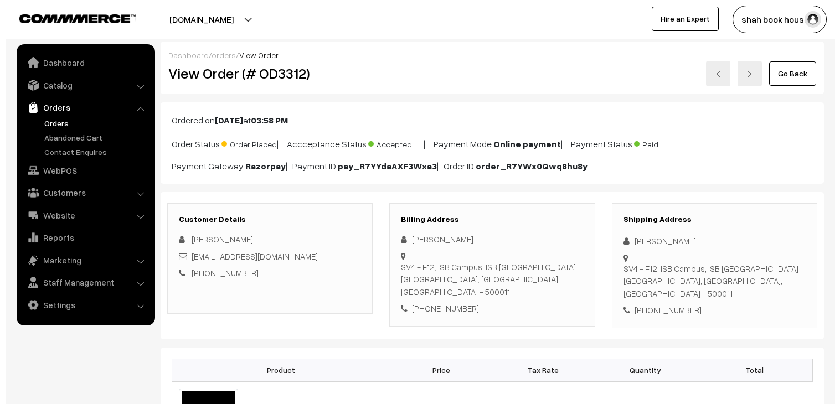
scroll to position [430, 0]
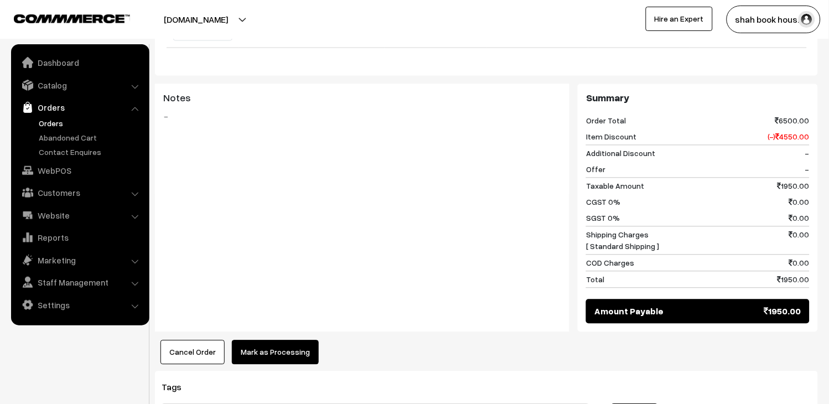
click at [303, 340] on button "Mark as Processing" at bounding box center [275, 352] width 87 height 24
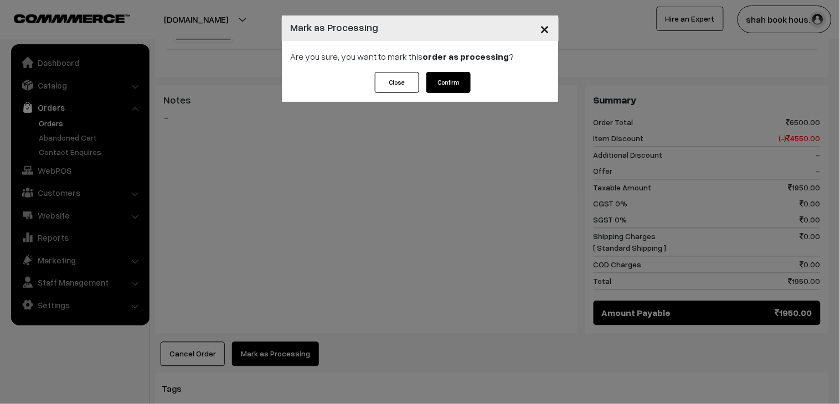
click at [455, 81] on button "Confirm" at bounding box center [448, 82] width 44 height 21
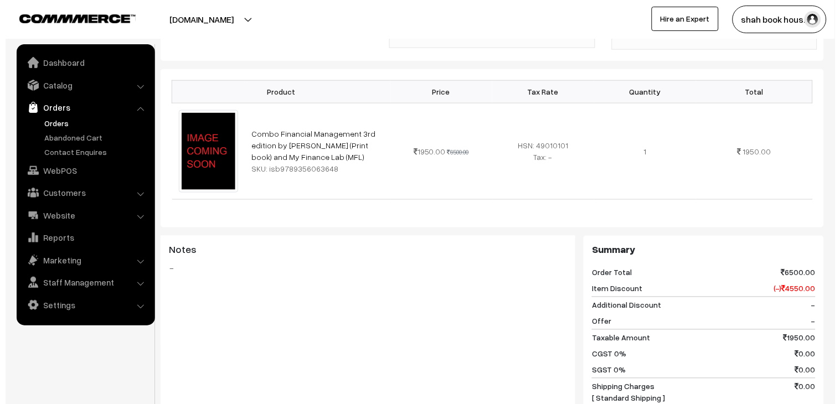
scroll to position [430, 0]
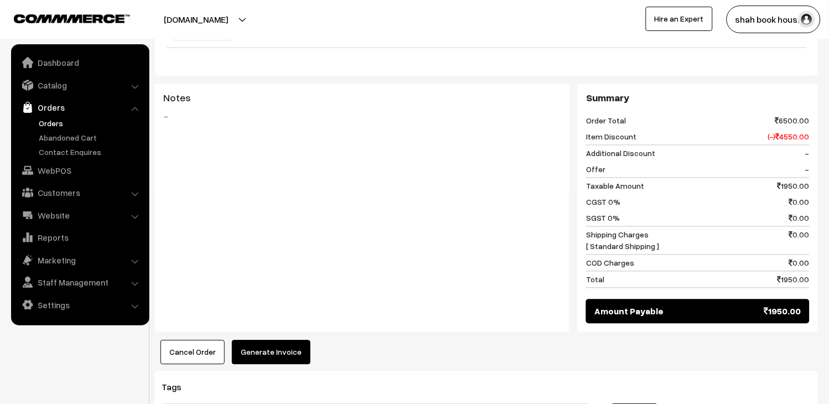
click at [277, 340] on button "Generate Invoice" at bounding box center [271, 352] width 79 height 24
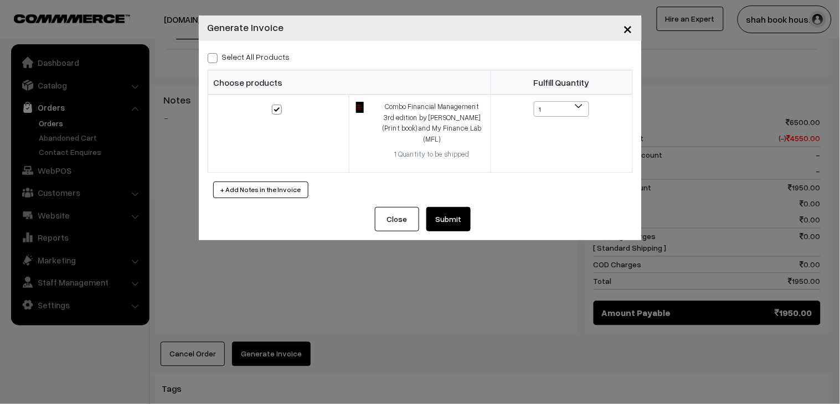
click at [438, 207] on button "Submit" at bounding box center [448, 219] width 44 height 24
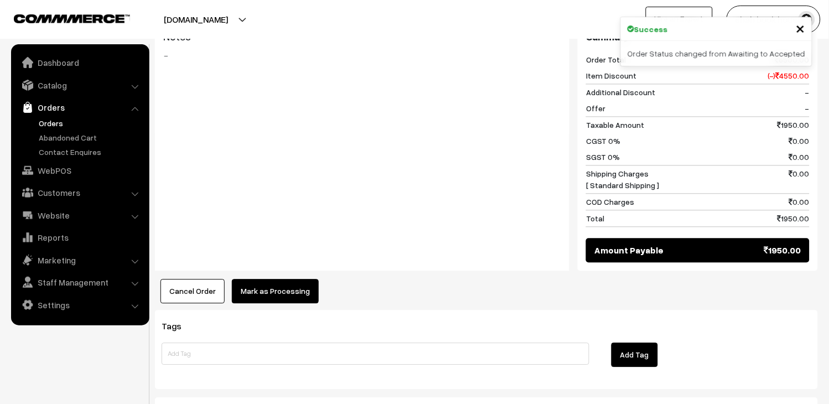
click at [280, 279] on button "Mark as Processing" at bounding box center [275, 291] width 87 height 24
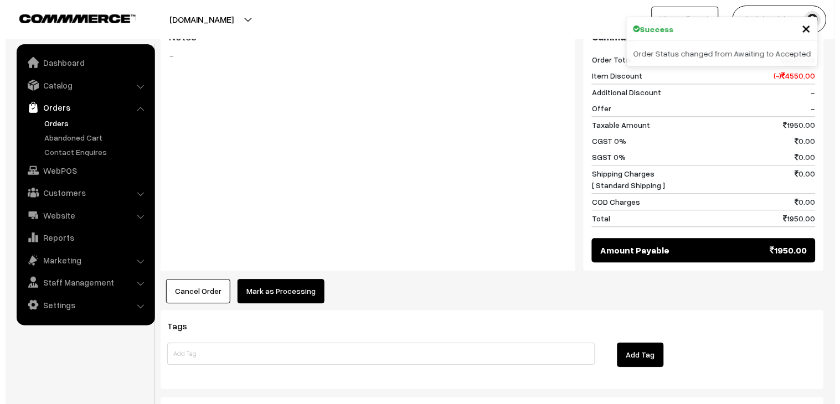
scroll to position [494, 0]
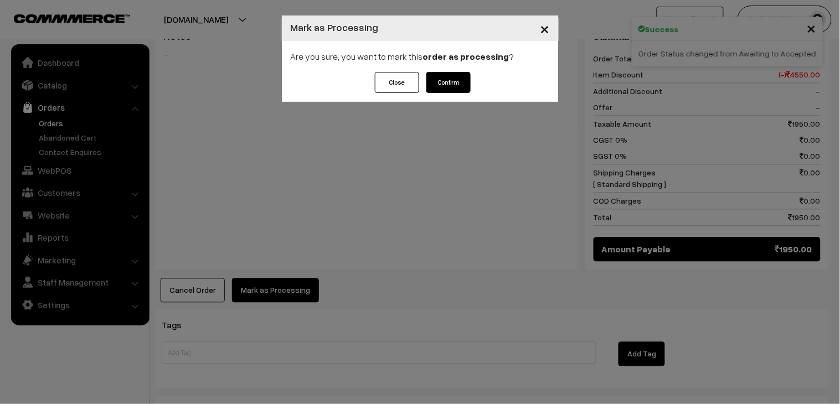
click at [455, 89] on button "Confirm" at bounding box center [448, 82] width 44 height 21
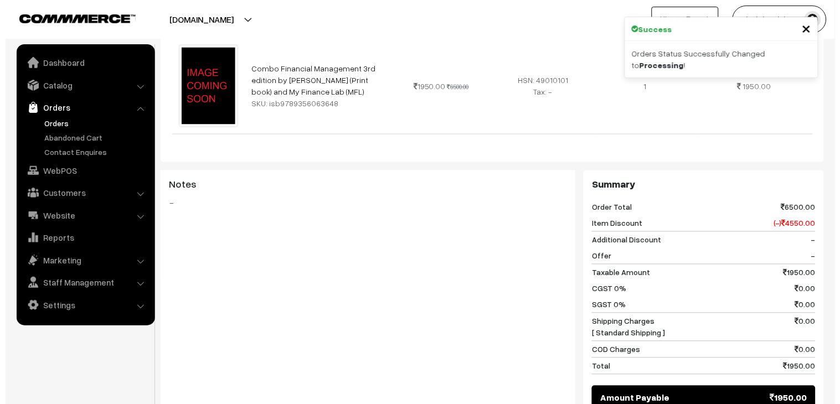
scroll to position [430, 0]
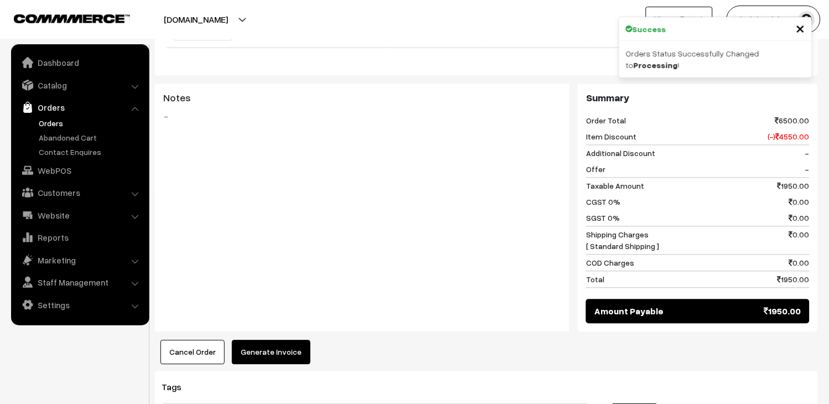
click at [281, 343] on button "Generate Invoice" at bounding box center [271, 352] width 79 height 24
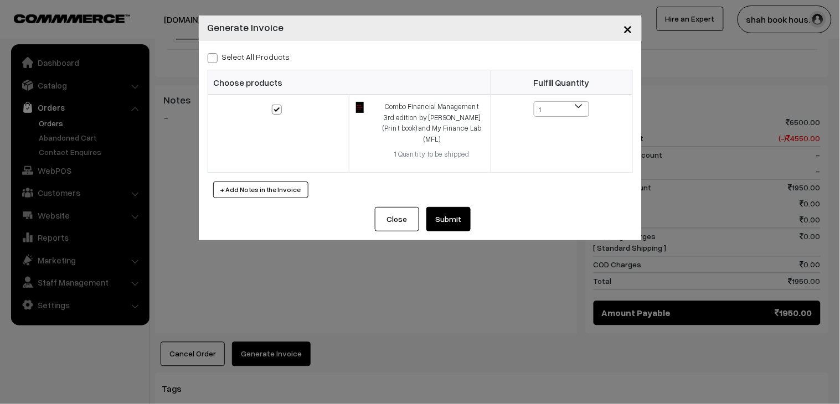
click at [465, 208] on button "Submit" at bounding box center [448, 219] width 44 height 24
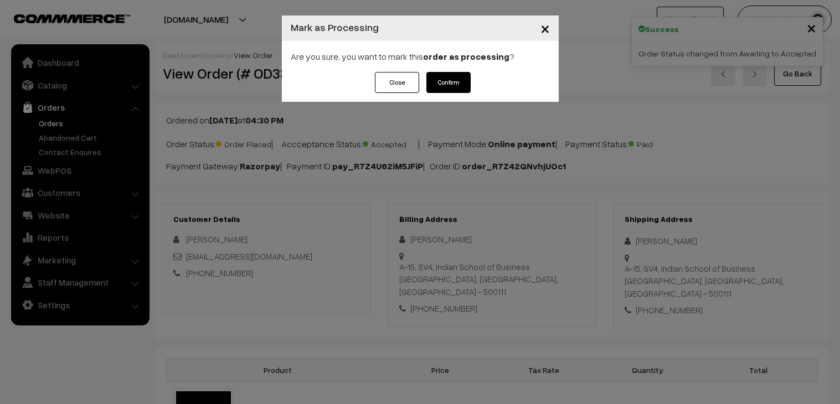
scroll to position [494, 0]
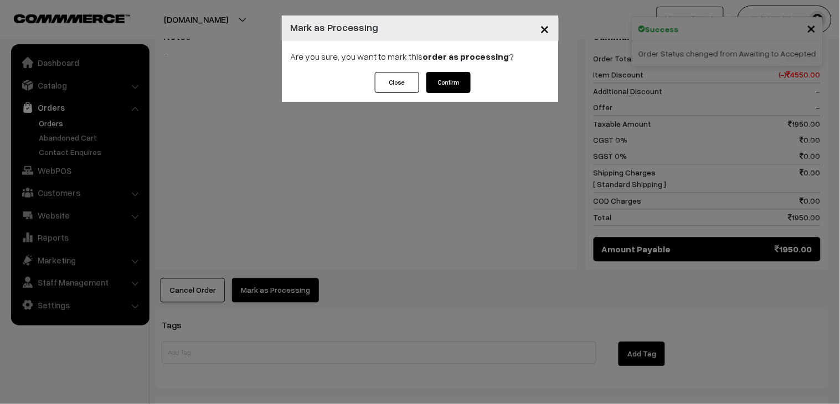
click at [434, 84] on button "Confirm" at bounding box center [448, 82] width 44 height 21
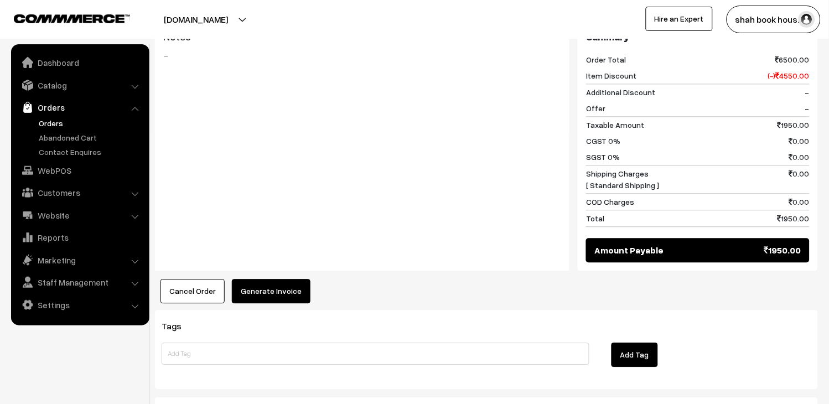
click at [281, 281] on button "Generate Invoice" at bounding box center [271, 291] width 79 height 24
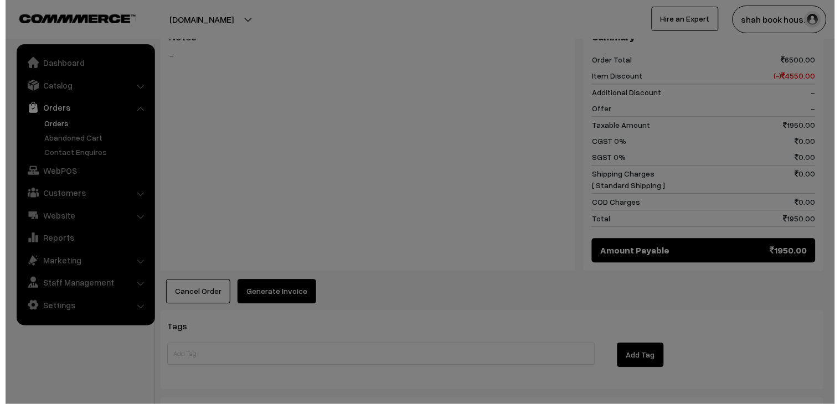
scroll to position [494, 0]
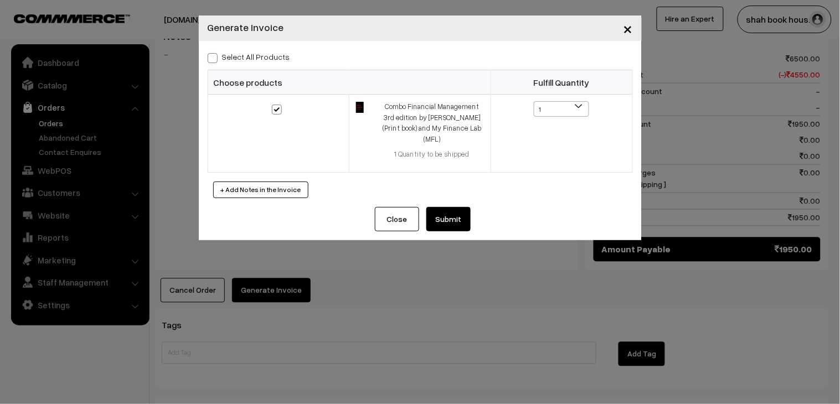
click at [460, 211] on button "Submit" at bounding box center [448, 219] width 44 height 24
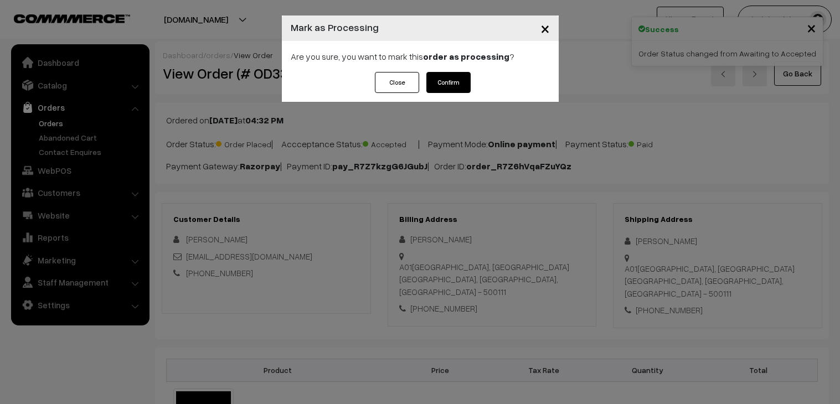
scroll to position [555, 0]
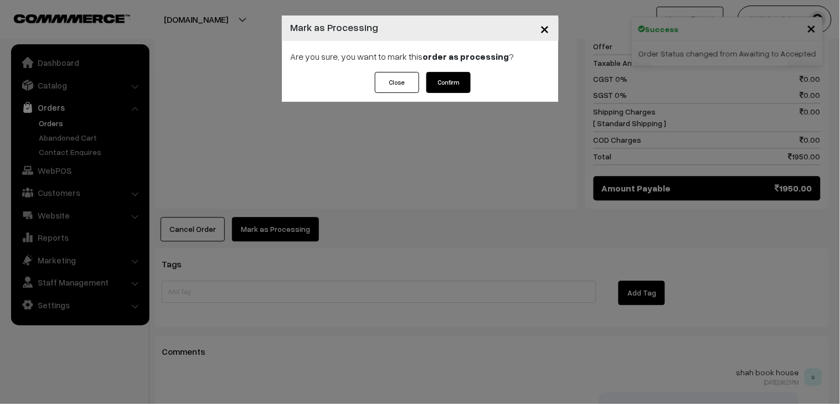
click at [448, 91] on button "Confirm" at bounding box center [448, 82] width 44 height 21
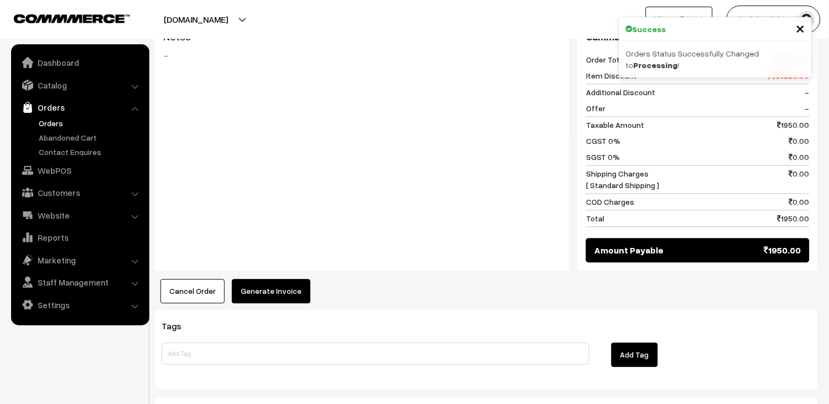
click at [277, 279] on button "Generate Invoice" at bounding box center [271, 291] width 79 height 24
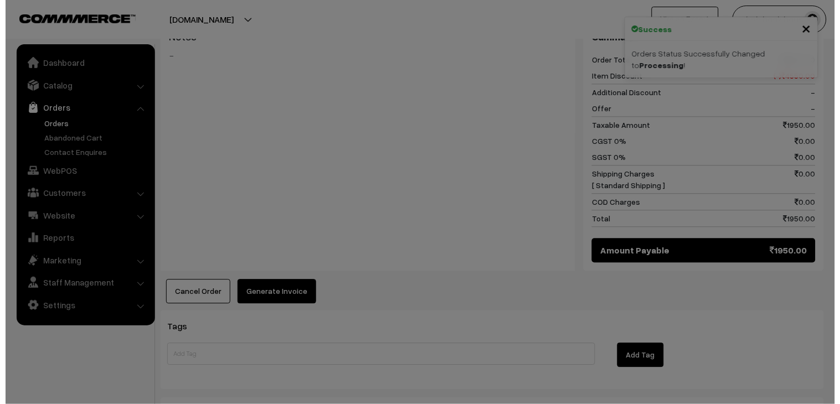
scroll to position [494, 0]
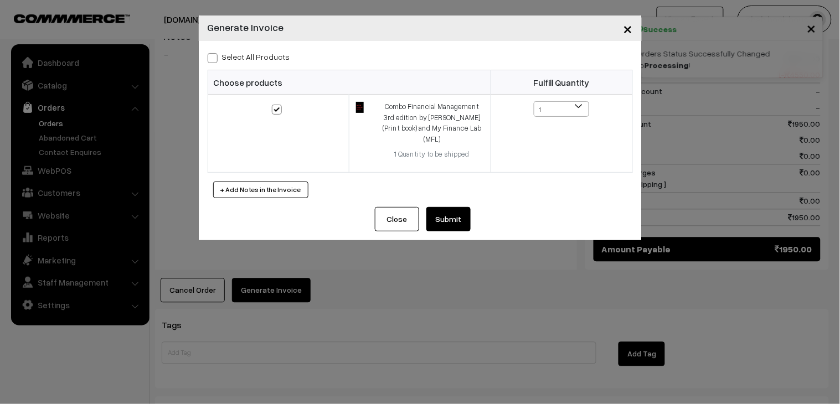
click at [454, 207] on button "Submit" at bounding box center [448, 219] width 44 height 24
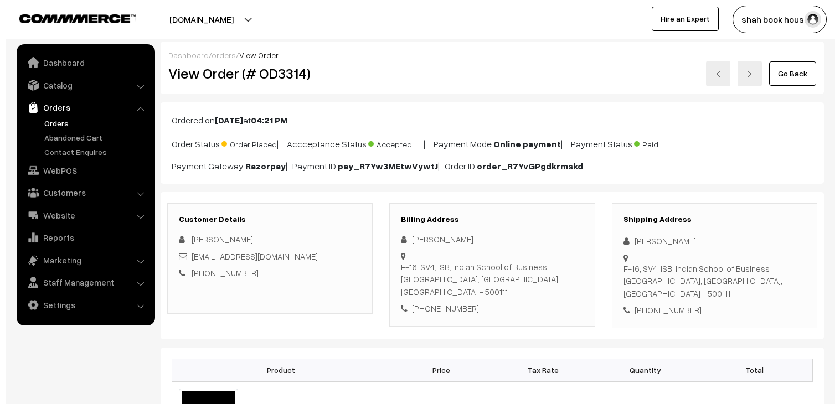
scroll to position [430, 0]
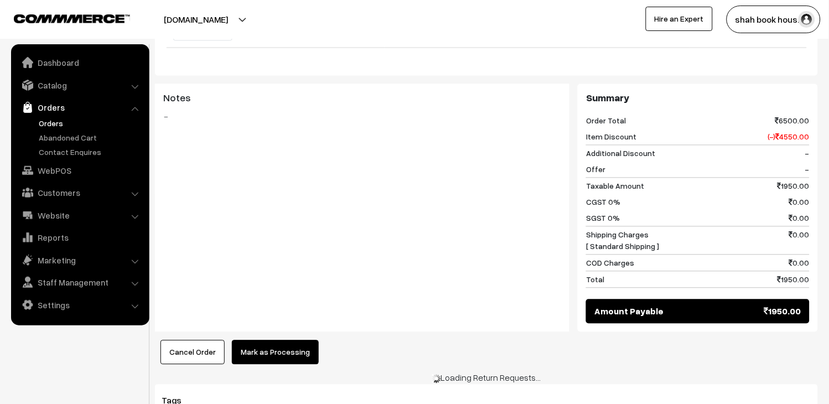
click at [297, 340] on button "Mark as Processing" at bounding box center [275, 352] width 87 height 24
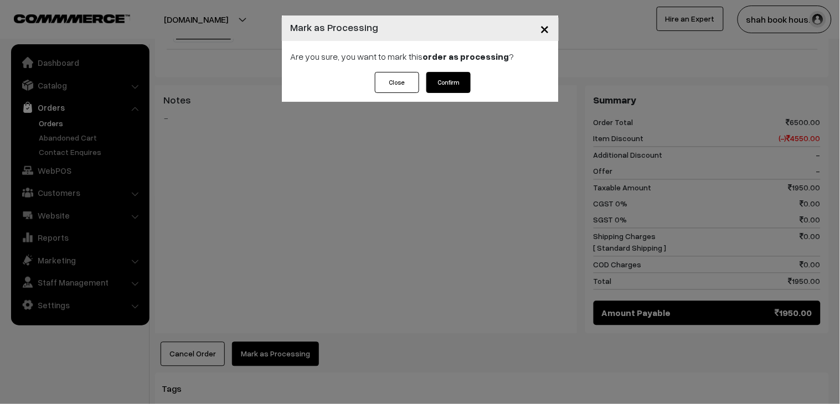
click at [450, 85] on button "Confirm" at bounding box center [448, 82] width 44 height 21
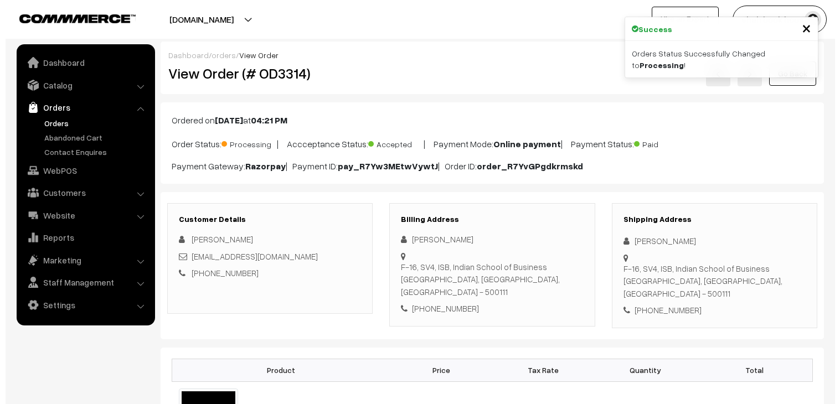
scroll to position [430, 0]
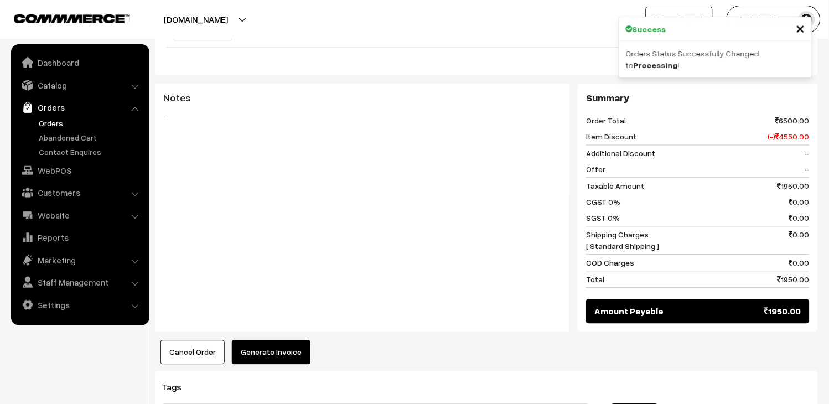
click at [288, 340] on button "Generate Invoice" at bounding box center [271, 352] width 79 height 24
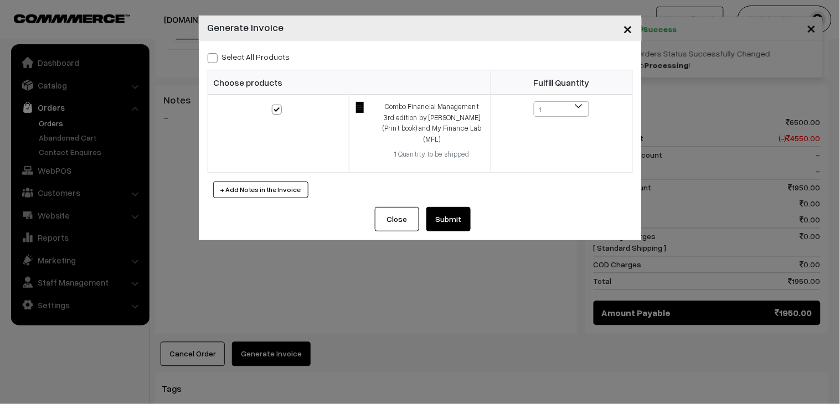
click at [459, 196] on div "Select All Products Choose products Fulfill Quantity 1 1" at bounding box center [420, 124] width 443 height 166
click at [462, 213] on button "Submit" at bounding box center [448, 219] width 44 height 24
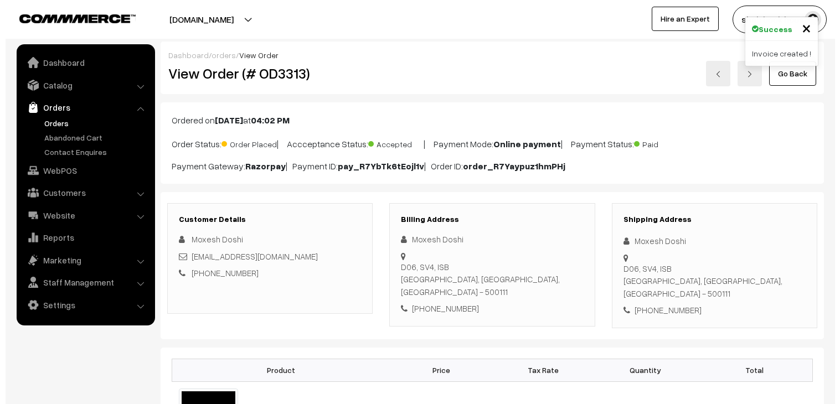
scroll to position [430, 0]
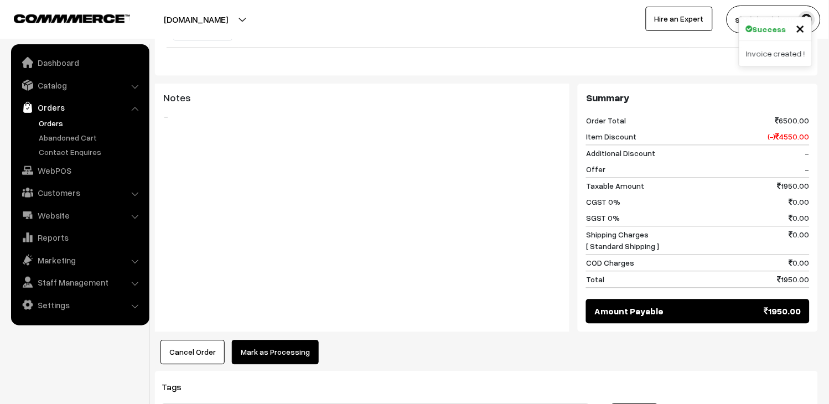
click at [304, 344] on button "Mark as Processing" at bounding box center [275, 352] width 87 height 24
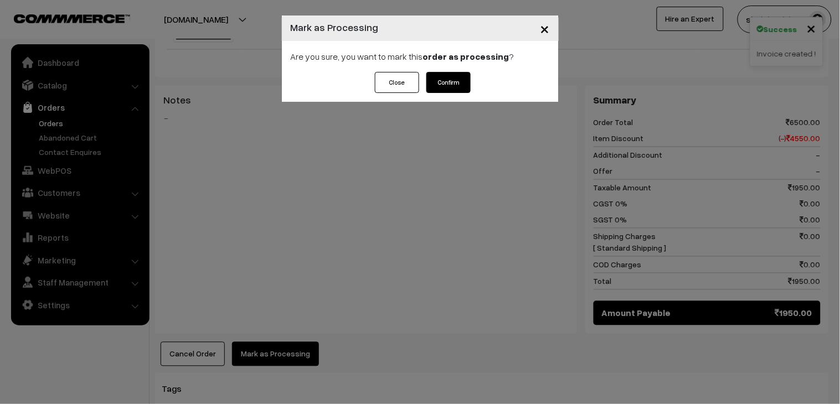
click at [451, 87] on button "Confirm" at bounding box center [448, 82] width 44 height 21
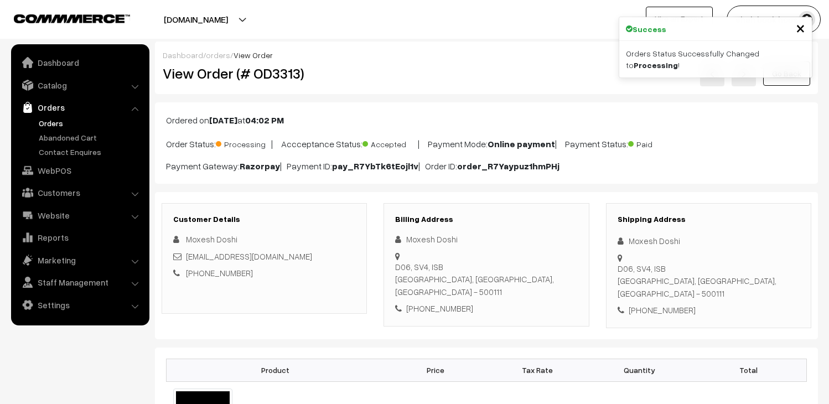
scroll to position [553, 0]
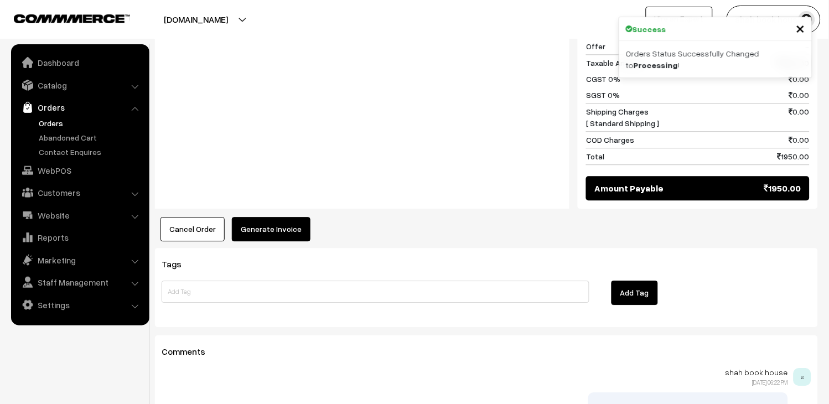
click at [273, 198] on div "Product Price Tax Rate Quantity Total Combo Financial Management 3rd edition by…" at bounding box center [486, 17] width 663 height 447
click at [283, 217] on button "Generate Invoice" at bounding box center [271, 229] width 79 height 24
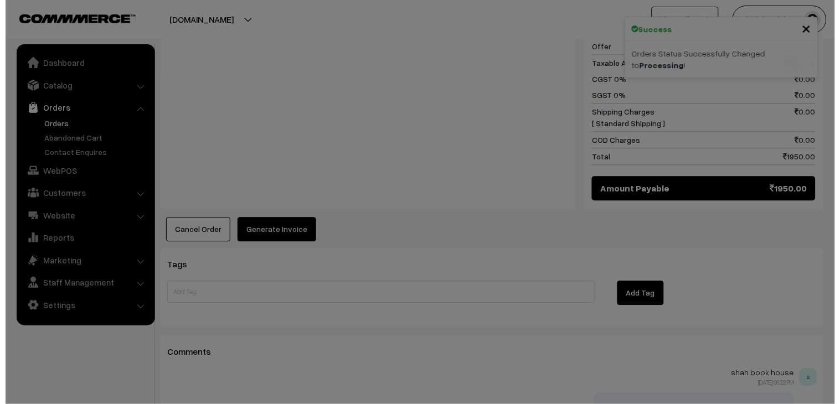
scroll to position [555, 0]
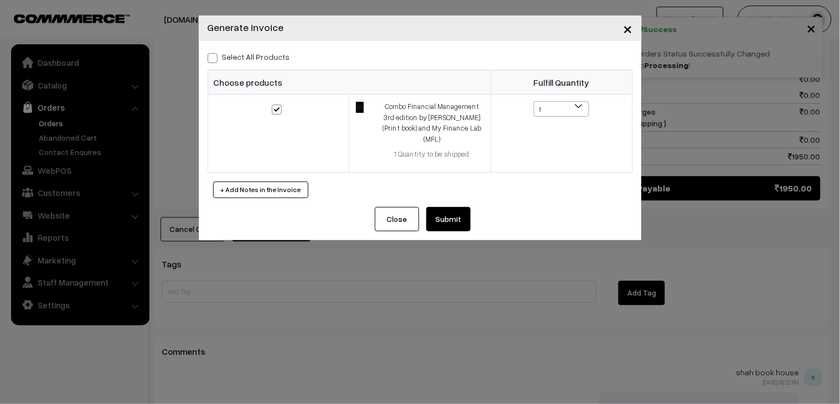
click at [458, 212] on button "Submit" at bounding box center [448, 219] width 44 height 24
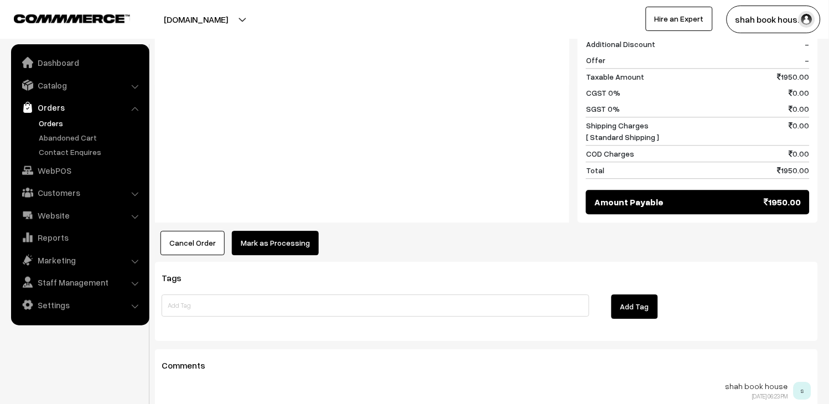
click at [291, 231] on button "Mark as Processing" at bounding box center [275, 243] width 87 height 24
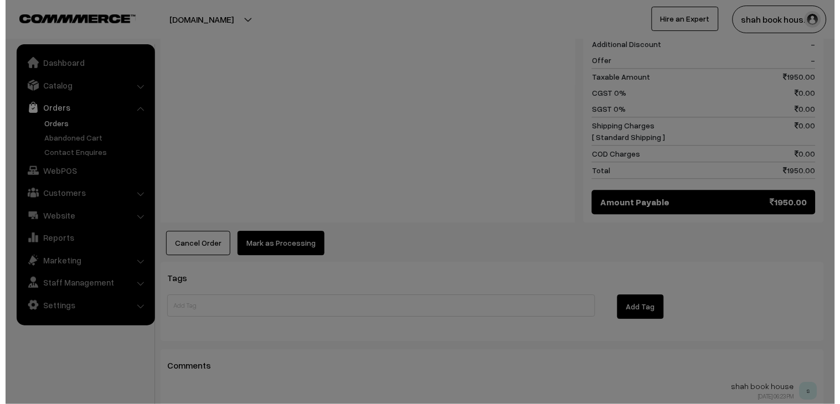
scroll to position [553, 0]
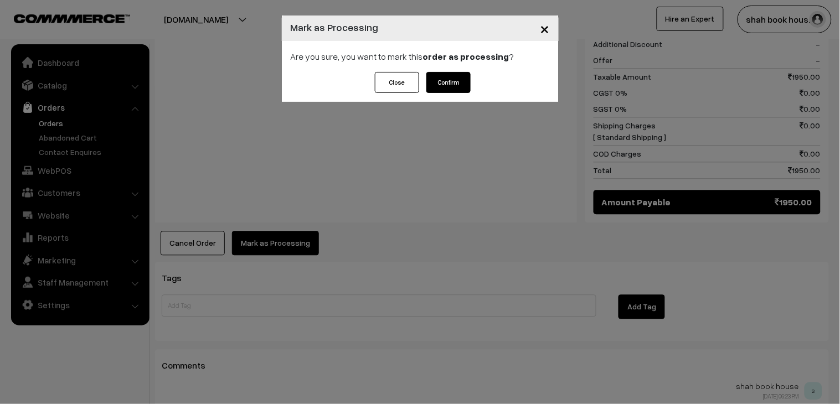
click at [455, 79] on button "Confirm" at bounding box center [448, 82] width 44 height 21
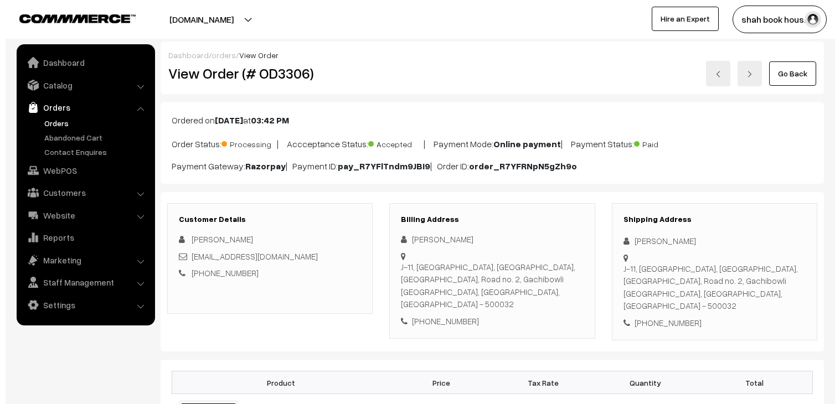
scroll to position [491, 0]
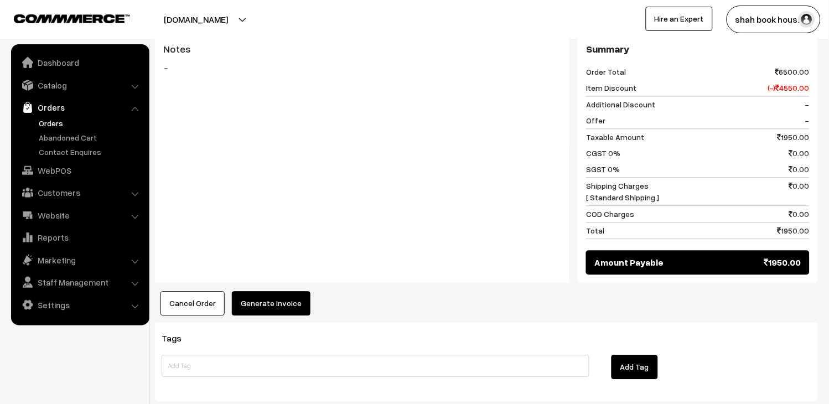
click at [259, 291] on button "Generate Invoice" at bounding box center [271, 303] width 79 height 24
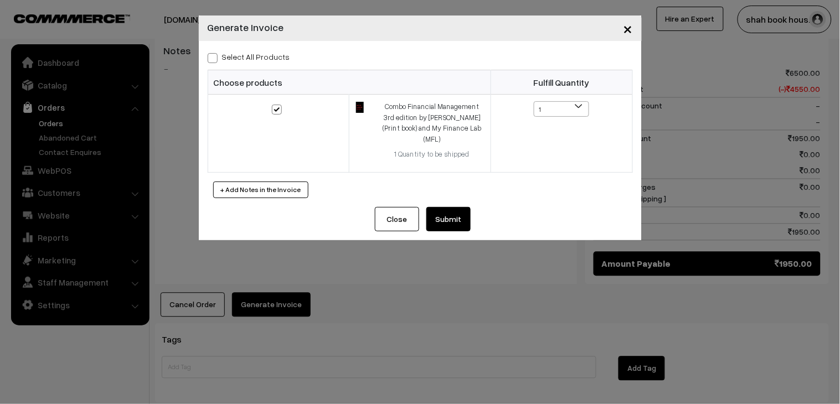
click at [458, 207] on button "Submit" at bounding box center [448, 219] width 44 height 24
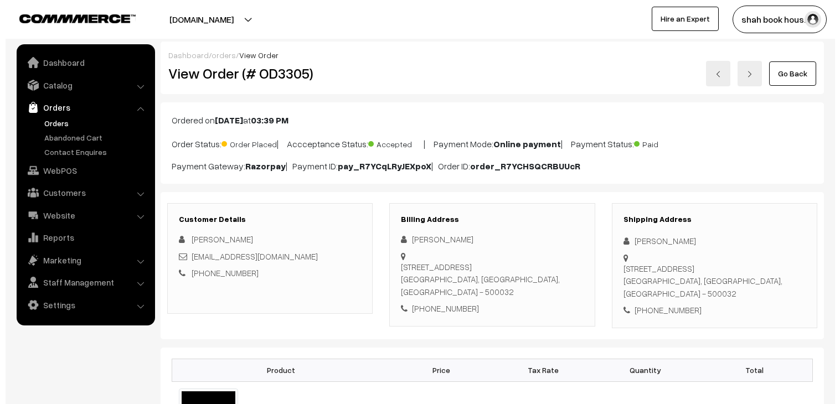
scroll to position [491, 0]
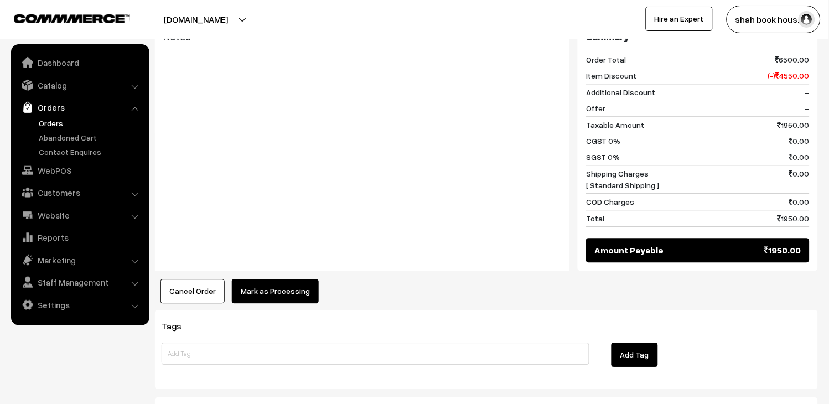
click at [281, 283] on button "Mark as Processing" at bounding box center [275, 291] width 87 height 24
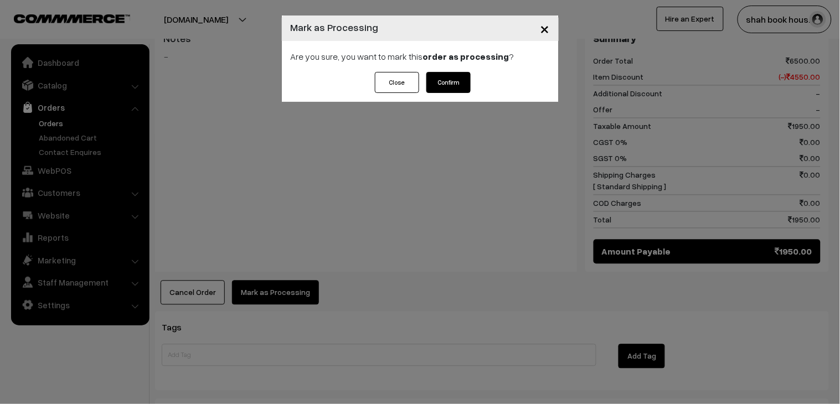
click at [468, 76] on button "Confirm" at bounding box center [448, 82] width 44 height 21
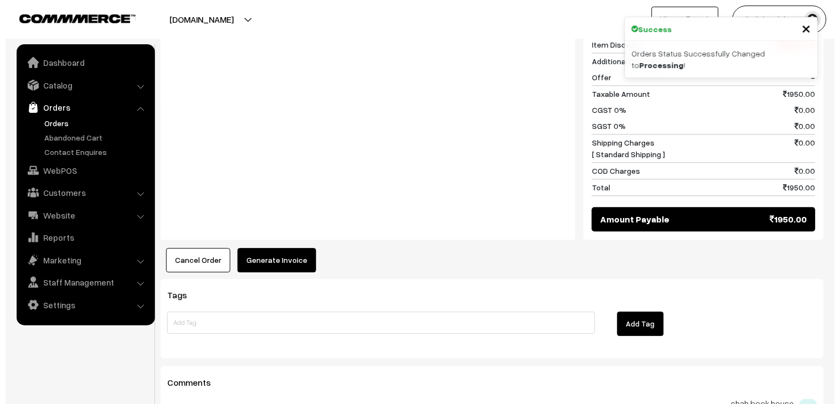
scroll to position [491, 0]
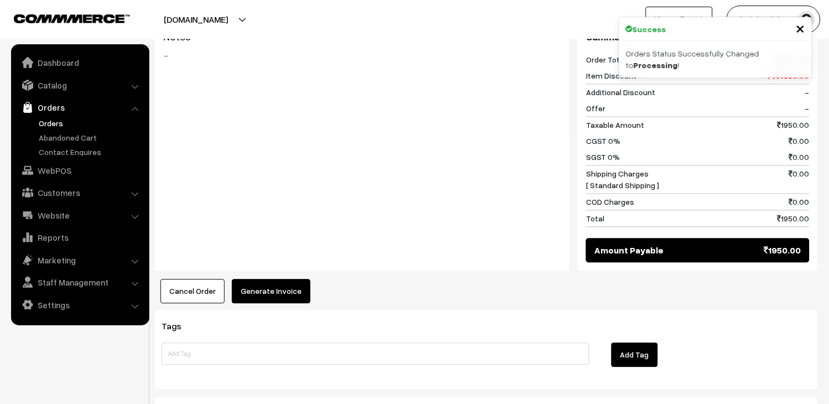
drag, startPoint x: 251, startPoint y: 240, endPoint x: 251, endPoint y: 283, distance: 43.7
click at [251, 241] on div "Notes -" at bounding box center [362, 147] width 414 height 248
click at [253, 283] on button "Generate Invoice" at bounding box center [271, 291] width 79 height 24
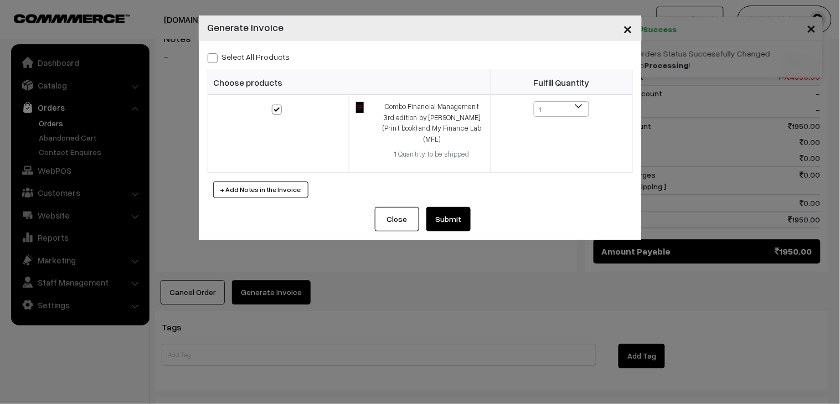
click at [438, 212] on button "Submit" at bounding box center [448, 219] width 44 height 24
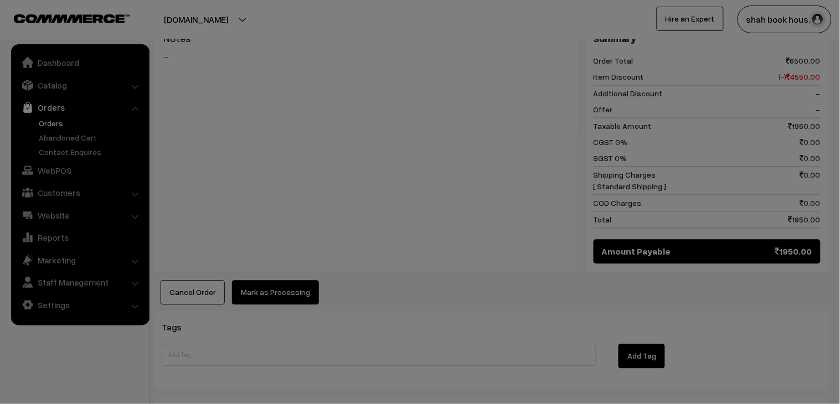
scroll to position [491, 0]
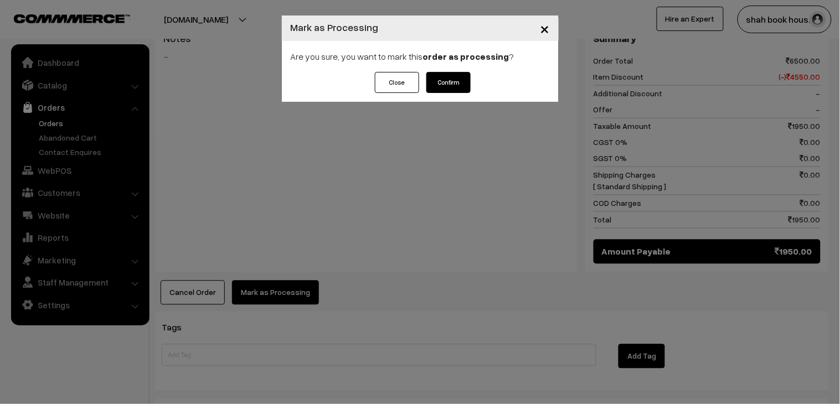
click at [462, 81] on button "Confirm" at bounding box center [448, 82] width 44 height 21
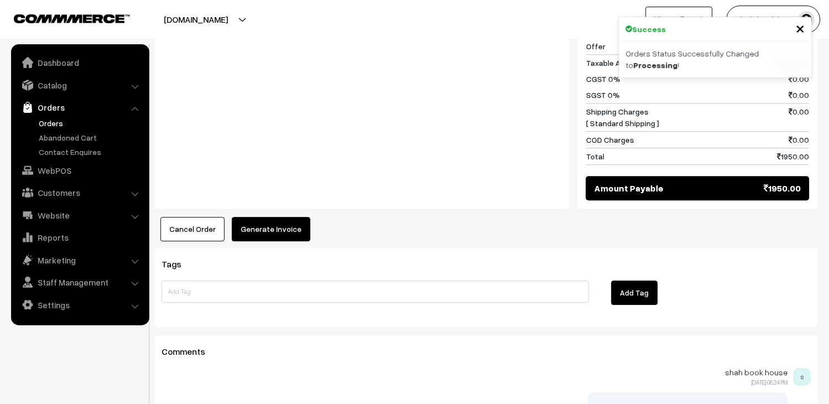
click at [263, 217] on button "Generate Invoice" at bounding box center [271, 229] width 79 height 24
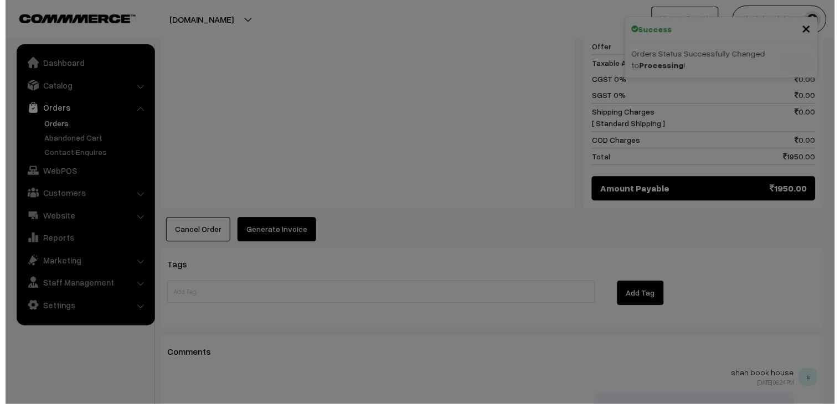
scroll to position [555, 0]
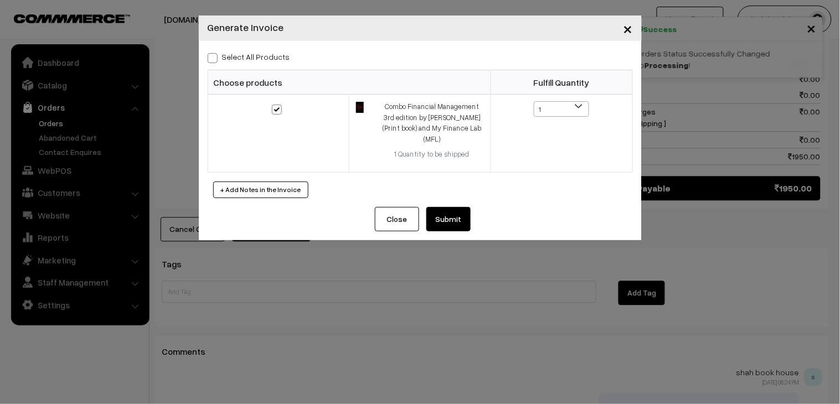
click at [465, 207] on button "Submit" at bounding box center [448, 219] width 44 height 24
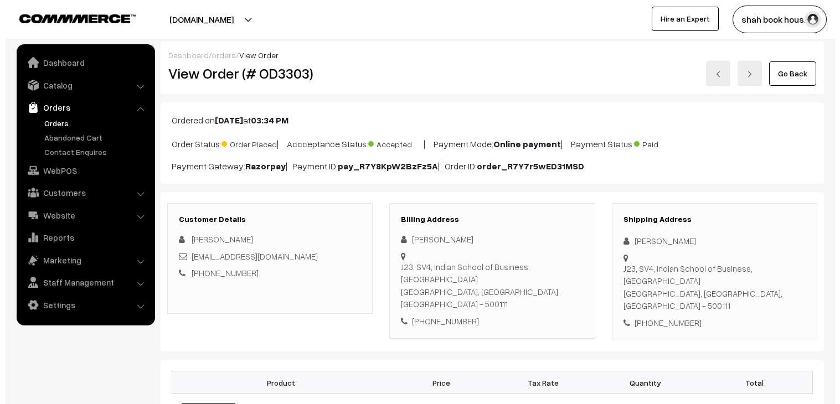
scroll to position [494, 0]
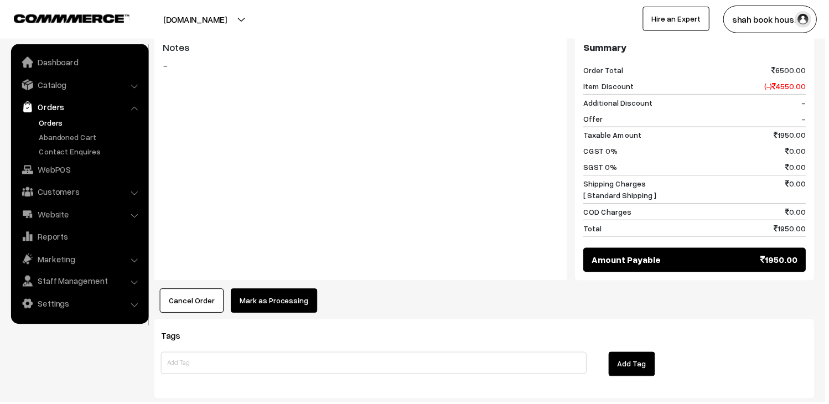
drag, startPoint x: 0, startPoint y: 0, endPoint x: 284, endPoint y: 273, distance: 393.7
click at [284, 290] on button "Mark as Processing" at bounding box center [275, 302] width 87 height 24
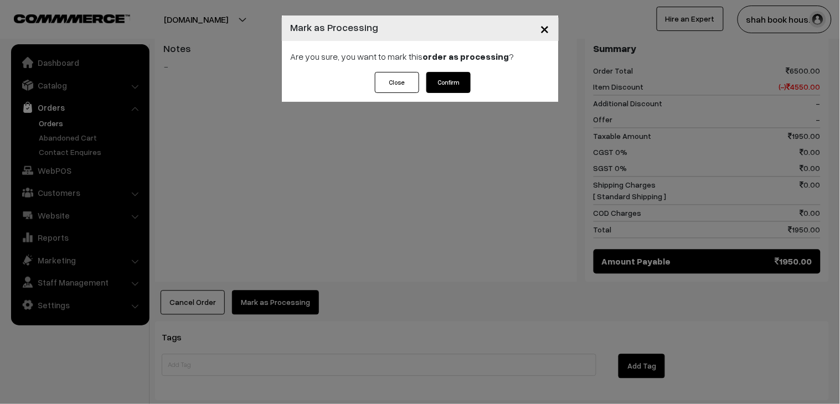
click at [447, 87] on button "Confirm" at bounding box center [448, 82] width 44 height 21
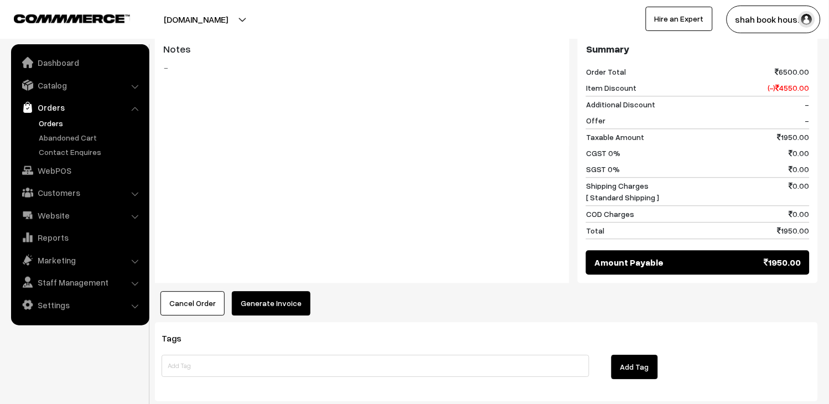
click at [285, 291] on button "Generate Invoice" at bounding box center [271, 303] width 79 height 24
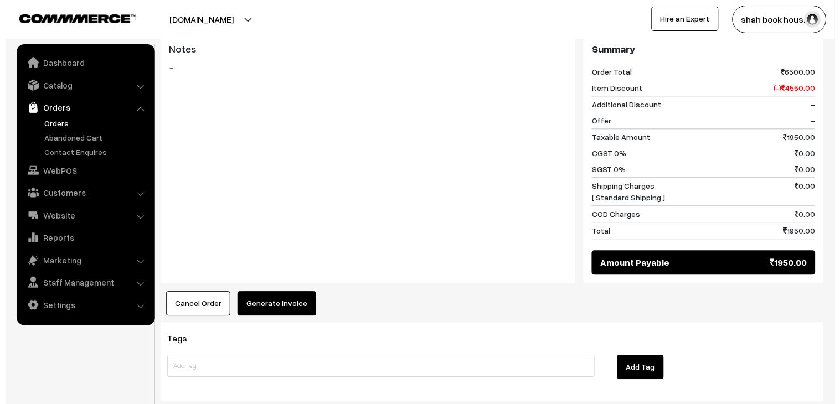
scroll to position [494, 0]
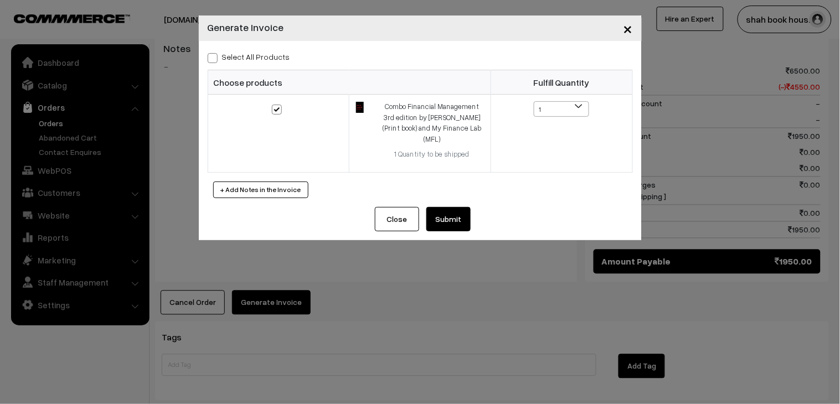
click at [468, 207] on button "Submit" at bounding box center [448, 219] width 44 height 24
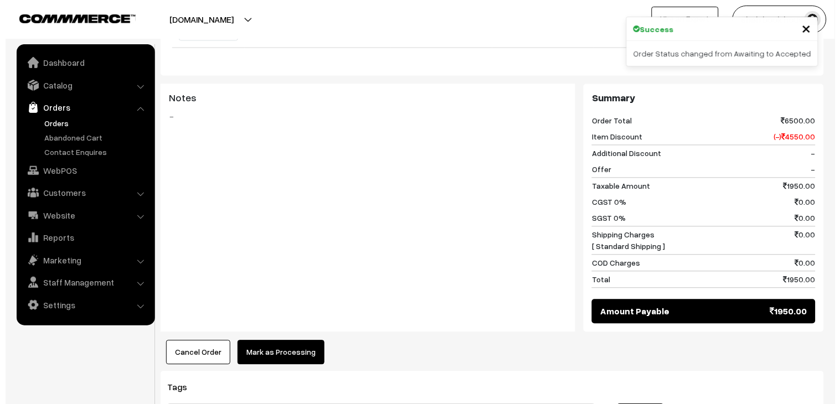
scroll to position [430, 0]
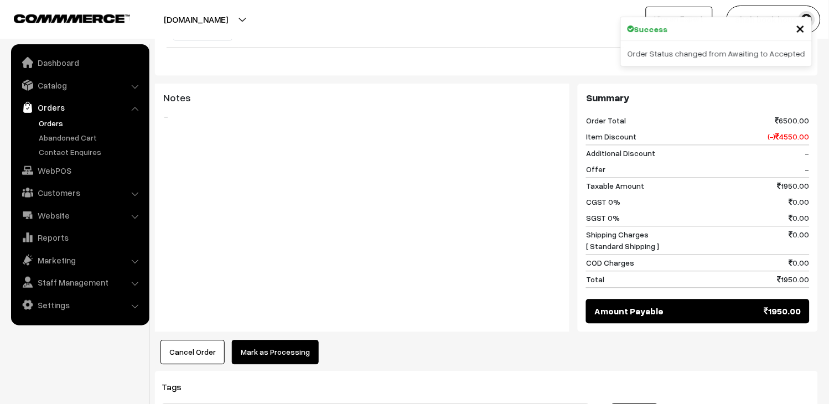
click at [291, 349] on button "Mark as Processing" at bounding box center [275, 352] width 87 height 24
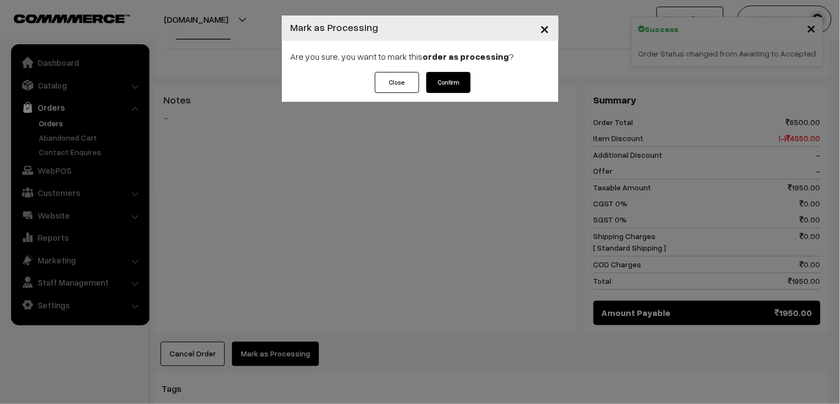
click at [458, 80] on button "Confirm" at bounding box center [448, 82] width 44 height 21
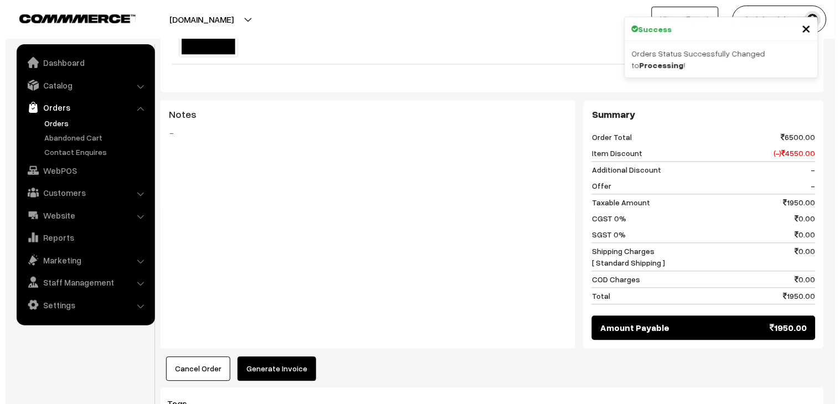
scroll to position [430, 0]
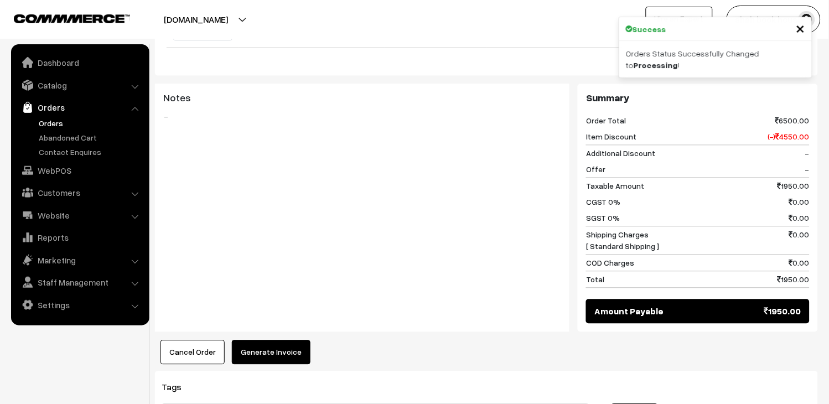
click at [270, 356] on button "Generate Invoice" at bounding box center [271, 352] width 79 height 24
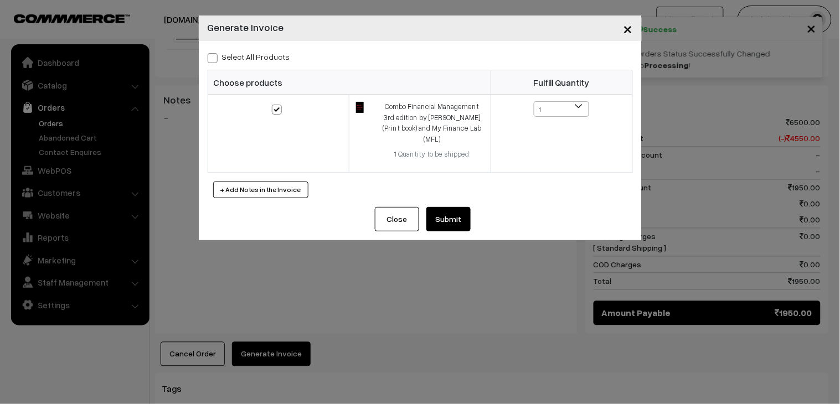
click at [453, 208] on button "Submit" at bounding box center [448, 219] width 44 height 24
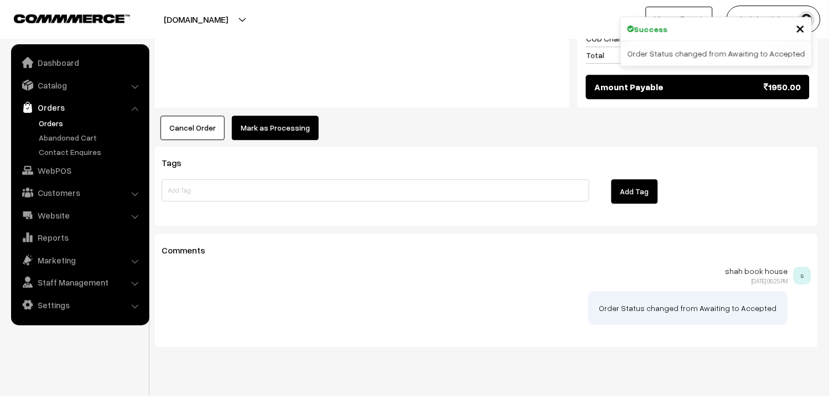
click at [281, 116] on button "Mark as Processing" at bounding box center [275, 128] width 87 height 24
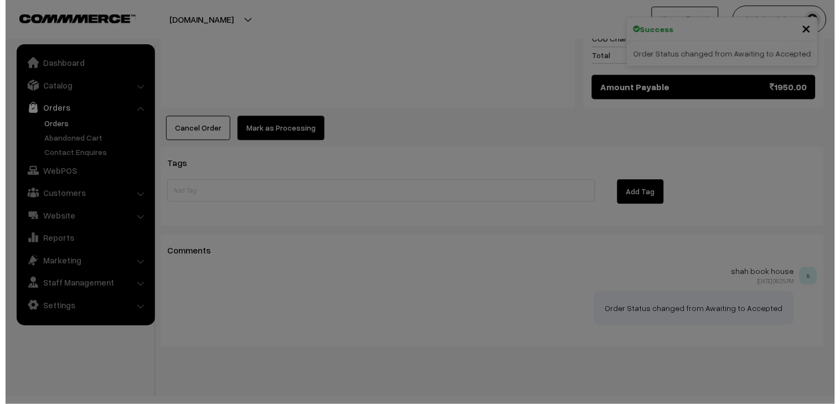
scroll to position [656, 0]
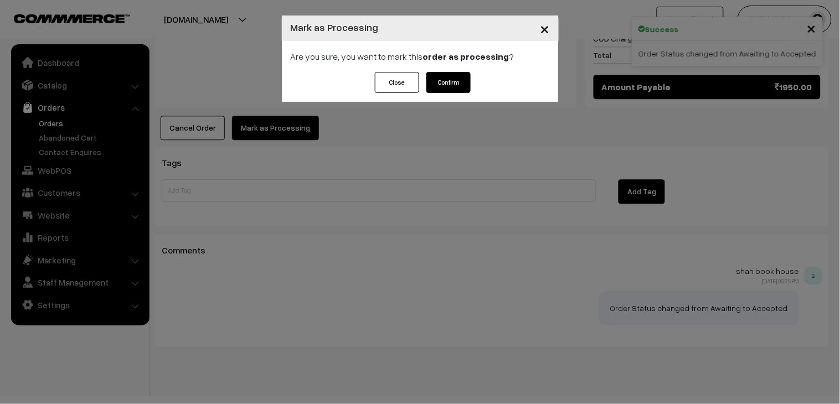
click at [454, 87] on button "Confirm" at bounding box center [448, 82] width 44 height 21
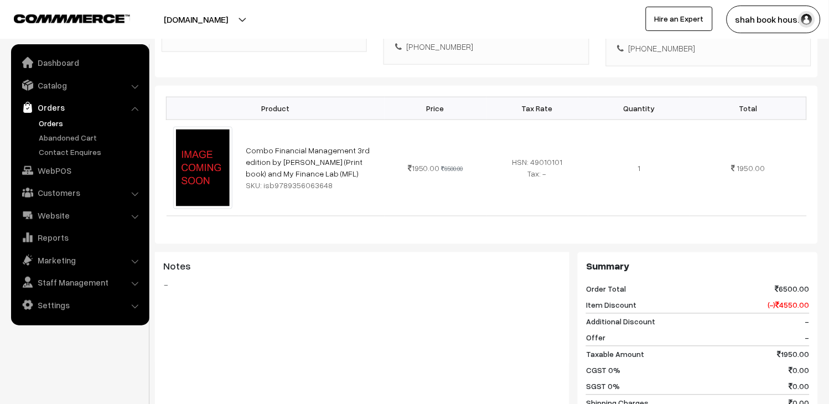
scroll to position [61, 0]
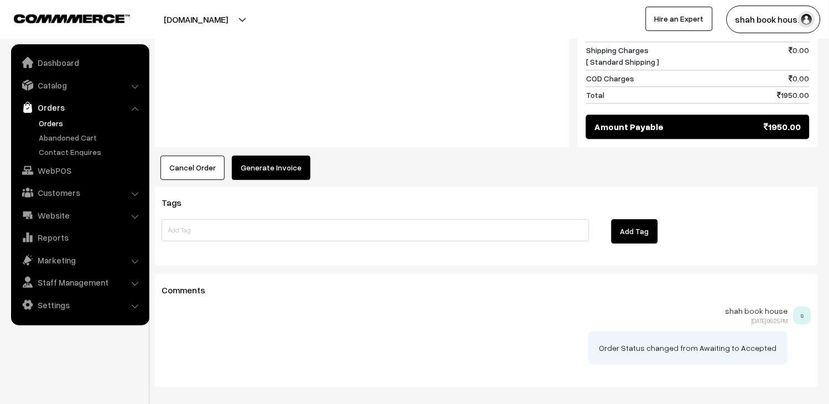
click at [293, 156] on button "Generate Invoice" at bounding box center [271, 168] width 79 height 24
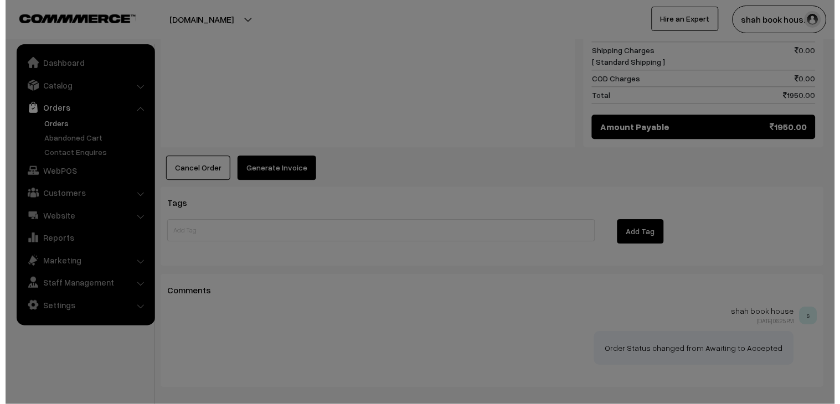
scroll to position [616, 0]
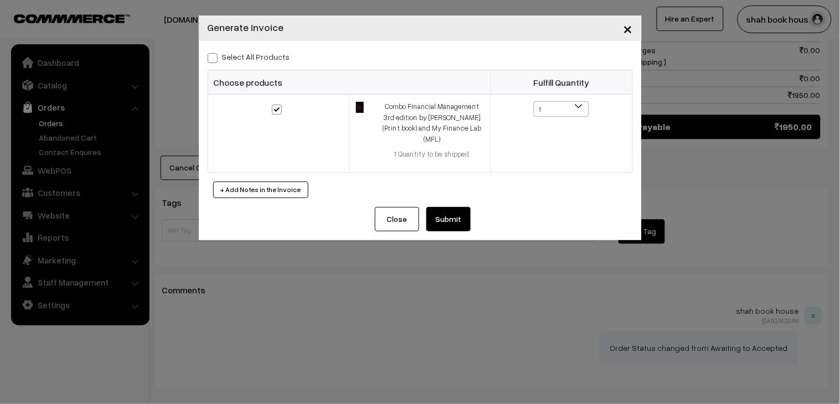
click at [454, 209] on button "Submit" at bounding box center [448, 219] width 44 height 24
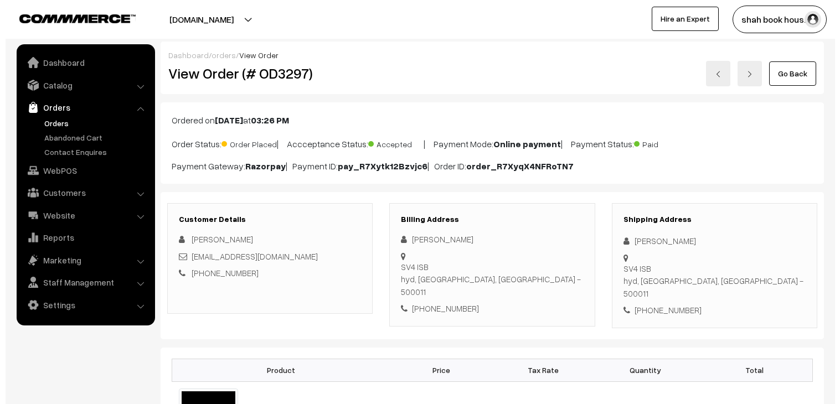
scroll to position [494, 0]
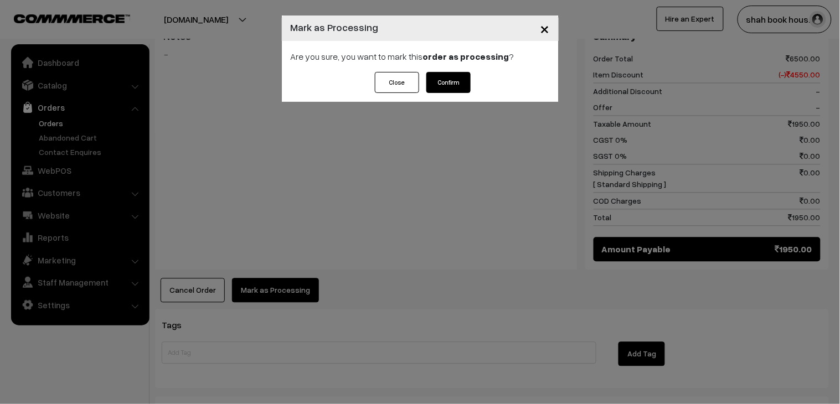
click at [457, 73] on button "Confirm" at bounding box center [448, 82] width 44 height 21
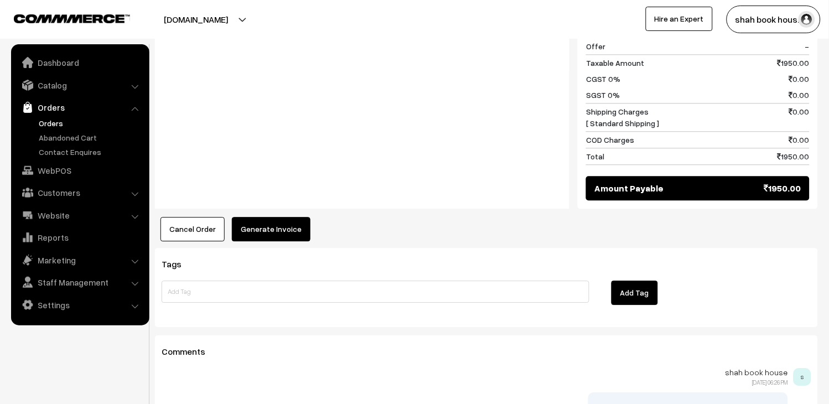
click at [273, 217] on button "Generate Invoice" at bounding box center [271, 229] width 79 height 24
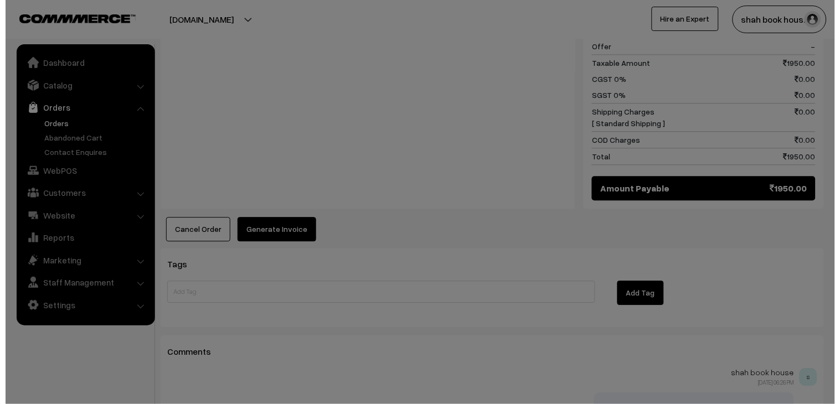
scroll to position [555, 0]
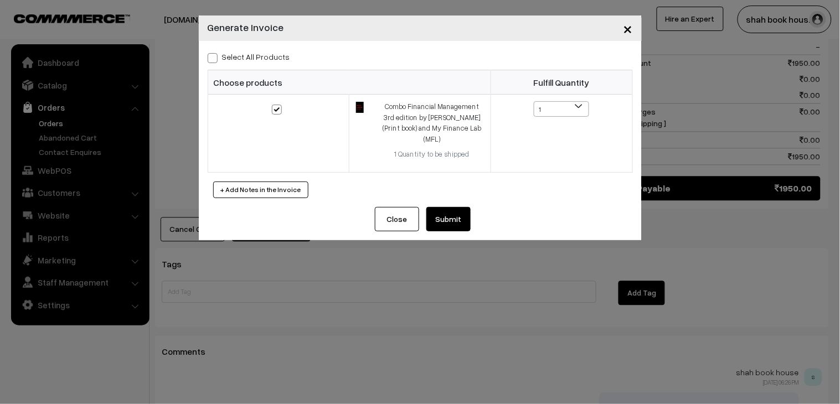
click at [465, 212] on button "Submit" at bounding box center [448, 219] width 44 height 24
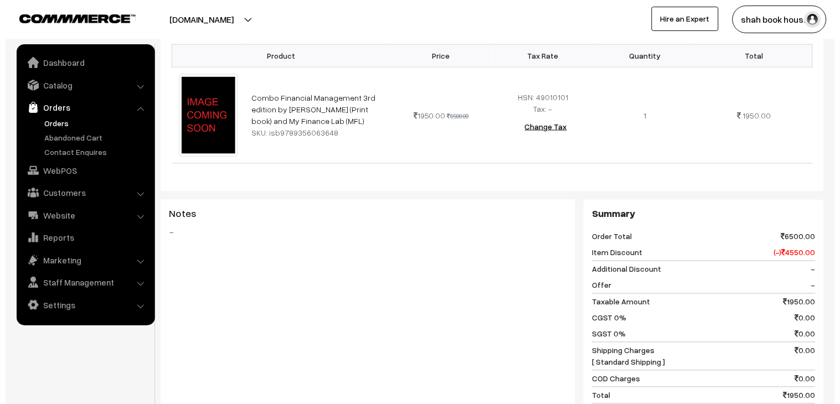
scroll to position [491, 0]
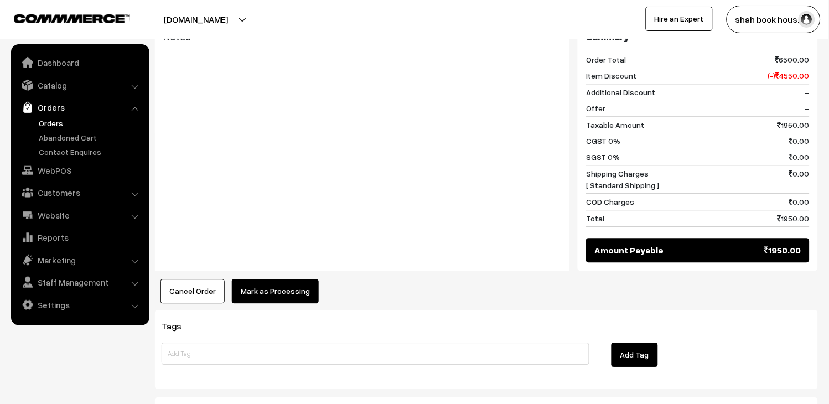
click at [297, 292] on button "Mark as Processing" at bounding box center [275, 291] width 87 height 24
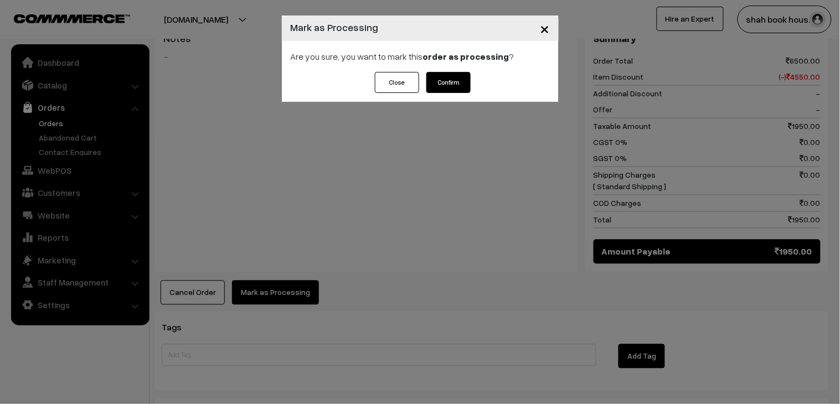
click at [457, 90] on button "Confirm" at bounding box center [448, 82] width 44 height 21
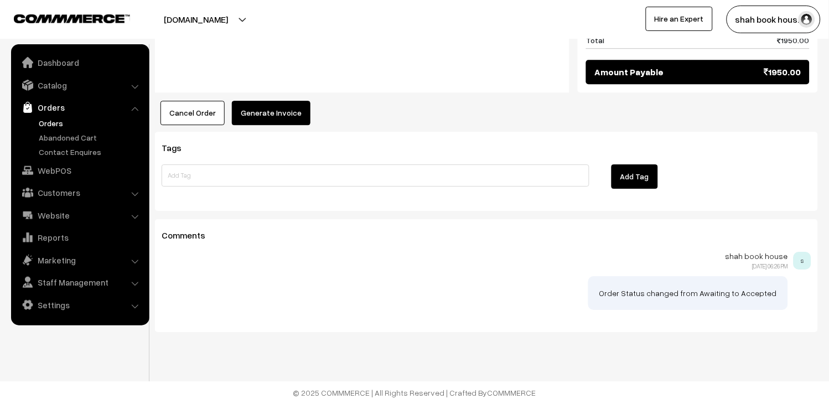
click at [272, 117] on button "Generate Invoice" at bounding box center [271, 113] width 79 height 24
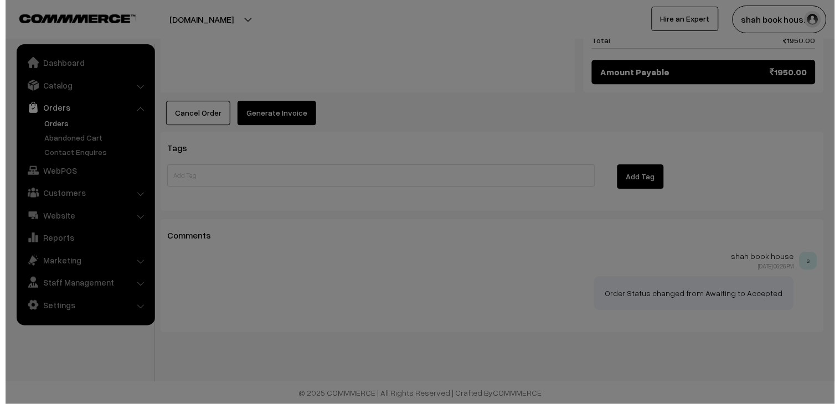
scroll to position [671, 0]
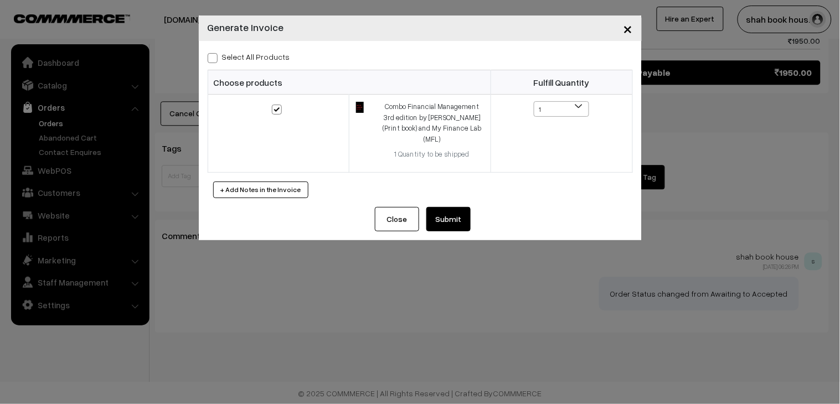
click at [450, 207] on button "Submit" at bounding box center [448, 219] width 44 height 24
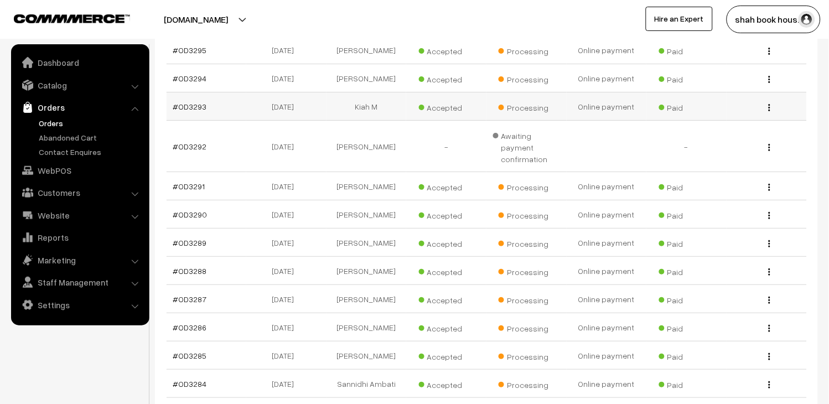
scroll to position [861, 0]
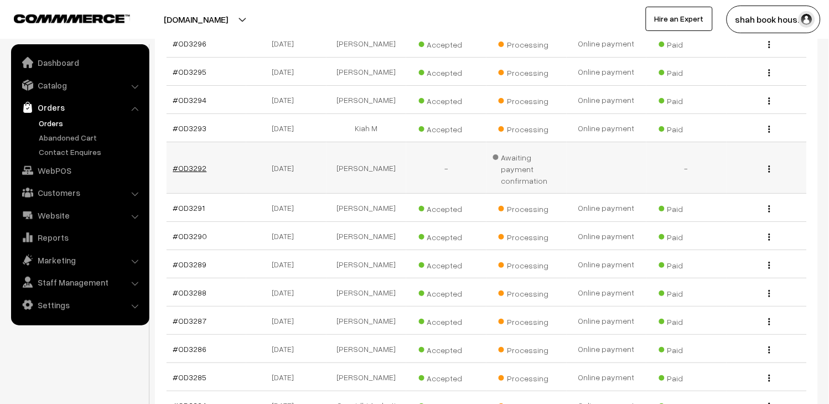
drag, startPoint x: 206, startPoint y: 184, endPoint x: 179, endPoint y: 184, distance: 27.1
click at [179, 184] on td "#OD3292" at bounding box center [207, 167] width 80 height 51
copy link "OD3292"
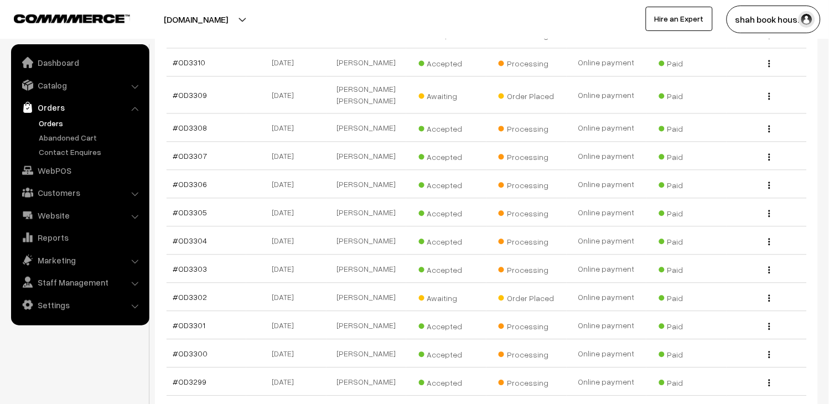
scroll to position [430, 0]
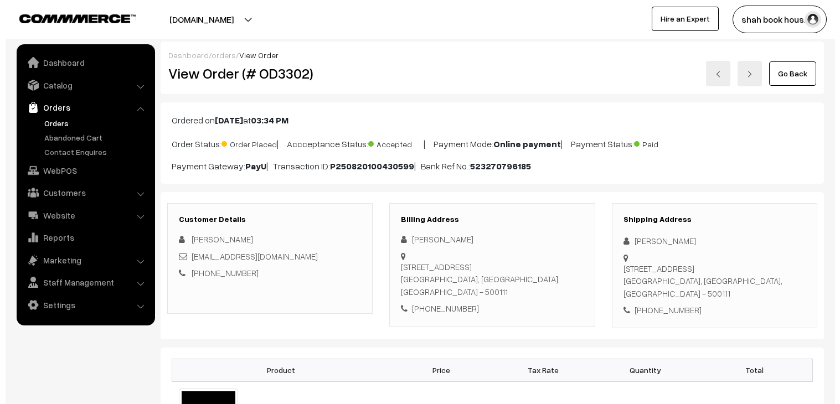
scroll to position [430, 0]
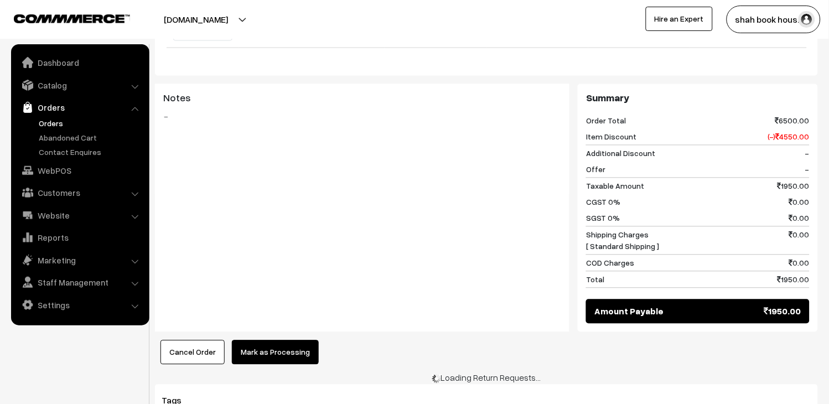
click at [292, 346] on button "Mark as Processing" at bounding box center [275, 352] width 87 height 24
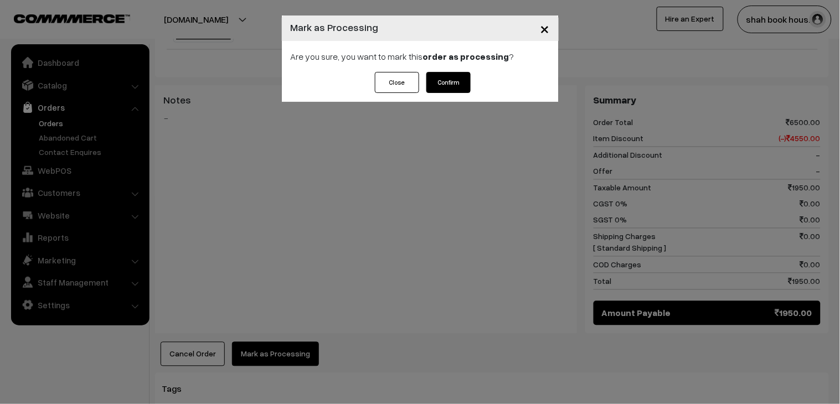
click at [458, 81] on button "Confirm" at bounding box center [448, 82] width 44 height 21
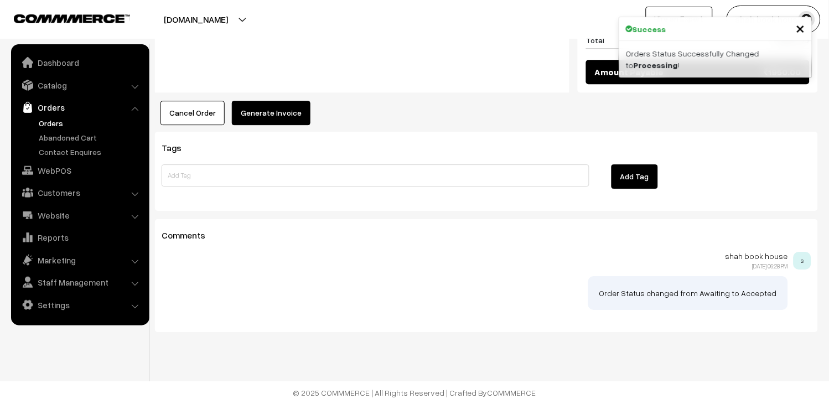
click at [288, 119] on button "Generate Invoice" at bounding box center [271, 113] width 79 height 24
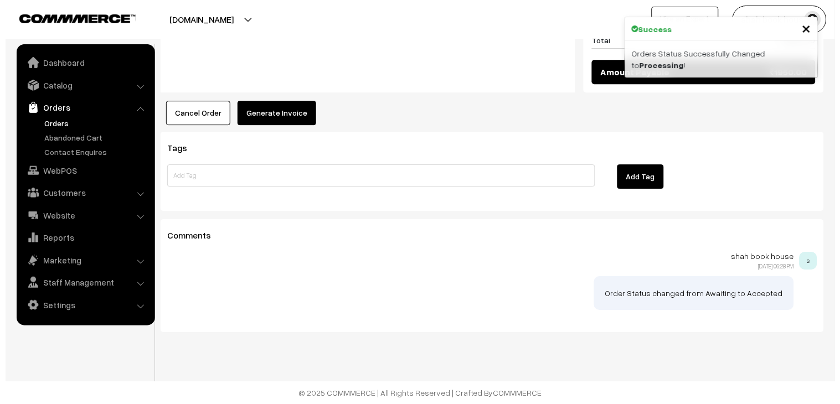
scroll to position [671, 0]
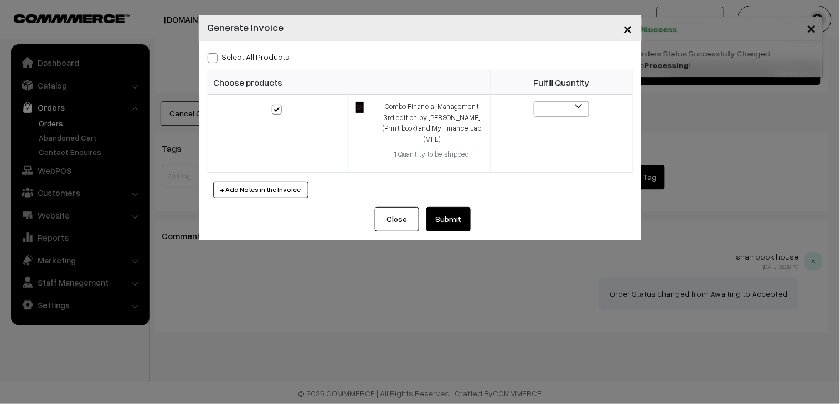
click at [428, 207] on button "Submit" at bounding box center [448, 219] width 44 height 24
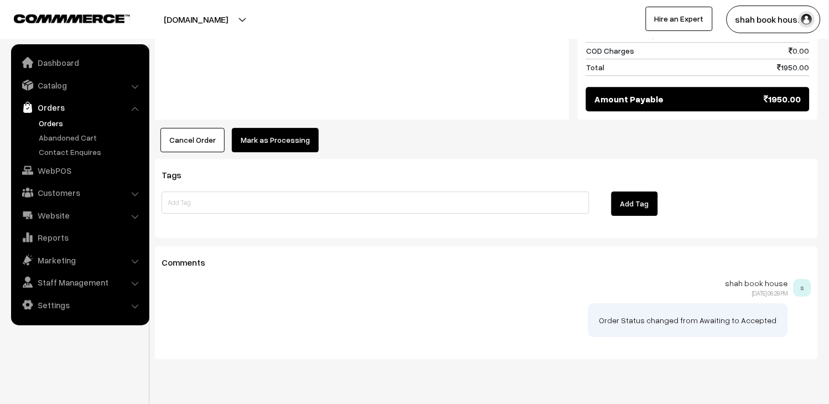
click at [267, 128] on button "Mark as Processing" at bounding box center [275, 140] width 87 height 24
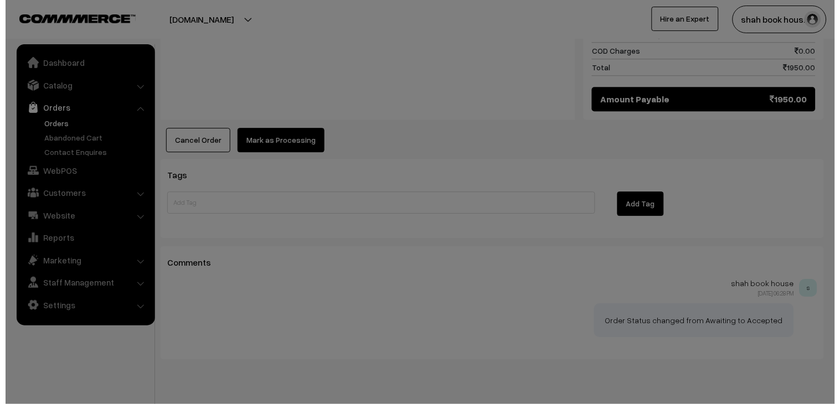
scroll to position [656, 0]
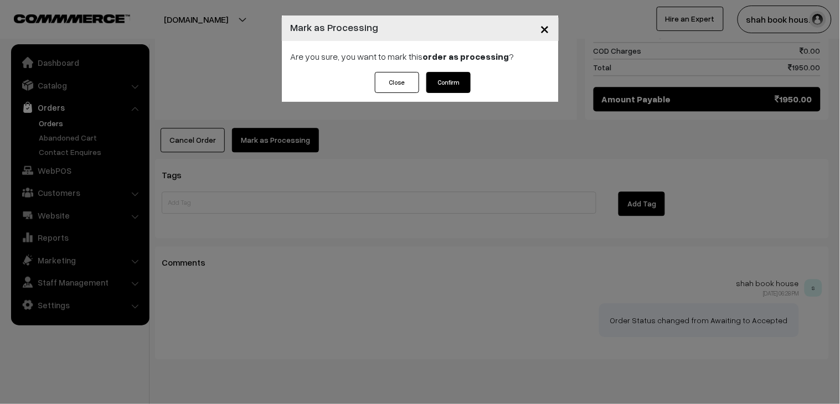
click at [447, 83] on button "Confirm" at bounding box center [448, 82] width 44 height 21
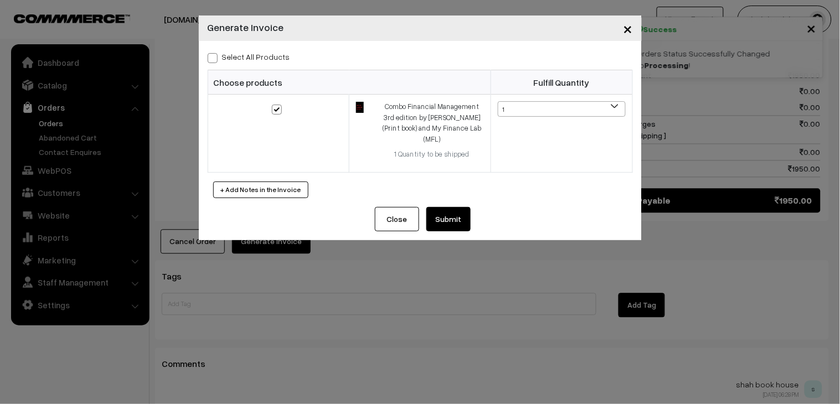
scroll to position [555, 0]
click at [447, 207] on button "Submit" at bounding box center [448, 219] width 44 height 24
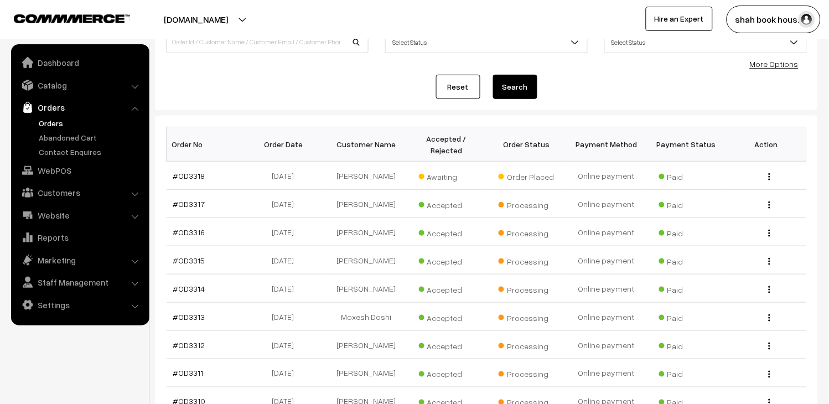
scroll to position [76, 0]
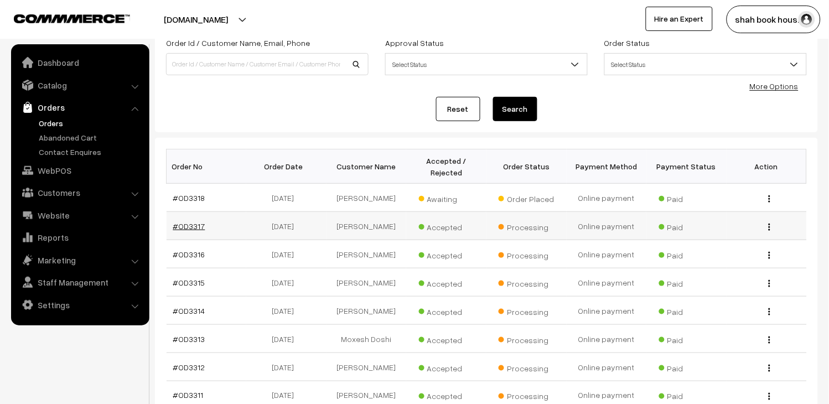
click at [178, 230] on link "#OD3317" at bounding box center [189, 225] width 32 height 9
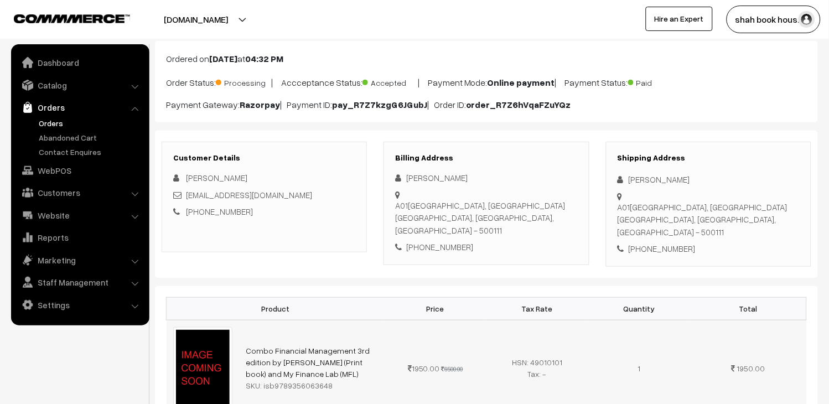
scroll to position [61, 0]
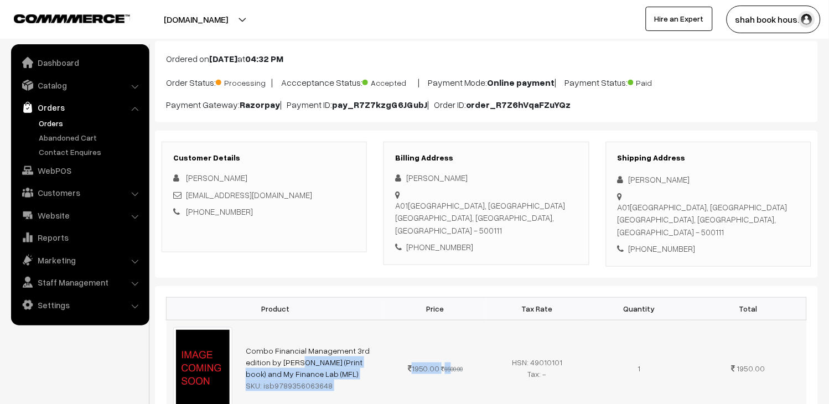
drag, startPoint x: 367, startPoint y: 334, endPoint x: 446, endPoint y: 382, distance: 92.2
click at [446, 382] on tr "Combo Financial Management 3rd edition by Jonathan Berk (Print book) and My Fin…" at bounding box center [487, 368] width 640 height 96
click at [396, 380] on td "1950.00 6500.00" at bounding box center [436, 368] width 102 height 96
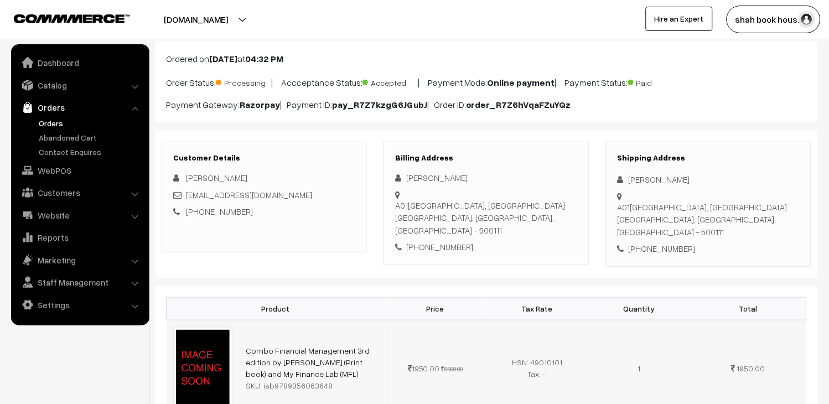
drag, startPoint x: 329, startPoint y: 370, endPoint x: 244, endPoint y: 334, distance: 92.5
click at [244, 334] on td "Combo Financial Management 3rd edition by Jonathan Berk (Print book) and My Fin…" at bounding box center [312, 368] width 146 height 96
copy td "Combo Financial Management 3rd edition by Jonathan Berk (Print book) and My Fin…"
click at [55, 109] on link "Orders" at bounding box center [80, 107] width 132 height 20
click at [53, 122] on link "Orders" at bounding box center [91, 123] width 110 height 12
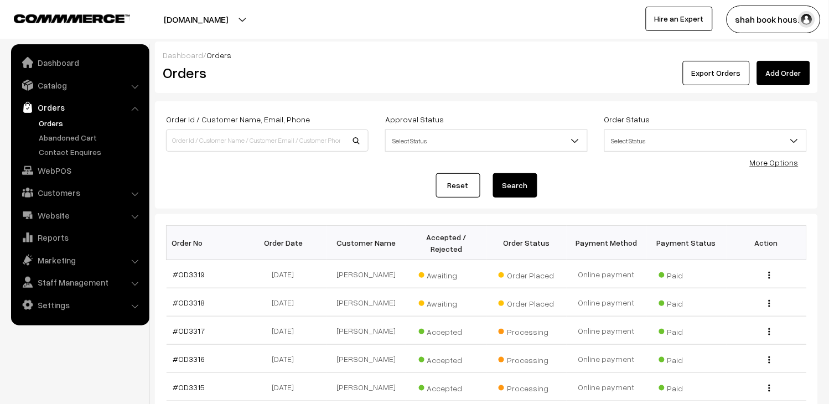
scroll to position [61, 0]
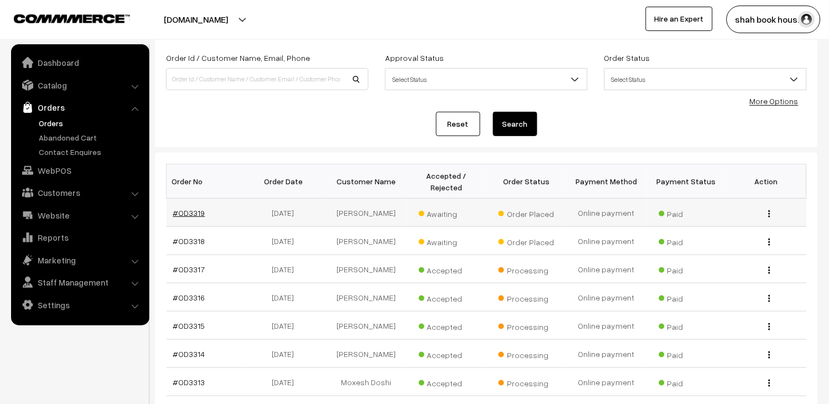
click at [195, 209] on link "#OD3319" at bounding box center [189, 212] width 32 height 9
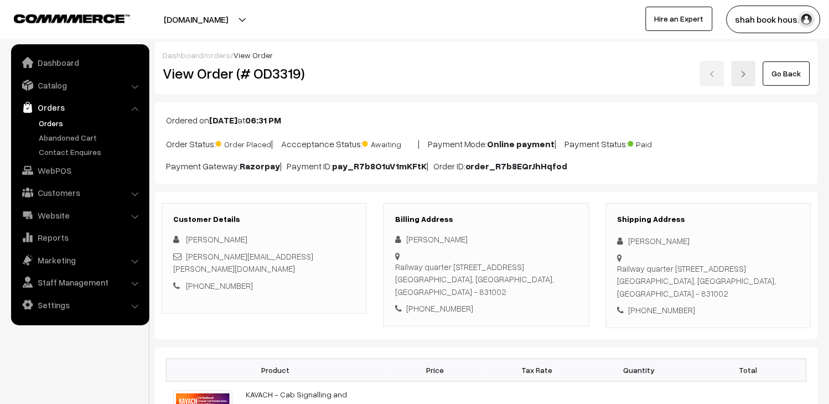
click at [57, 115] on link "Orders" at bounding box center [80, 107] width 132 height 20
click at [58, 119] on link "Orders" at bounding box center [91, 123] width 110 height 12
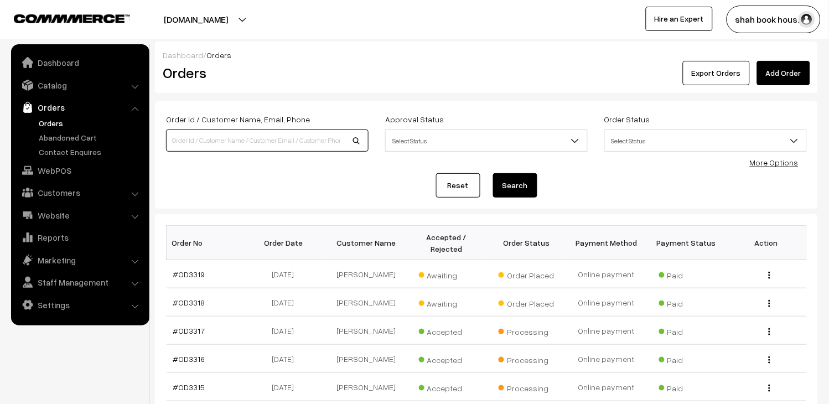
click at [267, 137] on input at bounding box center [267, 140] width 203 height 22
type input "od3193"
click at [517, 184] on button "Search" at bounding box center [515, 185] width 44 height 24
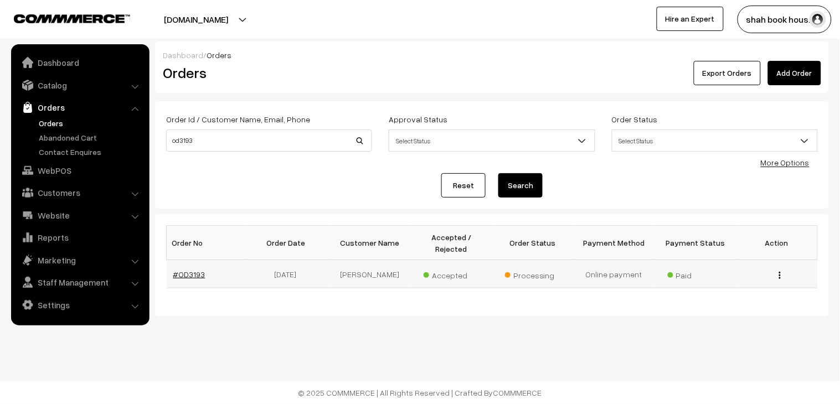
click at [190, 270] on link "#OD3193" at bounding box center [189, 274] width 32 height 9
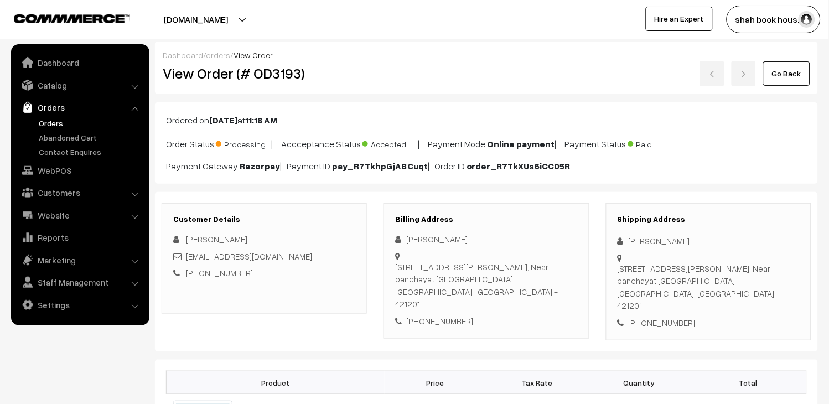
click at [796, 74] on link "Go Back" at bounding box center [786, 73] width 47 height 24
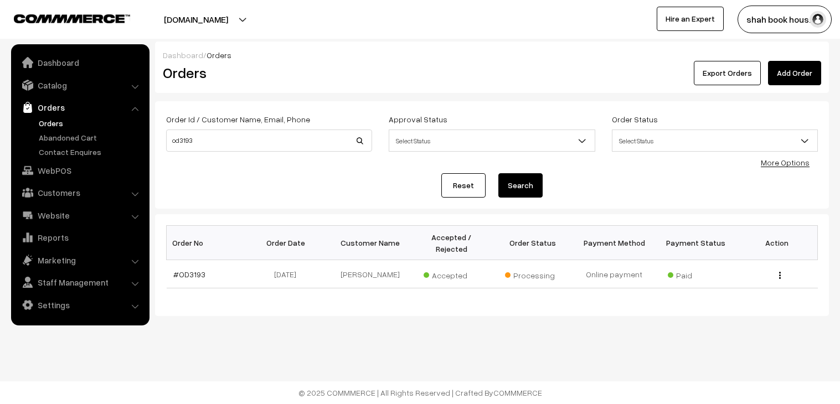
click at [297, 140] on input "od3193" at bounding box center [269, 140] width 206 height 22
type input "od3191"
click at [506, 182] on button "Search" at bounding box center [520, 185] width 44 height 24
click at [185, 270] on link "#OD3191" at bounding box center [188, 274] width 30 height 9
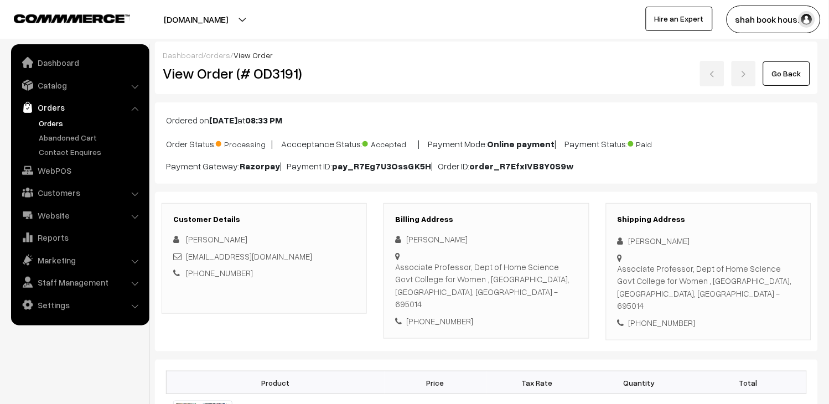
click at [801, 63] on link "Go Back" at bounding box center [786, 73] width 47 height 24
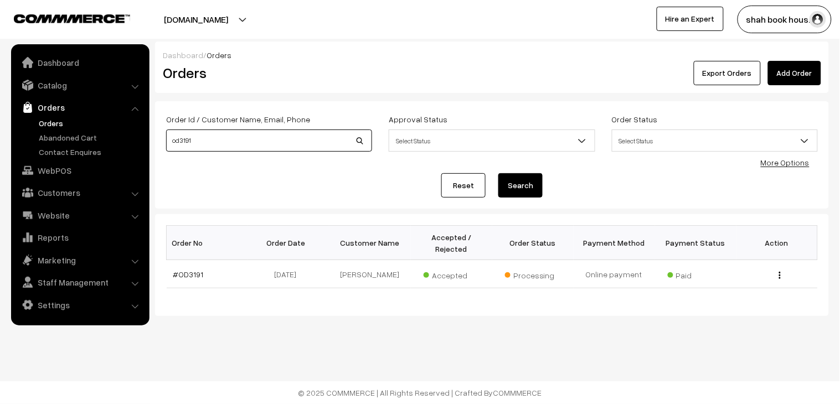
click at [298, 144] on input "od3191" at bounding box center [269, 140] width 206 height 22
type input "o"
type input "od3254"
click at [544, 182] on div "Reset Search" at bounding box center [491, 185] width 651 height 24
click at [531, 185] on button "Search" at bounding box center [520, 185] width 44 height 24
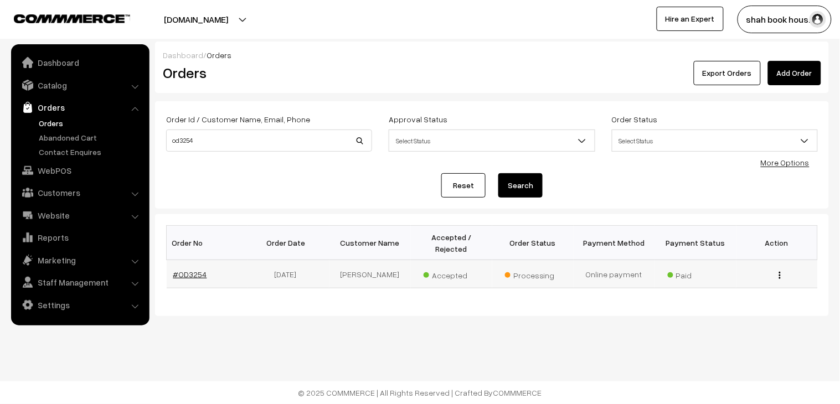
click at [193, 270] on link "#OD3254" at bounding box center [190, 274] width 34 height 9
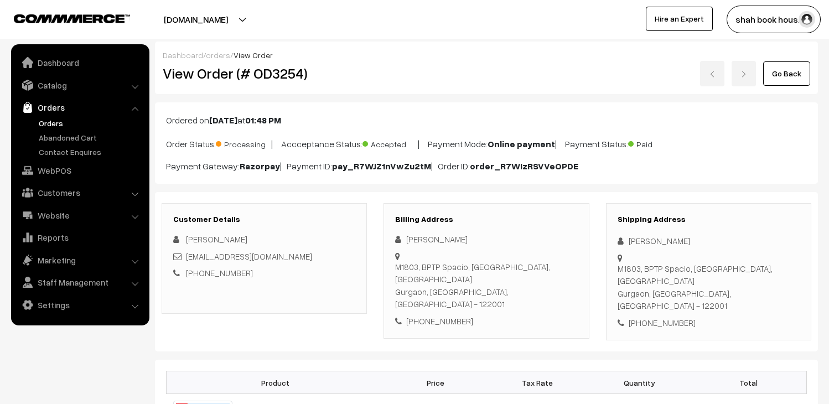
scroll to position [123, 0]
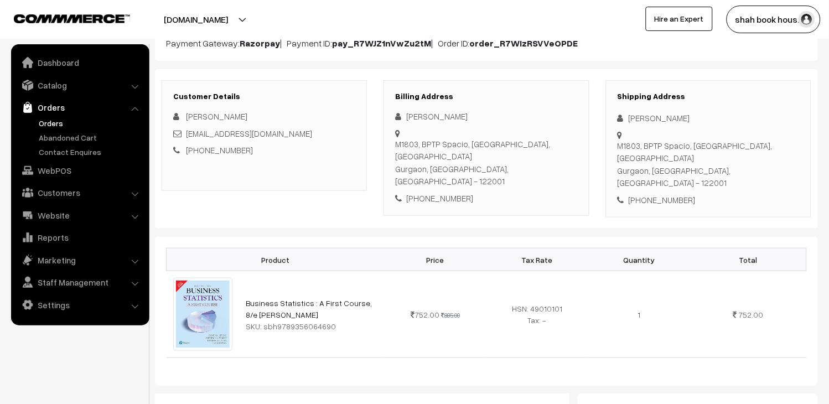
click at [43, 123] on link "Orders" at bounding box center [91, 123] width 110 height 12
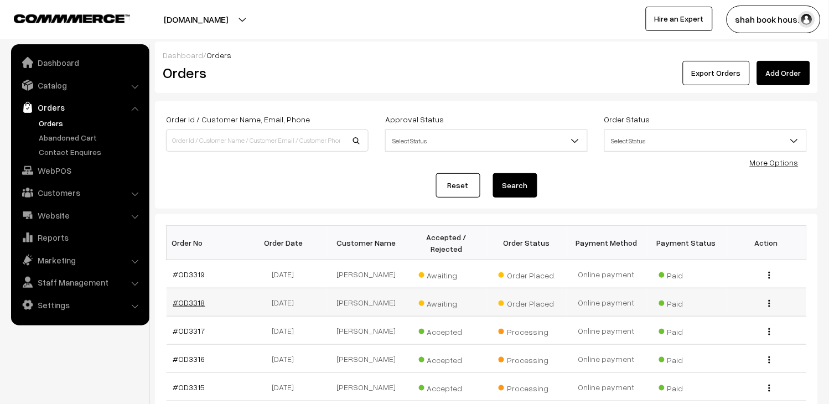
click at [186, 307] on link "#OD3318" at bounding box center [189, 302] width 32 height 9
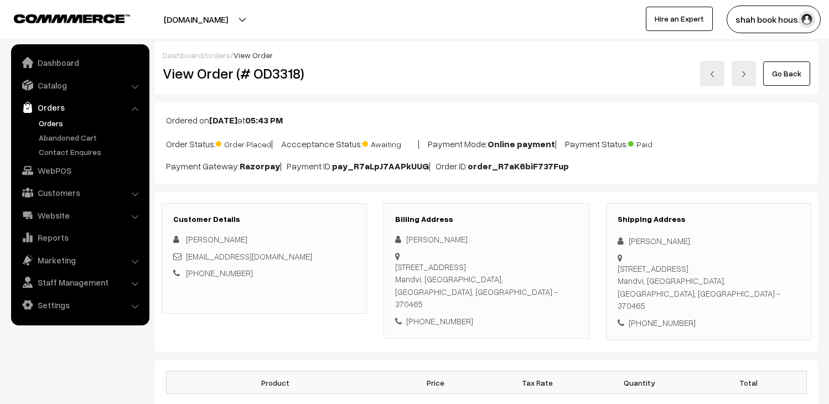
scroll to position [184, 0]
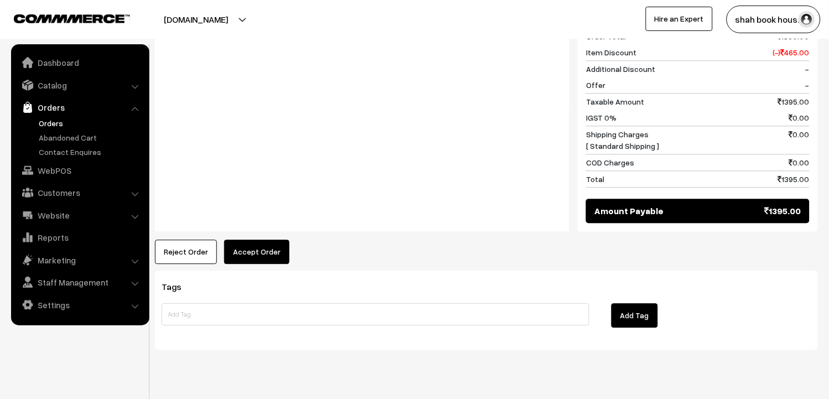
click at [279, 246] on button "Accept Order" at bounding box center [256, 252] width 65 height 24
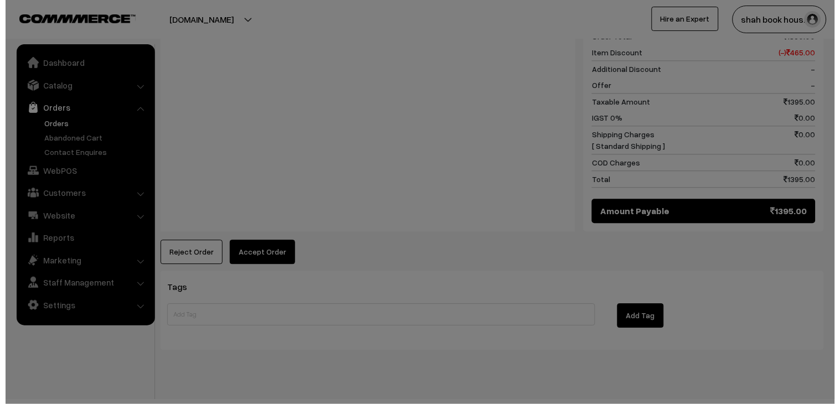
scroll to position [540, 0]
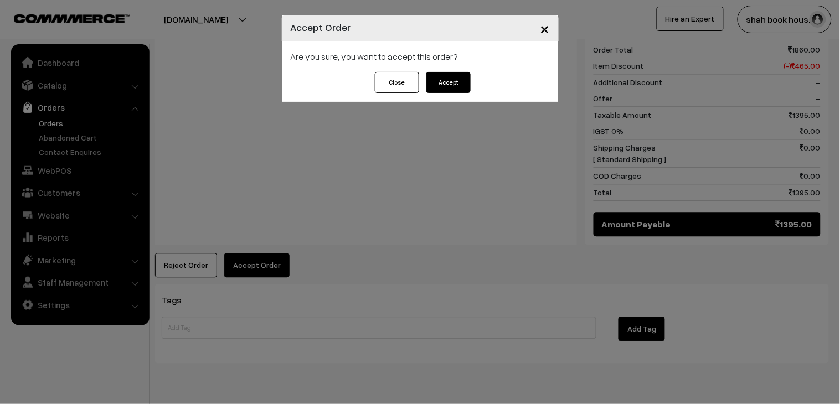
click at [467, 85] on button "Accept" at bounding box center [448, 82] width 44 height 21
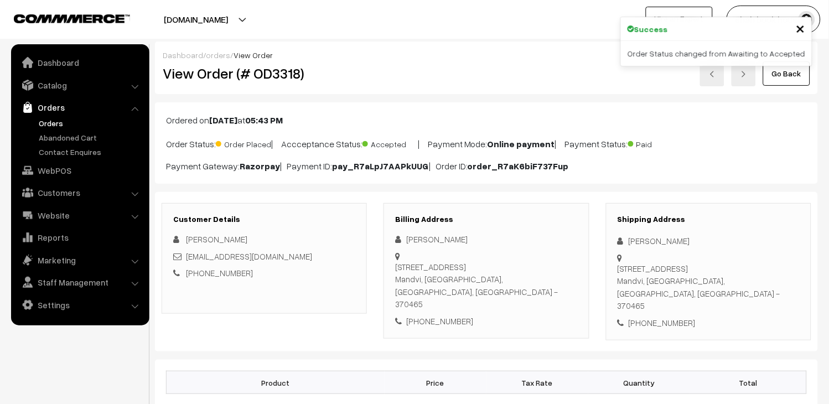
click at [321, 256] on div "202223nt583@wilp.bits-pilani.ac.in" at bounding box center [264, 256] width 182 height 13
click at [321, 256] on div "[EMAIL_ADDRESS][DOMAIN_NAME]" at bounding box center [264, 256] width 182 height 13
copy div "[EMAIL_ADDRESS][DOMAIN_NAME]"
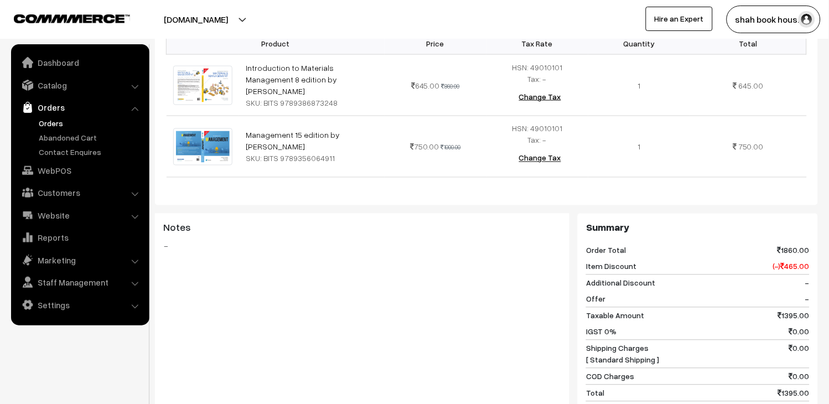
scroll to position [553, 0]
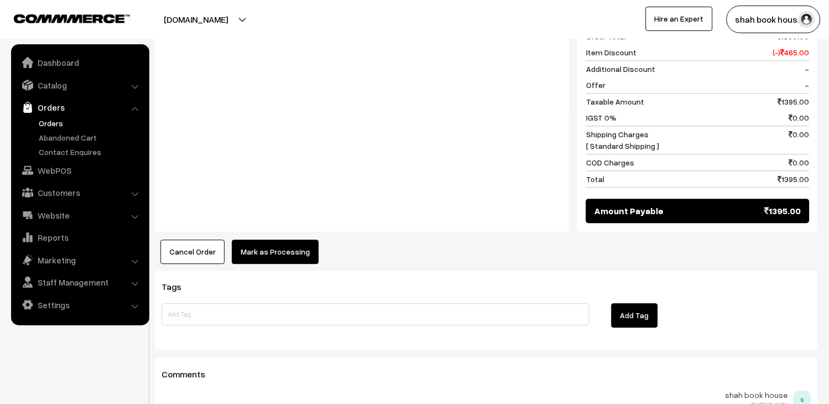
click at [260, 240] on button "Mark as Processing" at bounding box center [275, 252] width 87 height 24
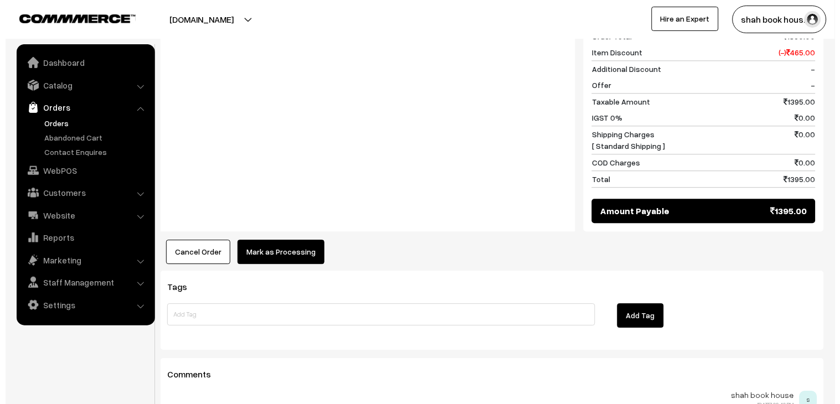
scroll to position [540, 0]
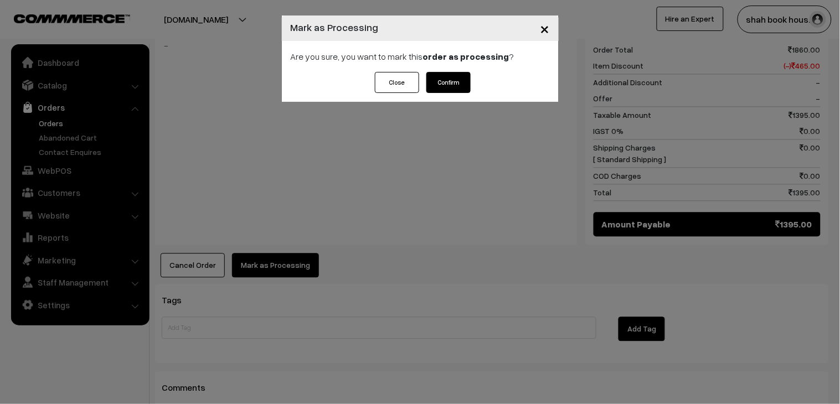
click at [437, 79] on button "Confirm" at bounding box center [448, 82] width 44 height 21
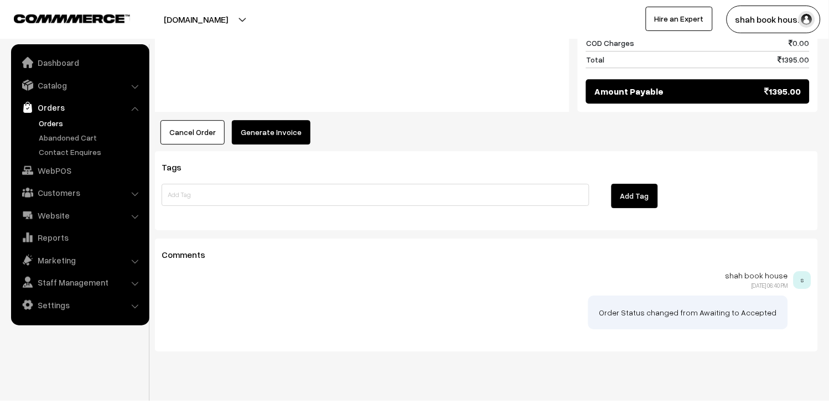
click at [278, 120] on button "Generate Invoice" at bounding box center [271, 132] width 79 height 24
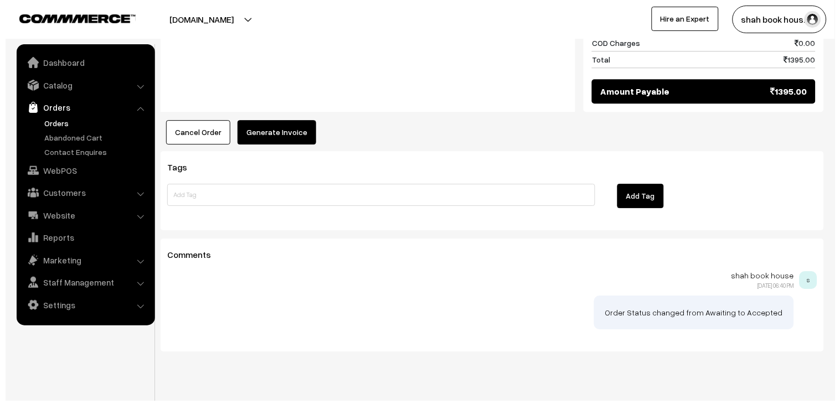
scroll to position [651, 0]
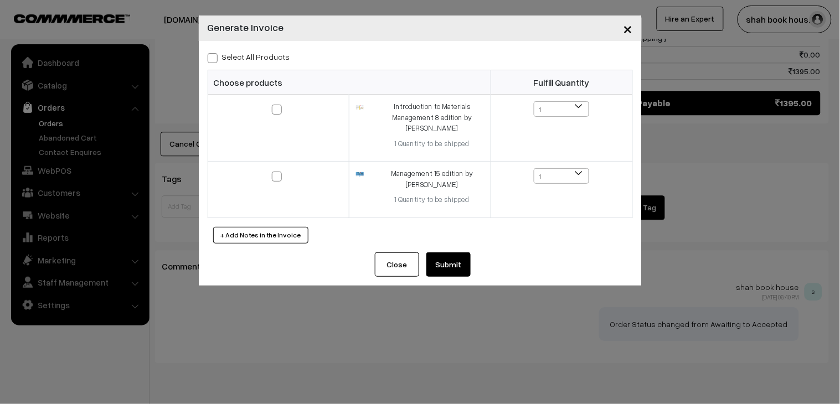
click at [232, 54] on label "Select All Products" at bounding box center [249, 57] width 82 height 12
click at [215, 54] on input "Select All Products" at bounding box center [211, 56] width 7 height 7
checkbox input "true"
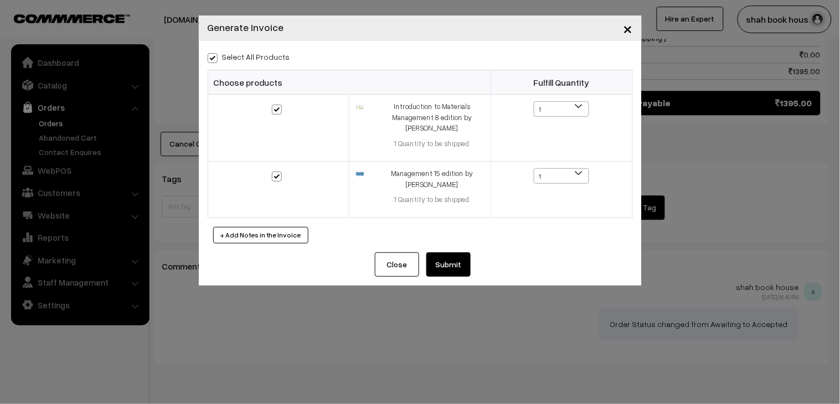
click at [443, 264] on button "Submit" at bounding box center [448, 264] width 44 height 24
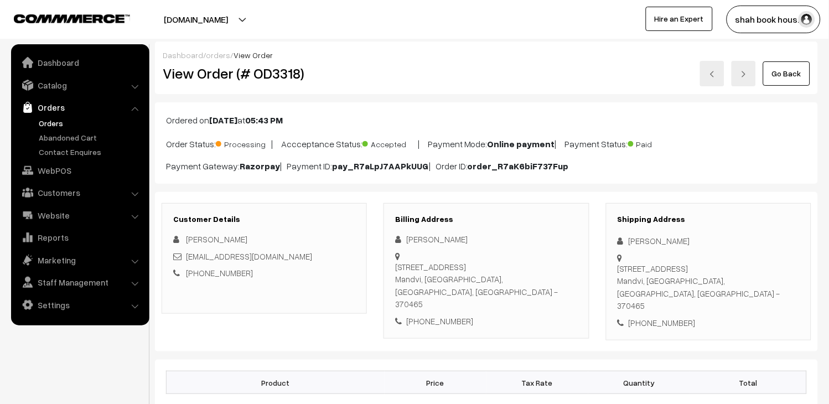
click at [782, 72] on link "Go Back" at bounding box center [786, 73] width 47 height 24
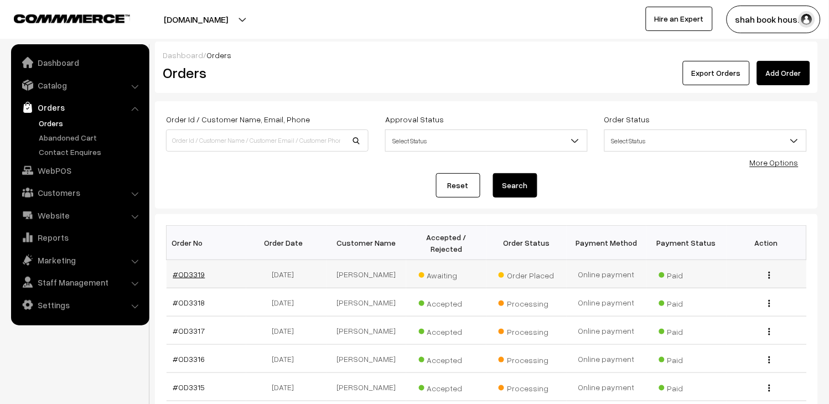
click at [189, 272] on link "#OD3319" at bounding box center [189, 274] width 32 height 9
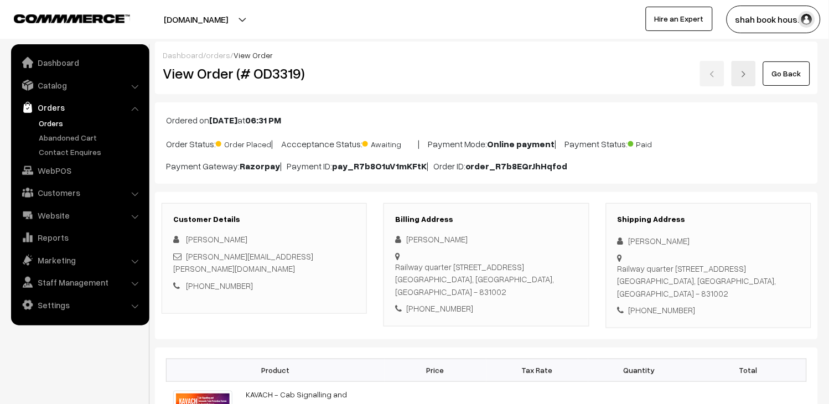
scroll to position [123, 0]
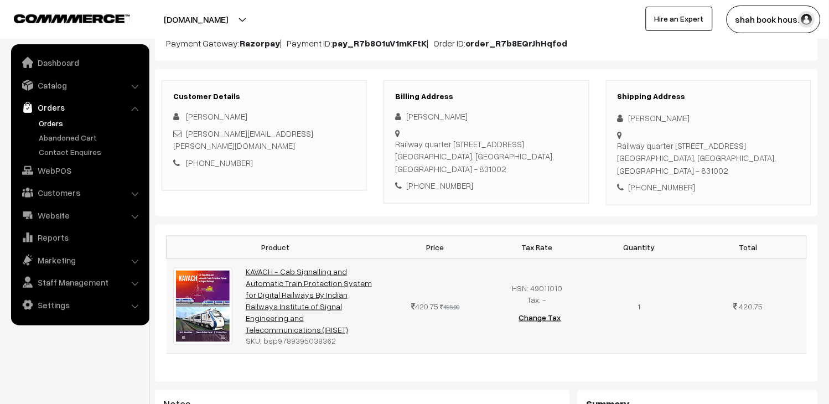
drag, startPoint x: 349, startPoint y: 339, endPoint x: 253, endPoint y: 277, distance: 113.6
click at [253, 277] on td "KAVACH - Cab Signalling and Automatic Train Protection System for Digital Railw…" at bounding box center [312, 305] width 146 height 95
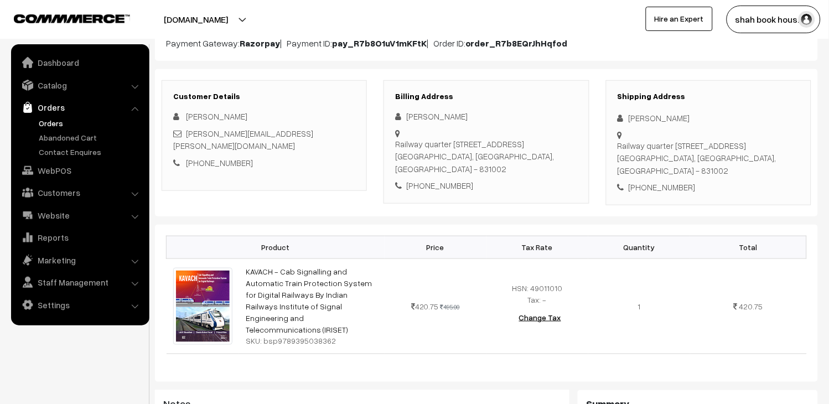
click at [56, 118] on link "Orders" at bounding box center [91, 123] width 110 height 12
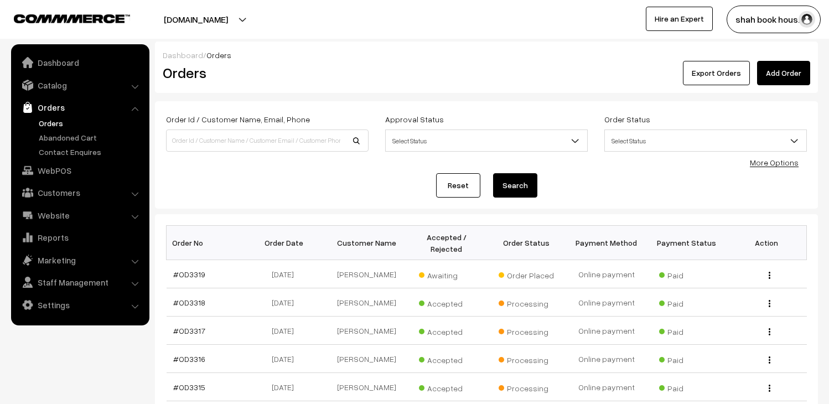
click at [56, 118] on link "Orders" at bounding box center [91, 123] width 110 height 12
click at [51, 121] on link "Orders" at bounding box center [91, 123] width 110 height 12
